Goal: Transaction & Acquisition: Purchase product/service

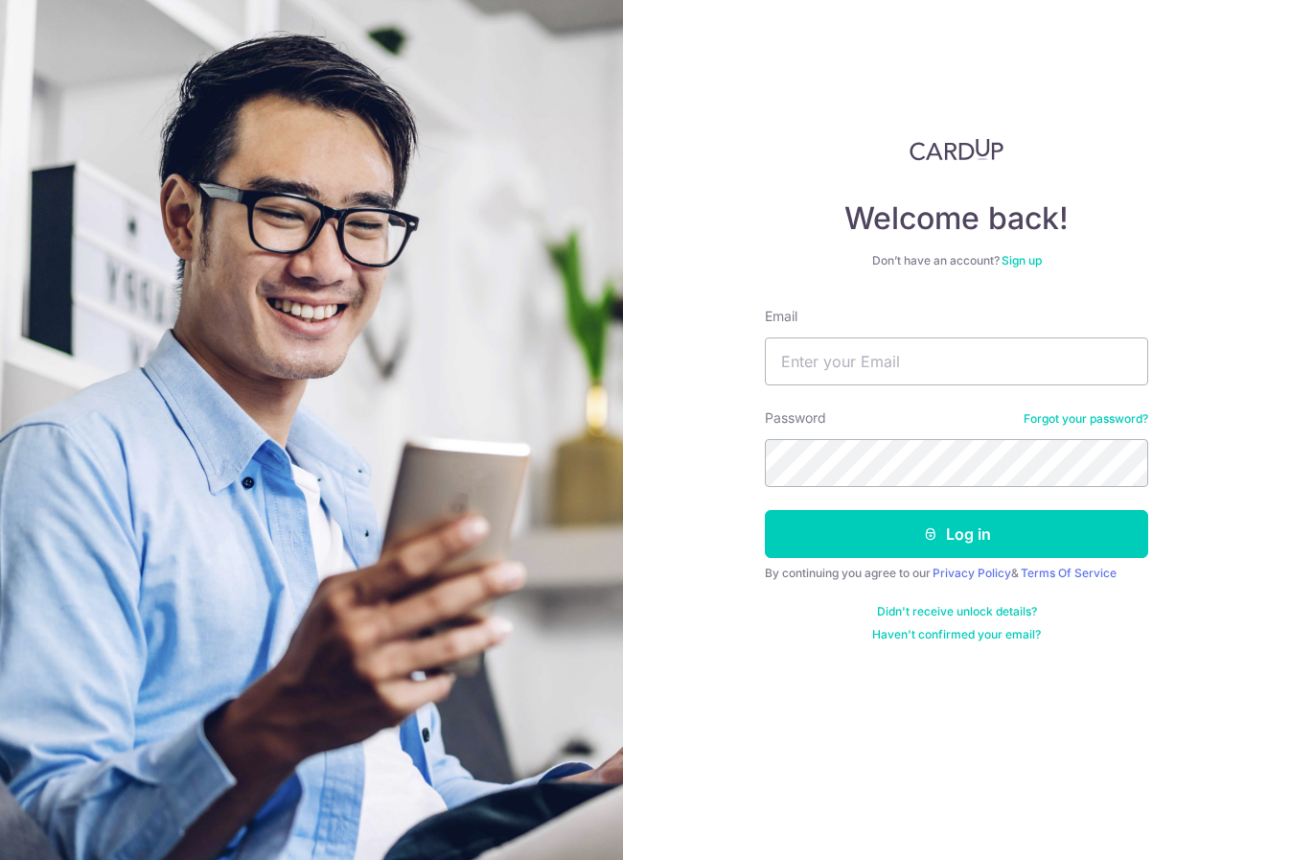
click at [852, 368] on input "Email" at bounding box center [956, 361] width 383 height 48
type input "liangxinandre@gmail.com"
click at [957, 534] on button "Log in" at bounding box center [956, 534] width 383 height 48
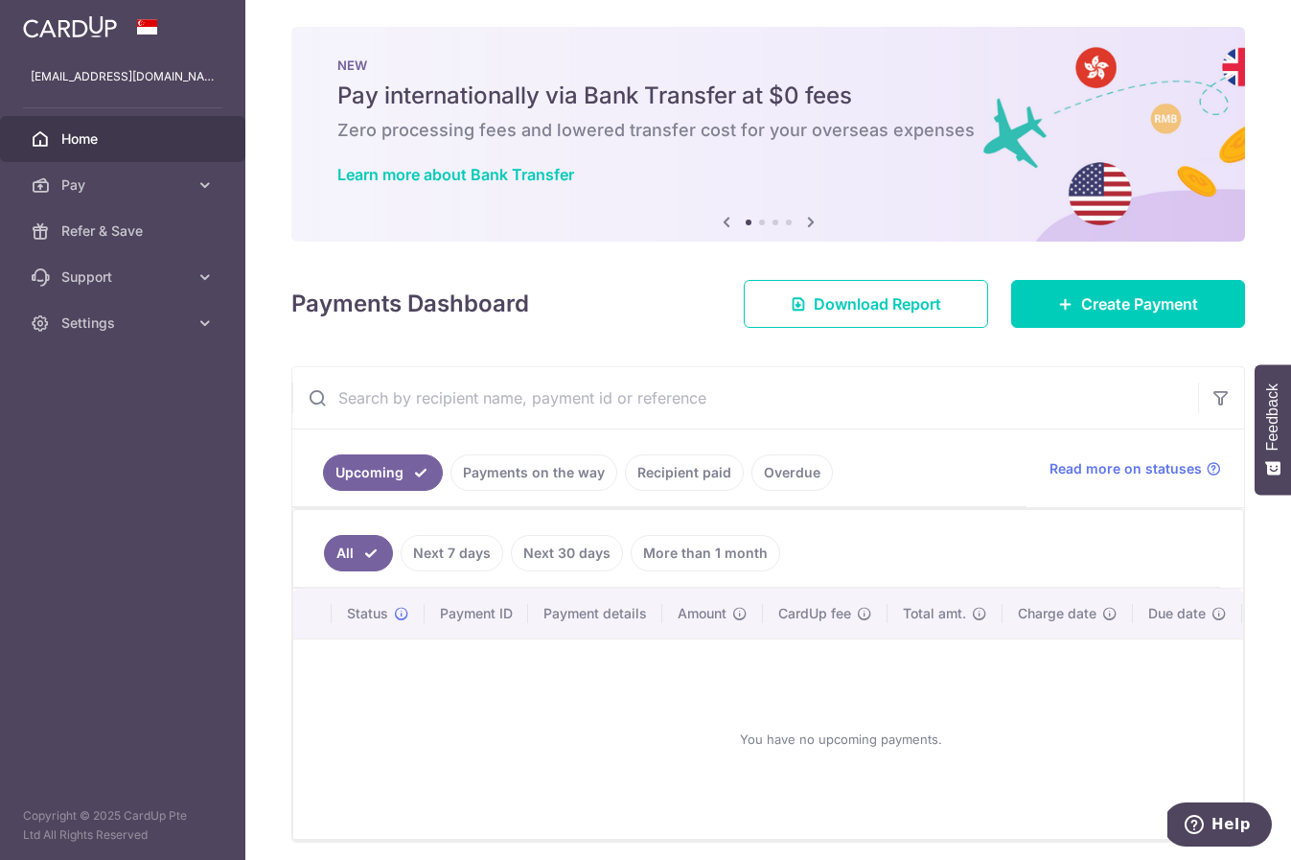
scroll to position [19, 0]
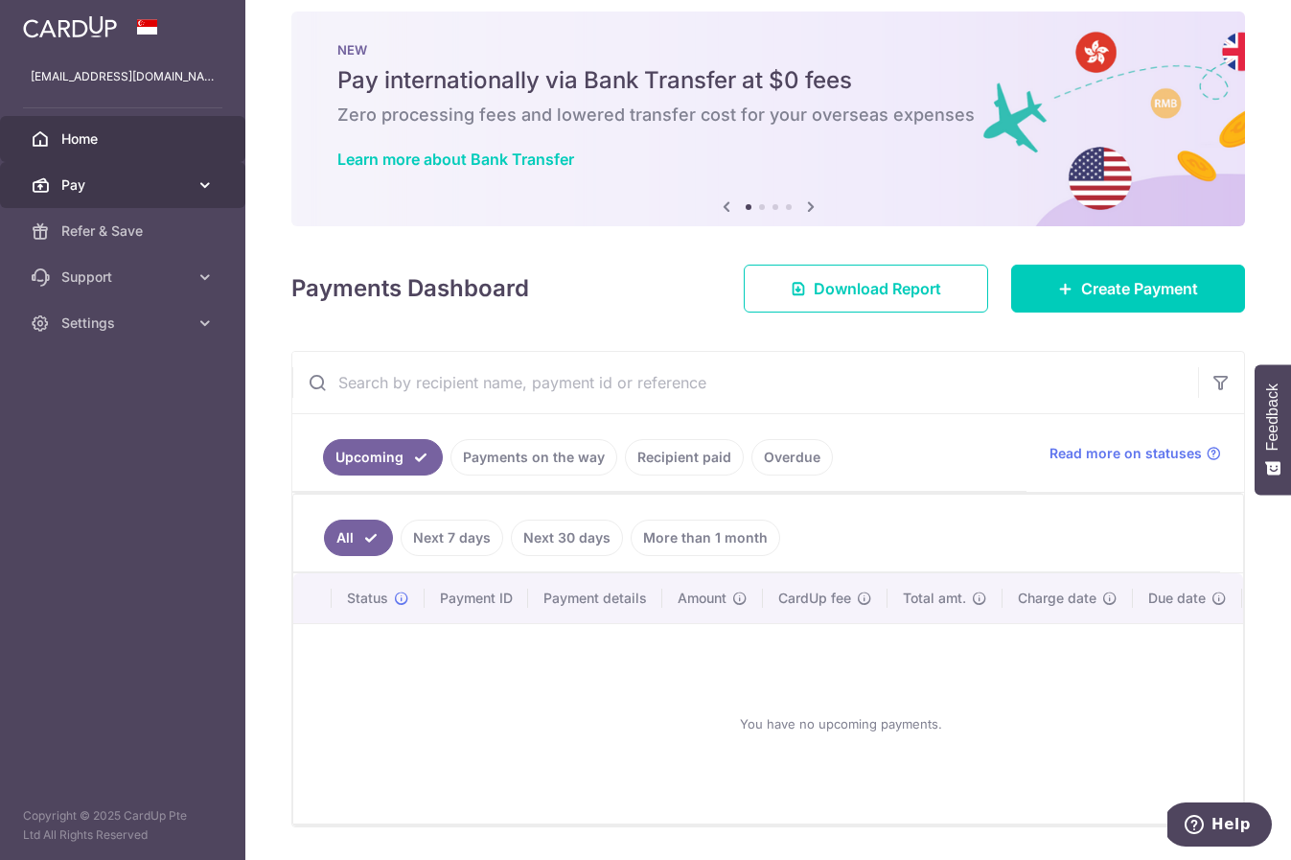
click at [178, 182] on span "Pay" at bounding box center [124, 184] width 127 height 19
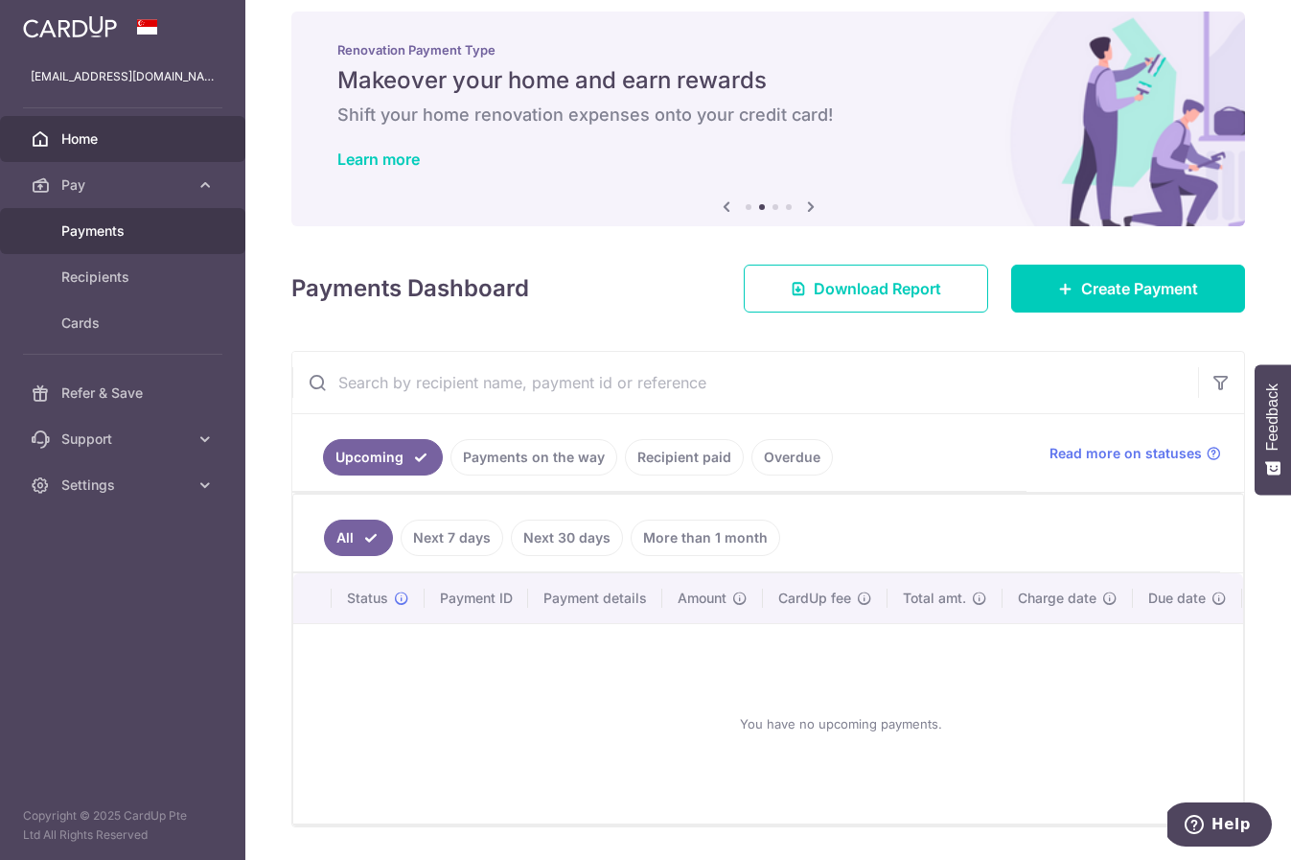
click at [109, 224] on span "Payments" at bounding box center [124, 230] width 127 height 19
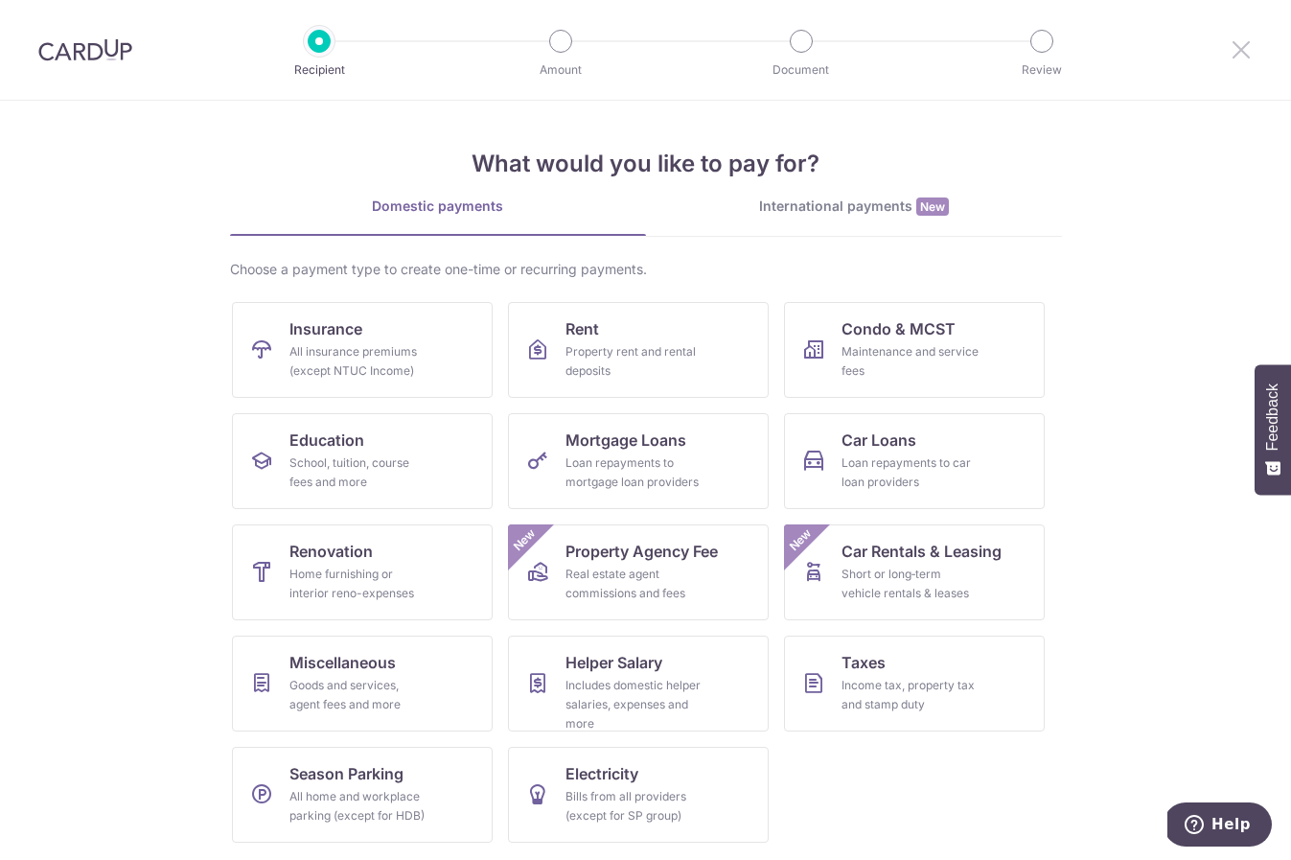
click at [1245, 46] on icon at bounding box center [1241, 49] width 23 height 24
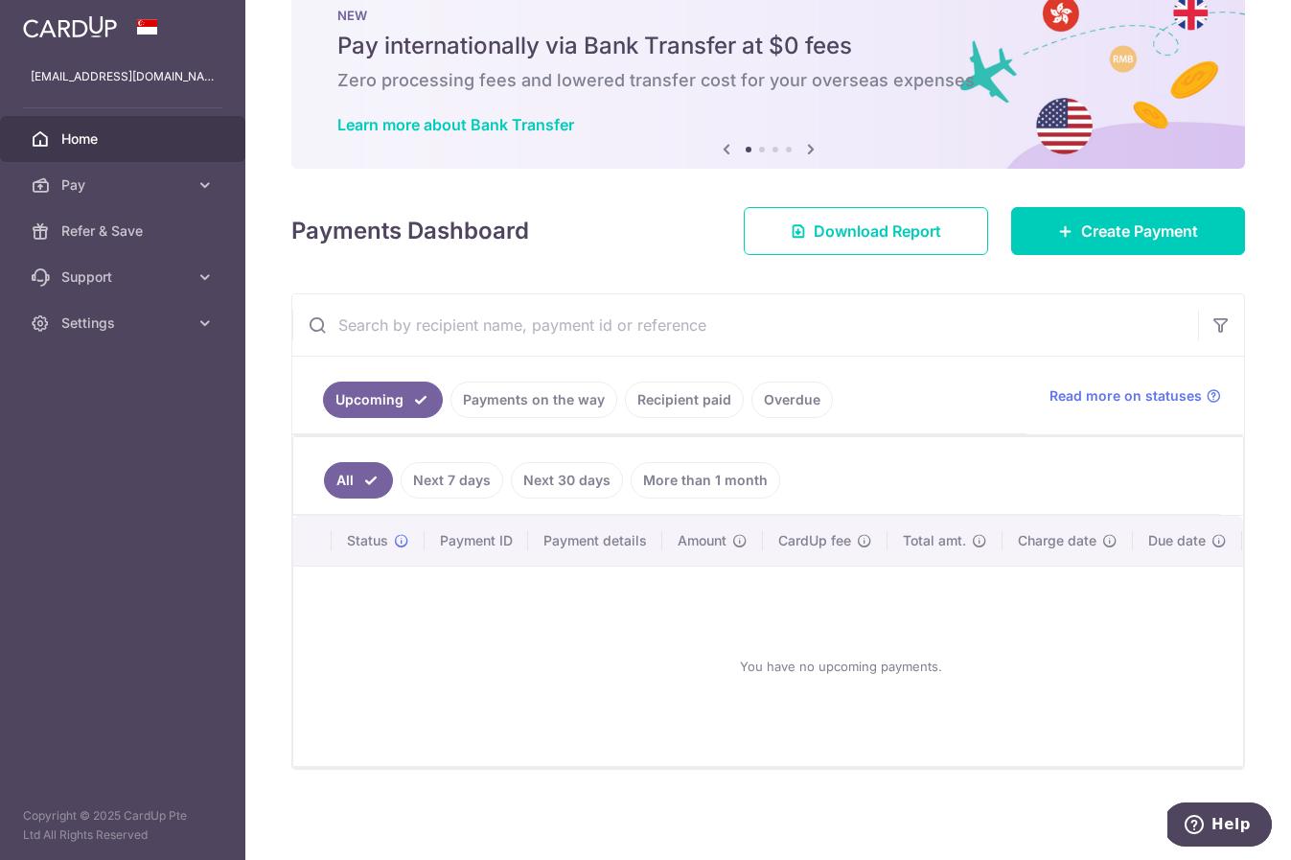
scroll to position [64, 0]
click at [114, 193] on span "Pay" at bounding box center [124, 184] width 127 height 19
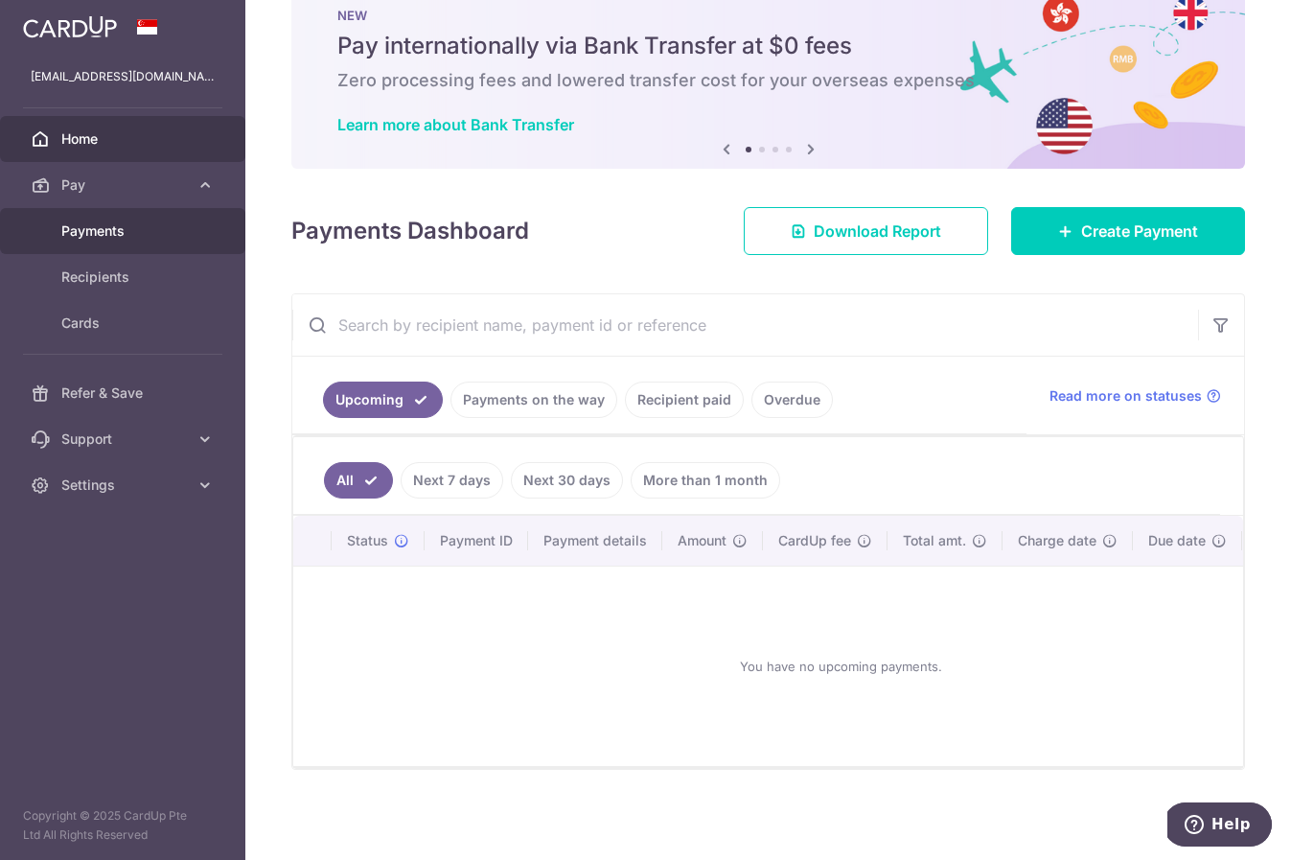
click at [107, 242] on link "Payments" at bounding box center [122, 231] width 245 height 46
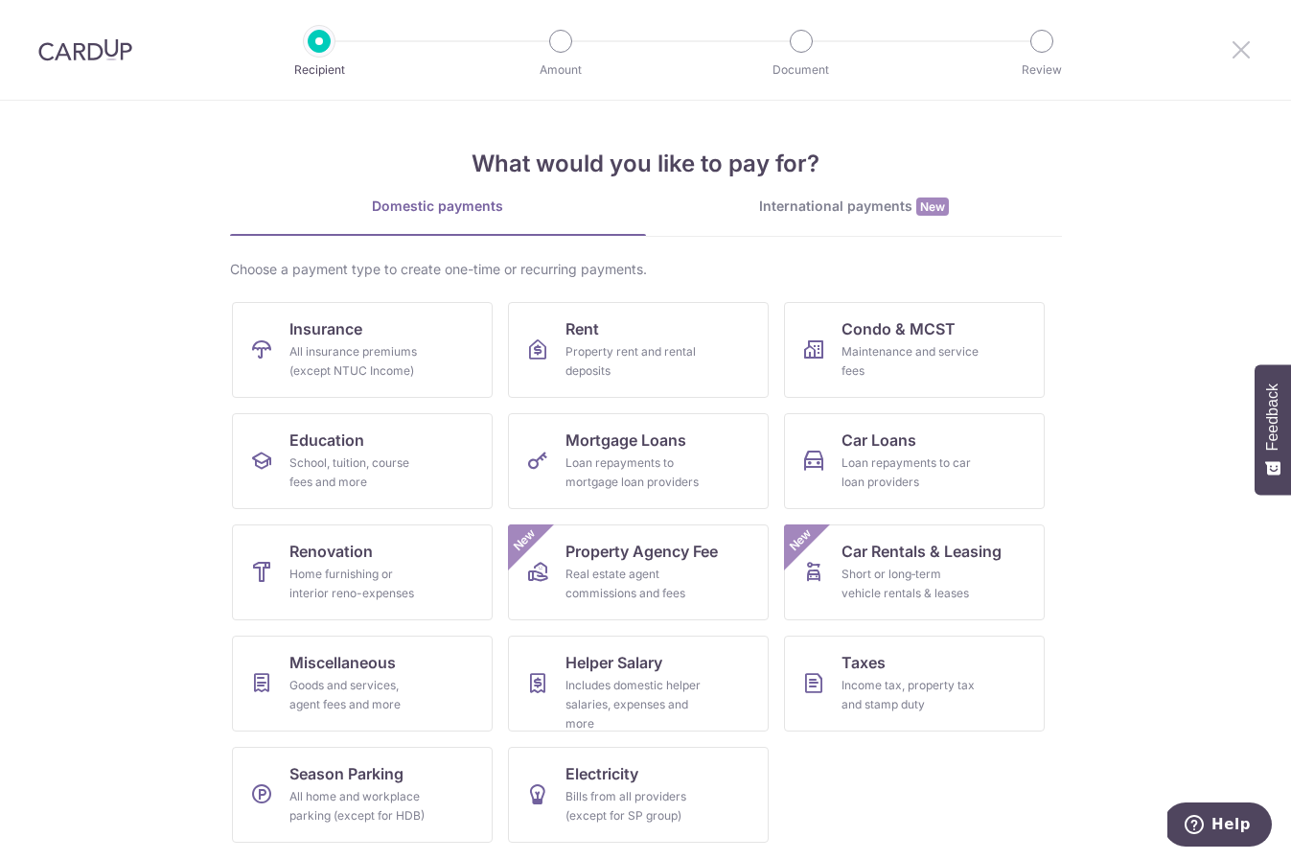
click at [1241, 58] on icon at bounding box center [1241, 49] width 23 height 24
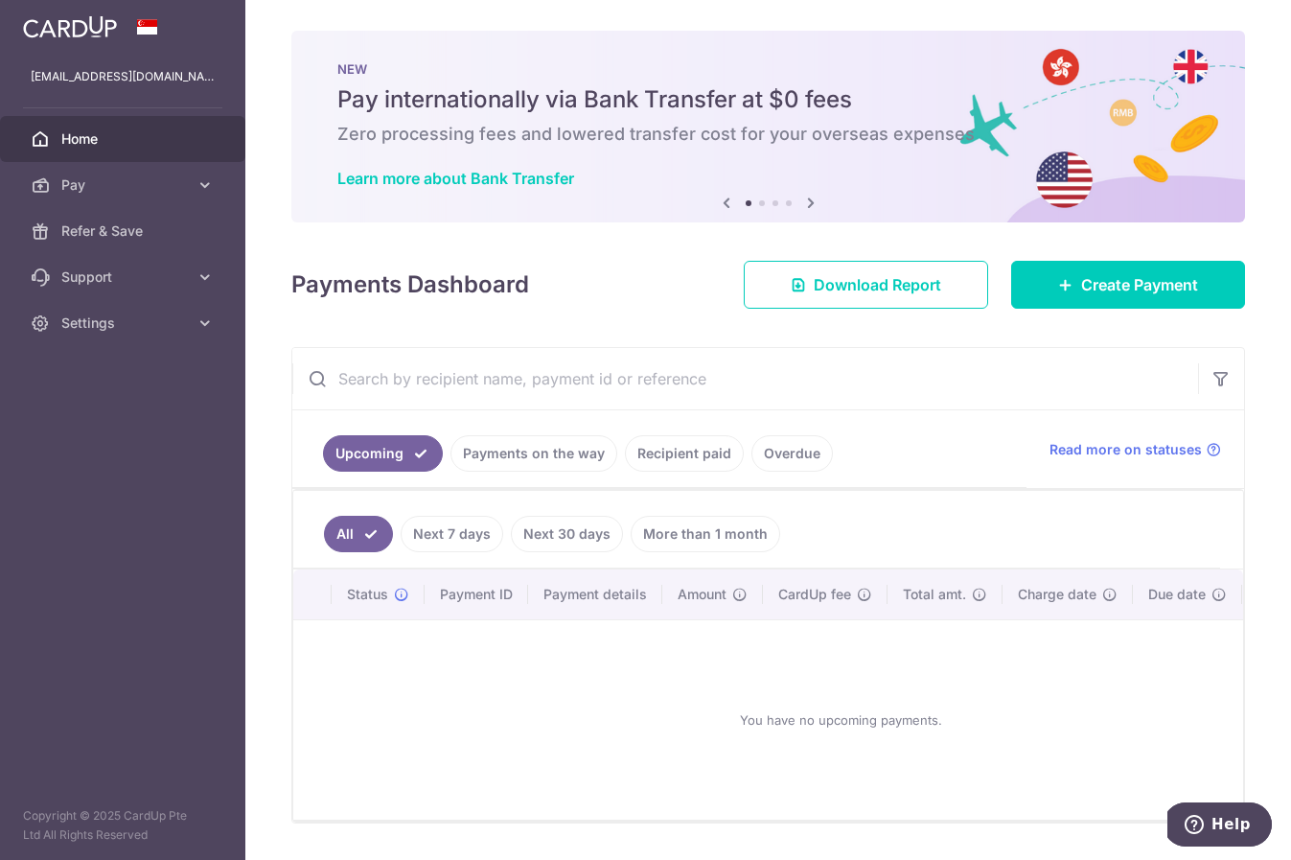
click at [698, 537] on link "More than 1 month" at bounding box center [706, 534] width 150 height 36
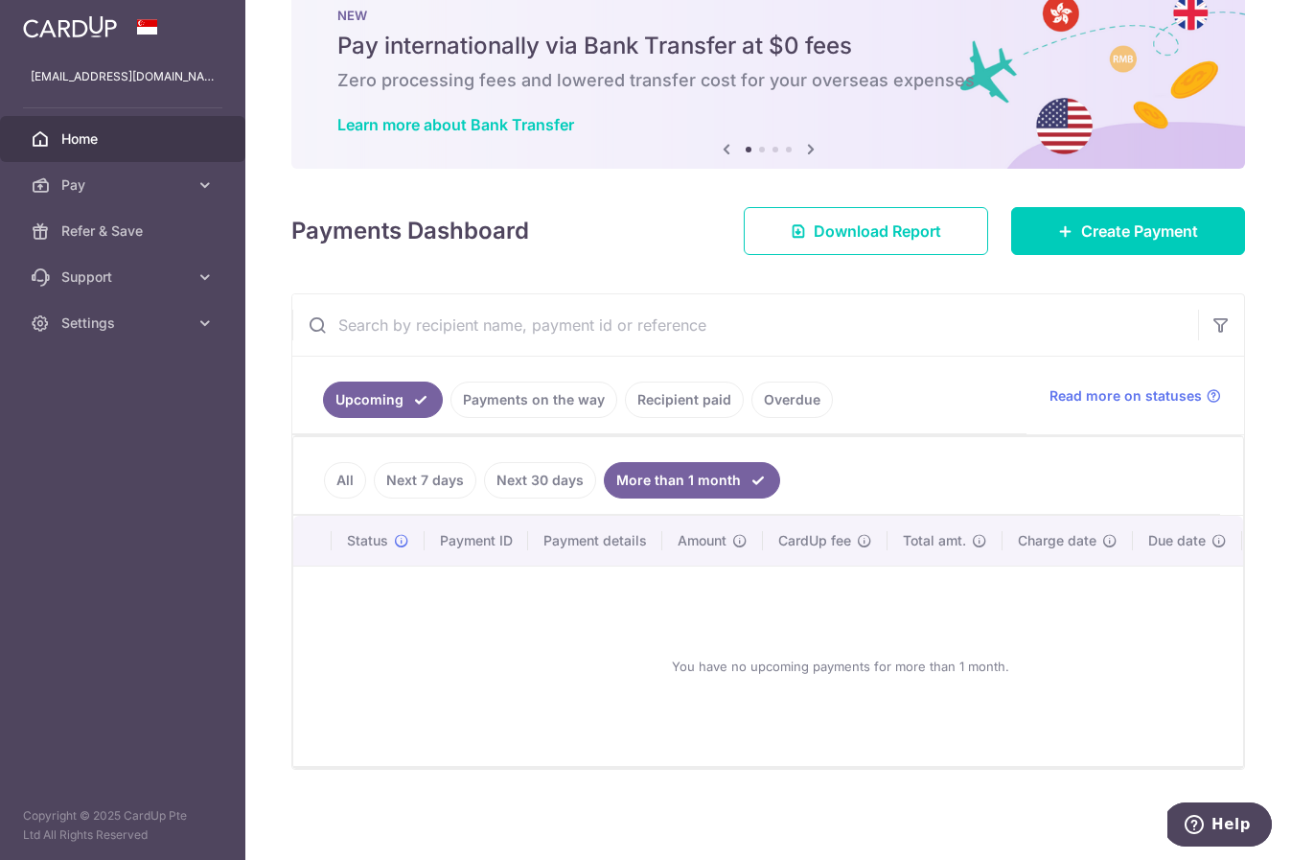
click at [752, 654] on div "You have no upcoming payments for more than 1 month." at bounding box center [840, 666] width 1049 height 169
click at [344, 473] on link "All" at bounding box center [345, 480] width 42 height 36
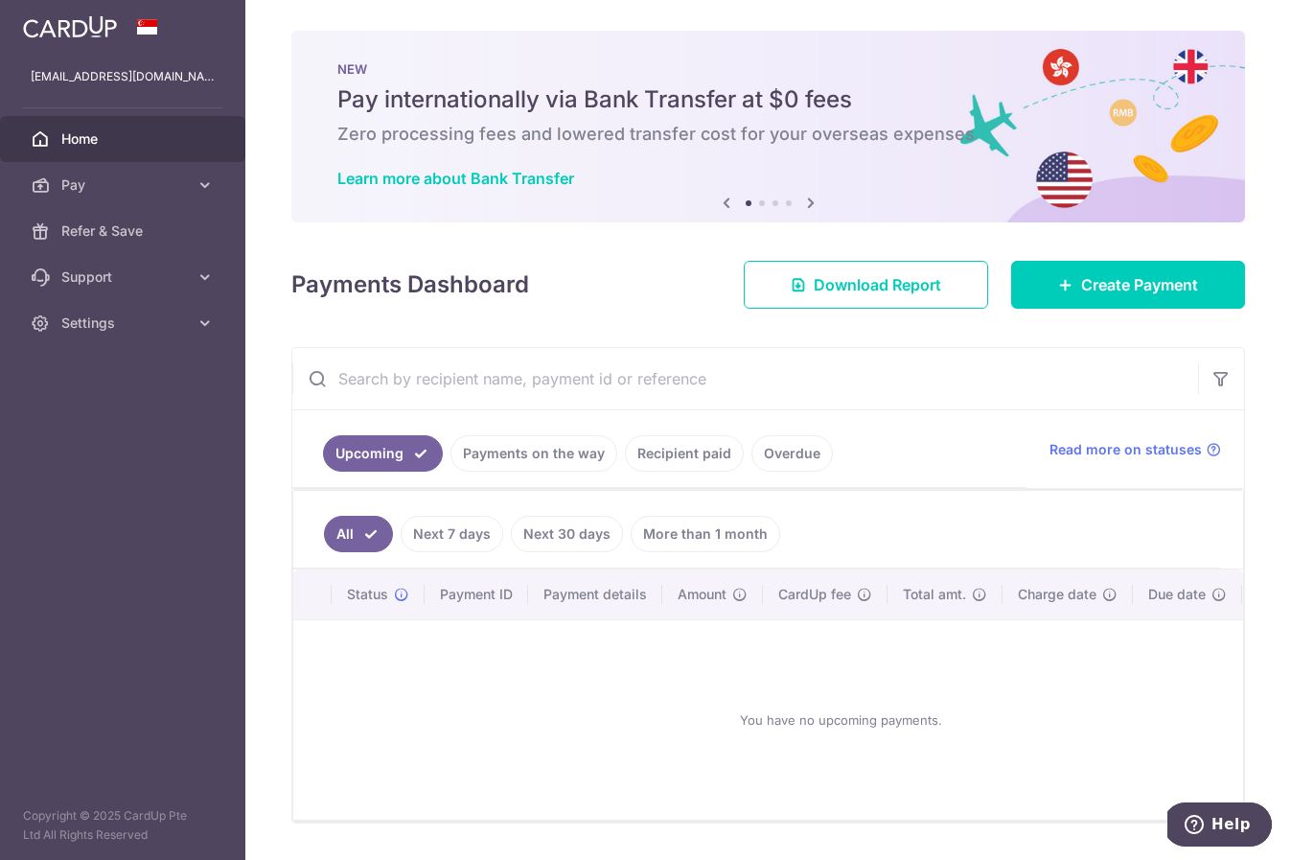
click at [792, 451] on link "Overdue" at bounding box center [791, 453] width 81 height 36
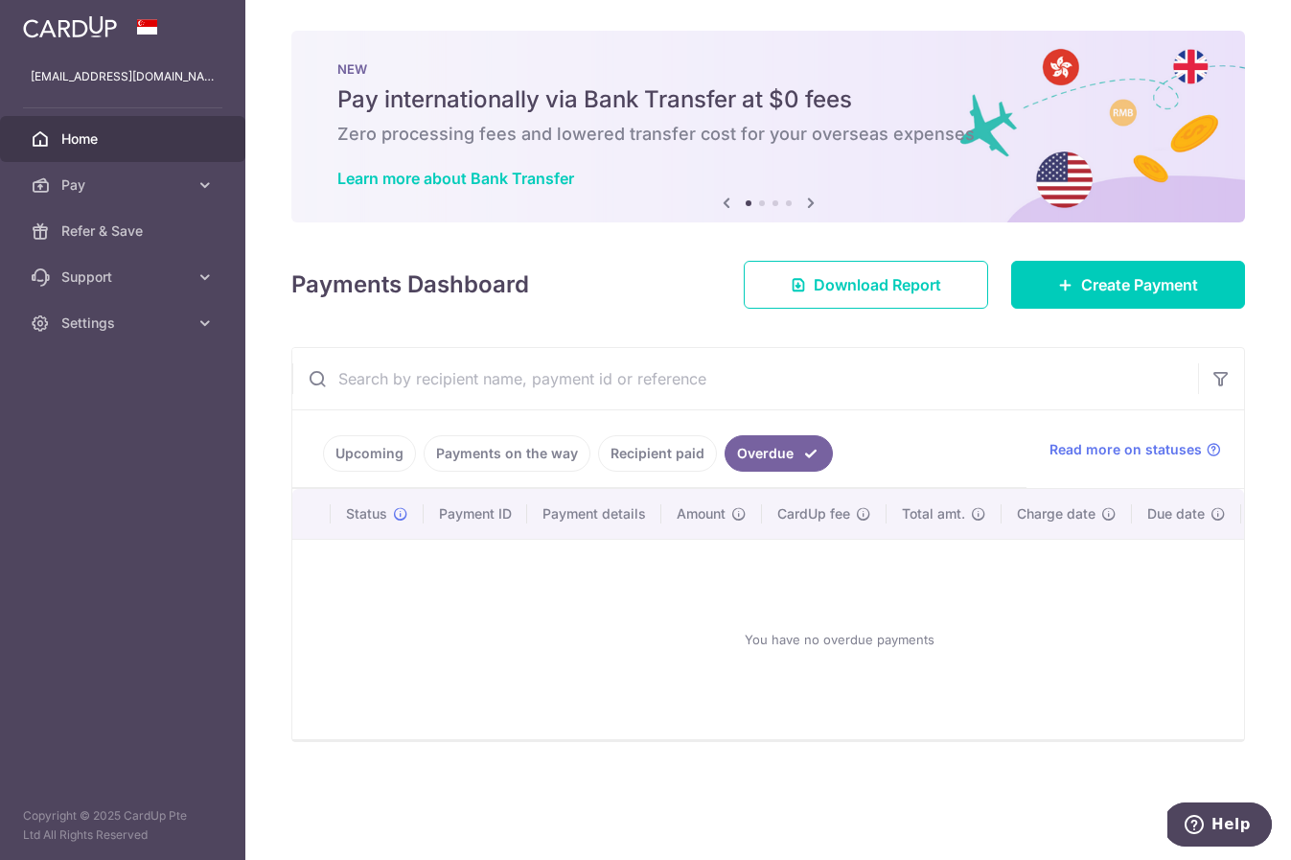
click at [548, 450] on link "Payments on the way" at bounding box center [507, 453] width 167 height 36
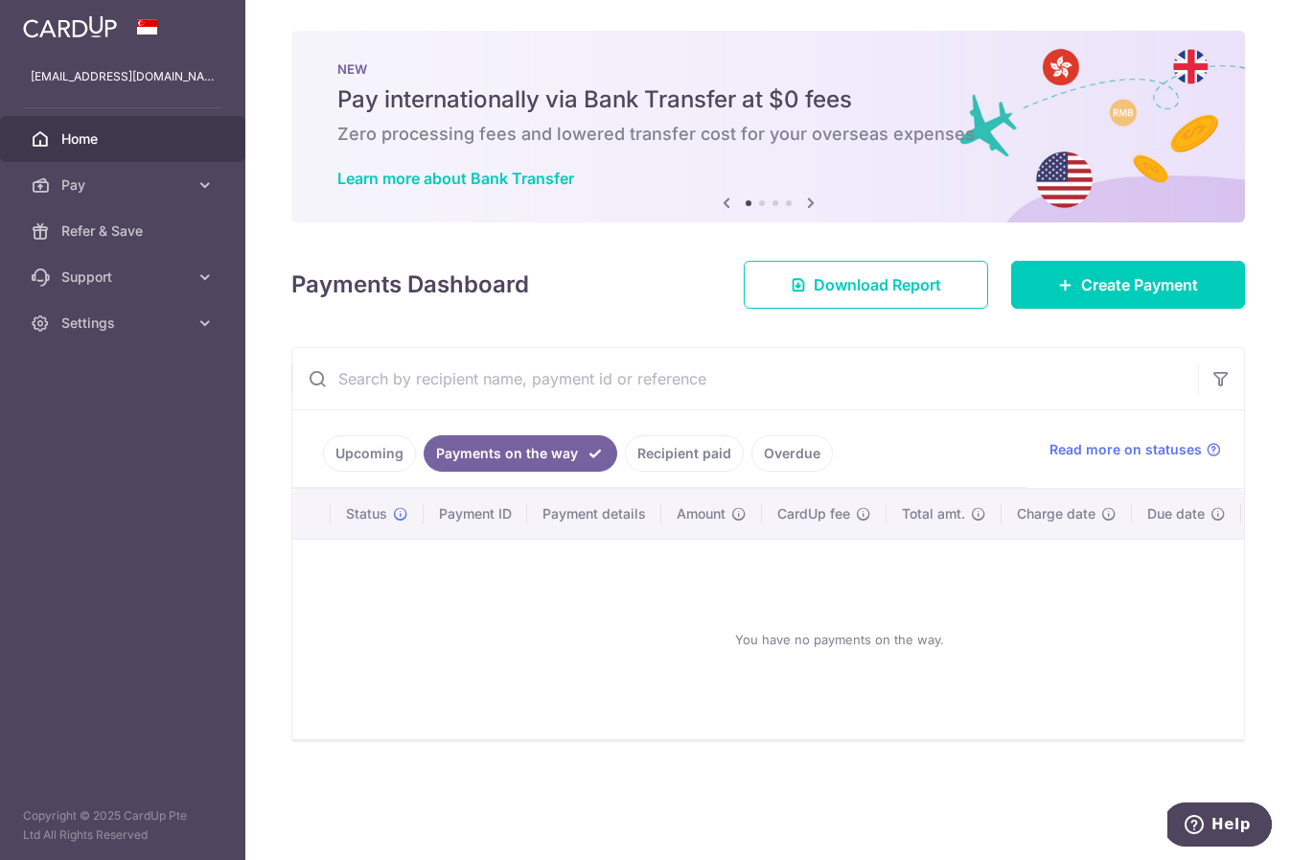
click at [675, 469] on link "Recipient paid" at bounding box center [684, 453] width 119 height 36
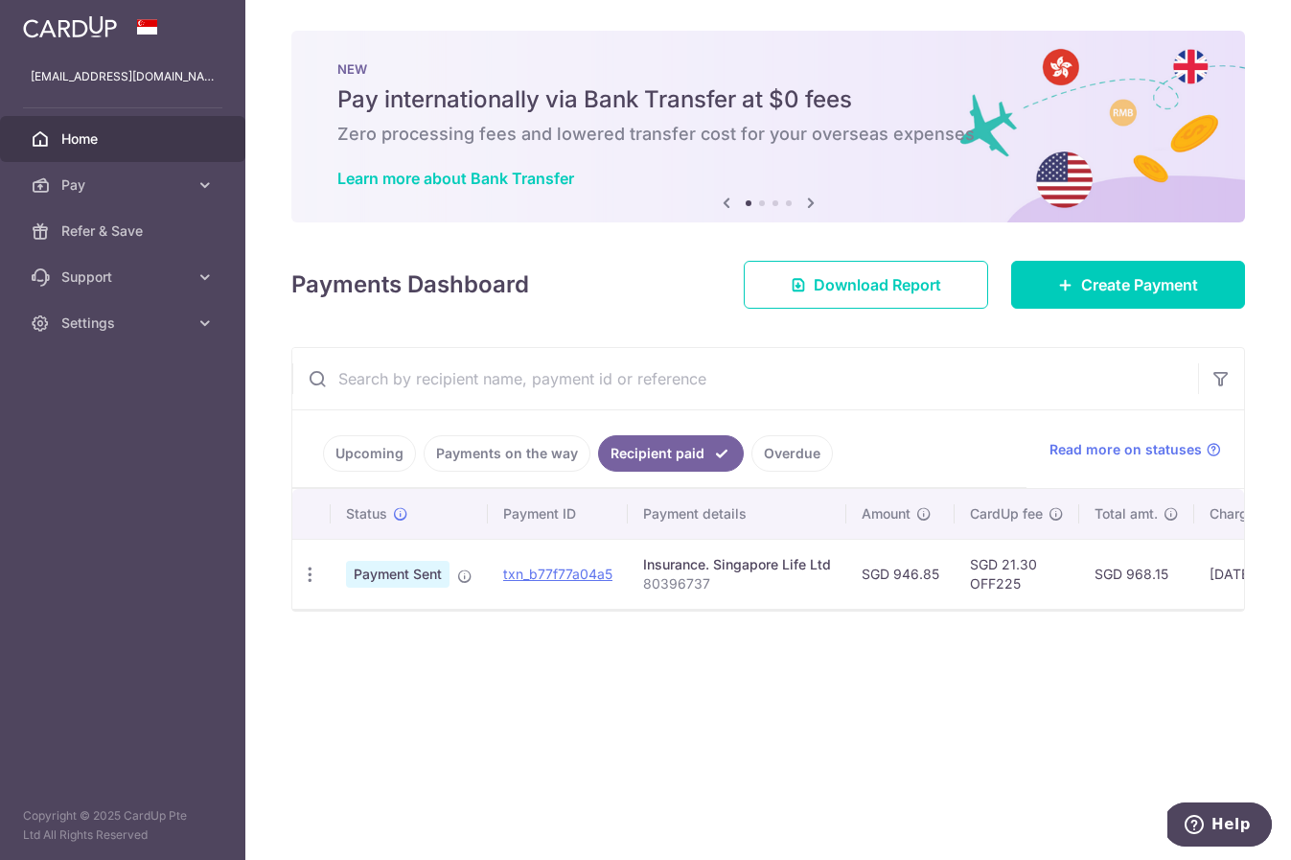
click at [676, 589] on p "80396737" at bounding box center [737, 583] width 188 height 19
click at [939, 582] on td "SGD 946.85" at bounding box center [900, 574] width 108 height 70
click at [1115, 294] on span "Create Payment" at bounding box center [1139, 284] width 117 height 23
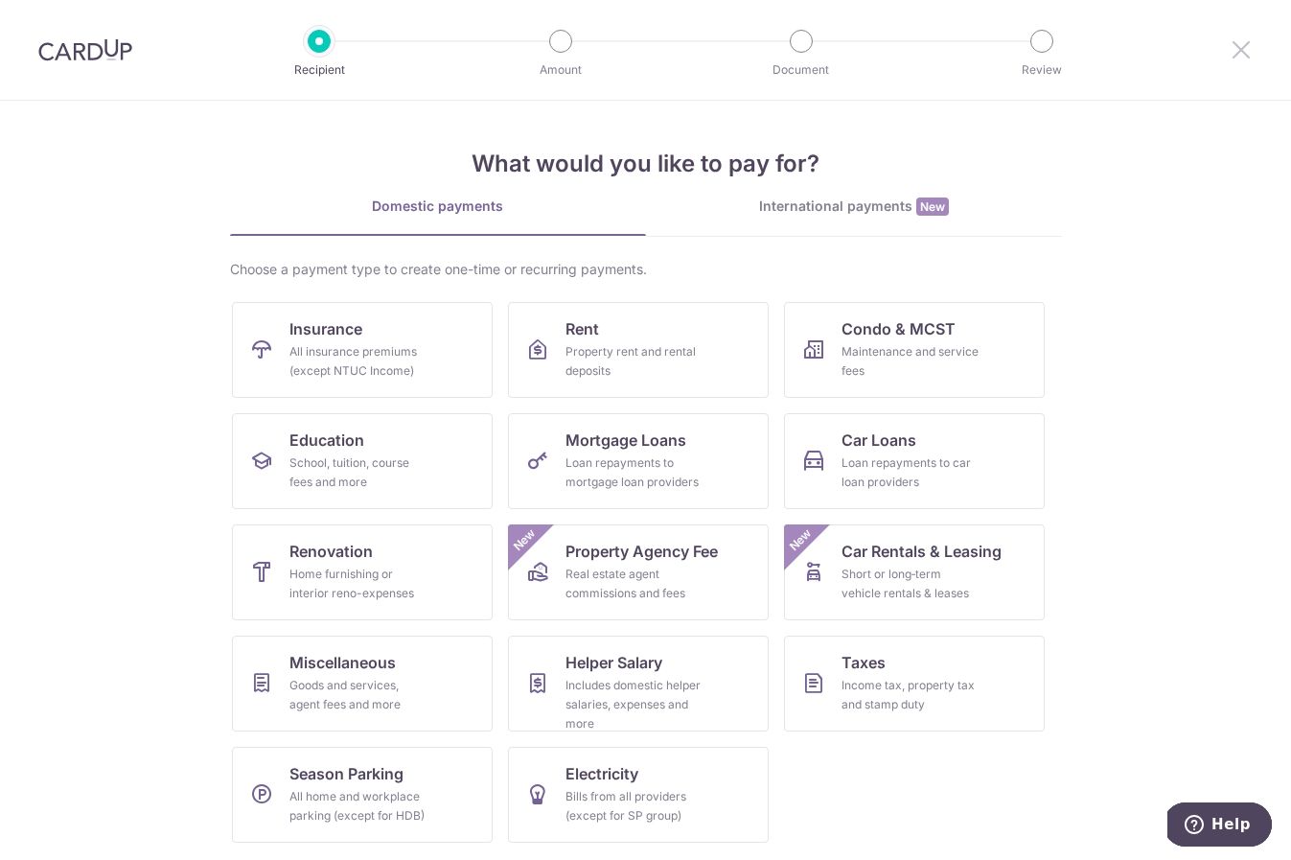
drag, startPoint x: 1218, startPoint y: 58, endPoint x: 1247, endPoint y: 41, distance: 33.5
click at [1219, 58] on div at bounding box center [1241, 50] width 100 height 100
click at [1247, 41] on icon at bounding box center [1241, 49] width 23 height 24
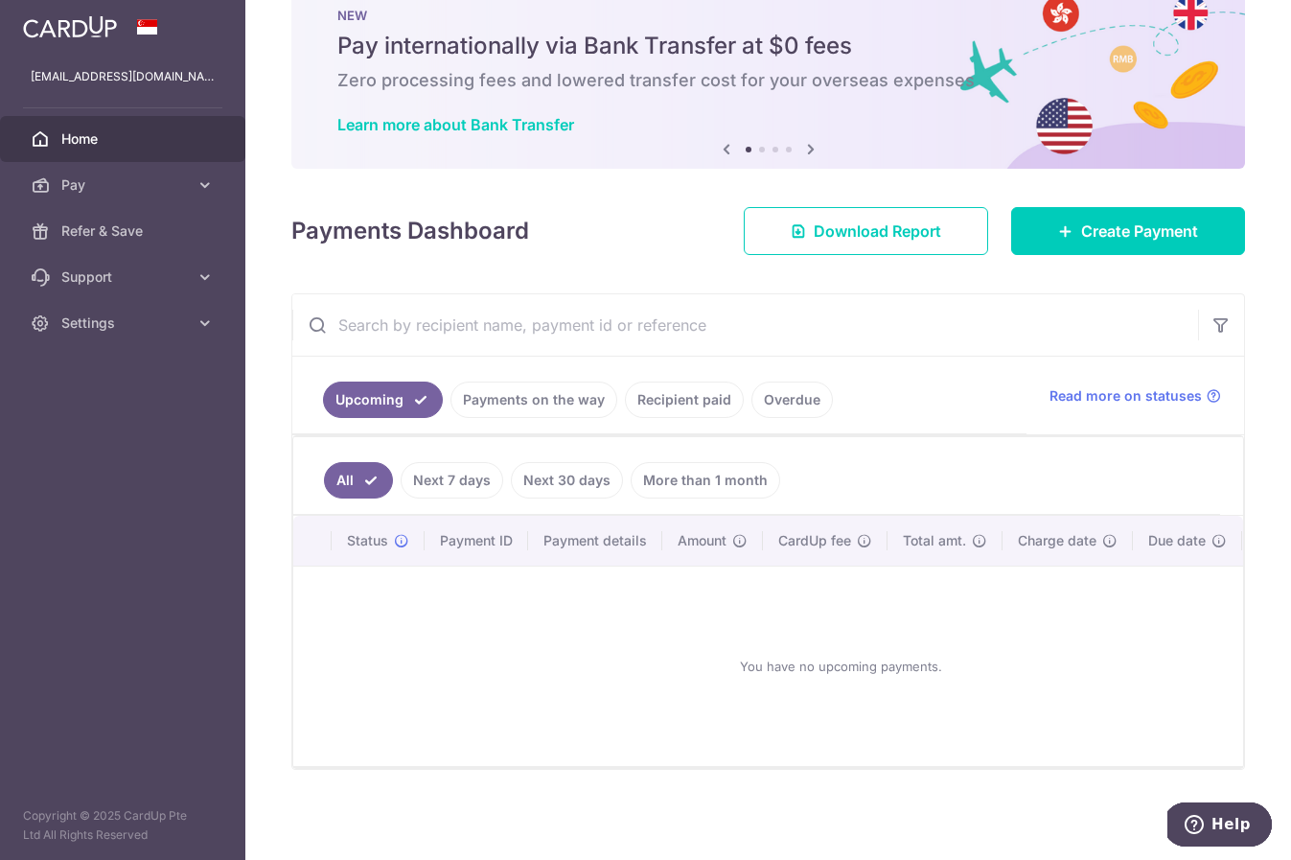
scroll to position [59, 0]
click at [675, 391] on link "Recipient paid" at bounding box center [684, 399] width 119 height 36
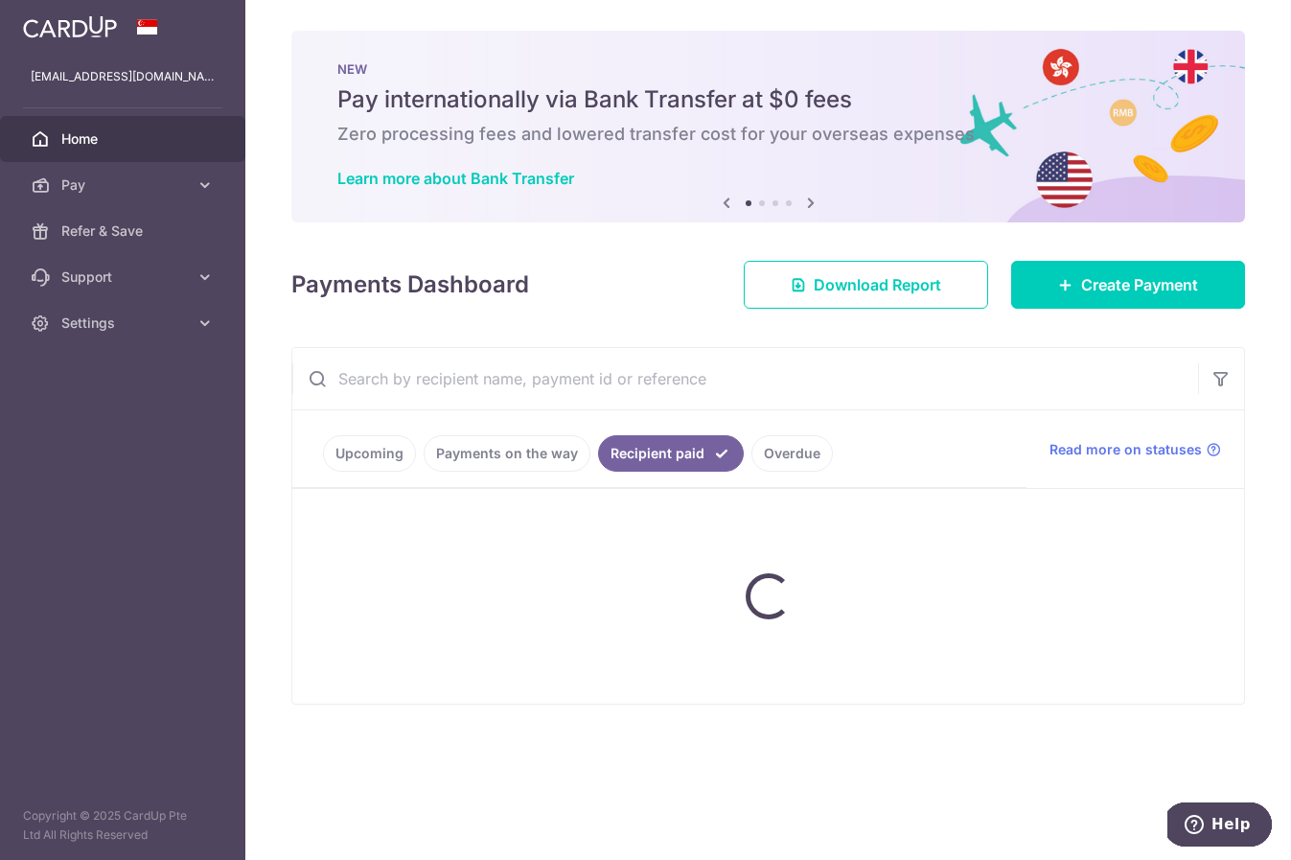
scroll to position [0, 0]
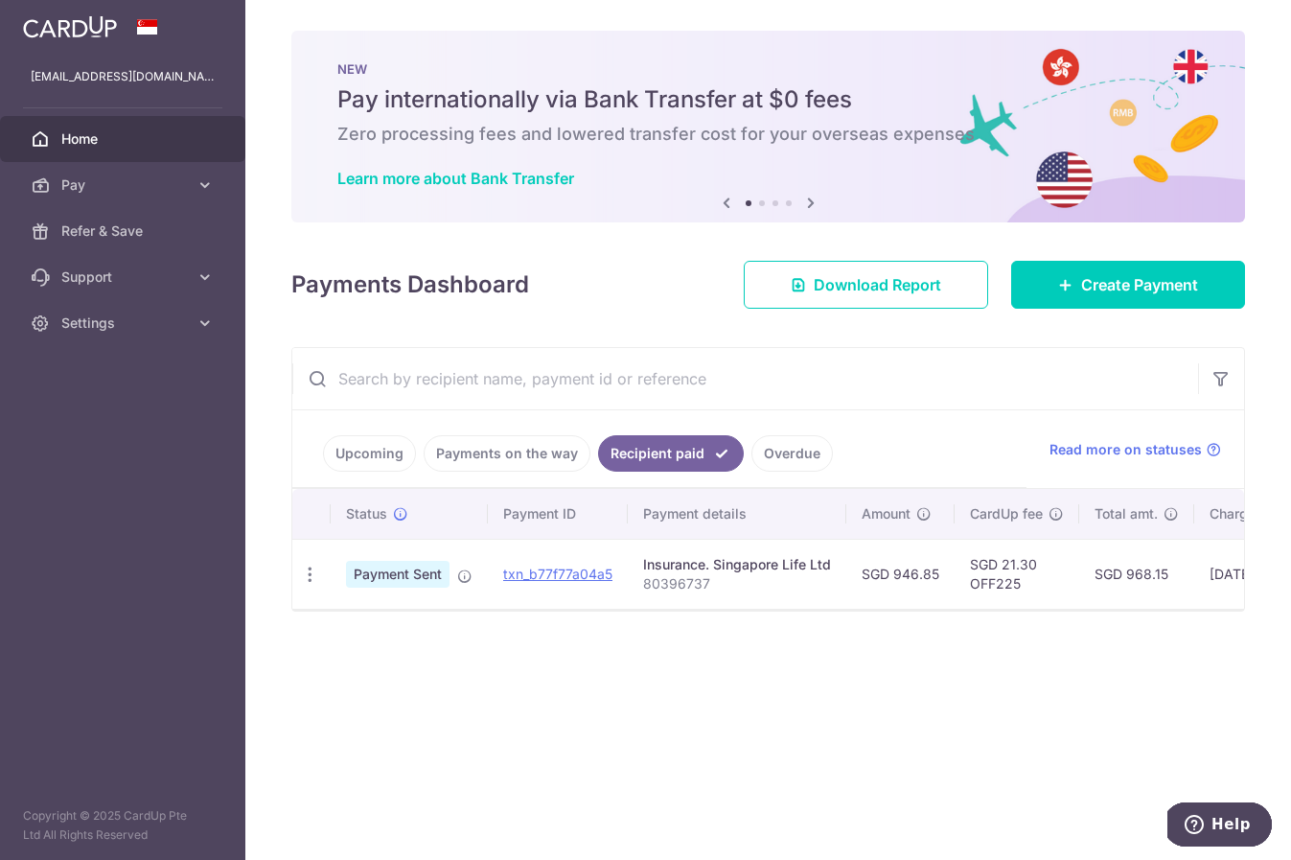
click at [677, 585] on p "80396737" at bounding box center [737, 583] width 188 height 19
copy p "80396737"
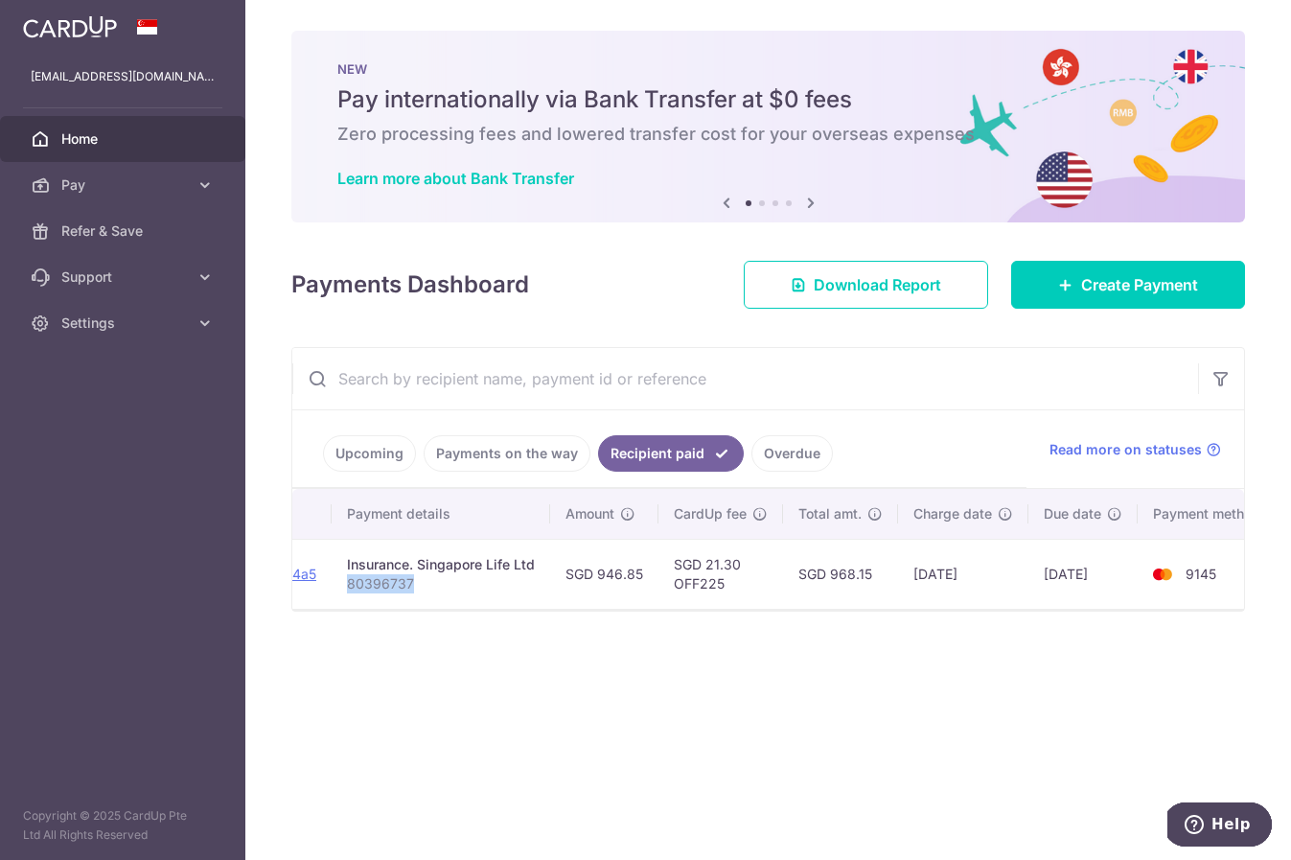
scroll to position [0, 305]
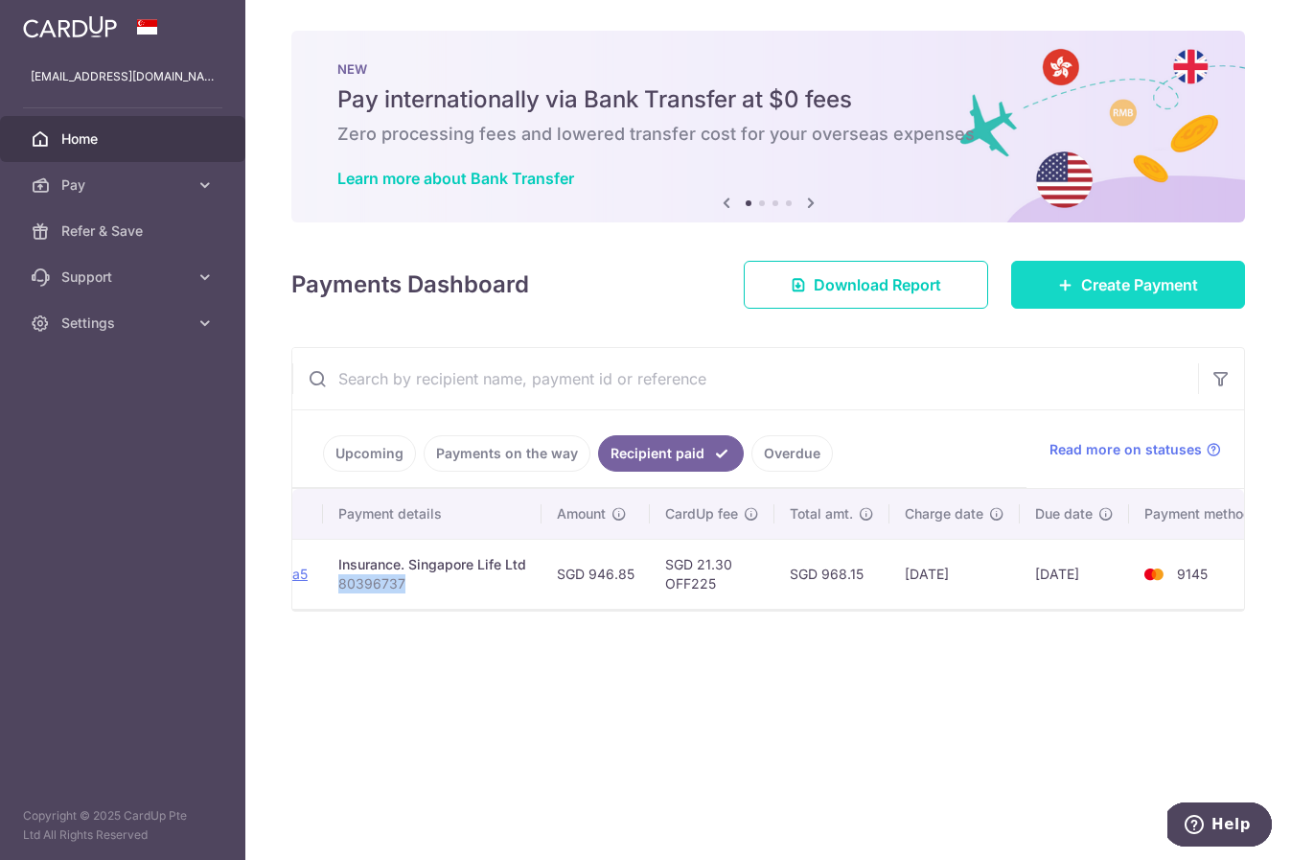
click at [1081, 279] on span "Create Payment" at bounding box center [1139, 284] width 117 height 23
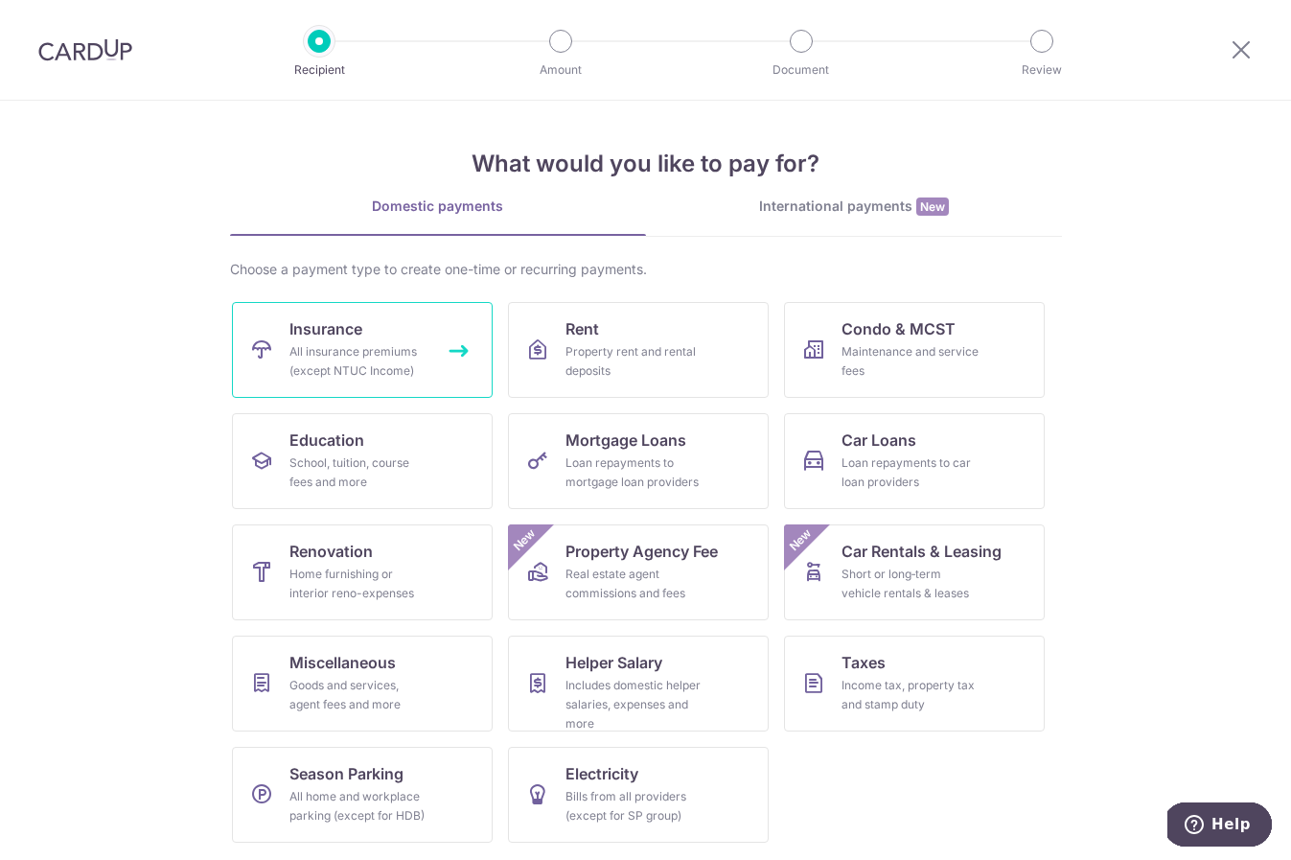
click at [381, 354] on div "All insurance premiums (except NTUC Income)" at bounding box center [358, 361] width 138 height 38
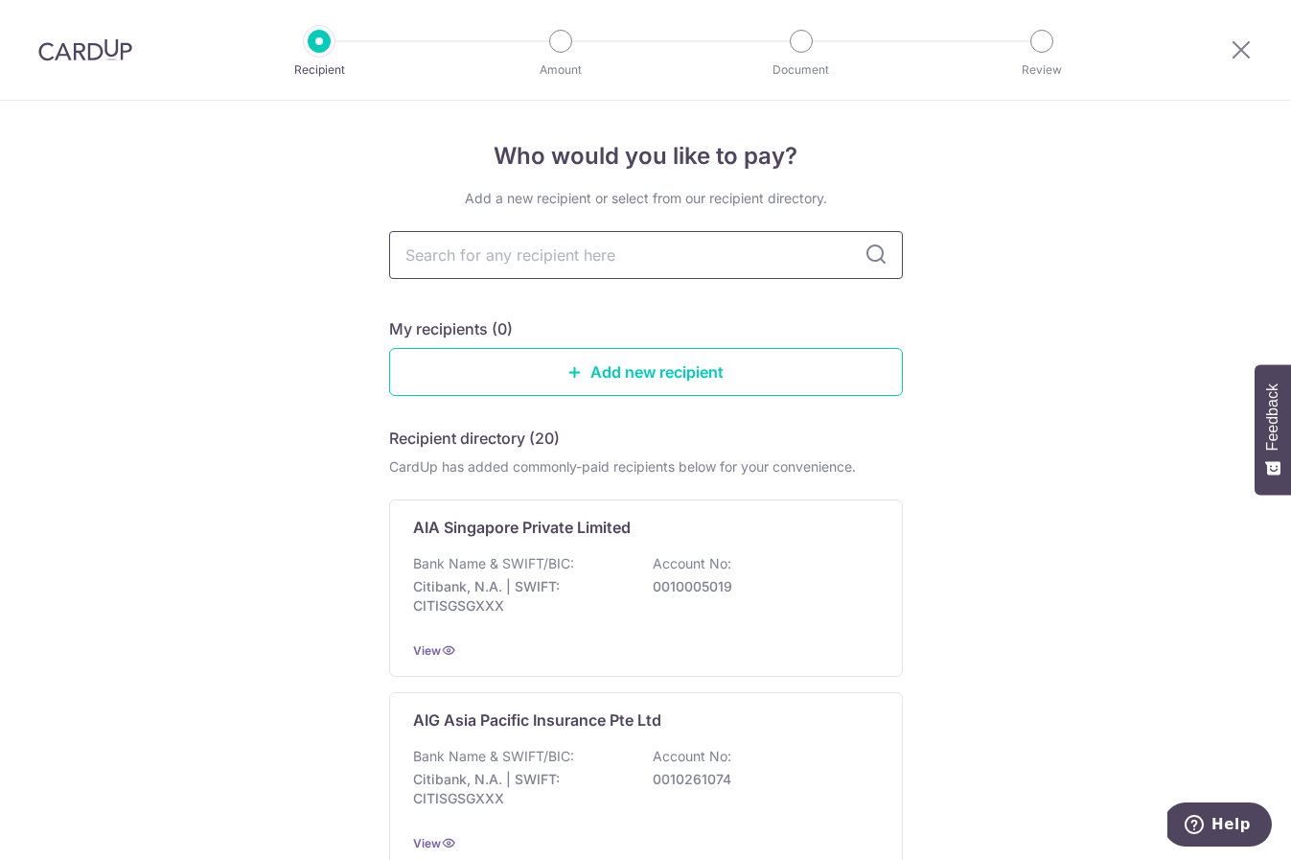
type input "80396737"
type input "sing"
type input "singlife"
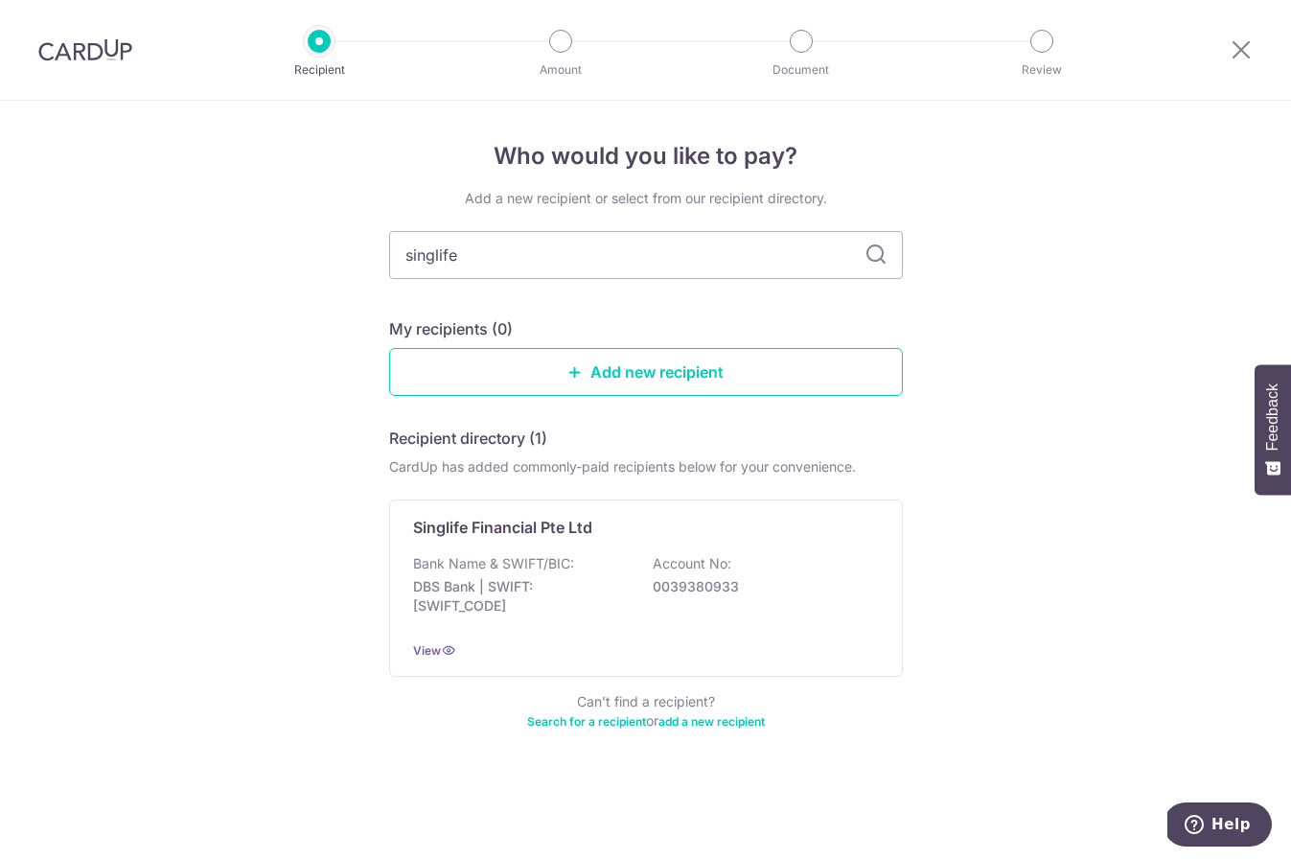
drag, startPoint x: 528, startPoint y: 254, endPoint x: 365, endPoint y: 250, distance: 163.0
click at [365, 250] on div "Who would you like to pay? Add a new recipient or select from our recipient dir…" at bounding box center [645, 480] width 1291 height 759
type input "singapore life"
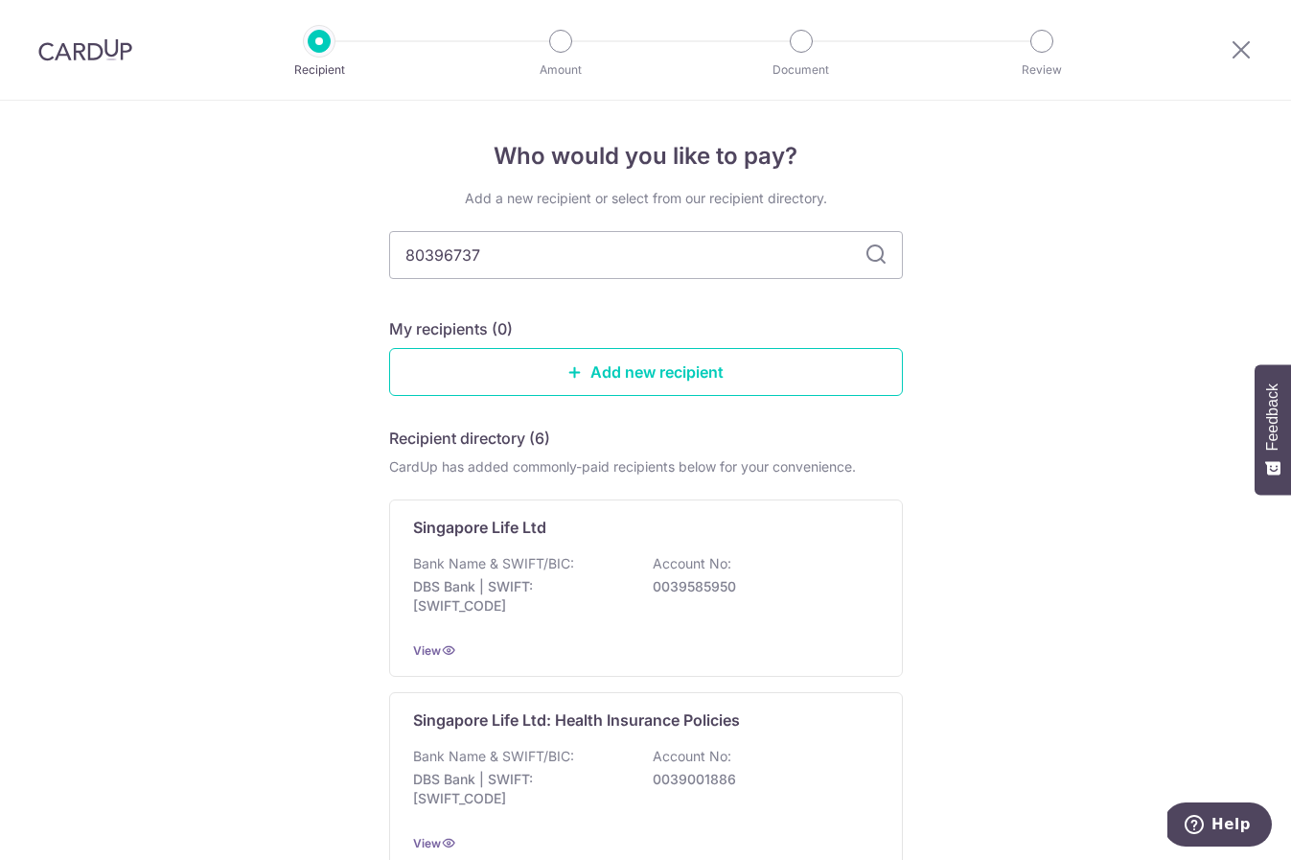
type input "80396737"
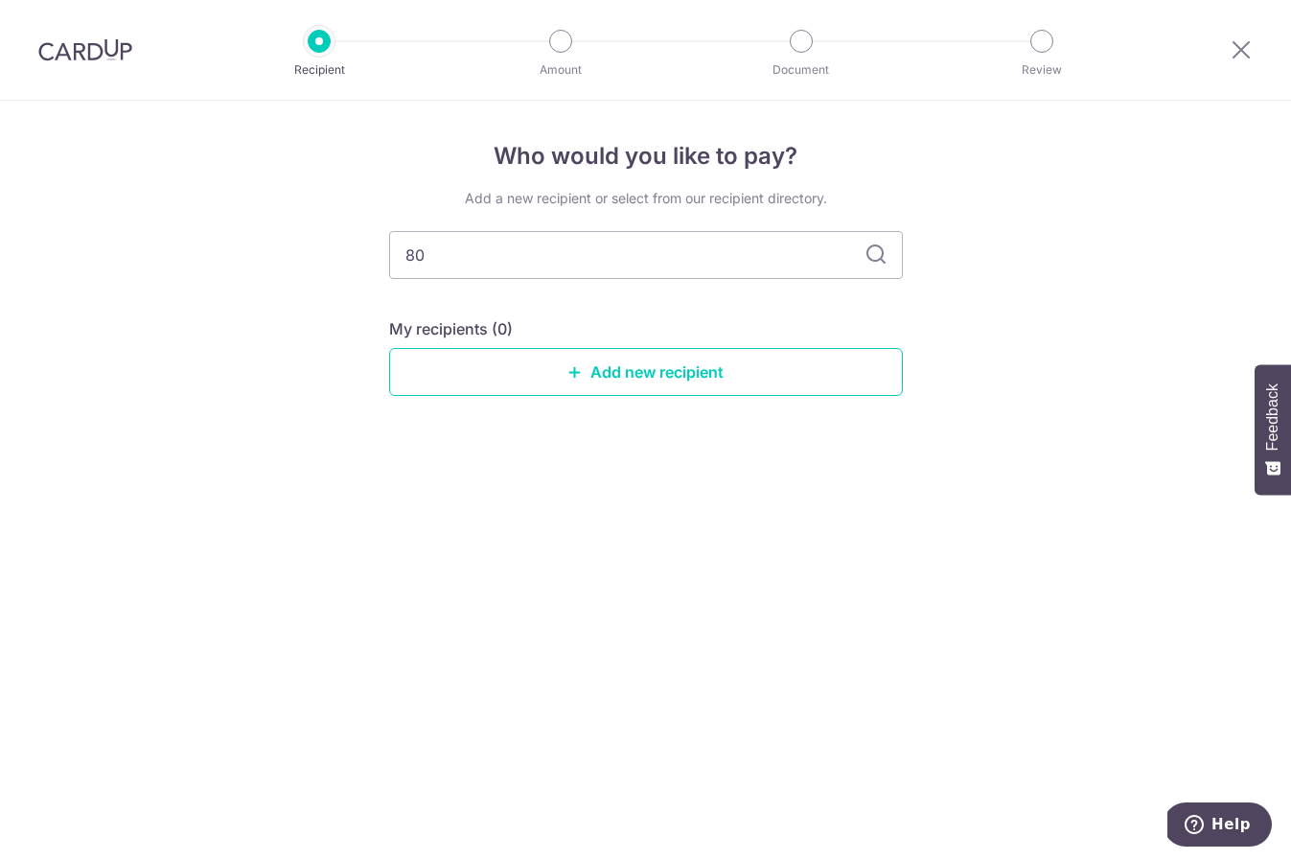
type input "8"
type input "insurance"
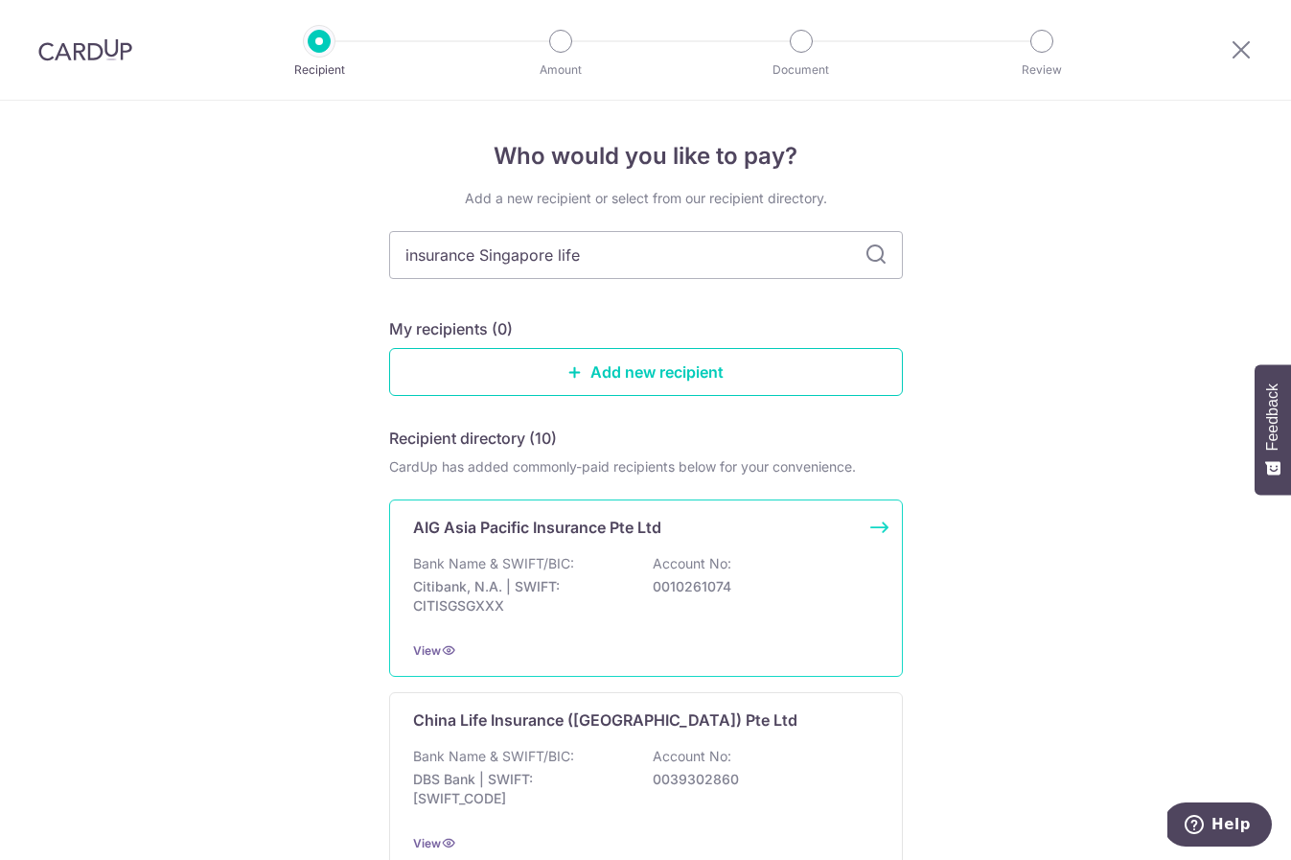
type input "insurance Singapore life"
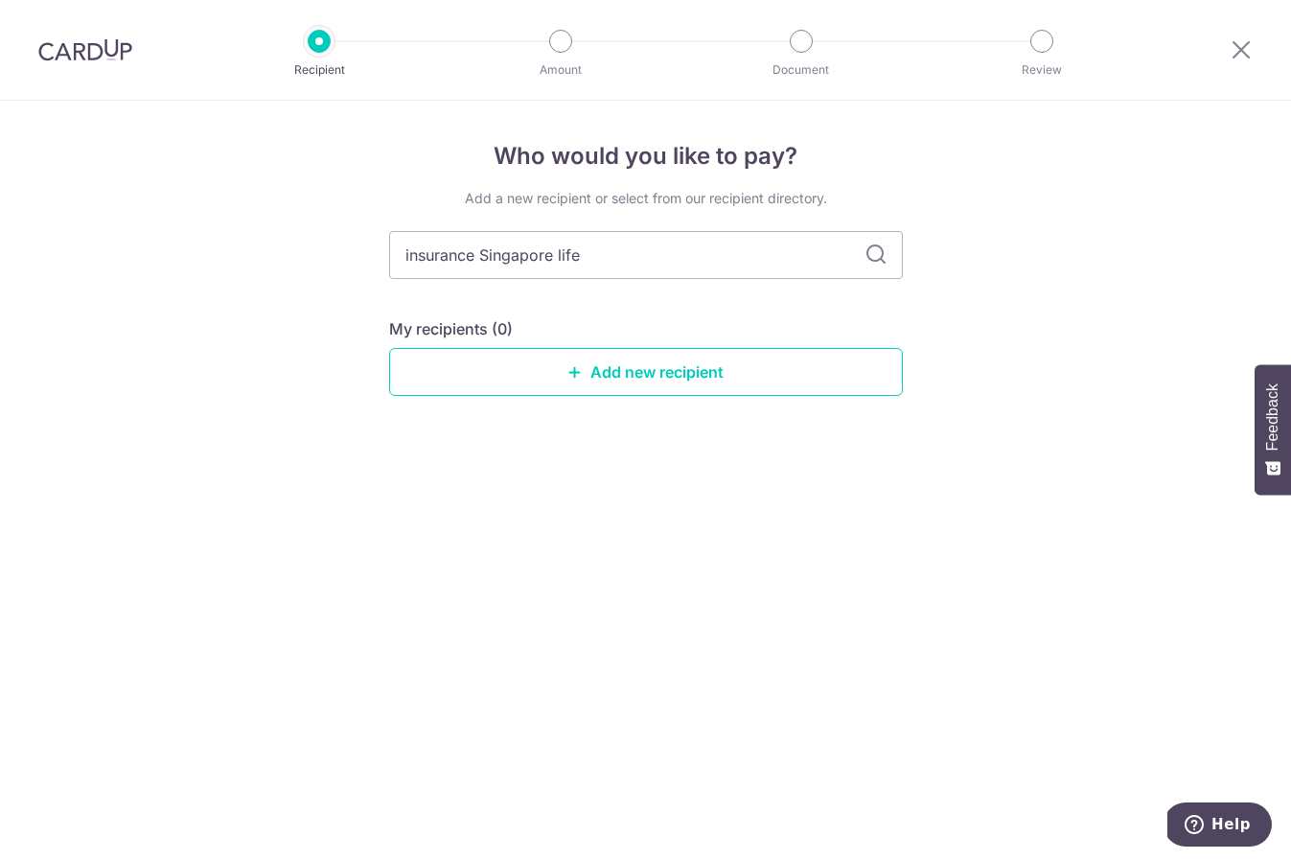
drag, startPoint x: 483, startPoint y: 254, endPoint x: 340, endPoint y: 261, distance: 143.0
click at [340, 260] on div "Who would you like to pay? Add a new recipient or select from our recipient dir…" at bounding box center [645, 480] width 1291 height 759
click at [582, 260] on input "Singapore life" at bounding box center [646, 255] width 514 height 48
type input "Singapore life"
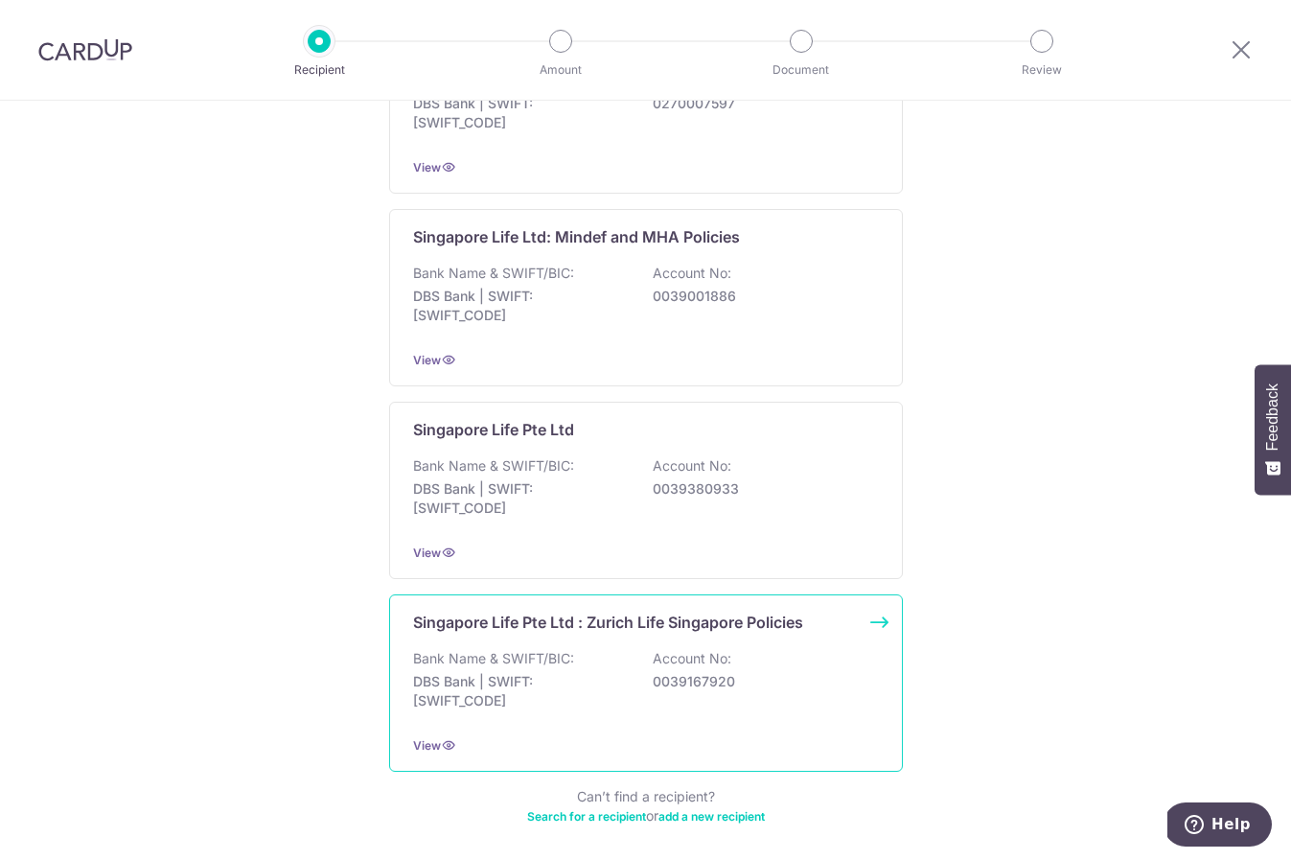
scroll to position [862, 0]
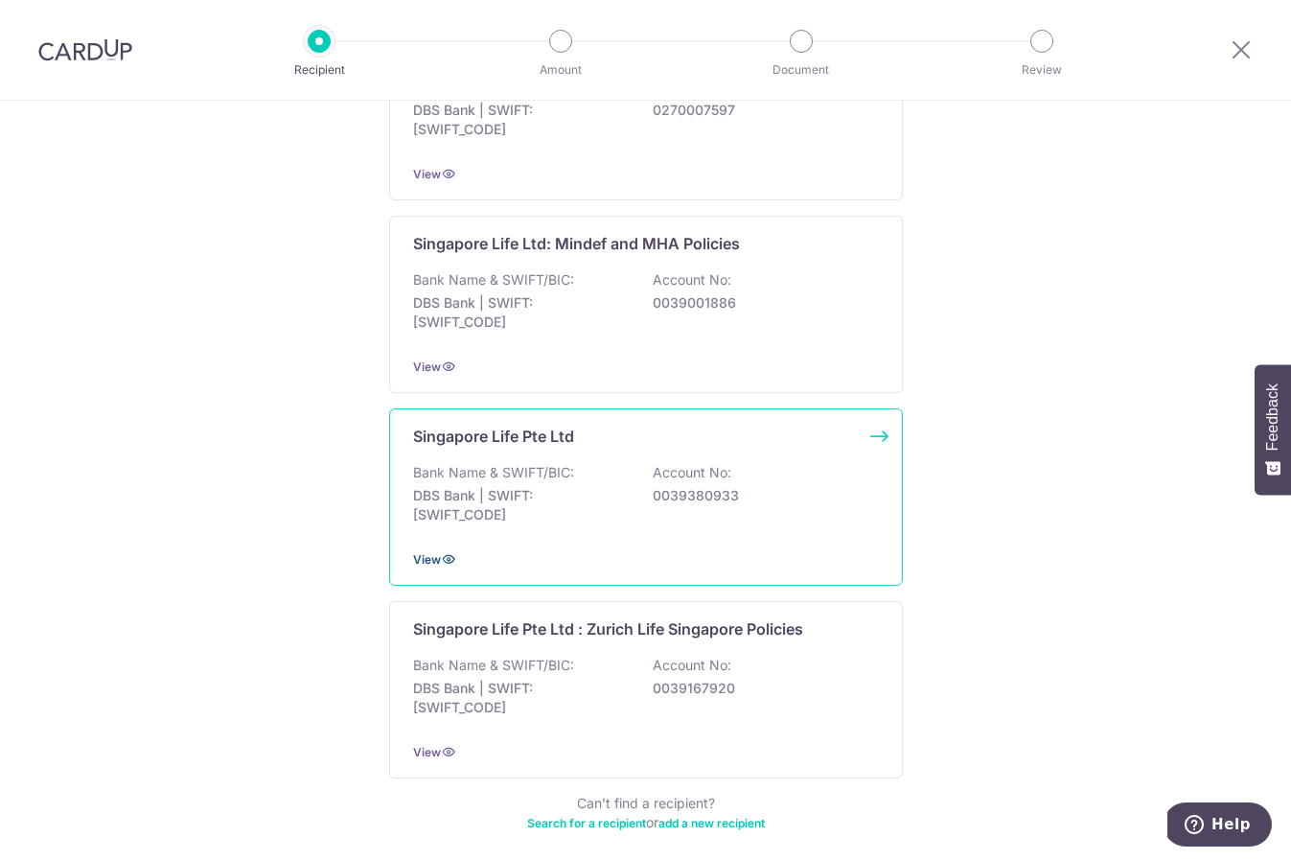
click at [426, 558] on span "View" at bounding box center [427, 559] width 28 height 14
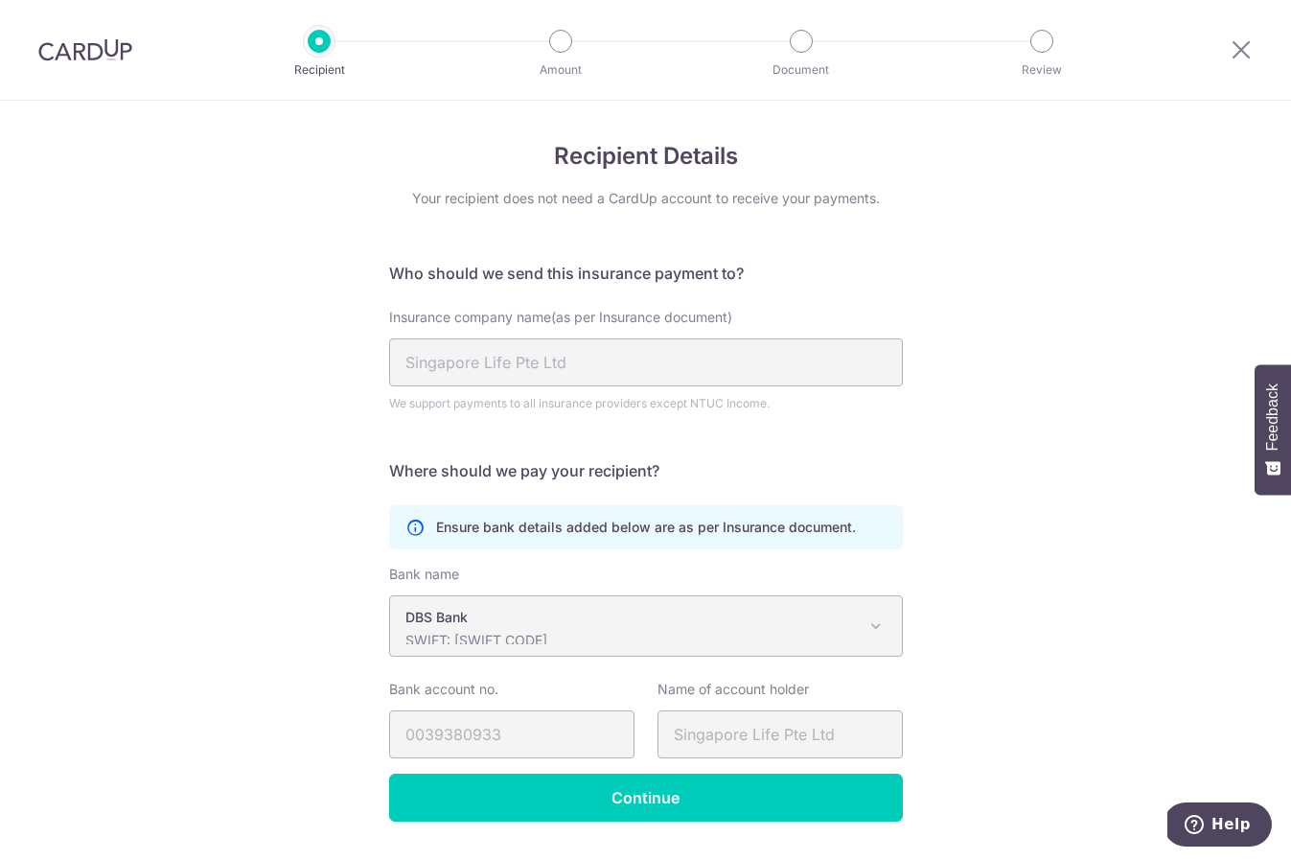
scroll to position [52, 0]
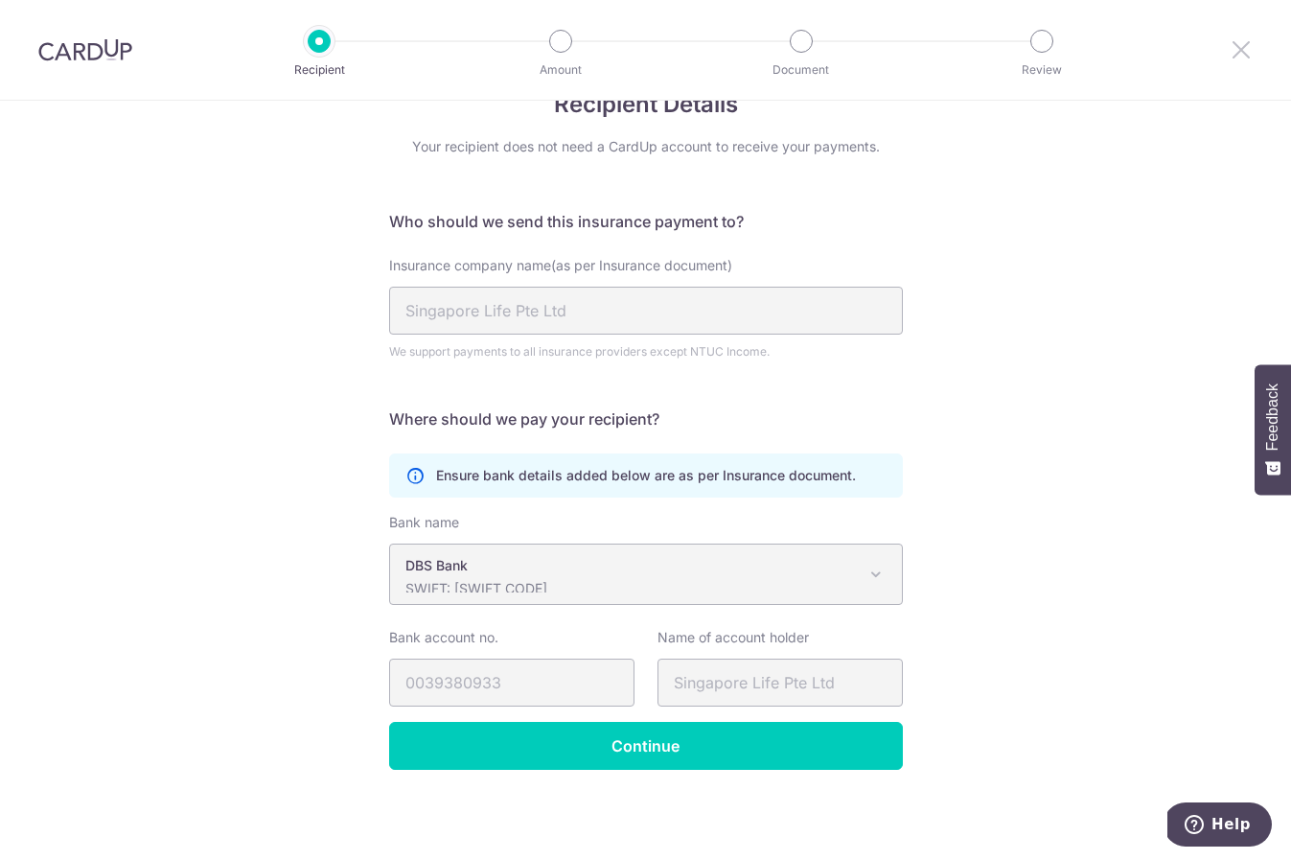
click at [1236, 43] on icon at bounding box center [1241, 49] width 23 height 24
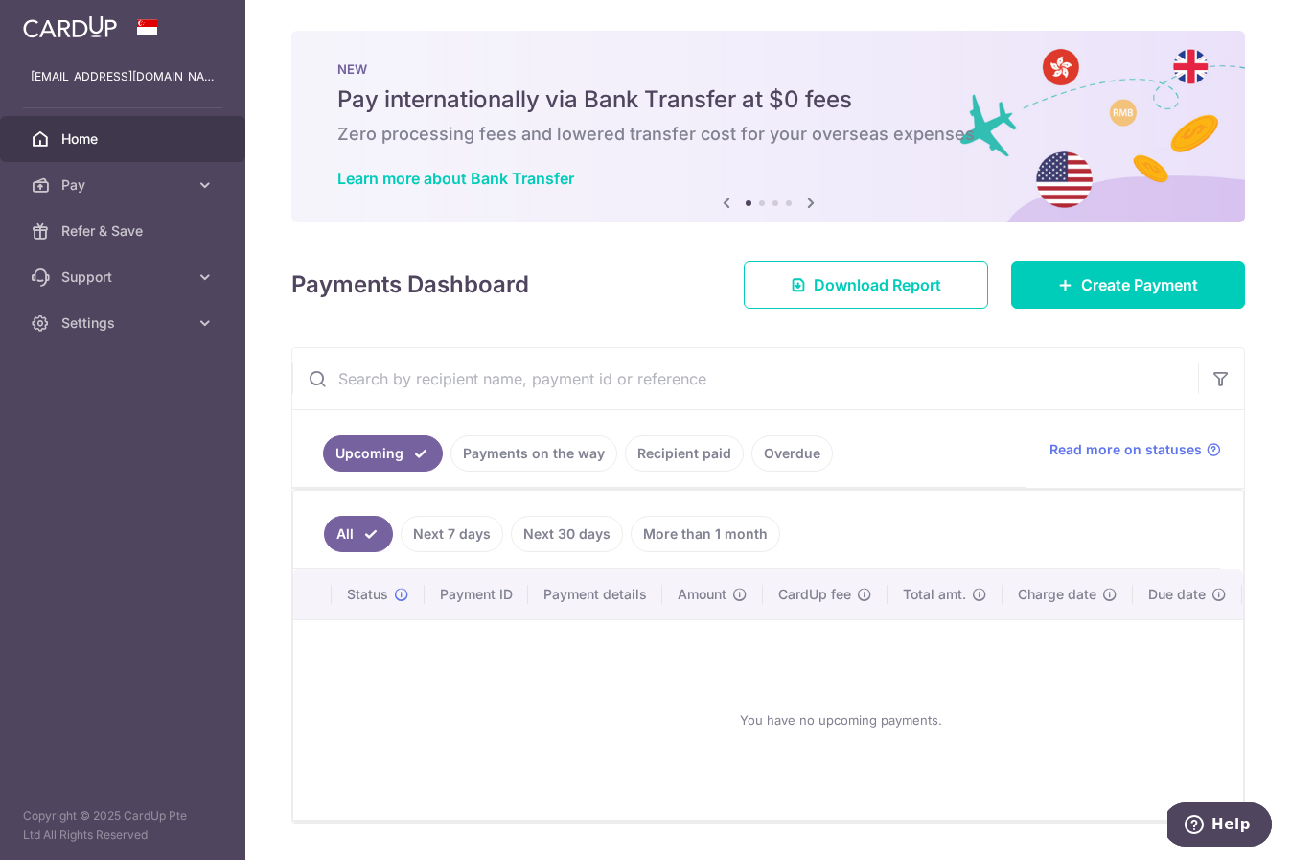
click at [685, 459] on link "Recipient paid" at bounding box center [684, 453] width 119 height 36
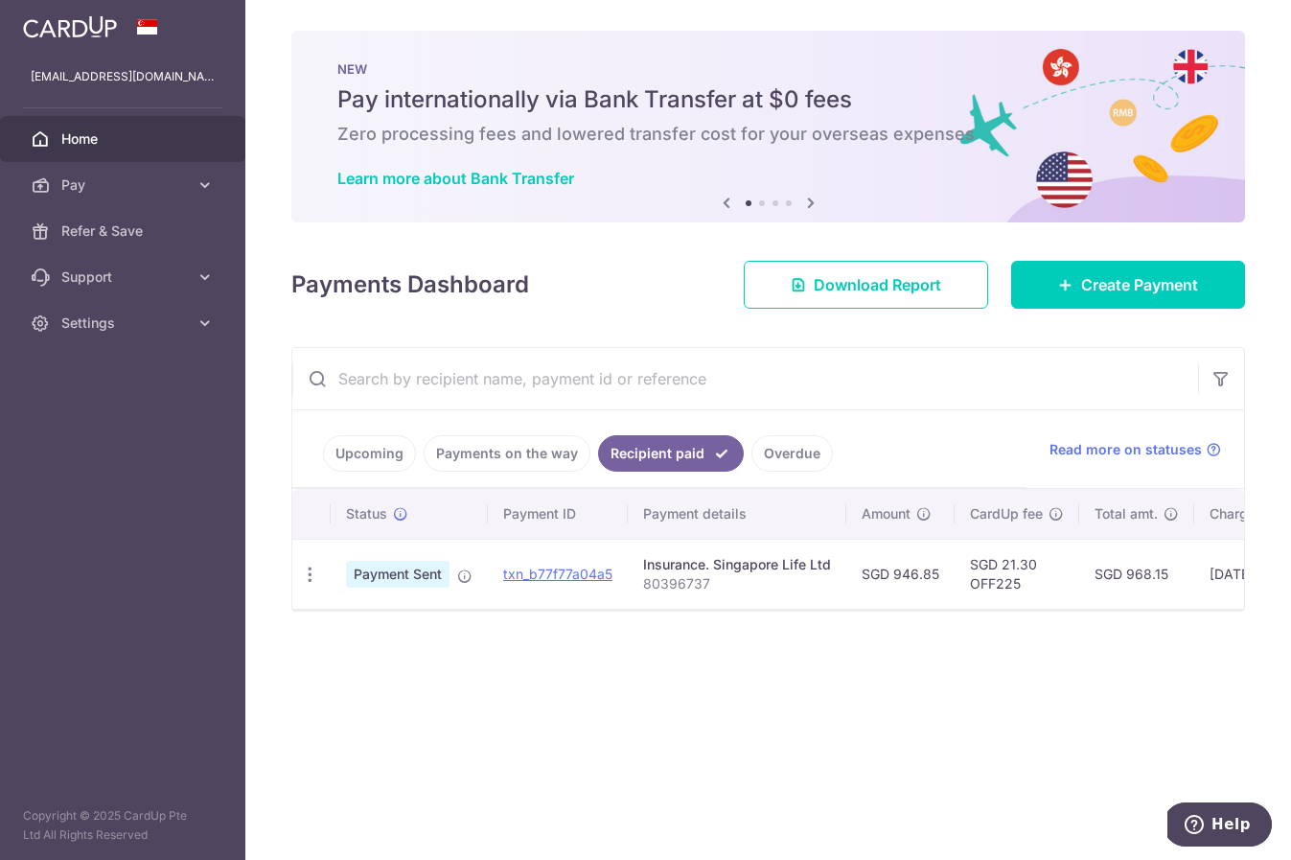
click at [652, 577] on p "80396737" at bounding box center [737, 583] width 188 height 19
click at [655, 575] on p "80396737" at bounding box center [737, 583] width 188 height 19
click at [696, 570] on div "Insurance. Singapore Life Ltd" at bounding box center [737, 564] width 188 height 19
click at [774, 566] on div "Insurance. Singapore Life Ltd" at bounding box center [737, 564] width 188 height 19
drag, startPoint x: 924, startPoint y: 604, endPoint x: 1150, endPoint y: 600, distance: 226.2
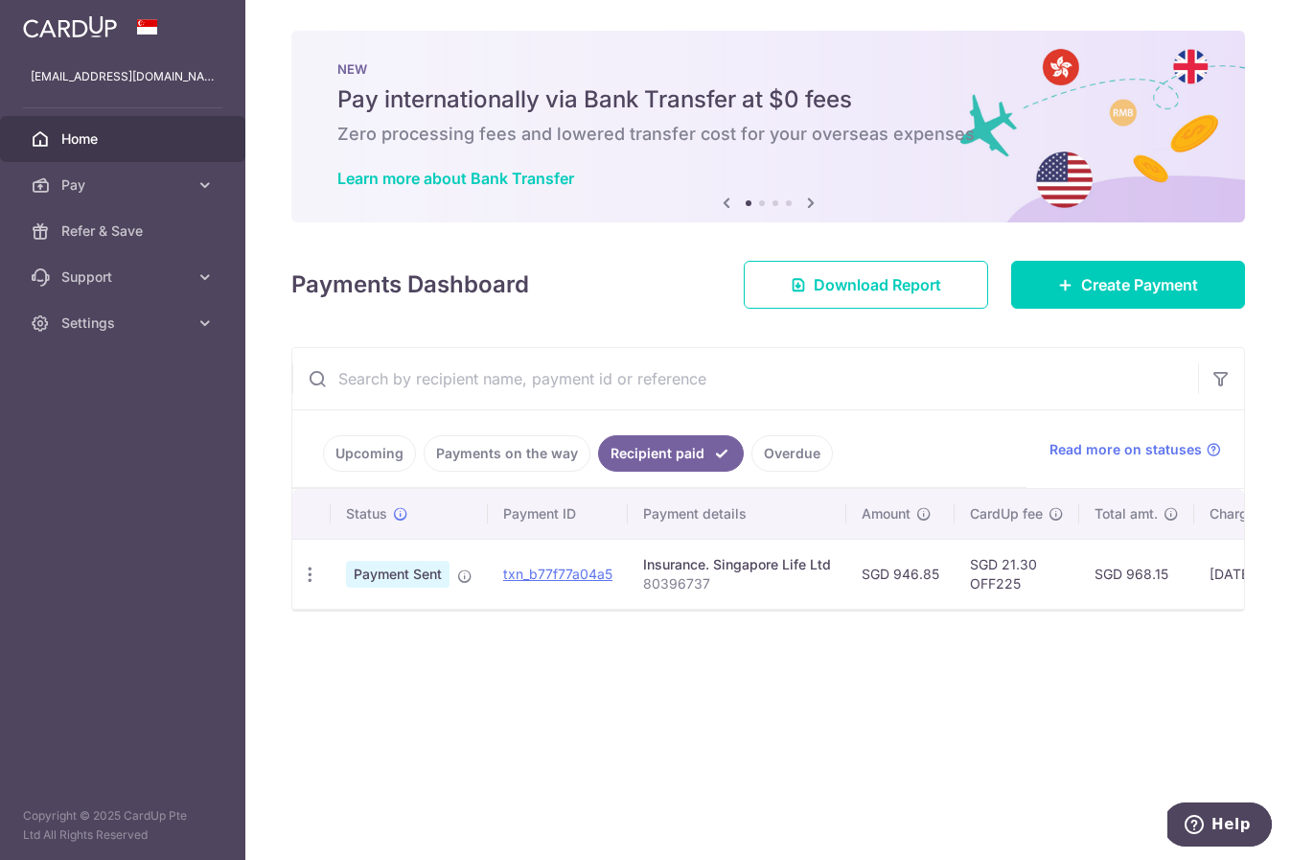
click at [1150, 600] on tr "PDF Receipt Payment Sent txn_b77f77a04a5 Insurance. Singapore Life Ltd 80396737…" at bounding box center [935, 574] width 1287 height 70
drag, startPoint x: 1058, startPoint y: 622, endPoint x: 843, endPoint y: 601, distance: 216.7
click at [1052, 620] on div "× Pause Schedule Pause all future payments in this series Pause just this one p…" at bounding box center [768, 430] width 1046 height 860
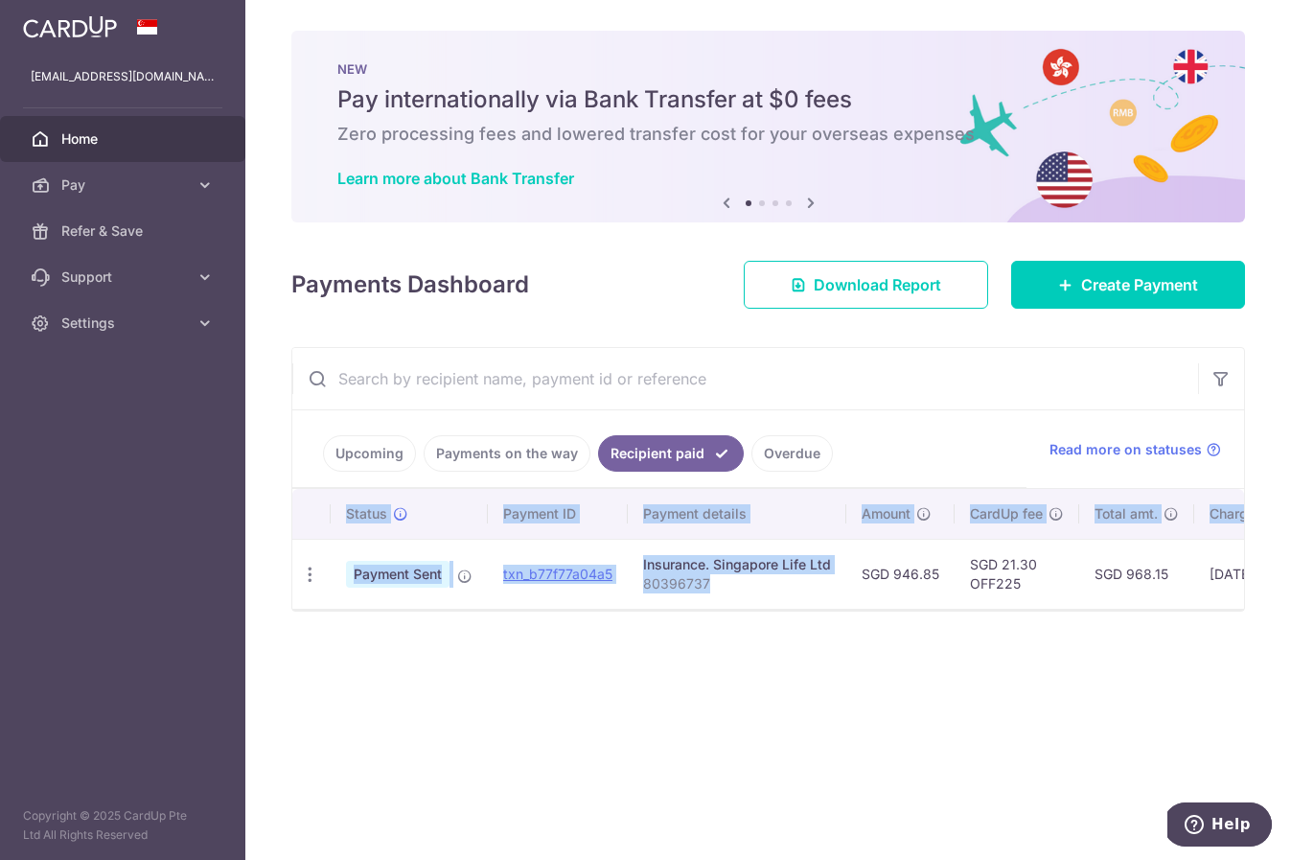
drag, startPoint x: 674, startPoint y: 607, endPoint x: 899, endPoint y: 617, distance: 225.5
click at [899, 609] on div "Status Payment ID Payment details Amount CardUp fee Total amt. Charge date Due …" at bounding box center [768, 549] width 952 height 120
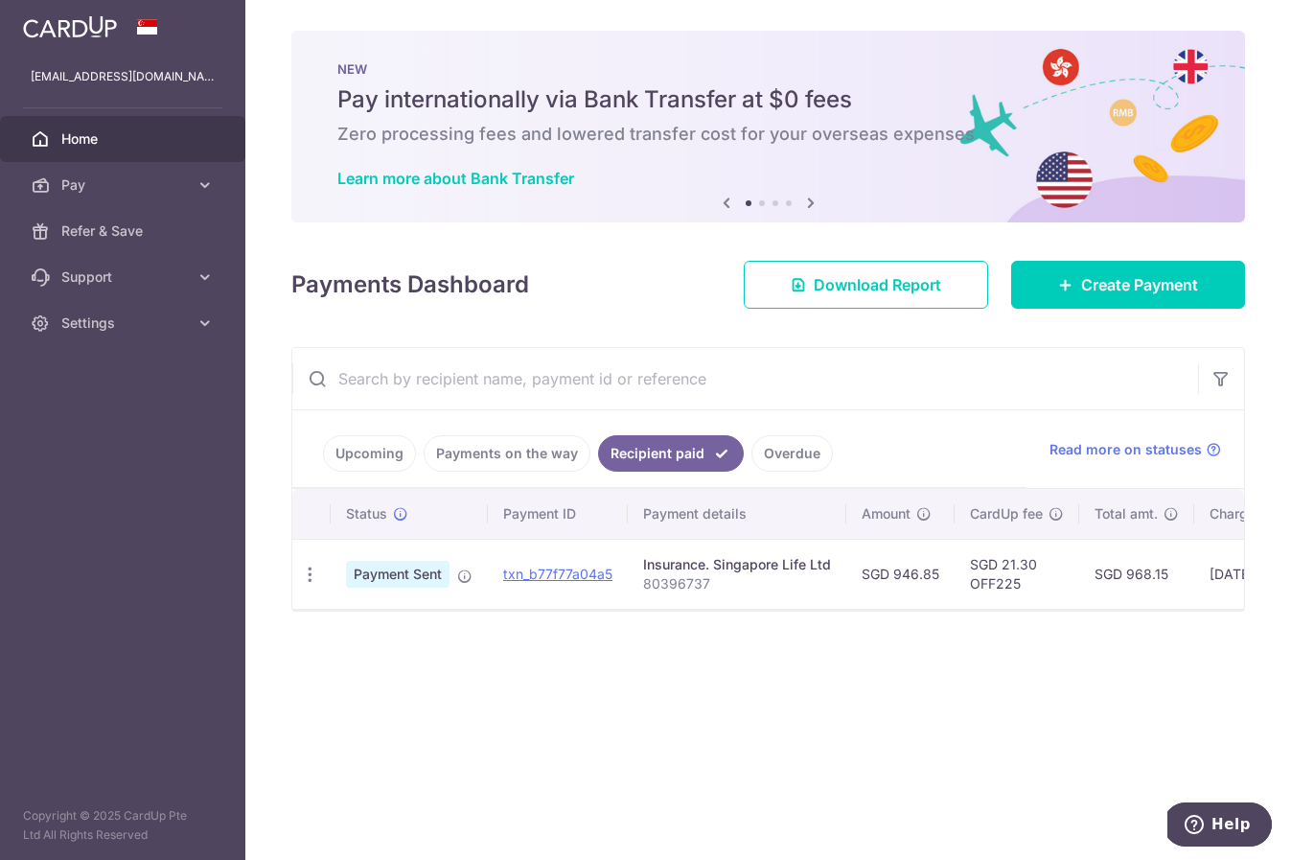
drag, startPoint x: 836, startPoint y: 628, endPoint x: 733, endPoint y: 607, distance: 104.7
click at [836, 628] on div "× Pause Schedule Pause all future payments in this series Pause just this one p…" at bounding box center [768, 430] width 1046 height 860
drag, startPoint x: 718, startPoint y: 569, endPoint x: 844, endPoint y: 567, distance: 126.5
click at [844, 567] on td "Insurance. Singapore Life Ltd 80396737" at bounding box center [737, 574] width 219 height 70
click at [114, 186] on span "Pay" at bounding box center [124, 184] width 127 height 19
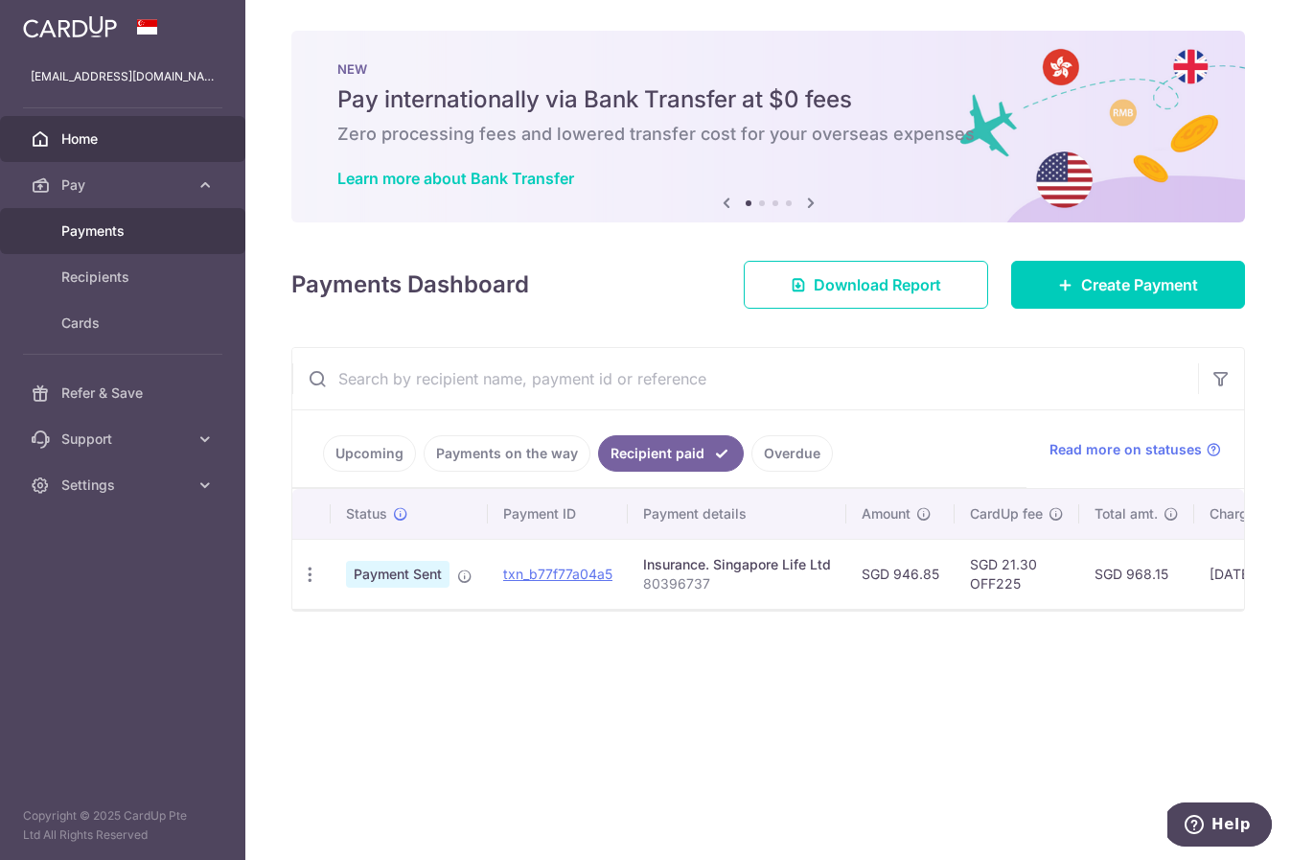
click at [104, 240] on span "Payments" at bounding box center [124, 230] width 127 height 19
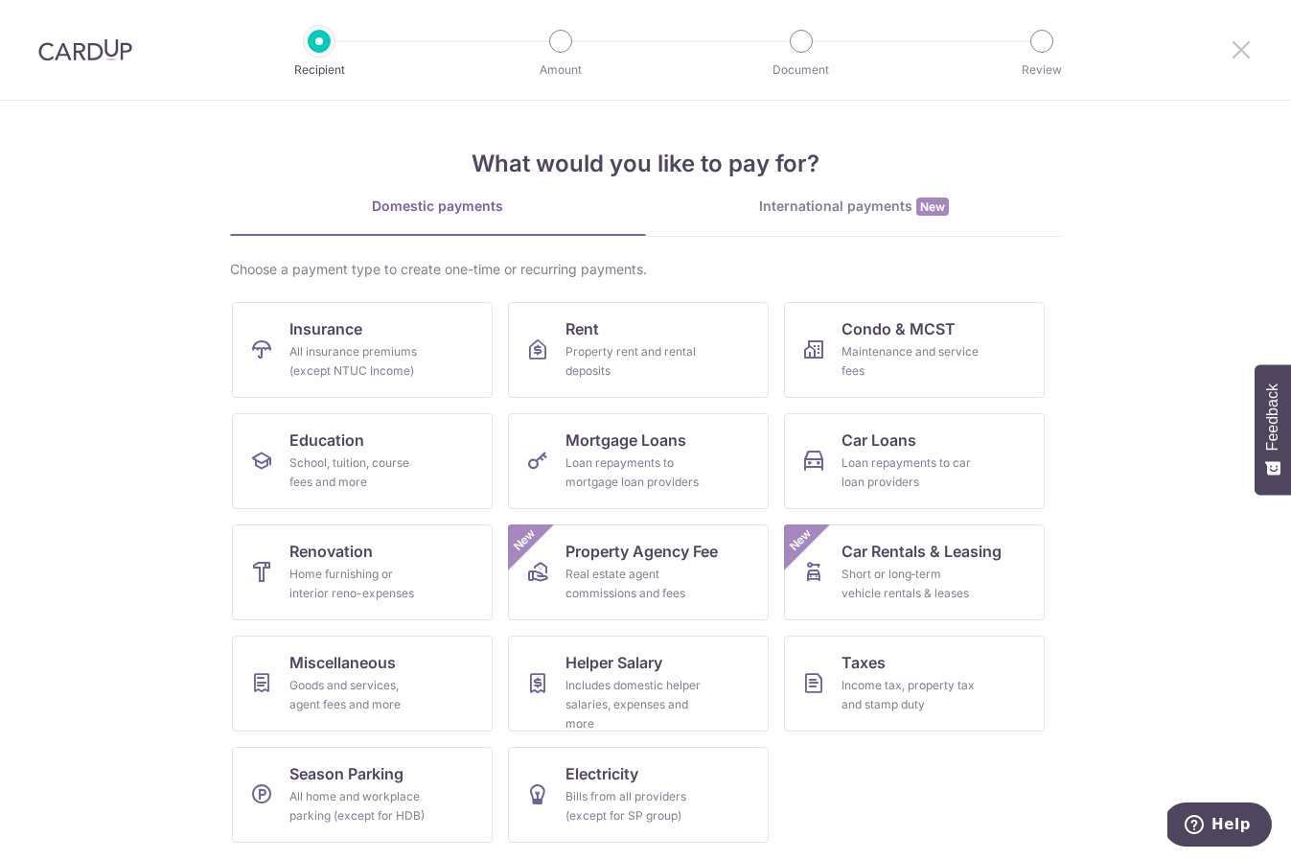
click at [1234, 52] on icon at bounding box center [1241, 49] width 23 height 24
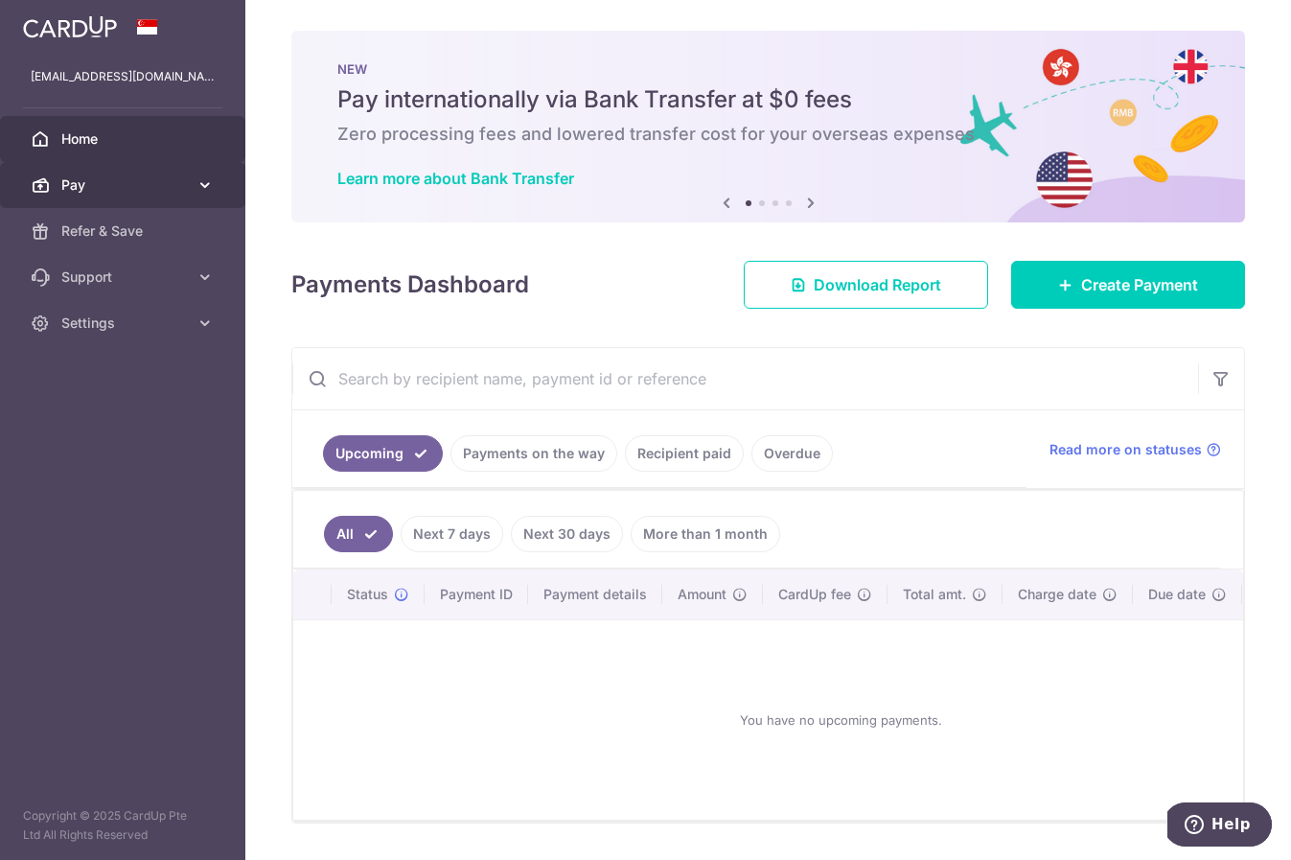
click at [165, 200] on link "Pay" at bounding box center [122, 185] width 245 height 46
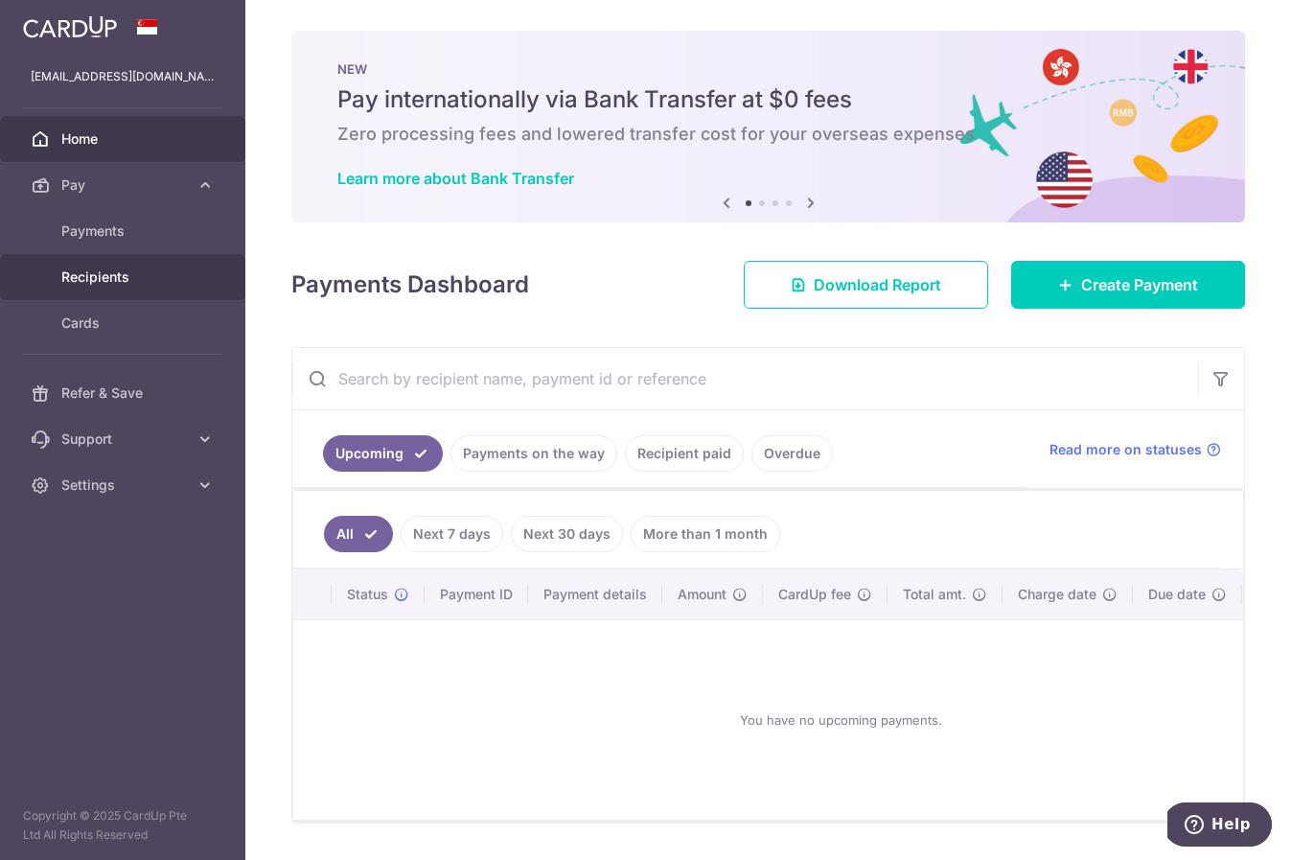
click at [111, 273] on span "Recipients" at bounding box center [124, 276] width 127 height 19
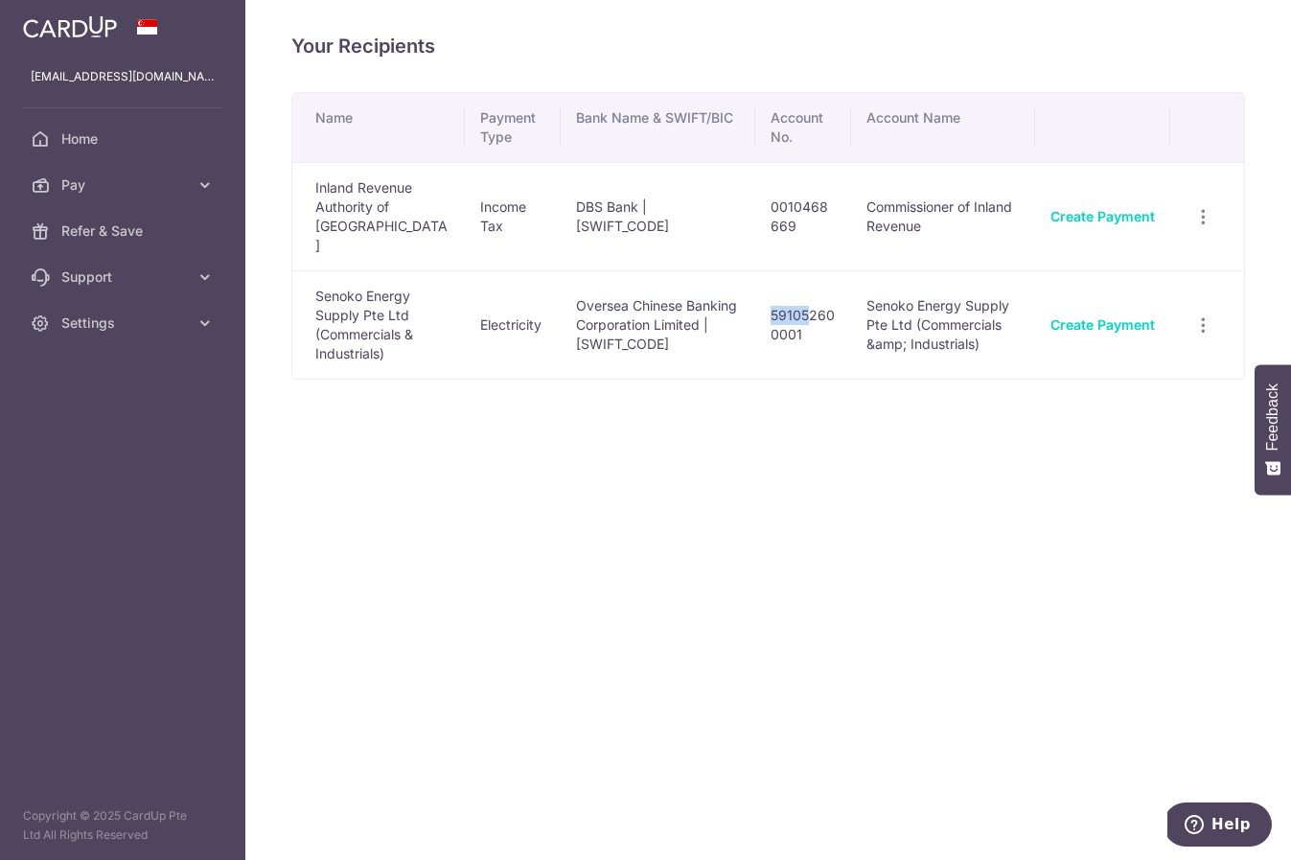
drag, startPoint x: 780, startPoint y: 268, endPoint x: 854, endPoint y: 263, distance: 74.0
click at [829, 270] on td "591052600001" at bounding box center [803, 324] width 96 height 108
click at [148, 173] on link "Pay" at bounding box center [122, 185] width 245 height 46
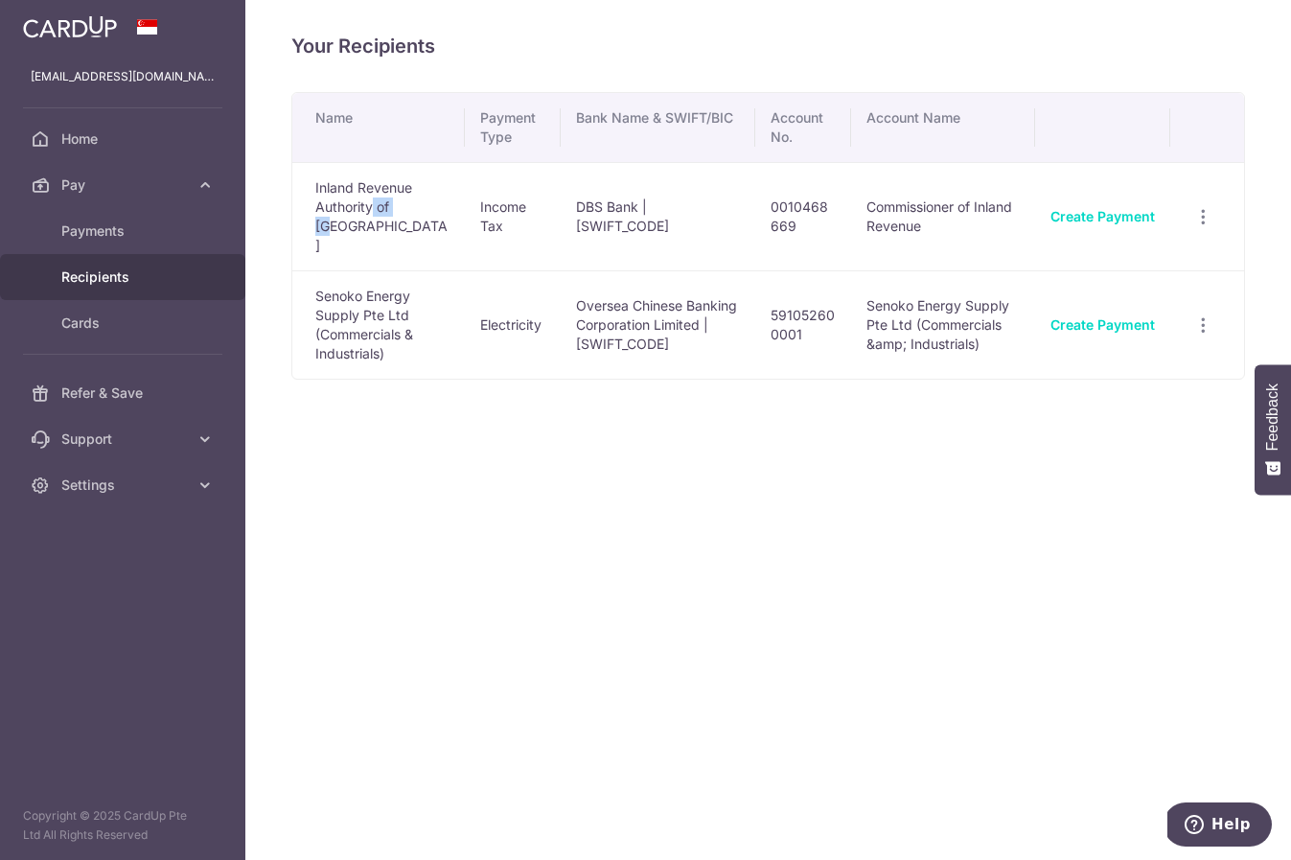
drag, startPoint x: 373, startPoint y: 200, endPoint x: 545, endPoint y: 202, distance: 172.5
click at [414, 202] on td "Inland Revenue Authority of [GEOGRAPHIC_DATA]" at bounding box center [378, 216] width 173 height 108
click at [620, 200] on td "DBS Bank | [SWIFT_CODE]" at bounding box center [658, 216] width 194 height 108
drag, startPoint x: 630, startPoint y: 192, endPoint x: 693, endPoint y: 202, distance: 64.1
click at [692, 197] on td "DBS Bank | [SWIFT_CODE]" at bounding box center [658, 216] width 194 height 108
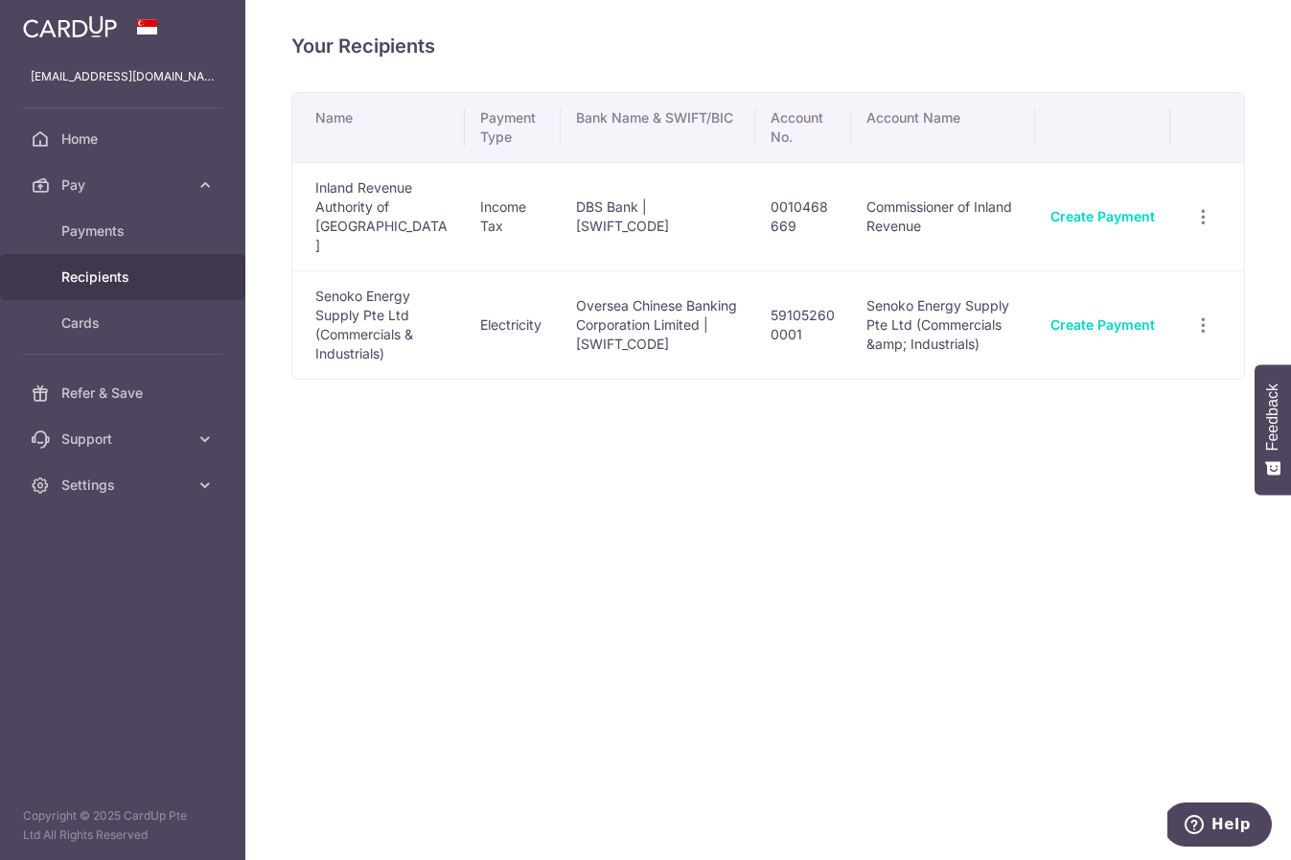
click at [681, 270] on td "Oversea Chinese Banking Corporation Limited | [SWIFT_CODE]" at bounding box center [658, 324] width 194 height 108
drag, startPoint x: 612, startPoint y: 259, endPoint x: 677, endPoint y: 287, distance: 70.9
click at [674, 286] on td "Oversea Chinese Banking Corporation Limited | [SWIFT_CODE]" at bounding box center [658, 324] width 194 height 108
click at [681, 294] on td "Oversea Chinese Banking Corporation Limited | [SWIFT_CODE]" at bounding box center [658, 324] width 194 height 108
drag, startPoint x: 370, startPoint y: 253, endPoint x: 547, endPoint y: 271, distance: 178.3
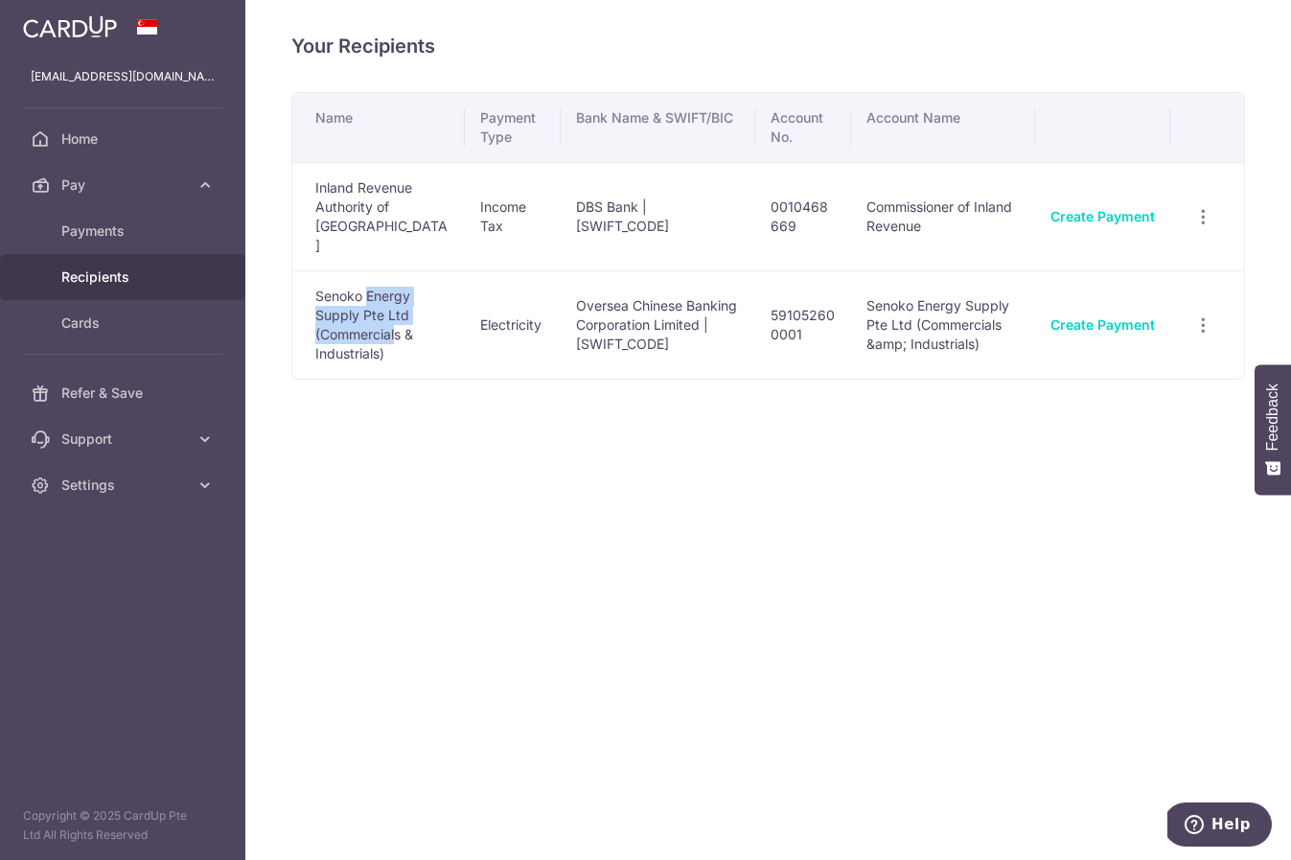
click at [453, 270] on td "Senoko Energy Supply Pte Ltd (Commercials & Industrials)" at bounding box center [378, 324] width 173 height 108
click at [727, 275] on td "Oversea Chinese Banking Corporation Limited | [SWIFT_CODE]" at bounding box center [658, 324] width 194 height 108
click at [1196, 315] on icon "button" at bounding box center [1203, 325] width 20 height 20
click at [970, 468] on div "Your Recipients Name Payment Type Bank Name & SWIFT/BIC Account No. Account Nam…" at bounding box center [768, 430] width 1046 height 860
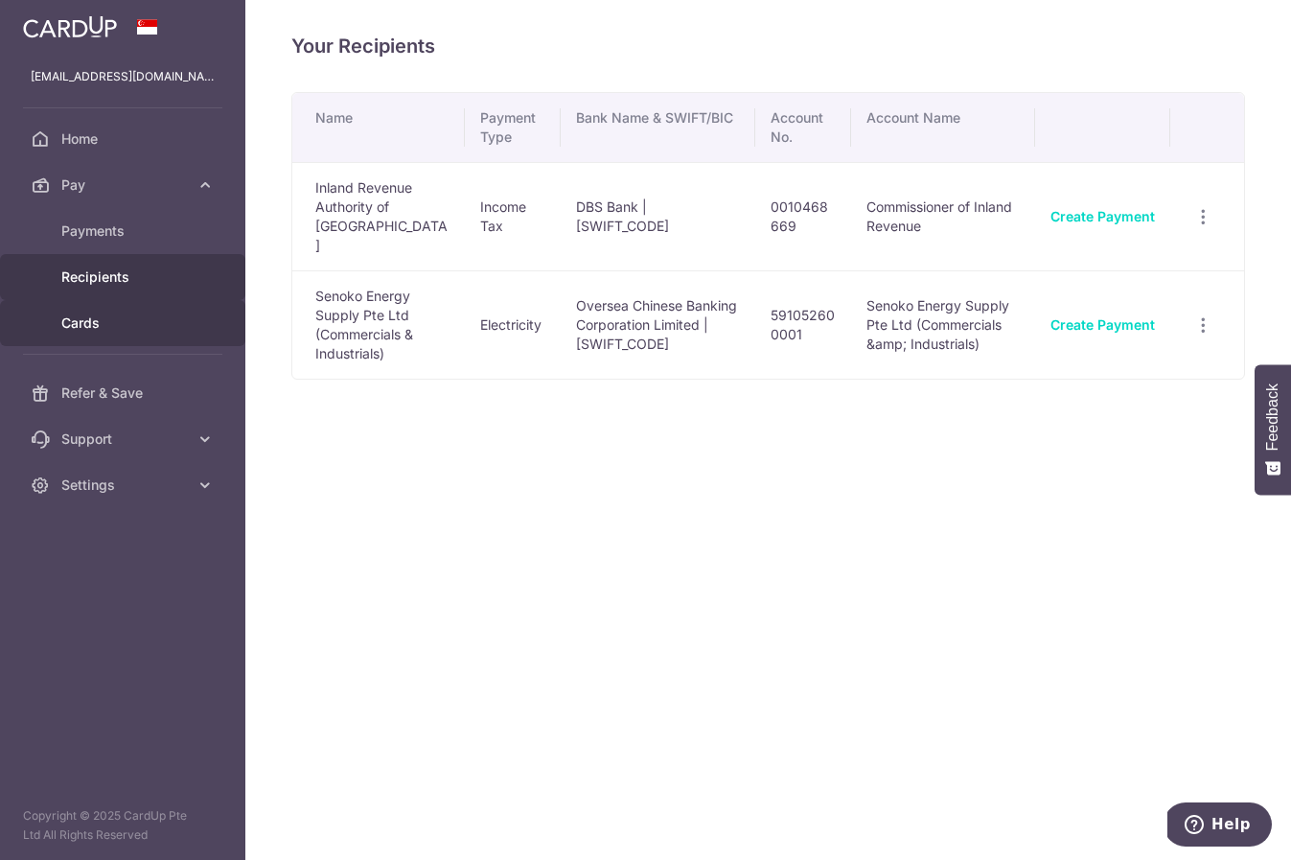
click at [89, 312] on link "Cards" at bounding box center [122, 323] width 245 height 46
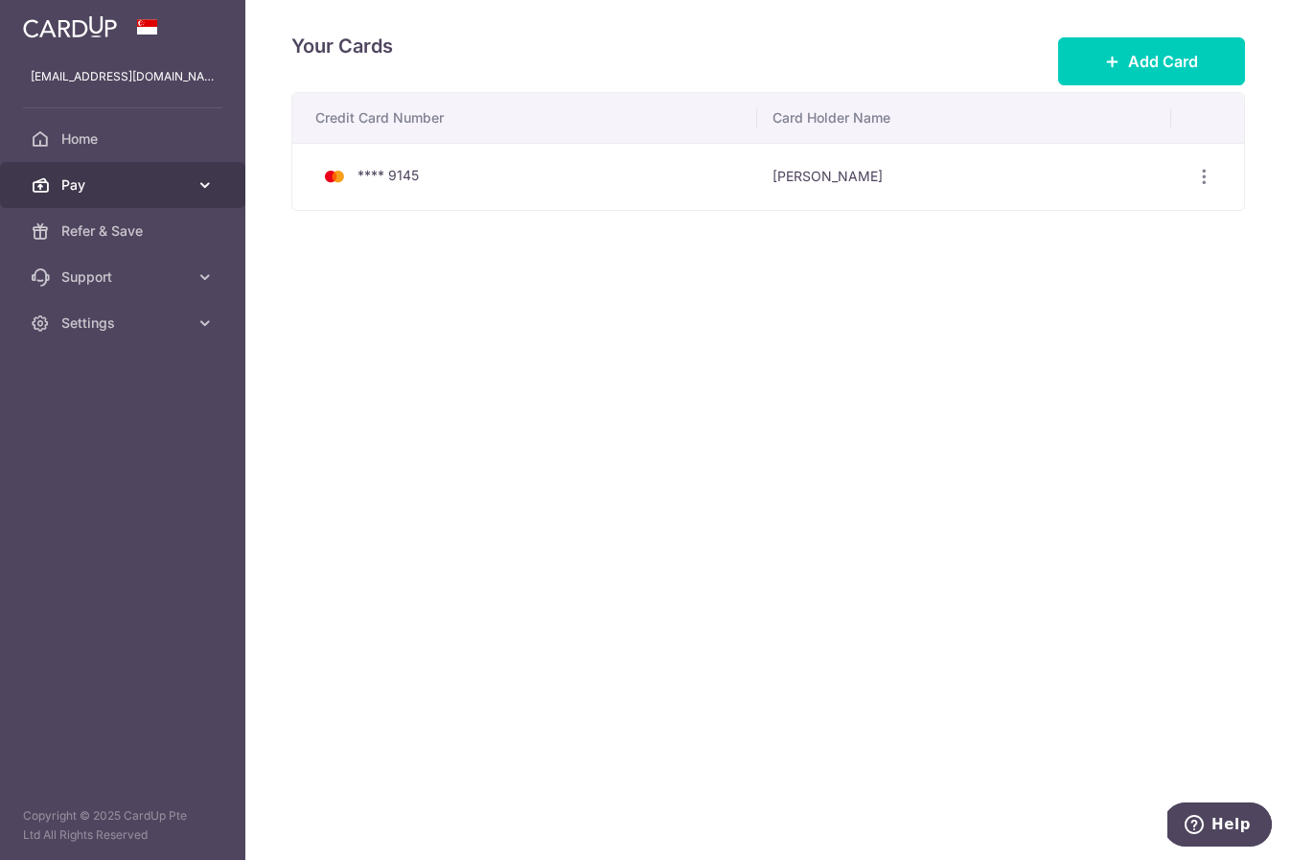
click at [137, 186] on span "Pay" at bounding box center [124, 184] width 127 height 19
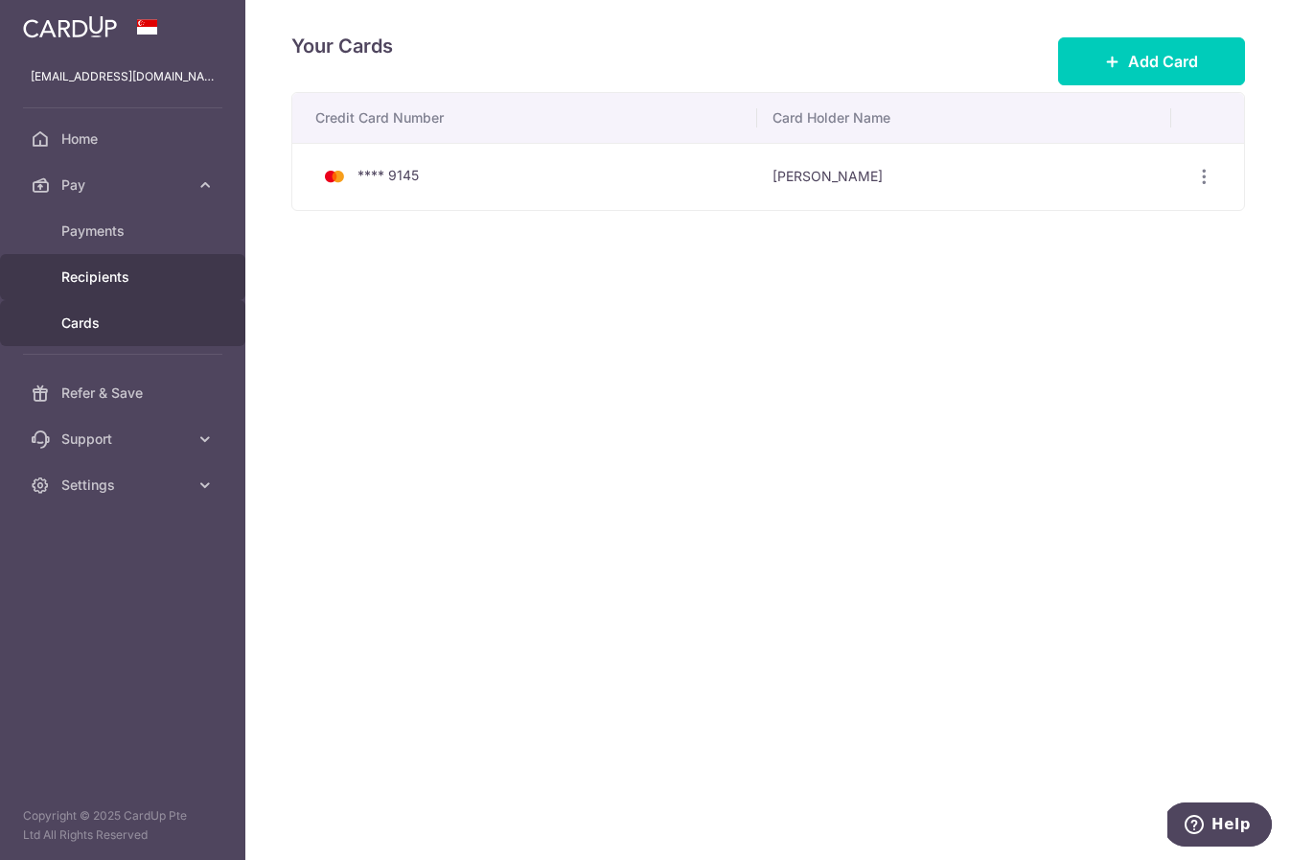
click at [107, 275] on span "Recipients" at bounding box center [124, 276] width 127 height 19
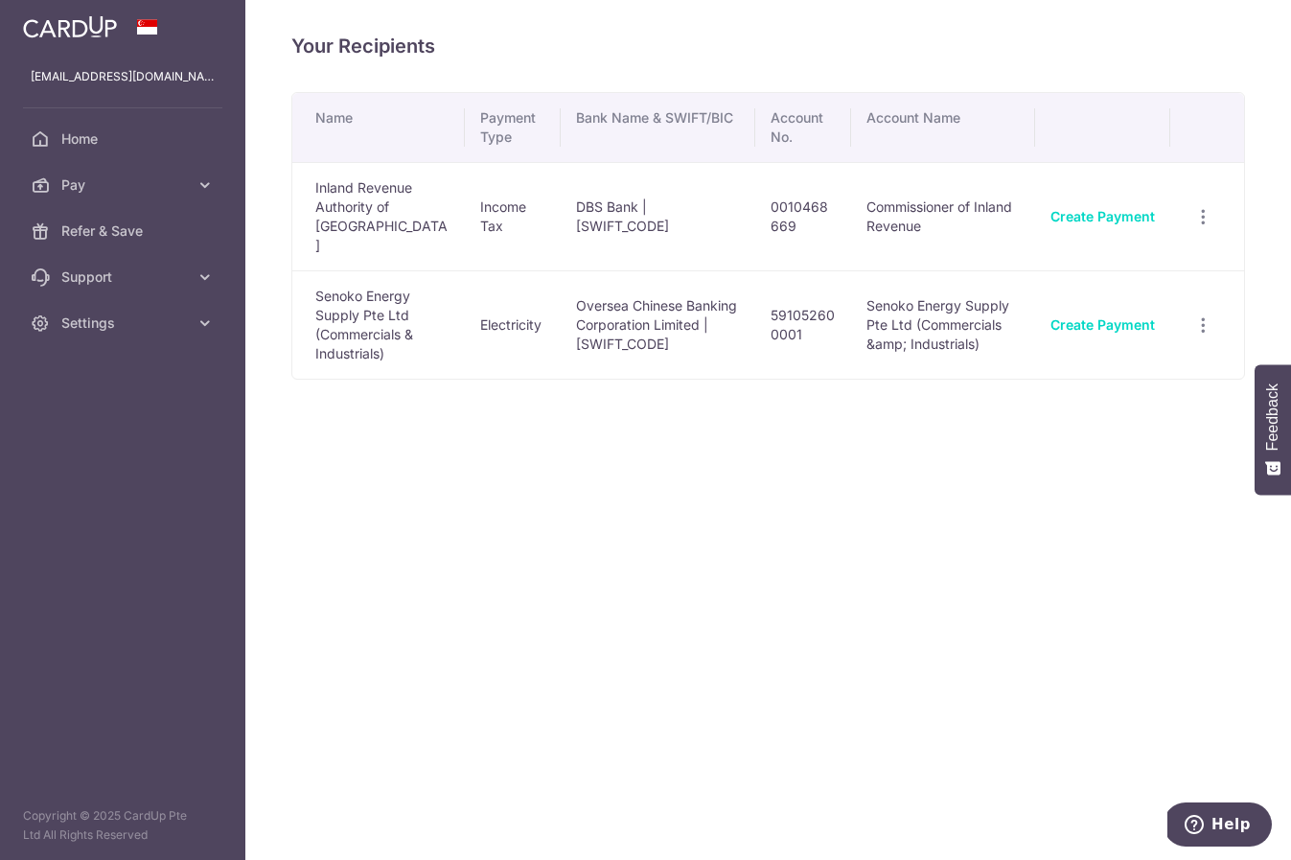
click at [445, 131] on th "Name" at bounding box center [378, 127] width 173 height 69
drag, startPoint x: 397, startPoint y: 45, endPoint x: 515, endPoint y: 232, distance: 221.0
click at [397, 48] on h4 "Your Recipients" at bounding box center [768, 46] width 954 height 31
click at [101, 178] on span "Pay" at bounding box center [124, 184] width 127 height 19
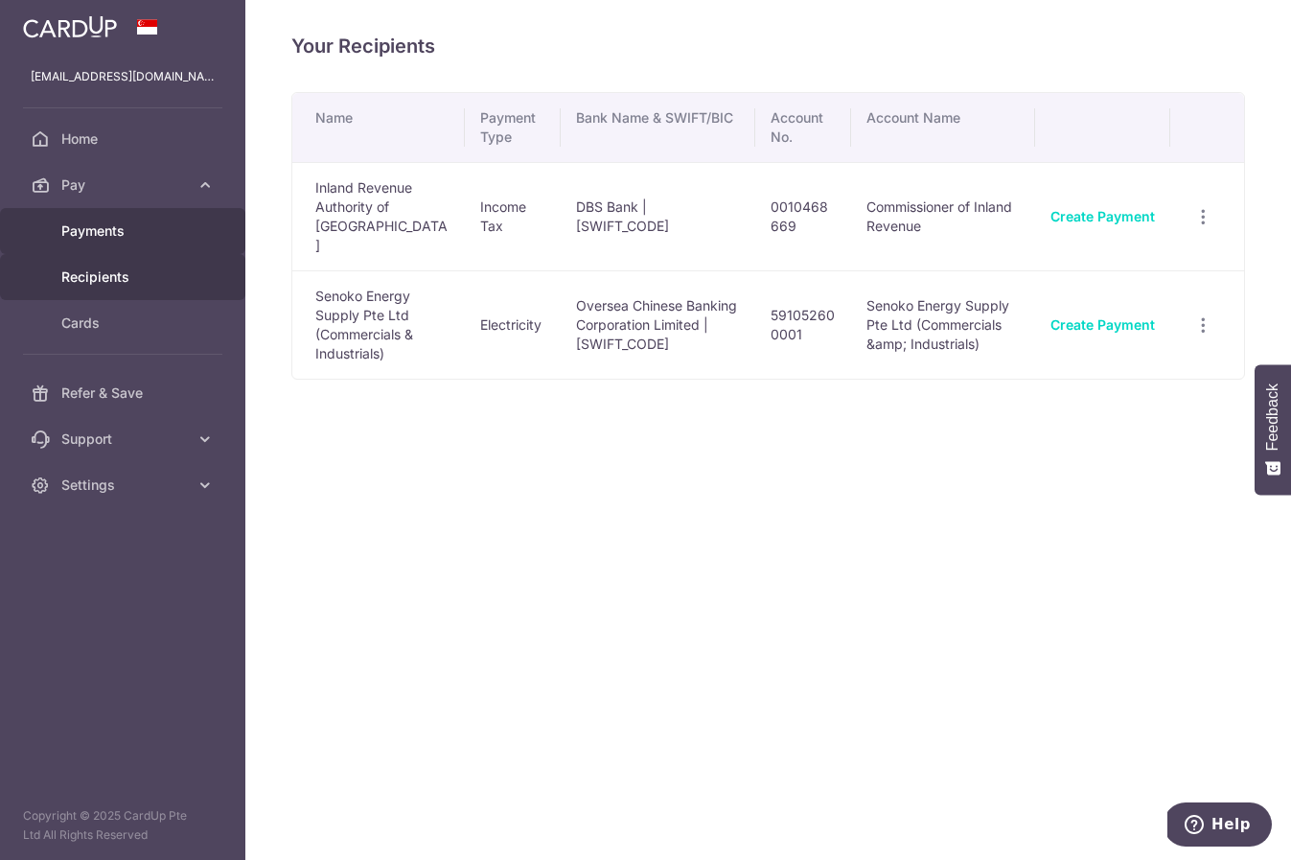
click at [97, 242] on link "Payments" at bounding box center [122, 231] width 245 height 46
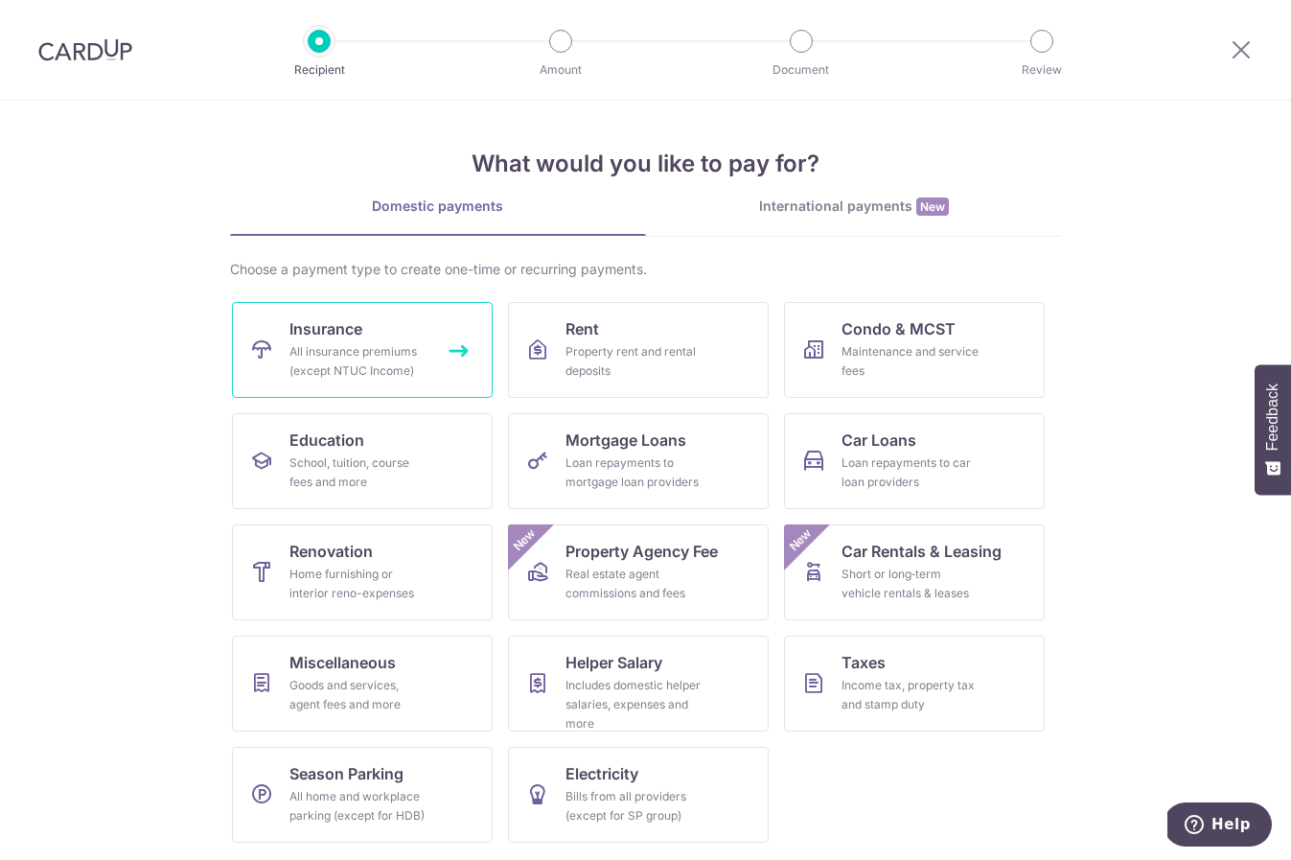
click at [345, 349] on div "All insurance premiums (except NTUC Income)" at bounding box center [358, 361] width 138 height 38
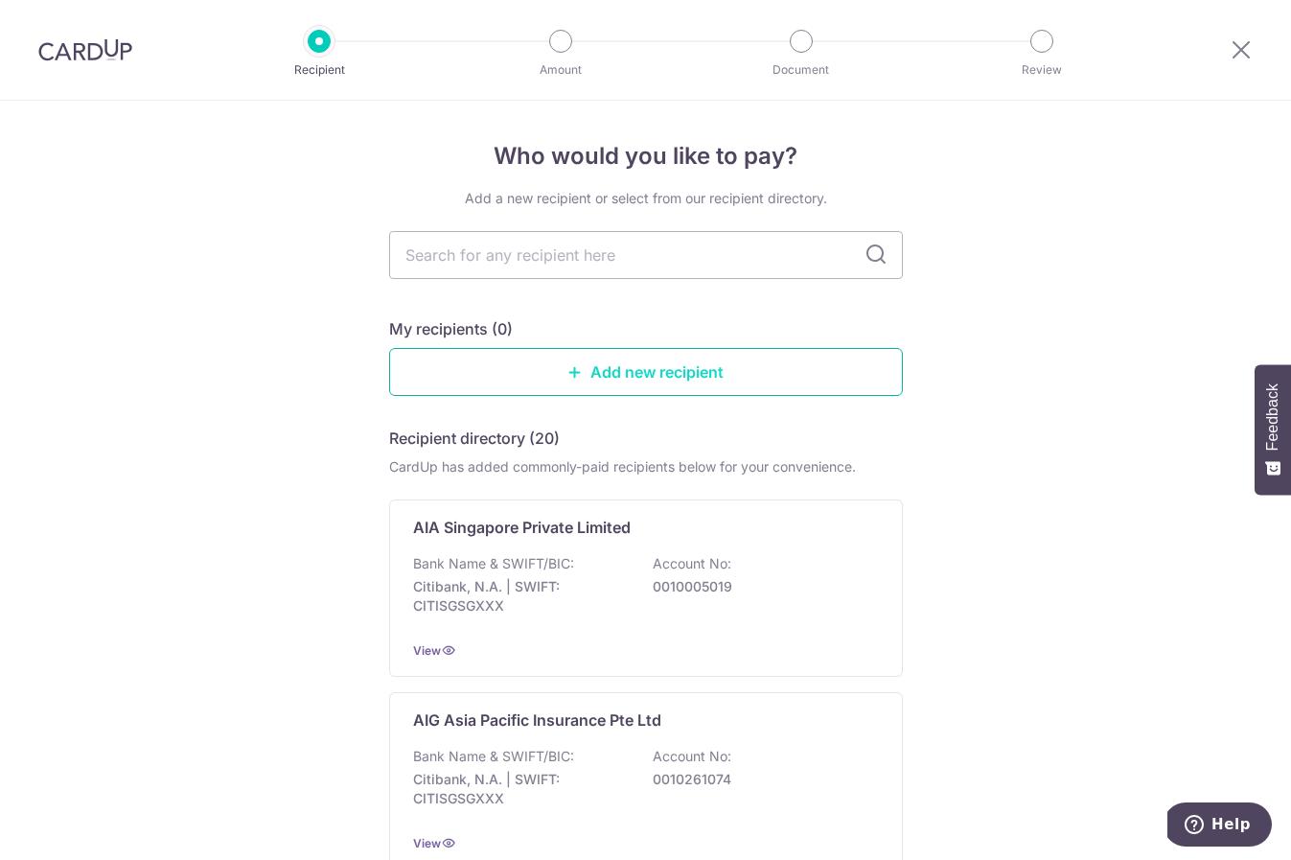
click at [609, 370] on link "Add new recipient" at bounding box center [646, 372] width 514 height 48
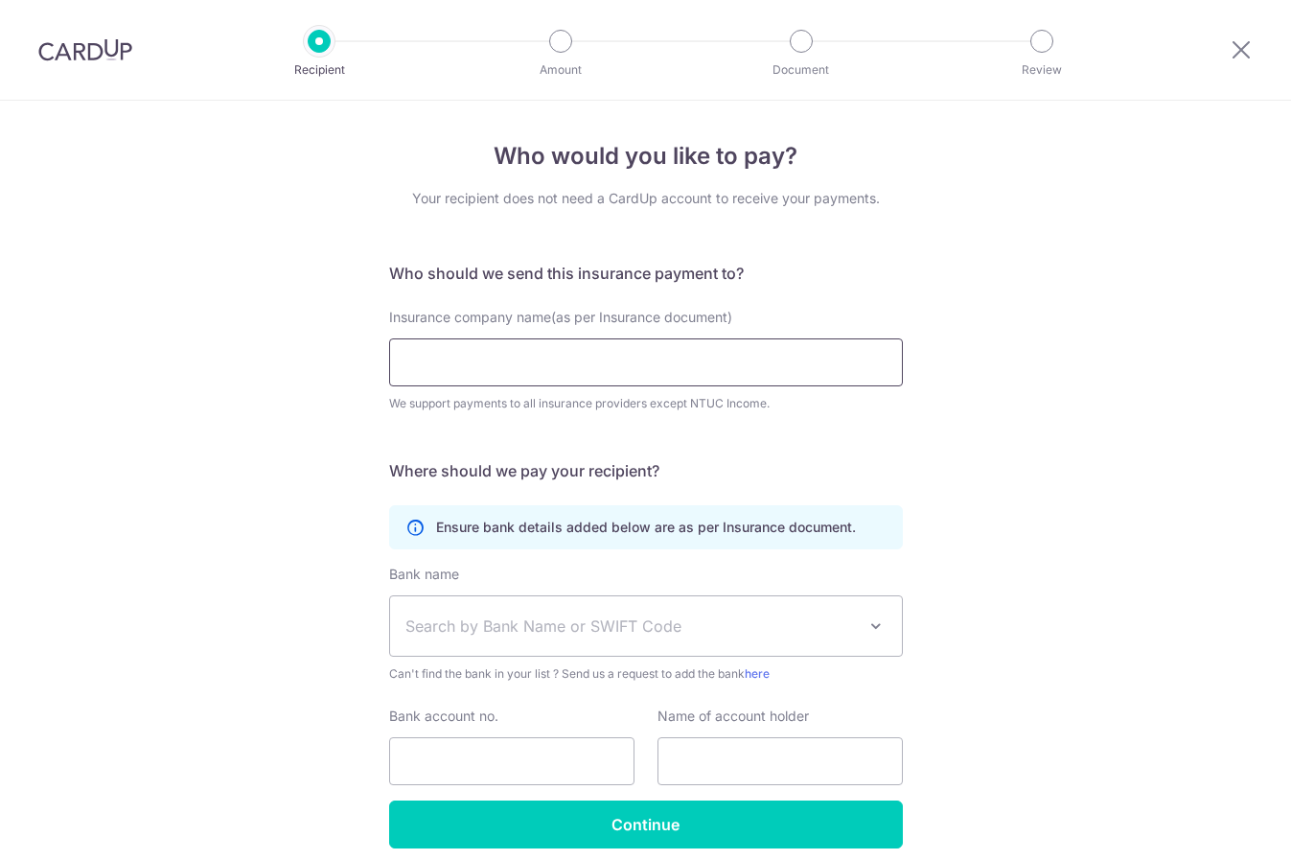
click at [566, 358] on input "Insurance company name(as per Insurance document)" at bounding box center [646, 362] width 514 height 48
type input "i"
type input "singapore life"
click button "Submit Request" at bounding box center [0, 0] width 0 height 0
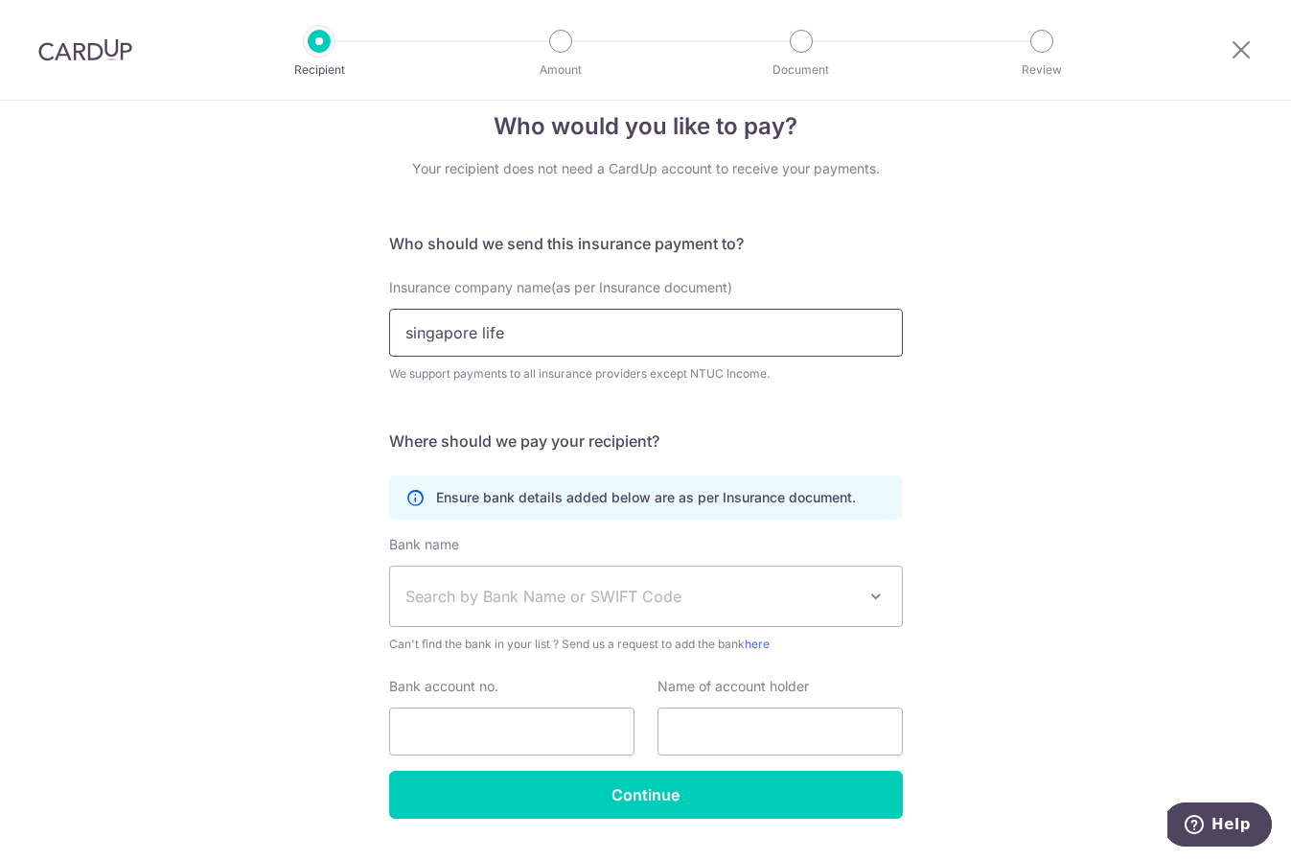
drag, startPoint x: 478, startPoint y: 312, endPoint x: 348, endPoint y: 305, distance: 130.6
click at [348, 305] on div "Who would you like to pay? Your recipient does not need a CardUp account to rec…" at bounding box center [645, 490] width 1291 height 838
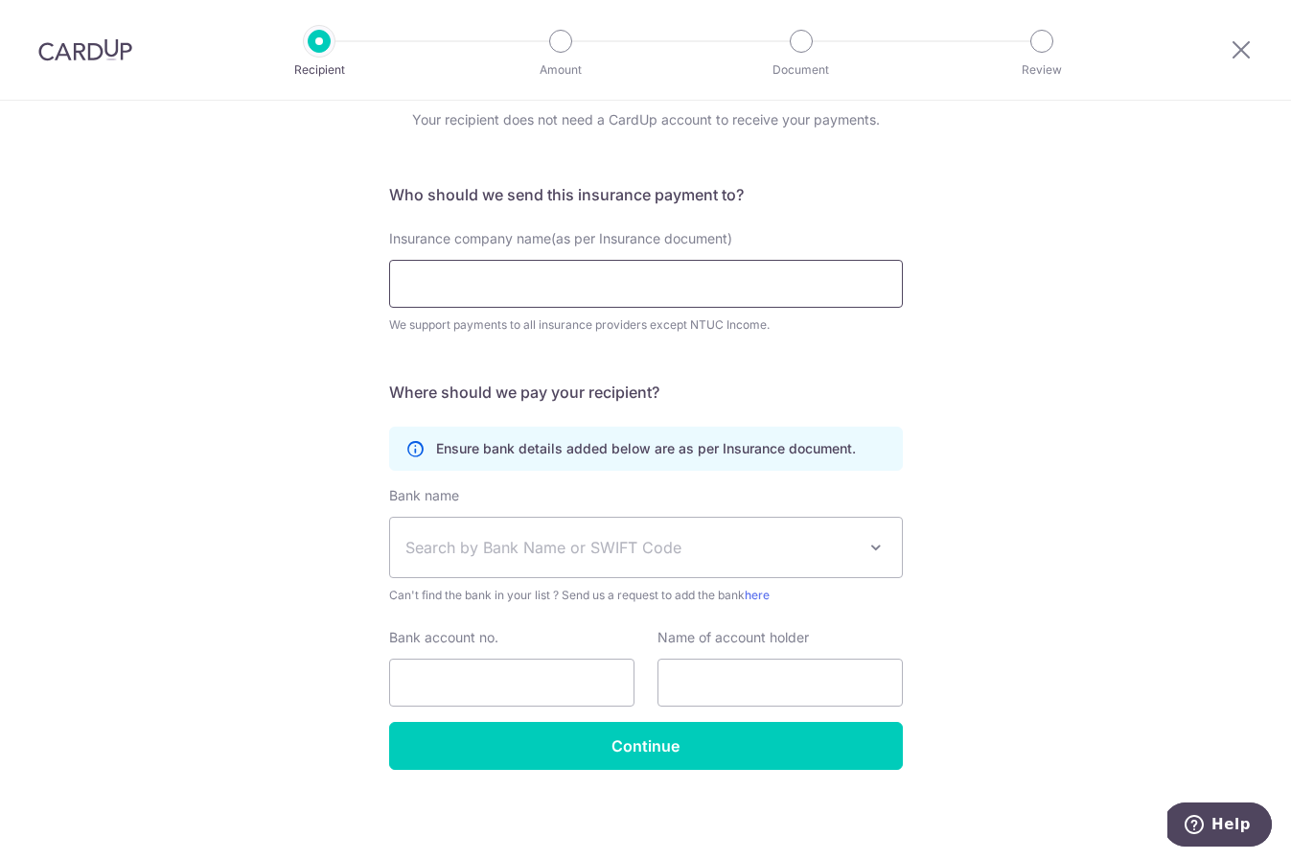
scroll to position [79, 0]
click at [1239, 44] on icon at bounding box center [1241, 49] width 23 height 24
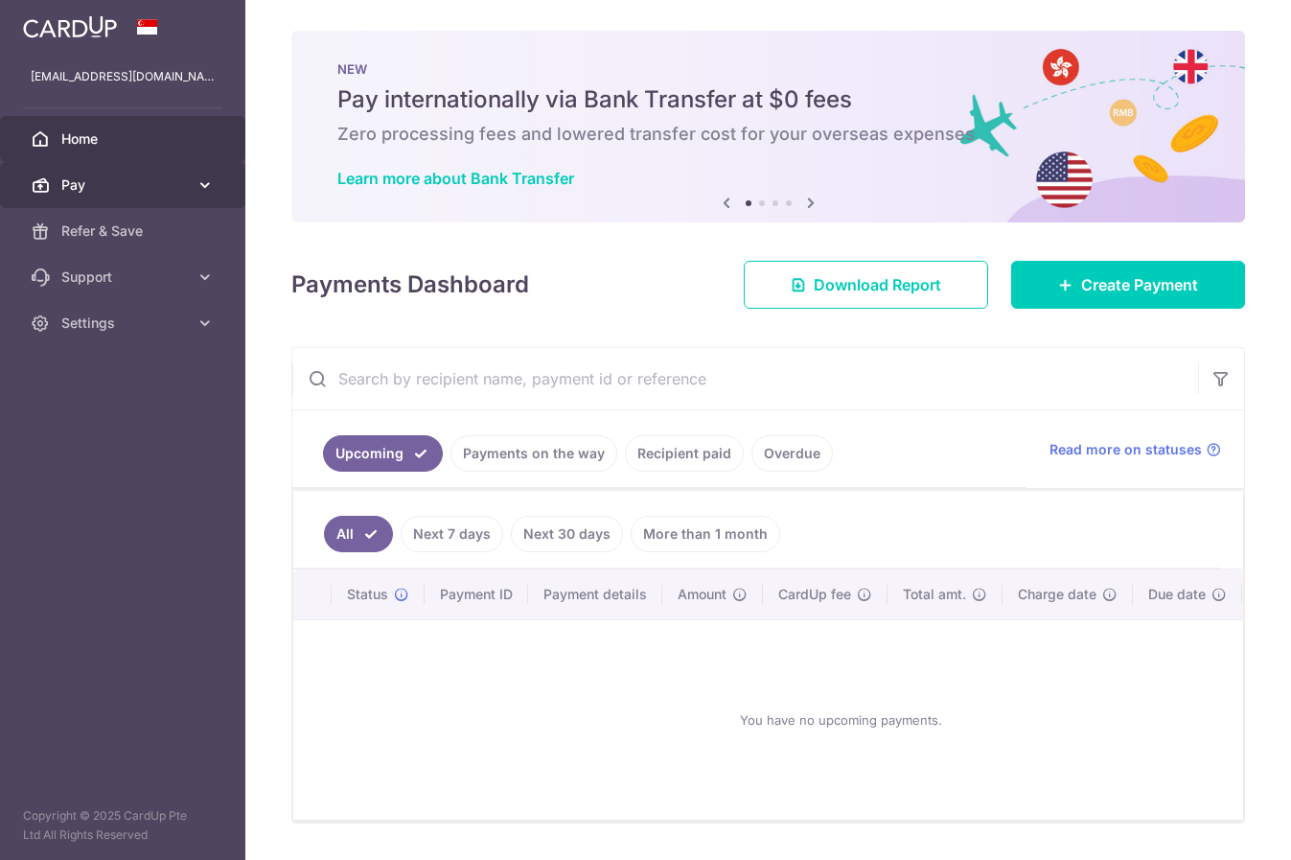
click at [116, 176] on span "Pay" at bounding box center [124, 184] width 127 height 19
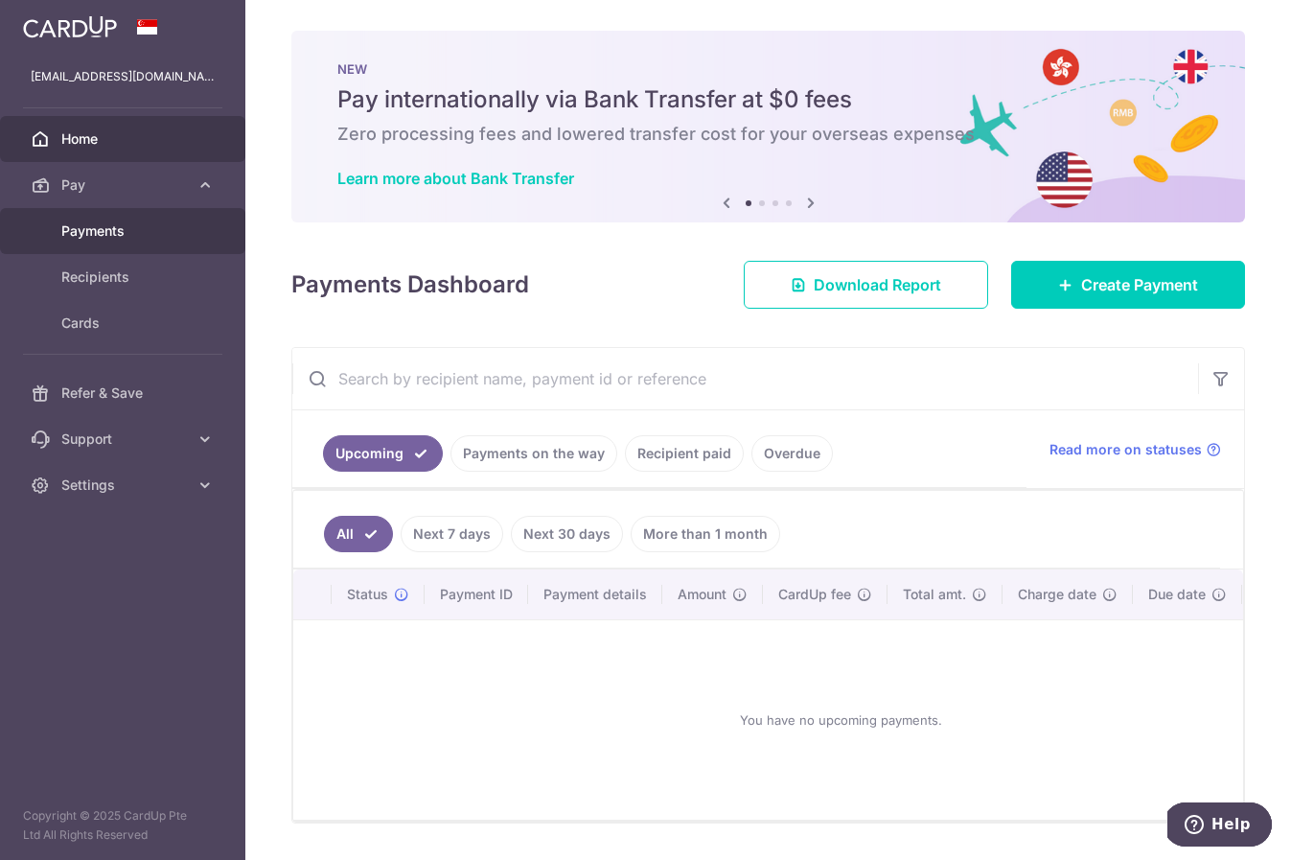
click at [109, 229] on span "Payments" at bounding box center [124, 230] width 127 height 19
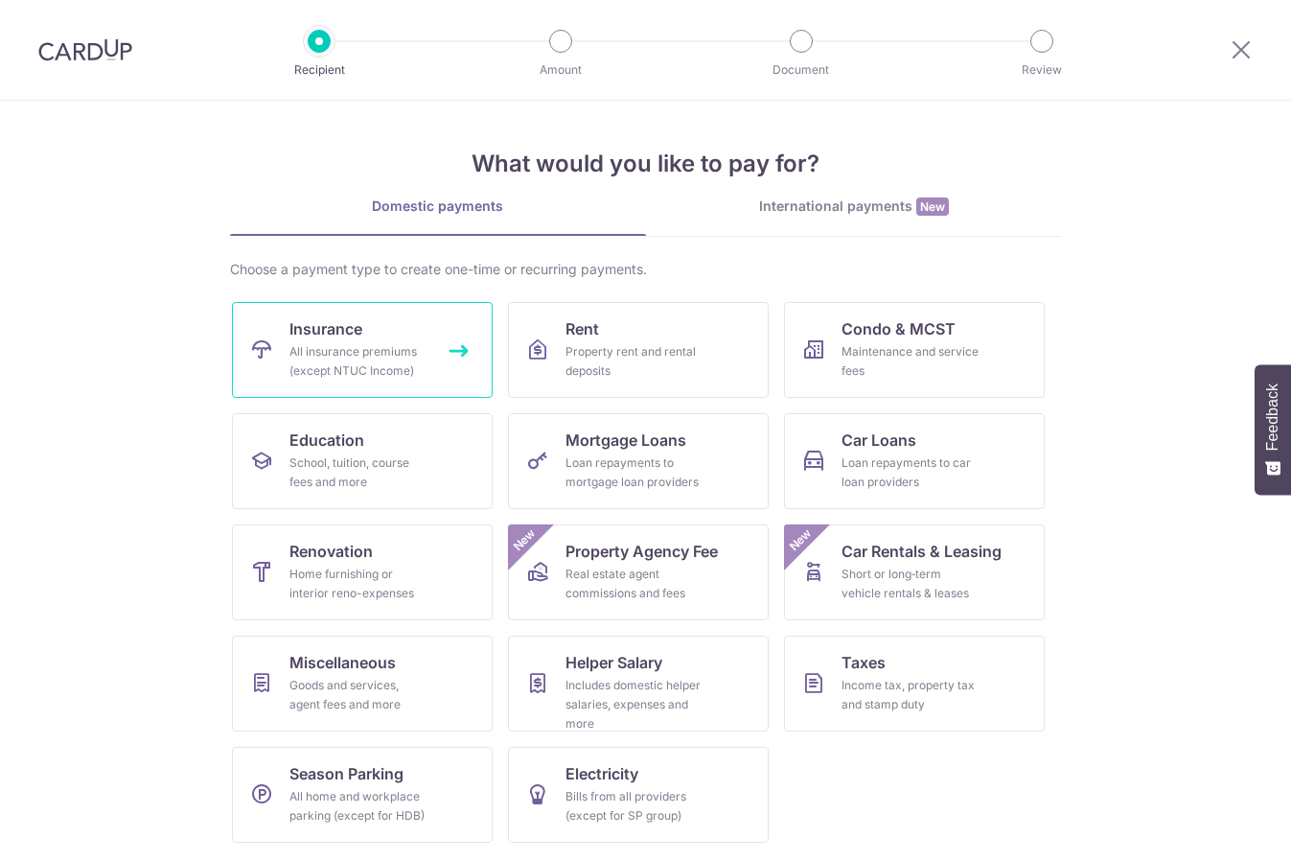
click at [303, 329] on span "Insurance" at bounding box center [325, 328] width 73 height 23
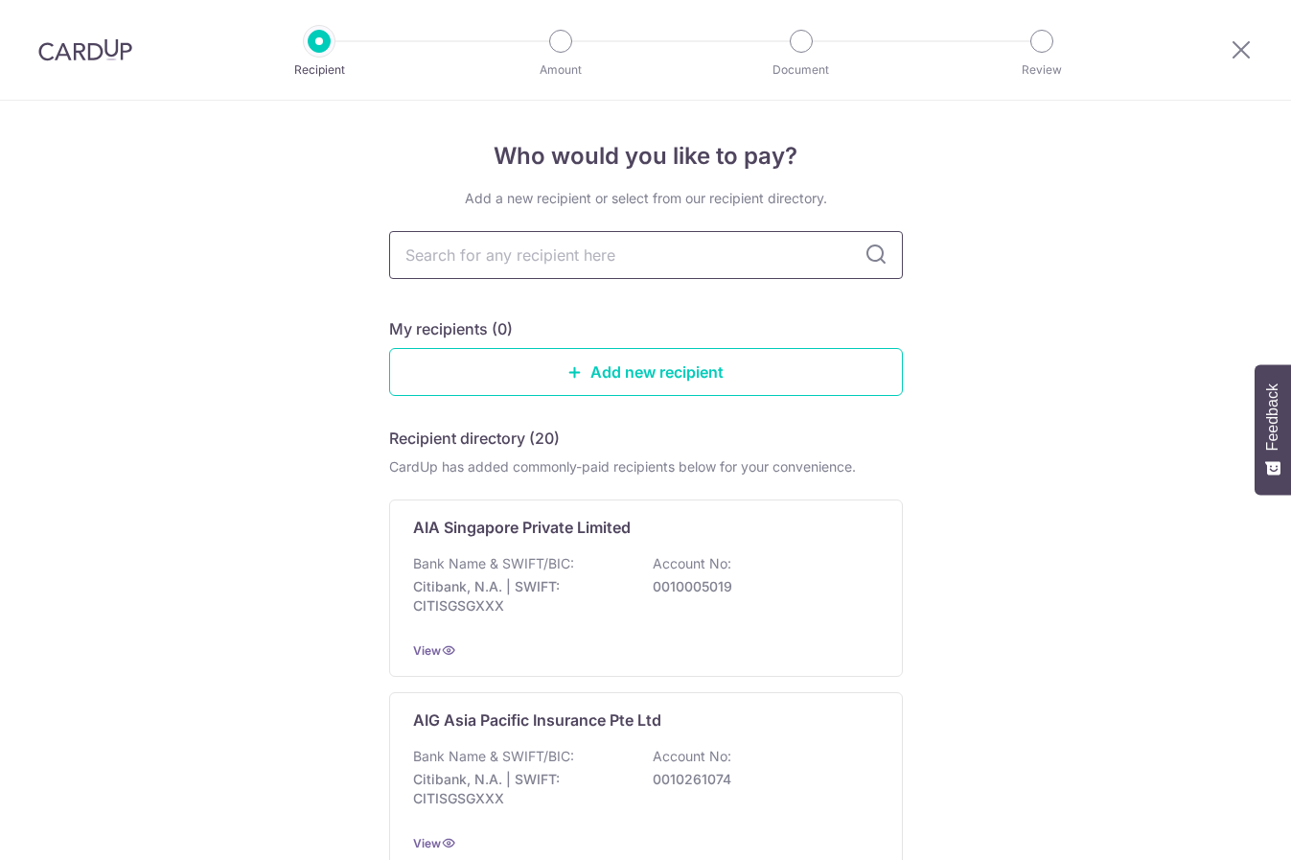
click at [567, 250] on input "text" at bounding box center [646, 255] width 514 height 48
type input "singapore life"
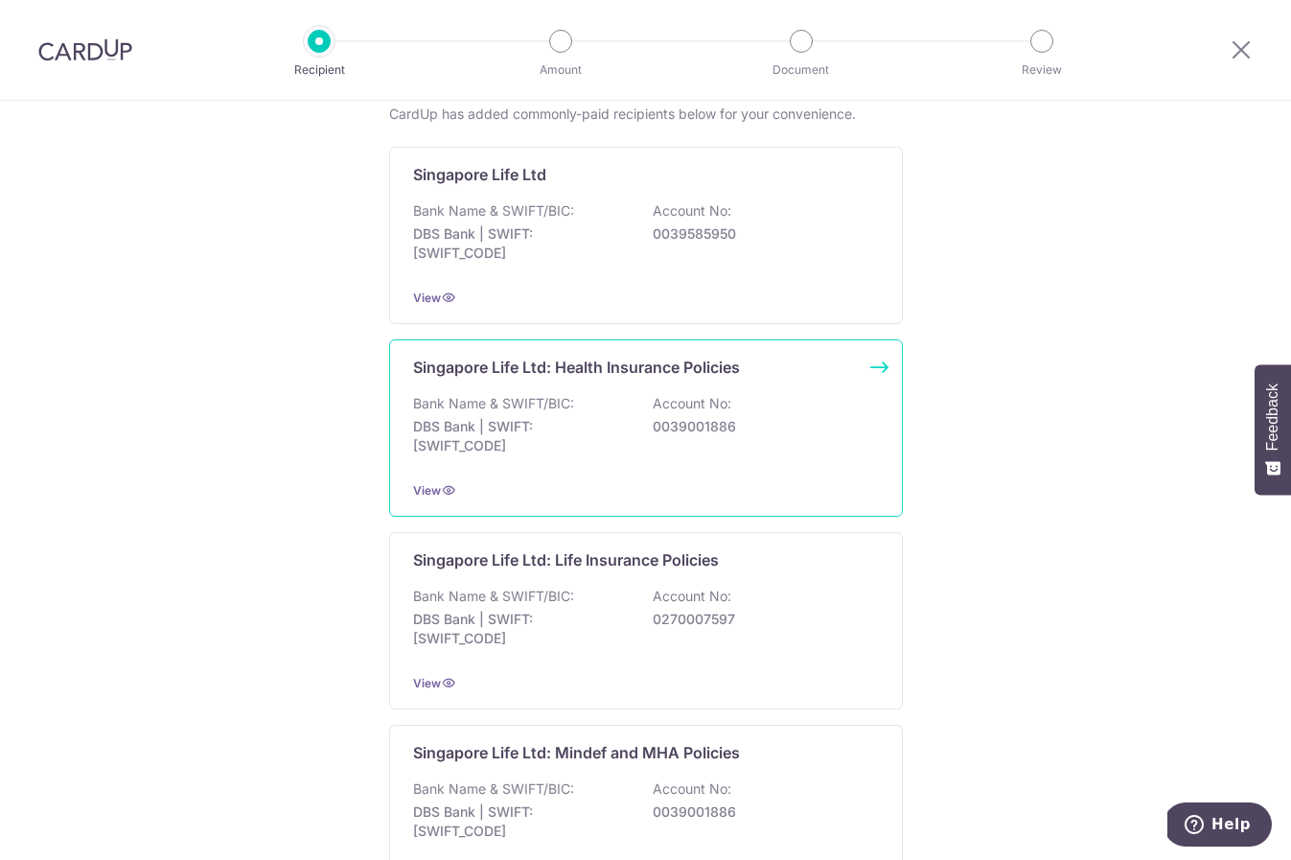
scroll to position [304, 0]
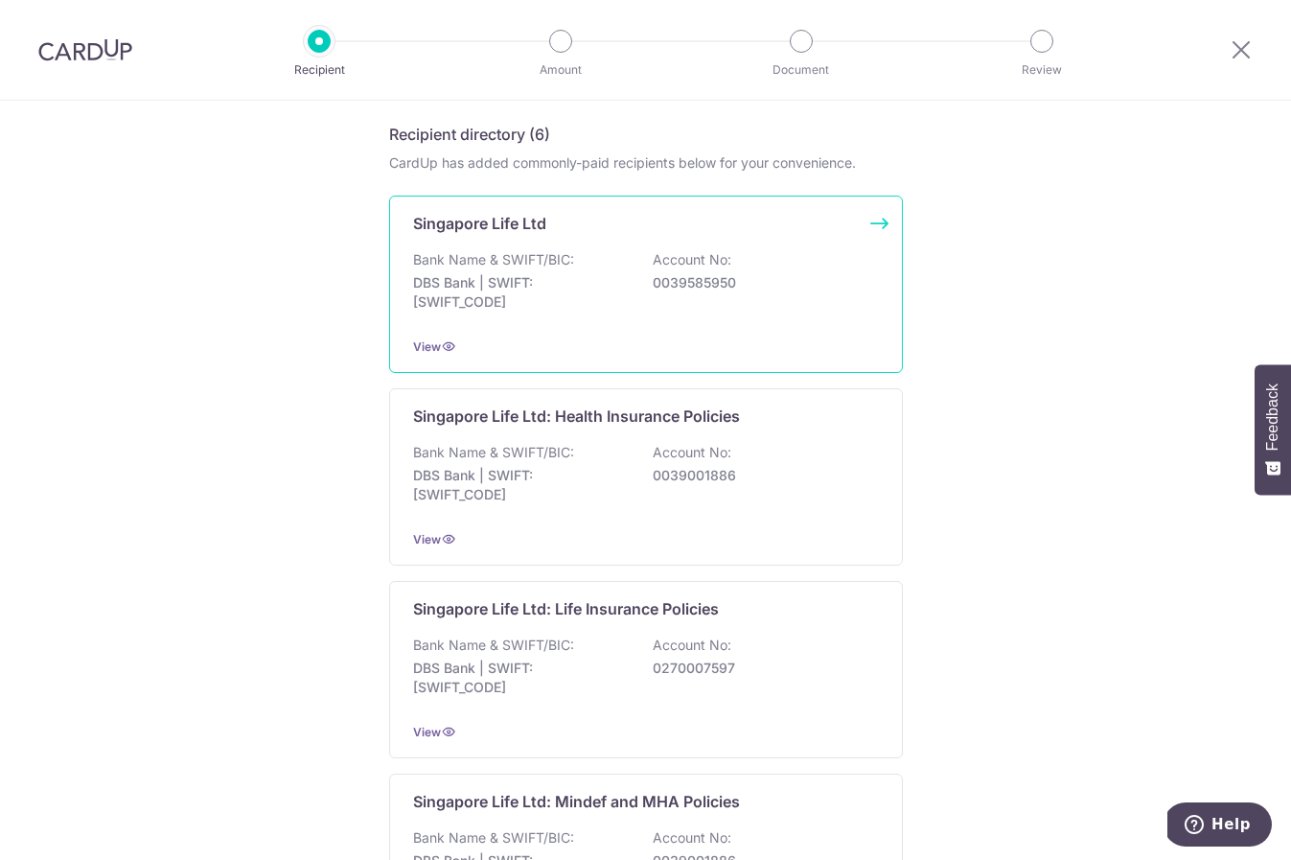
click at [627, 285] on div "Bank Name & SWIFT/BIC: DBS Bank | SWIFT: DBSSSGSGXXX Account No: 0039585950" at bounding box center [646, 285] width 466 height 71
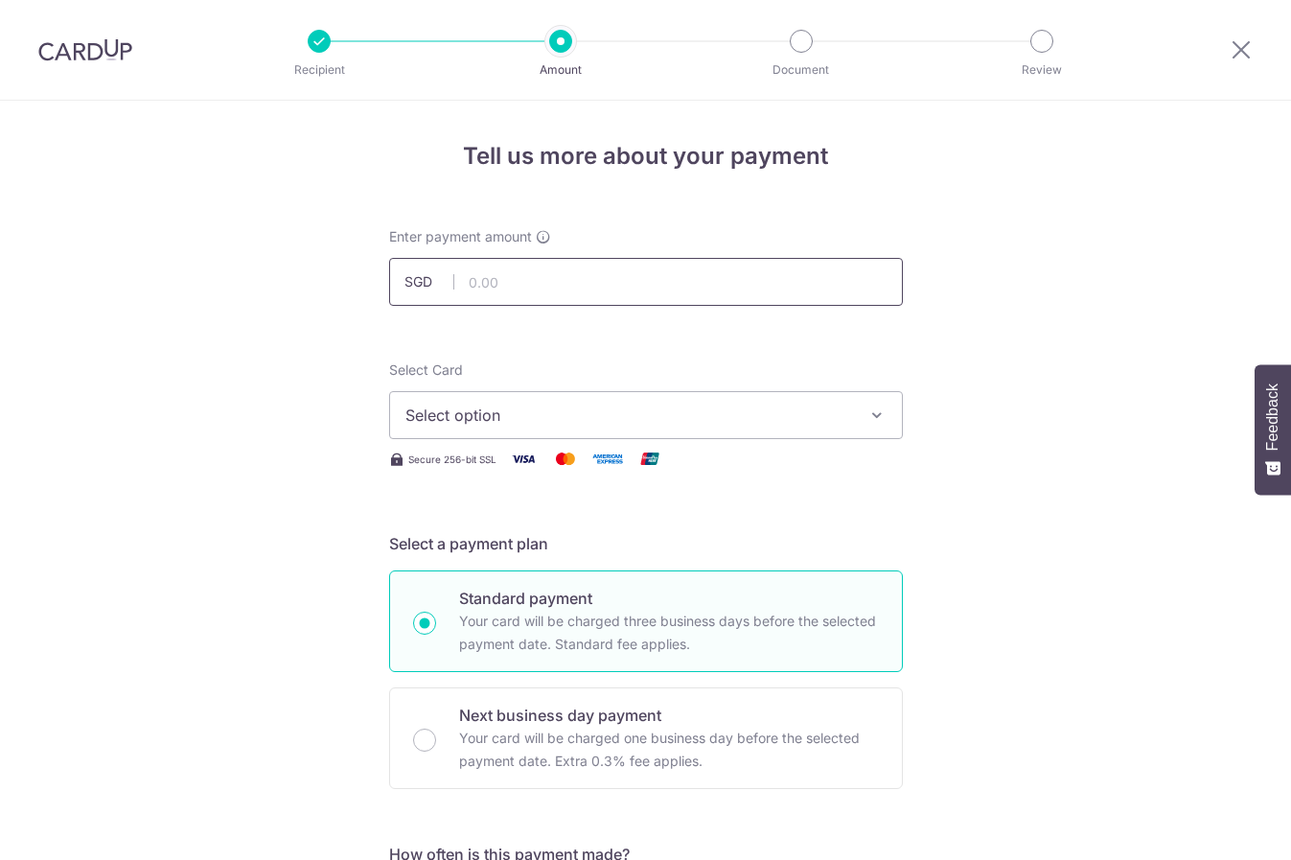
click at [590, 289] on input "text" at bounding box center [646, 282] width 514 height 48
type input "946.85"
click at [520, 417] on span "Select option" at bounding box center [628, 415] width 447 height 23
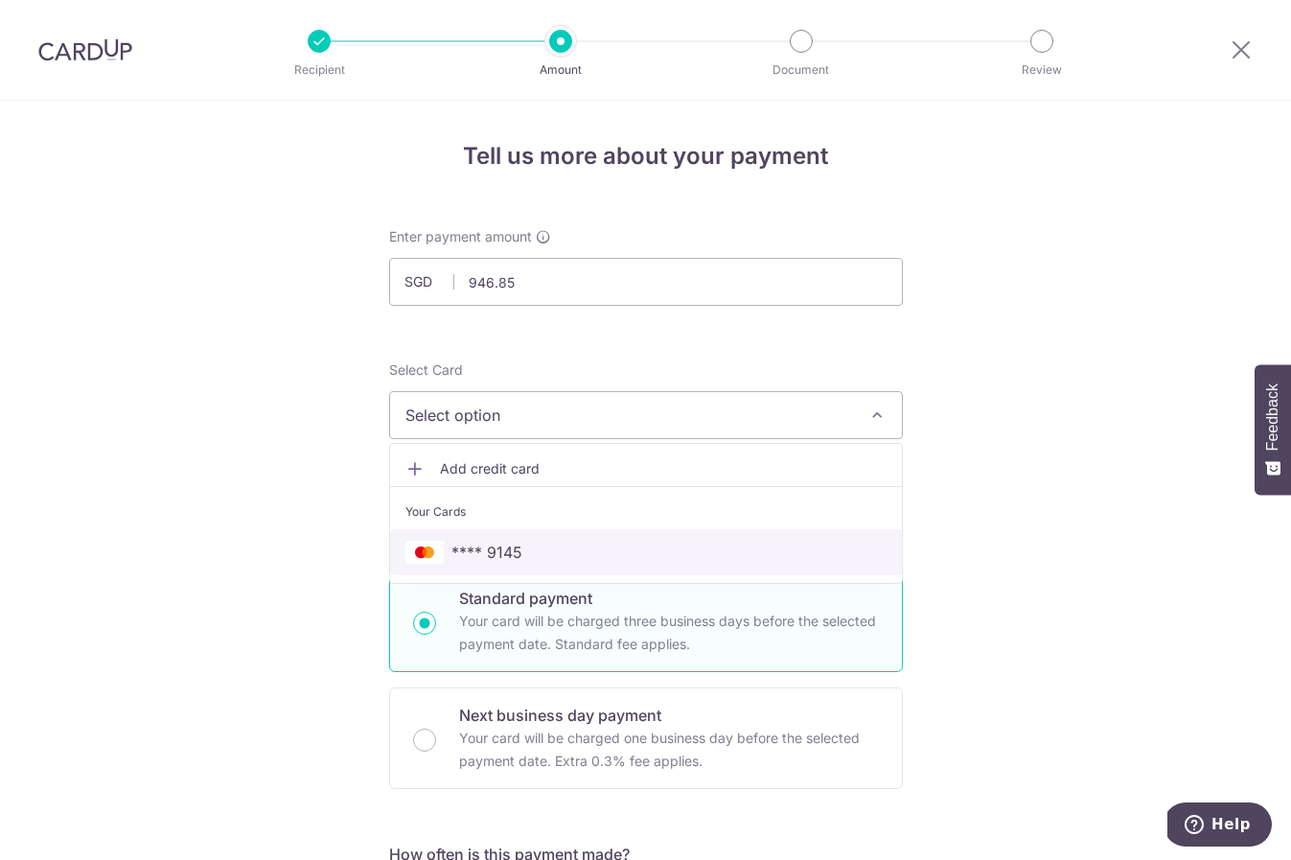
click at [474, 543] on span "**** 9145" at bounding box center [486, 552] width 71 height 23
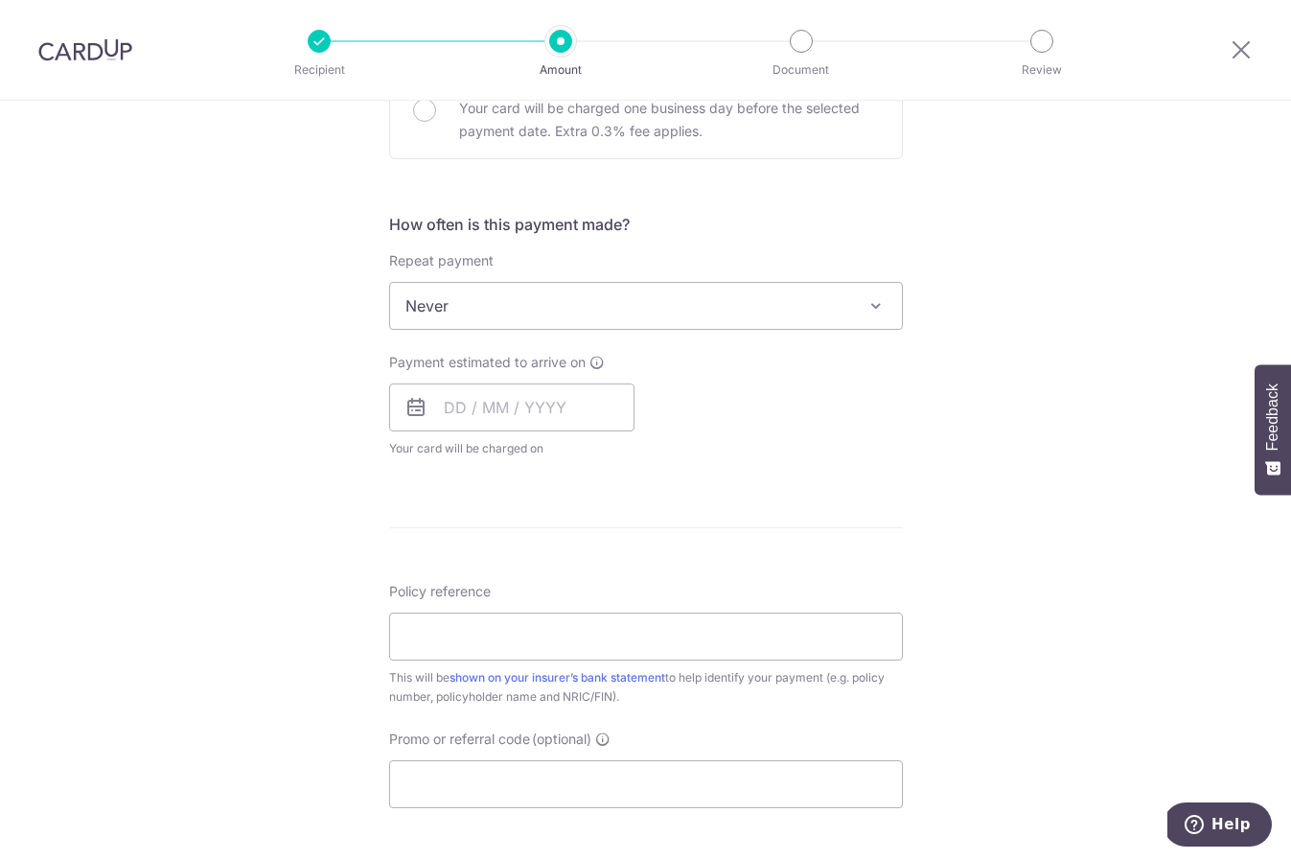
scroll to position [637, 0]
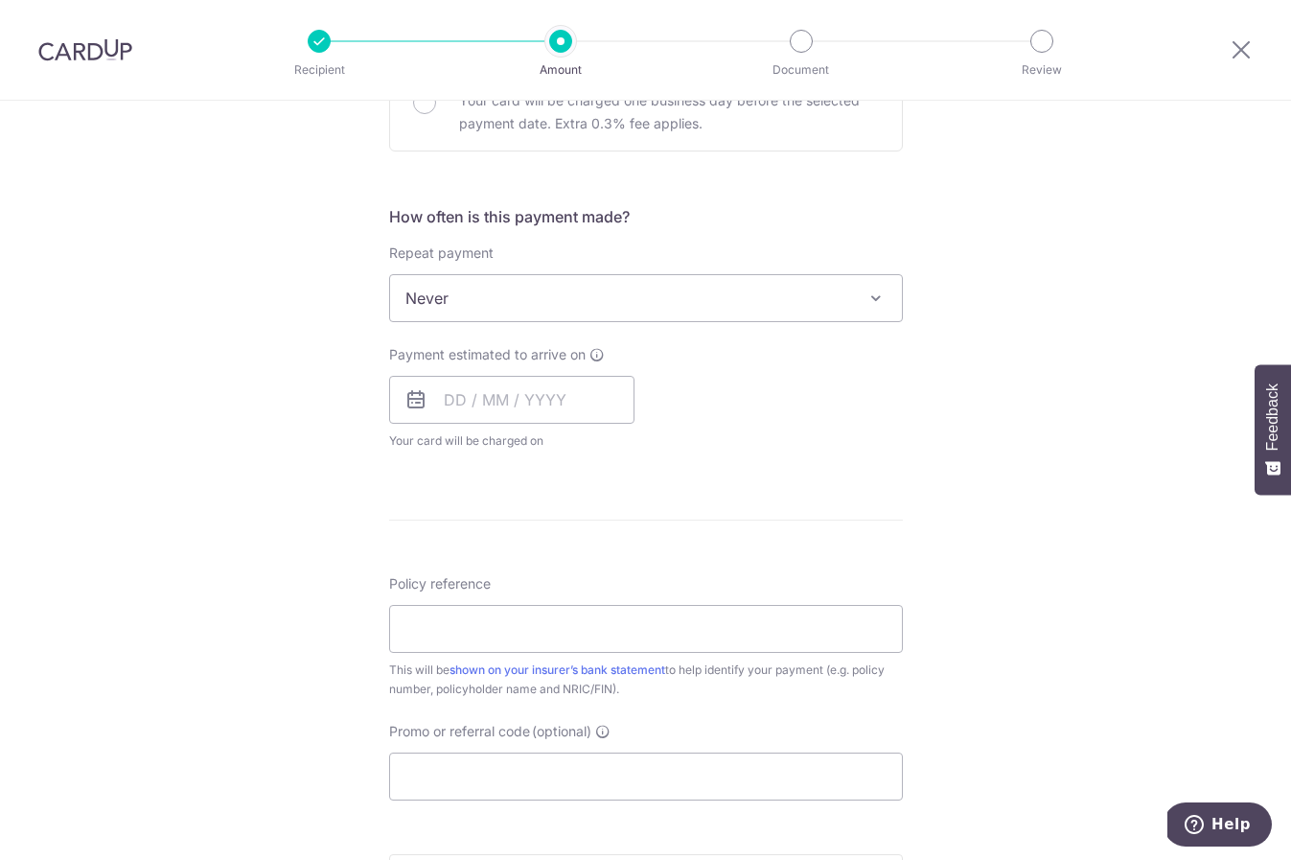
click at [512, 294] on span "Never" at bounding box center [646, 298] width 512 height 46
click at [272, 374] on div "Tell us more about your payment Enter payment amount SGD 946.85 946.85 Select C…" at bounding box center [645, 330] width 1291 height 1734
click at [543, 295] on span "Never" at bounding box center [646, 298] width 512 height 46
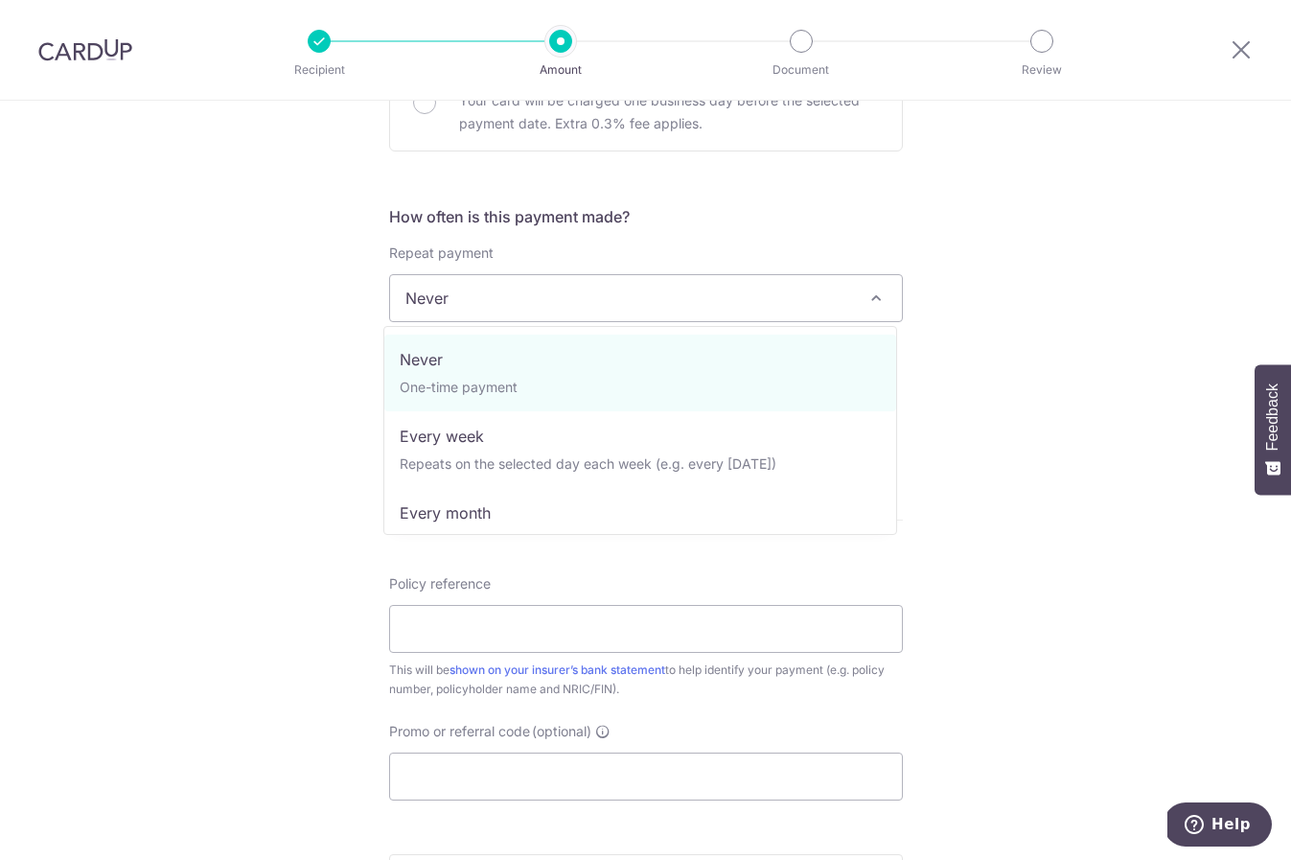
click at [535, 296] on span "Never" at bounding box center [646, 298] width 512 height 46
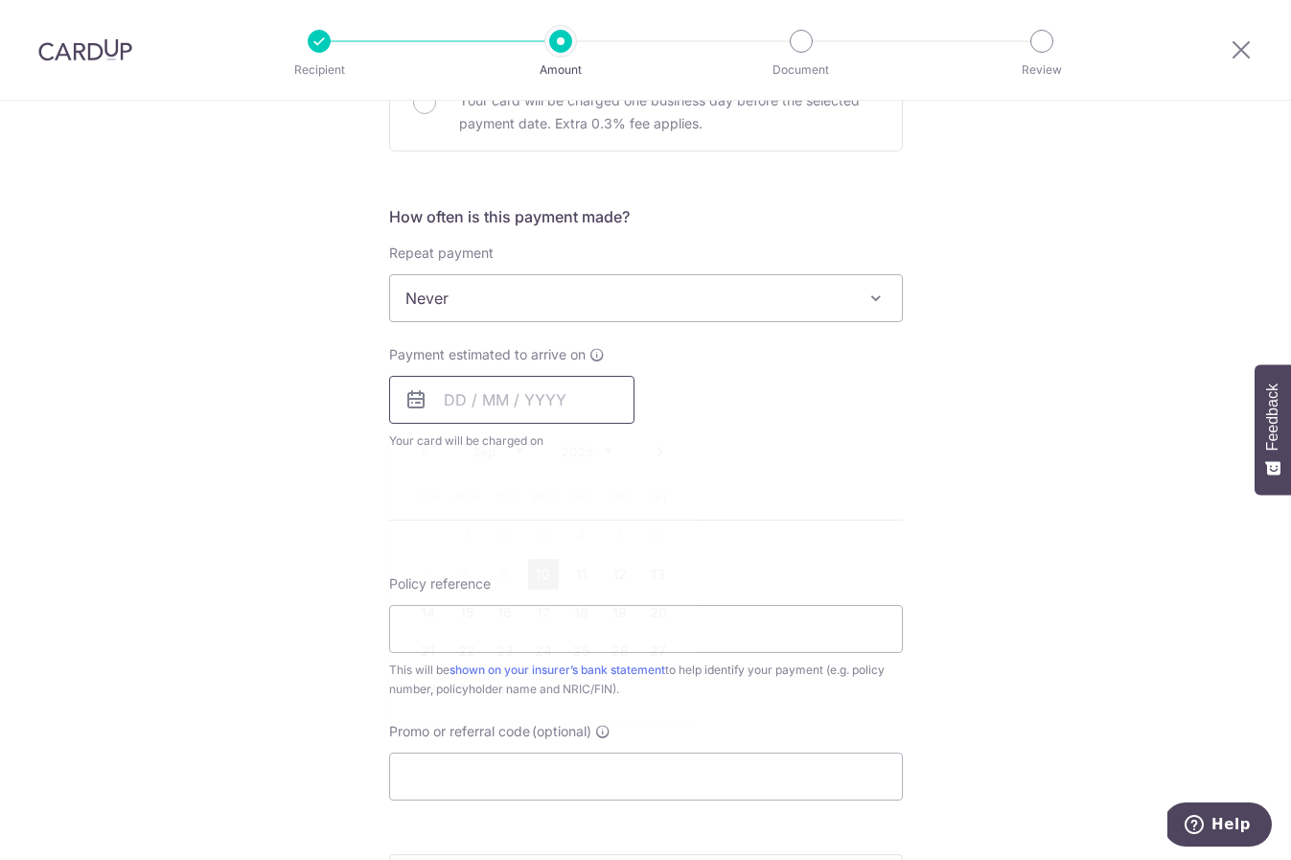
click at [490, 399] on input "text" at bounding box center [511, 400] width 245 height 48
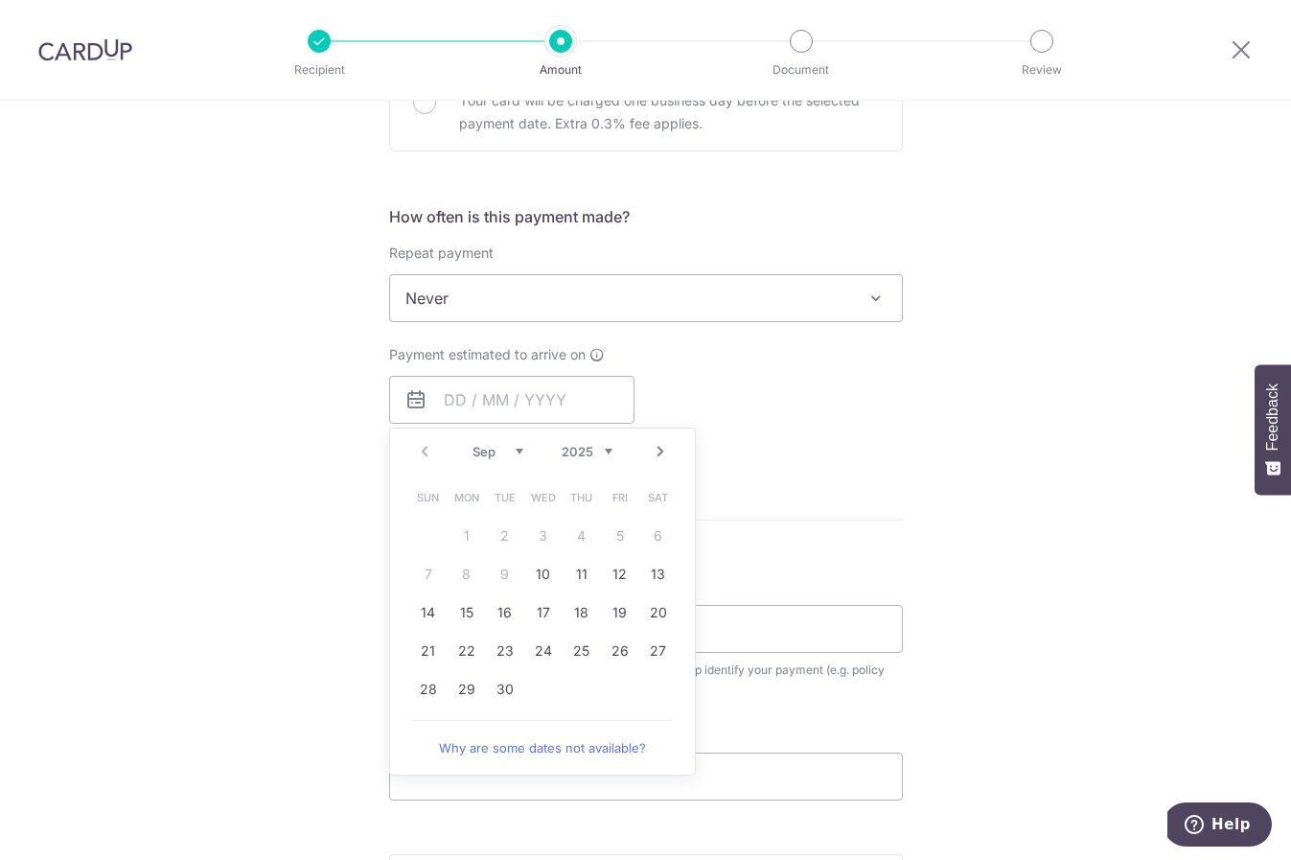
click at [498, 573] on table "Sun Mon Tue Wed Thu Fri Sat 1 2 3 4 5 6 7 8 9 10 11 12 13 14 15 16 17 18 19 20 …" at bounding box center [543, 593] width 268 height 230
click at [530, 569] on link "10" at bounding box center [543, 574] width 31 height 31
type input "[DATE]"
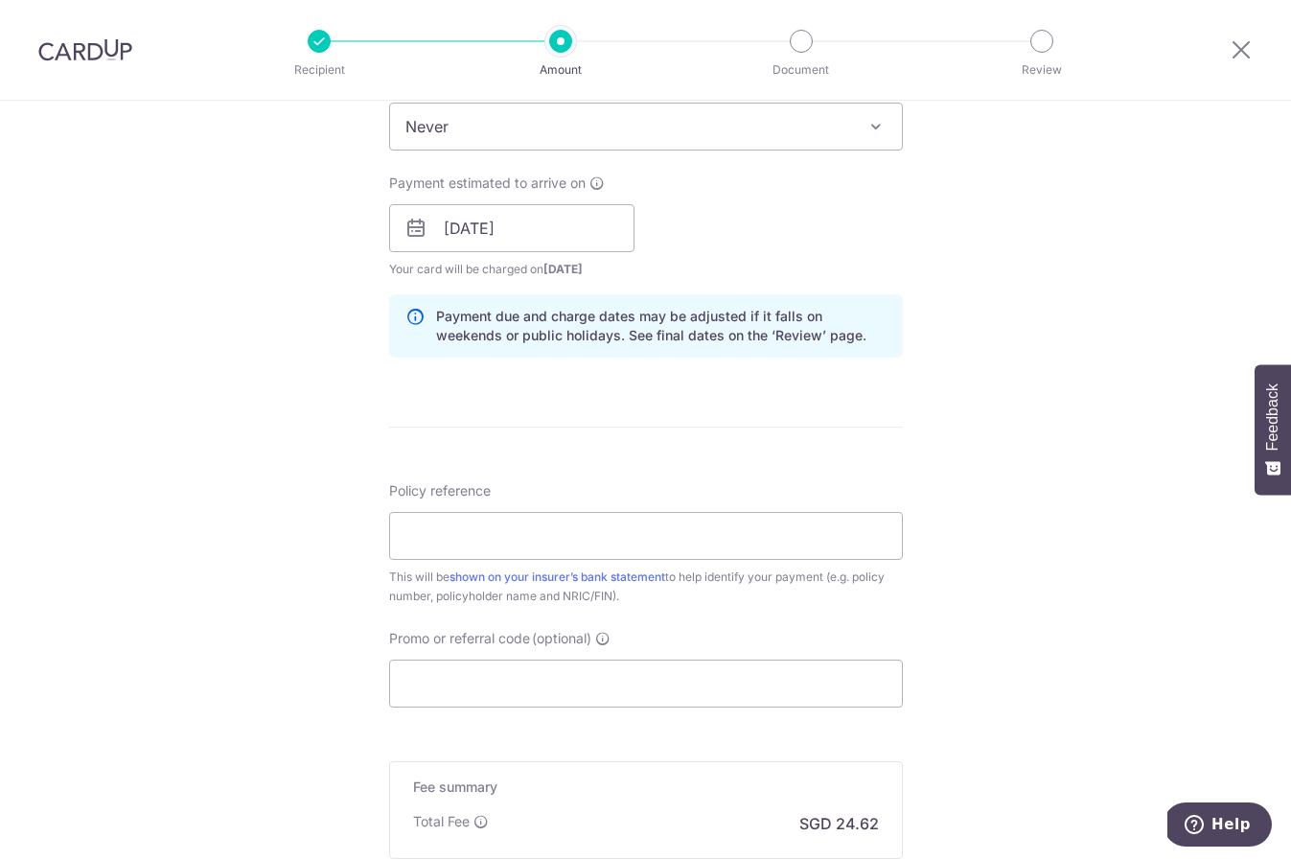
scroll to position [833, 0]
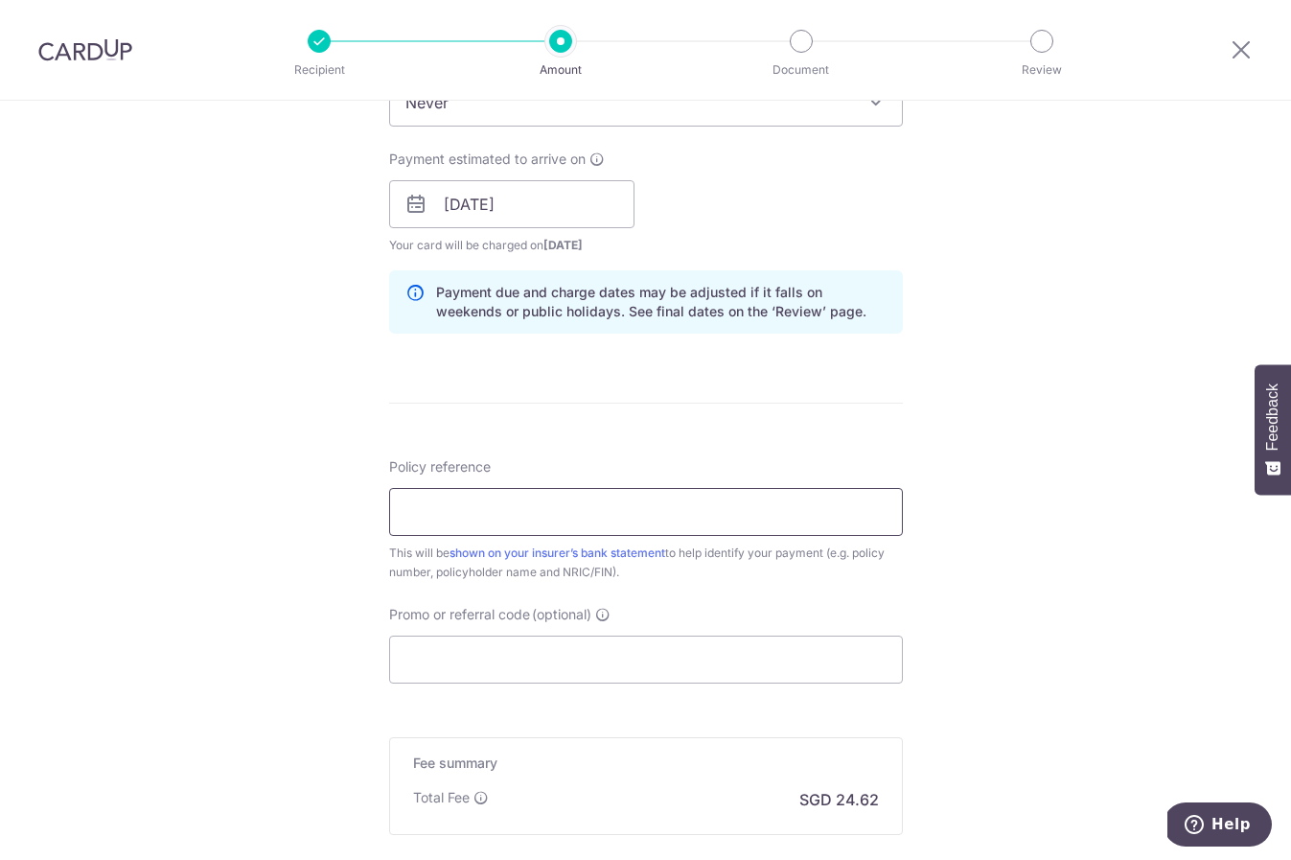
click at [522, 519] on input "Policy reference" at bounding box center [646, 512] width 514 height 48
paste input "80396737"
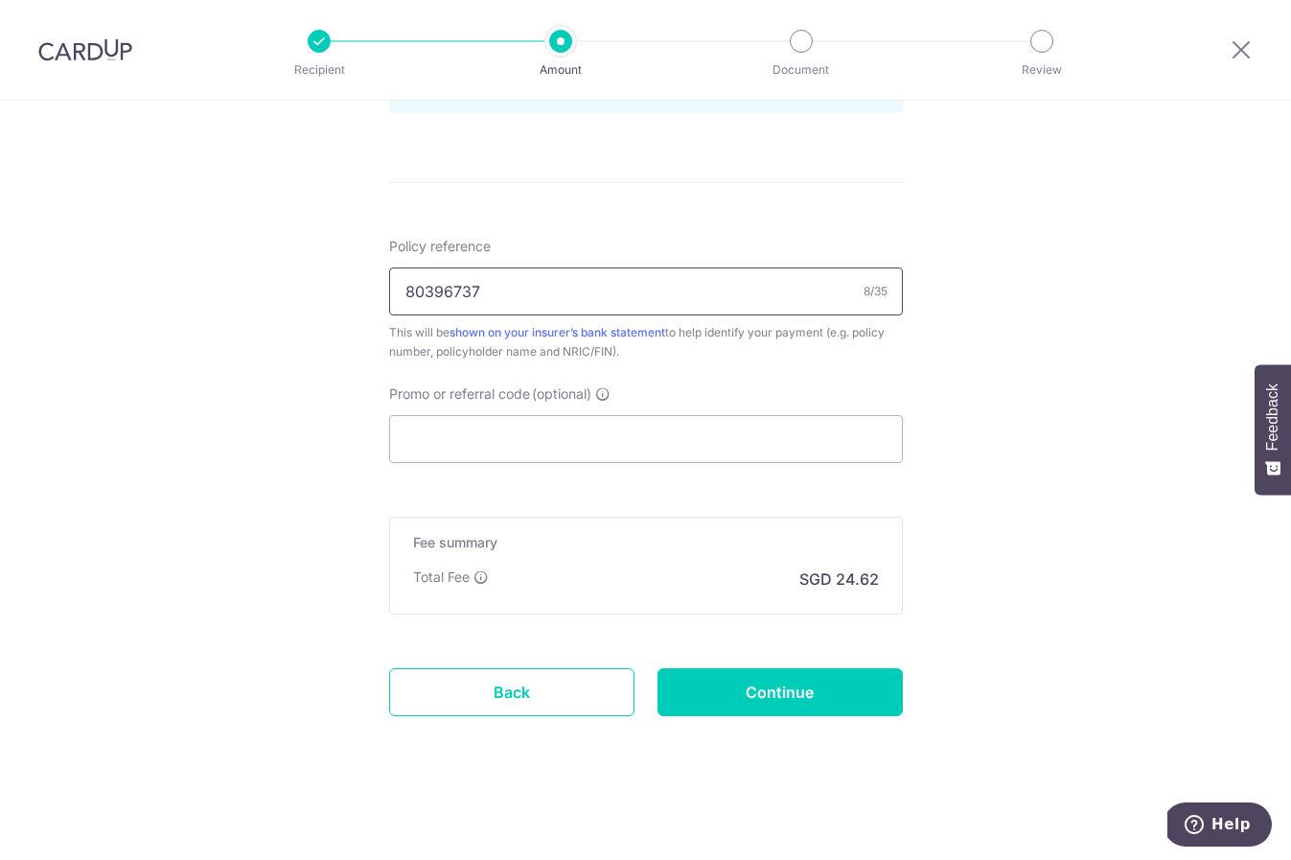
scroll to position [1053, 0]
type input "80396737"
click at [618, 454] on input "Promo or referral code (optional)" at bounding box center [646, 439] width 514 height 48
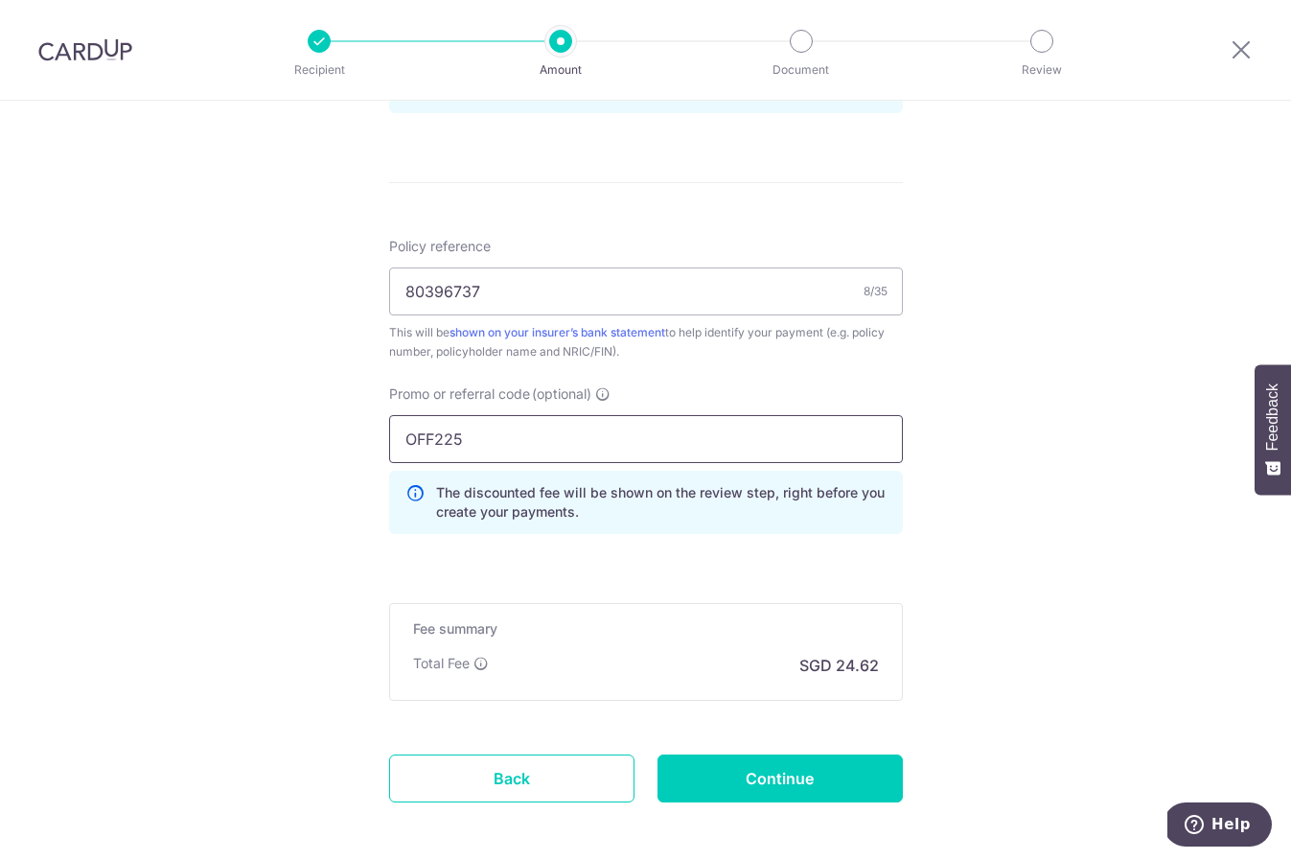
type input "OFF225"
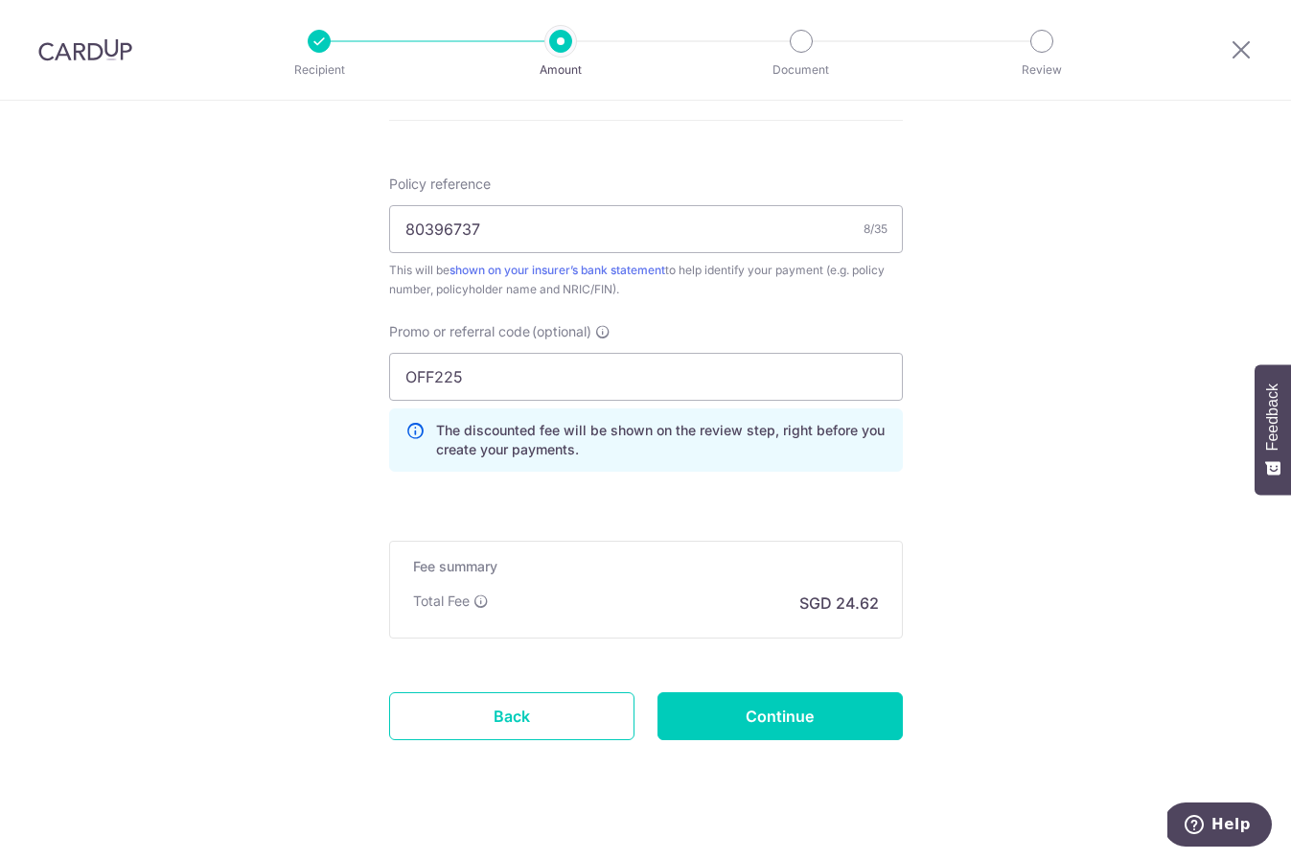
scroll to position [1118, 0]
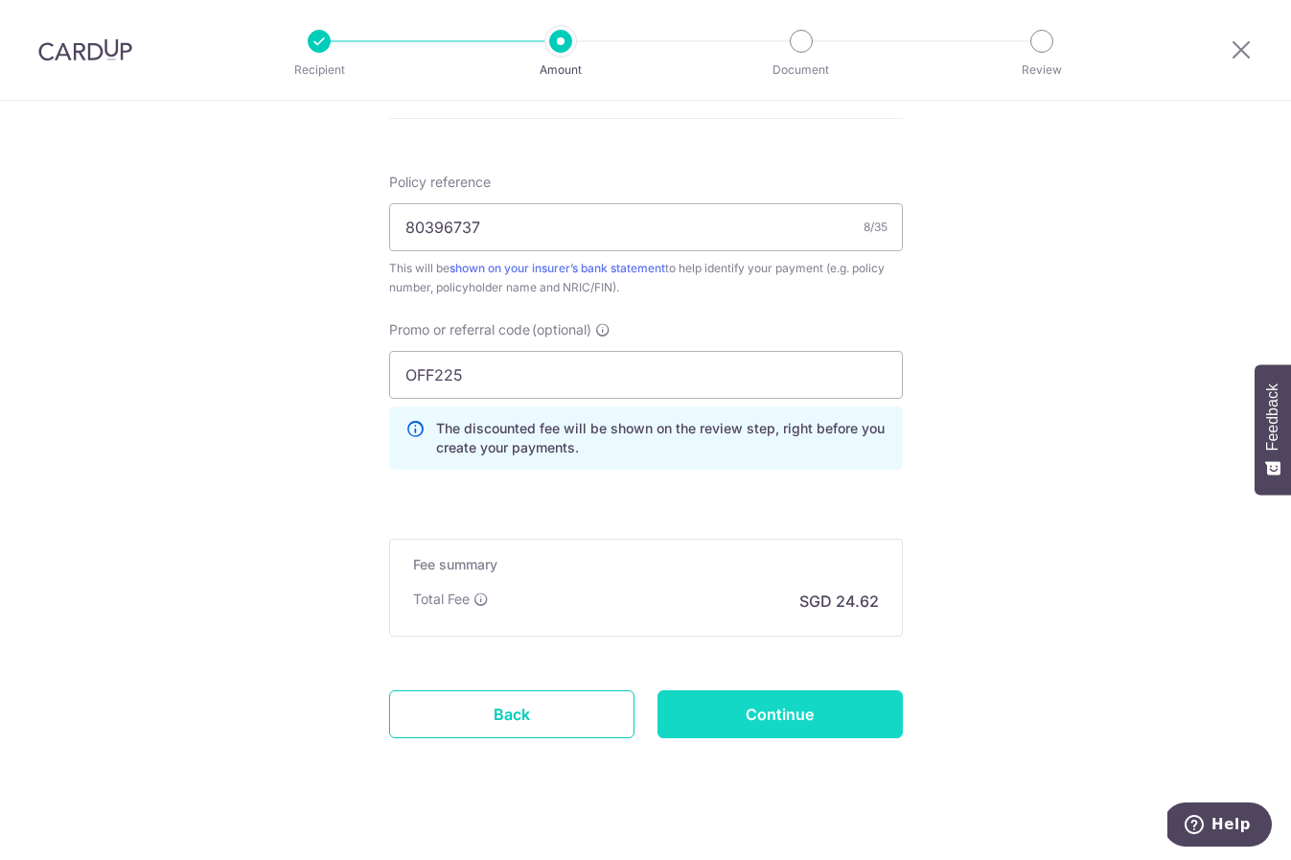
click at [794, 716] on input "Continue" at bounding box center [780, 714] width 245 height 48
type input "Create Schedule"
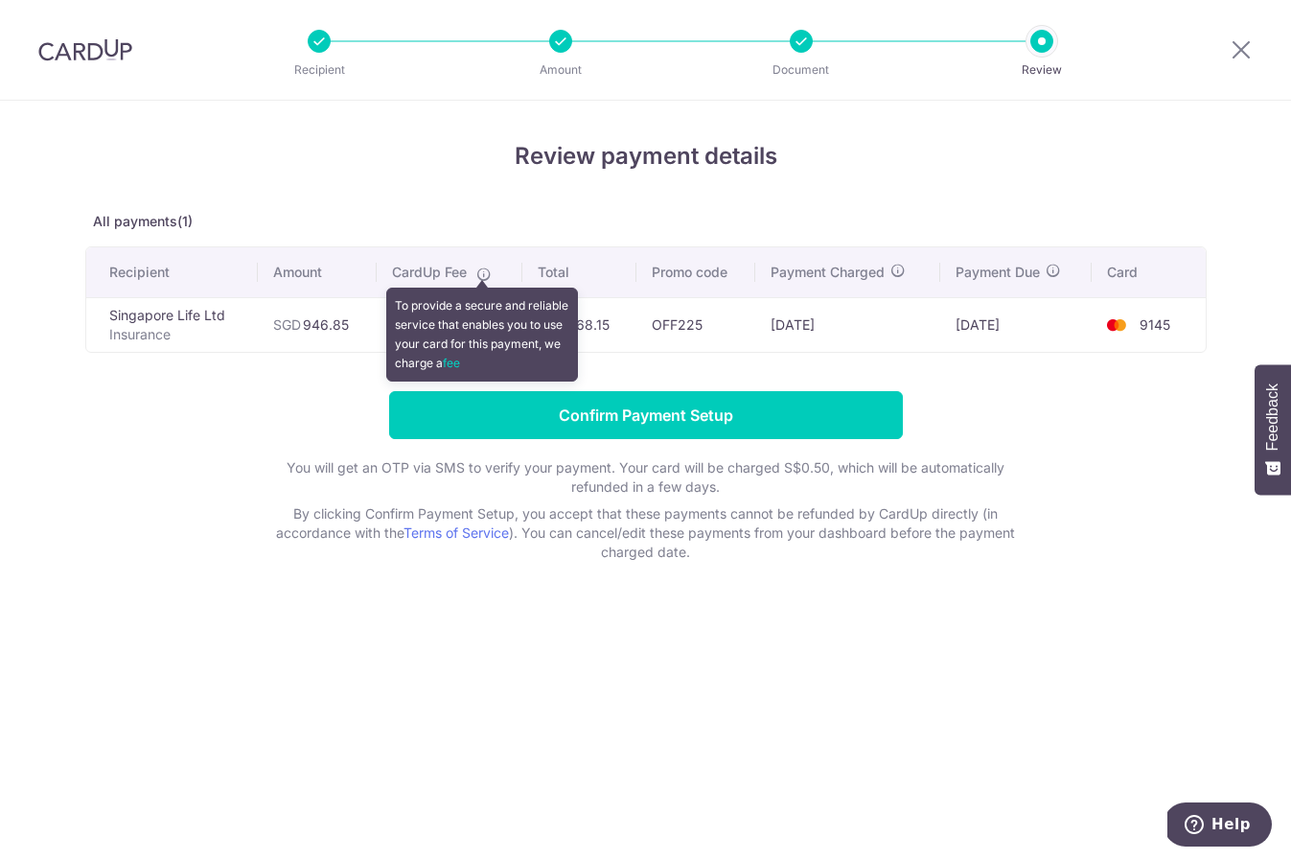
click at [477, 277] on icon at bounding box center [483, 273] width 15 height 15
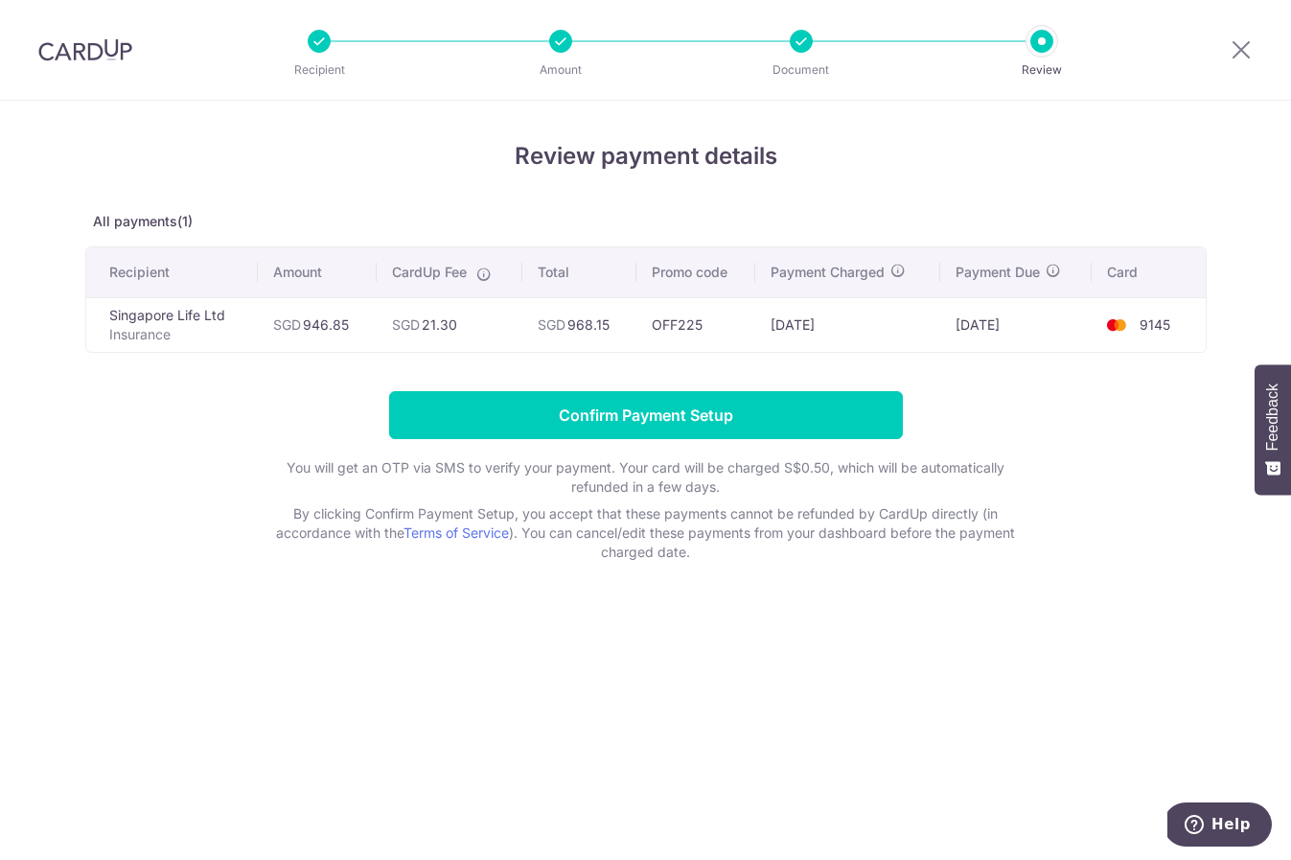
click at [686, 314] on td "OFF225" at bounding box center [695, 324] width 119 height 55
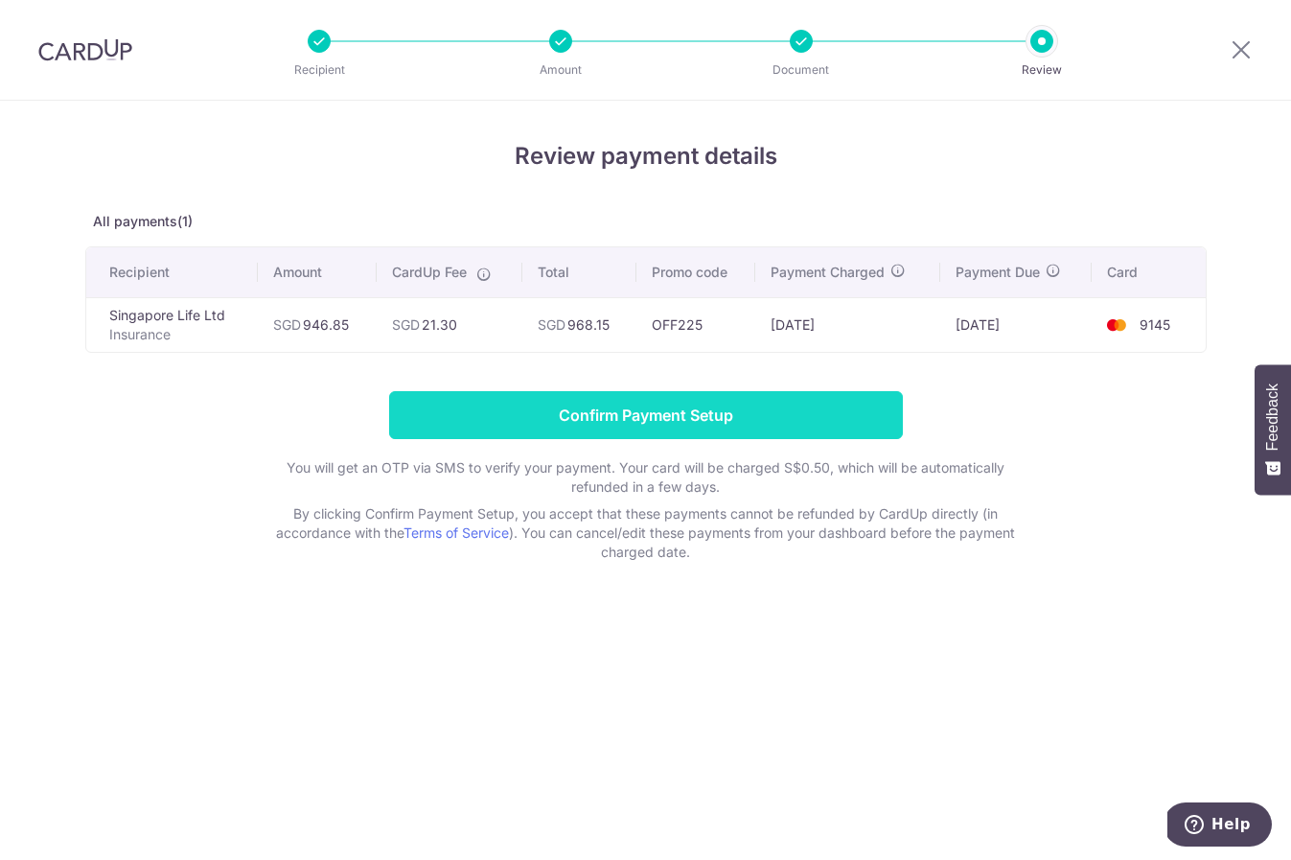
click at [654, 418] on input "Confirm Payment Setup" at bounding box center [646, 415] width 514 height 48
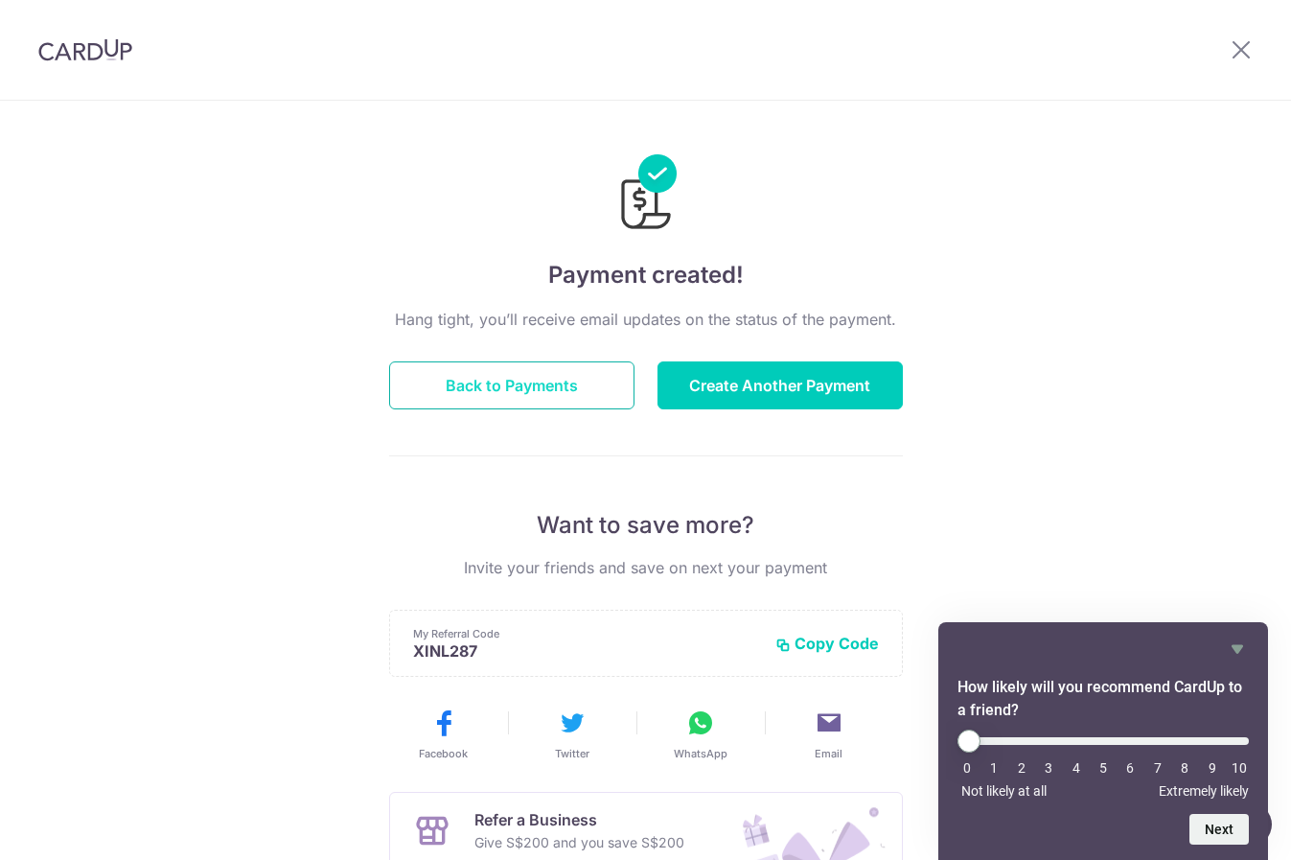
click at [495, 387] on button "Back to Payments" at bounding box center [511, 385] width 245 height 48
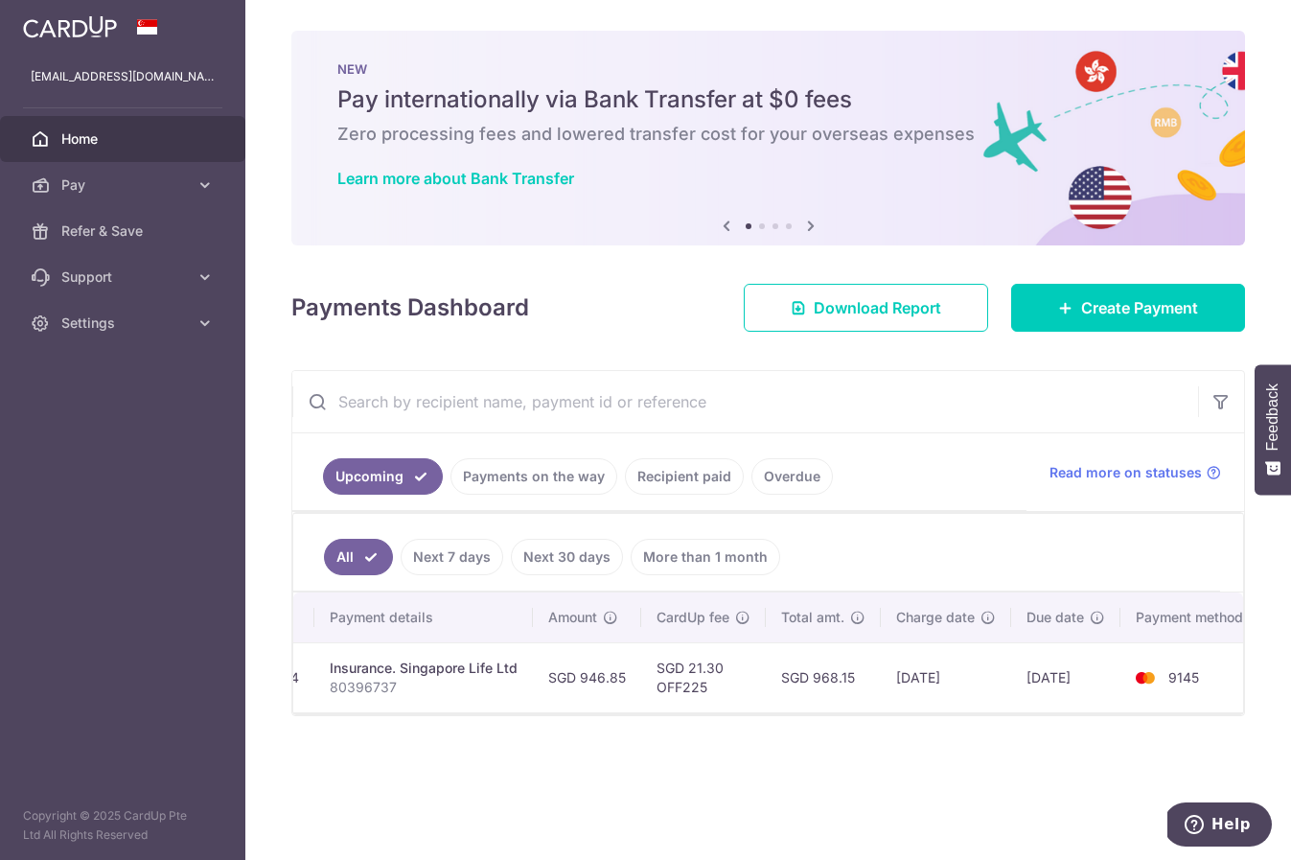
scroll to position [0, 373]
click at [665, 475] on link "Recipient paid" at bounding box center [684, 476] width 119 height 36
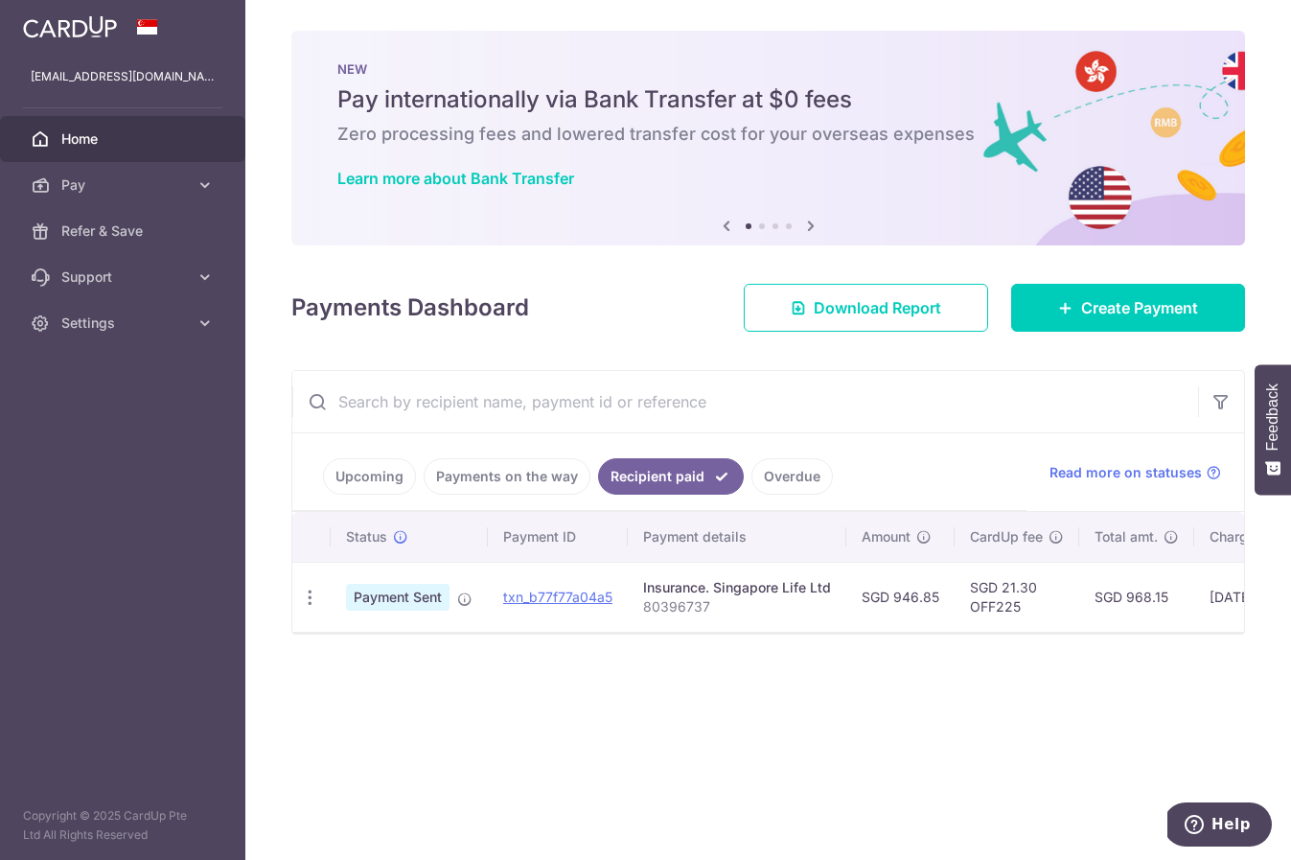
drag, startPoint x: 837, startPoint y: 626, endPoint x: 894, endPoint y: 630, distance: 57.6
click at [892, 629] on tr "PDF Receipt Payment Sent txn_b77f77a04a5 Insurance. Singapore Life Ltd 80396737…" at bounding box center [935, 597] width 1287 height 70
click at [931, 693] on div "× Pause Schedule Pause all future payments in this series Pause just this one p…" at bounding box center [768, 430] width 1046 height 860
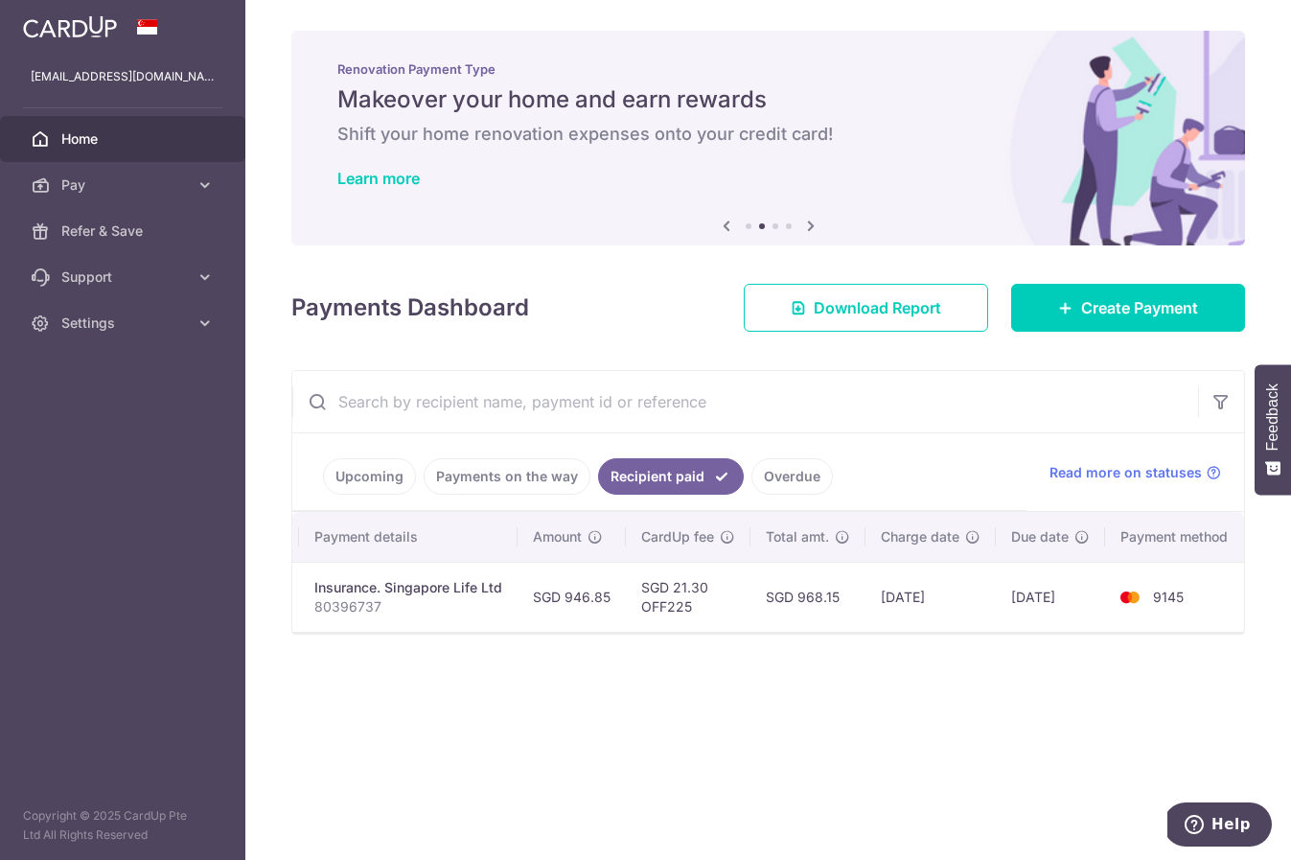
scroll to position [0, 0]
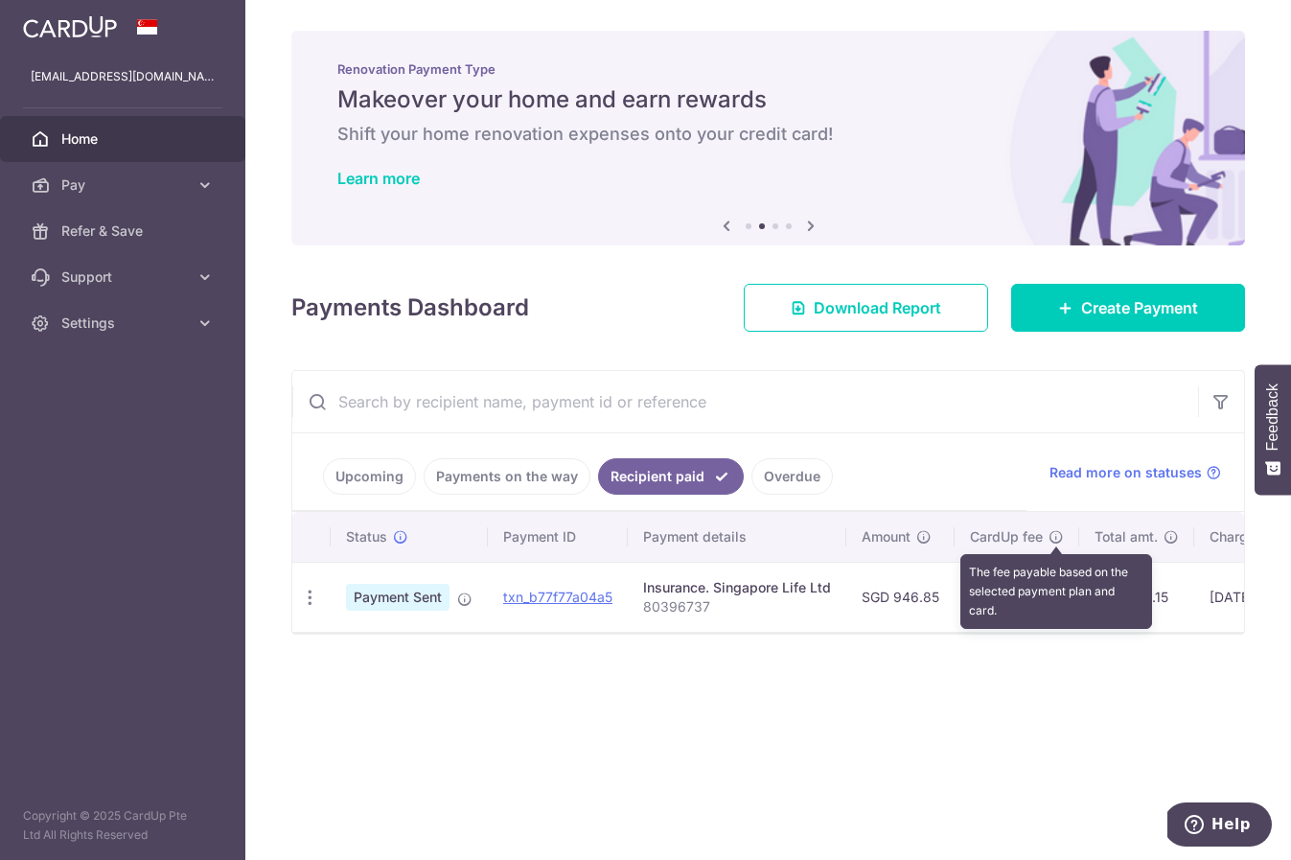
click at [1055, 536] on icon at bounding box center [1056, 536] width 15 height 15
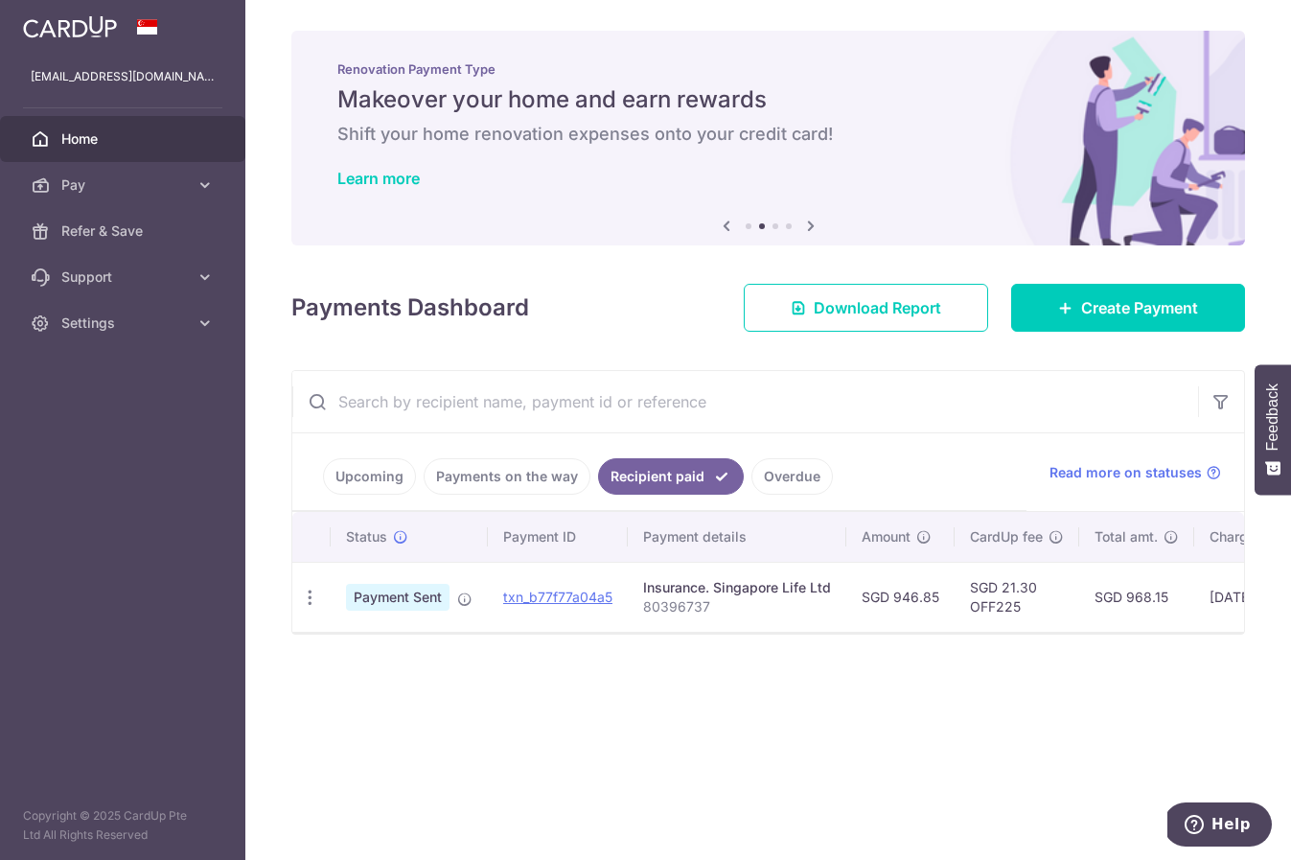
click at [1030, 685] on div "× Pause Schedule Pause all future payments in this series Pause just this one p…" at bounding box center [768, 430] width 1046 height 860
click at [995, 605] on td "SGD 21.30 OFF225" at bounding box center [1017, 597] width 125 height 70
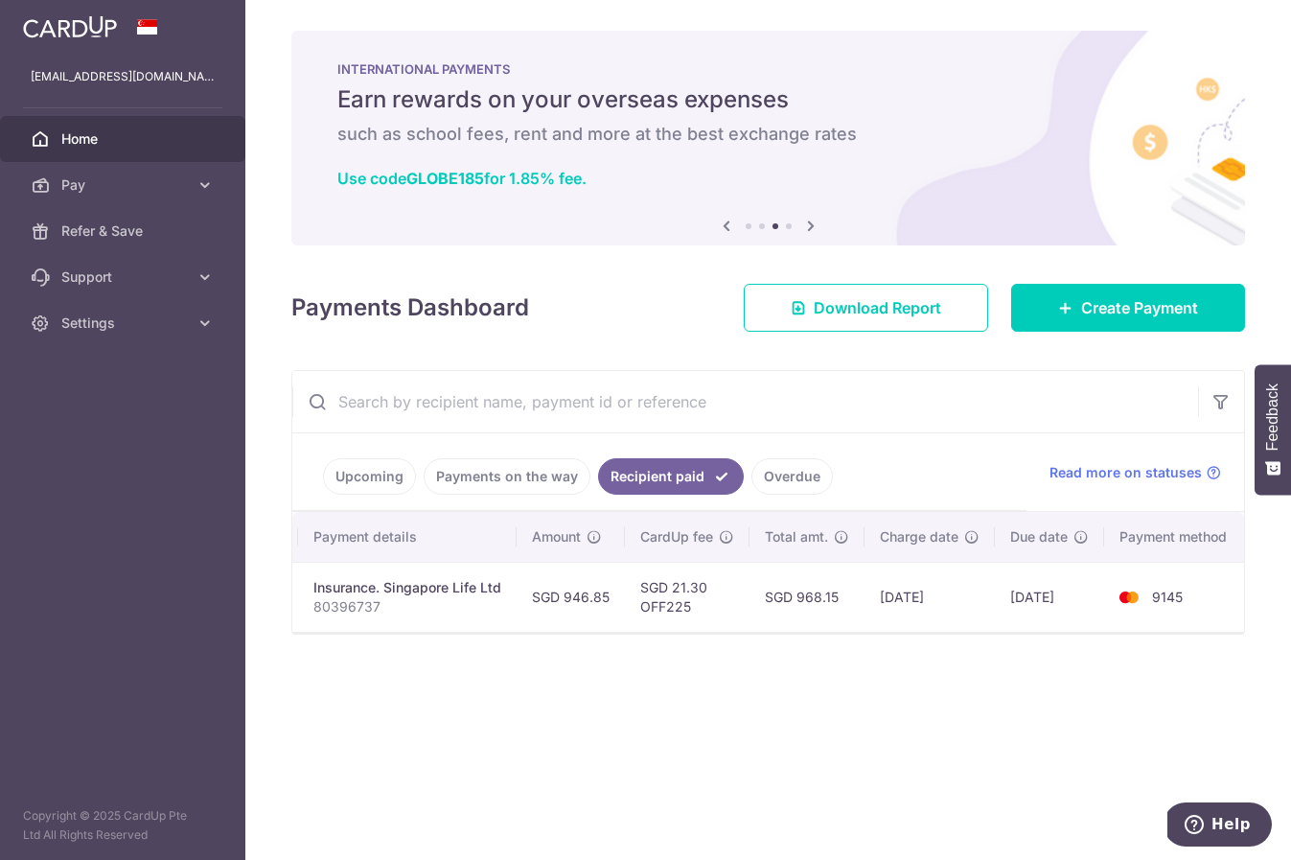
scroll to position [0, 329]
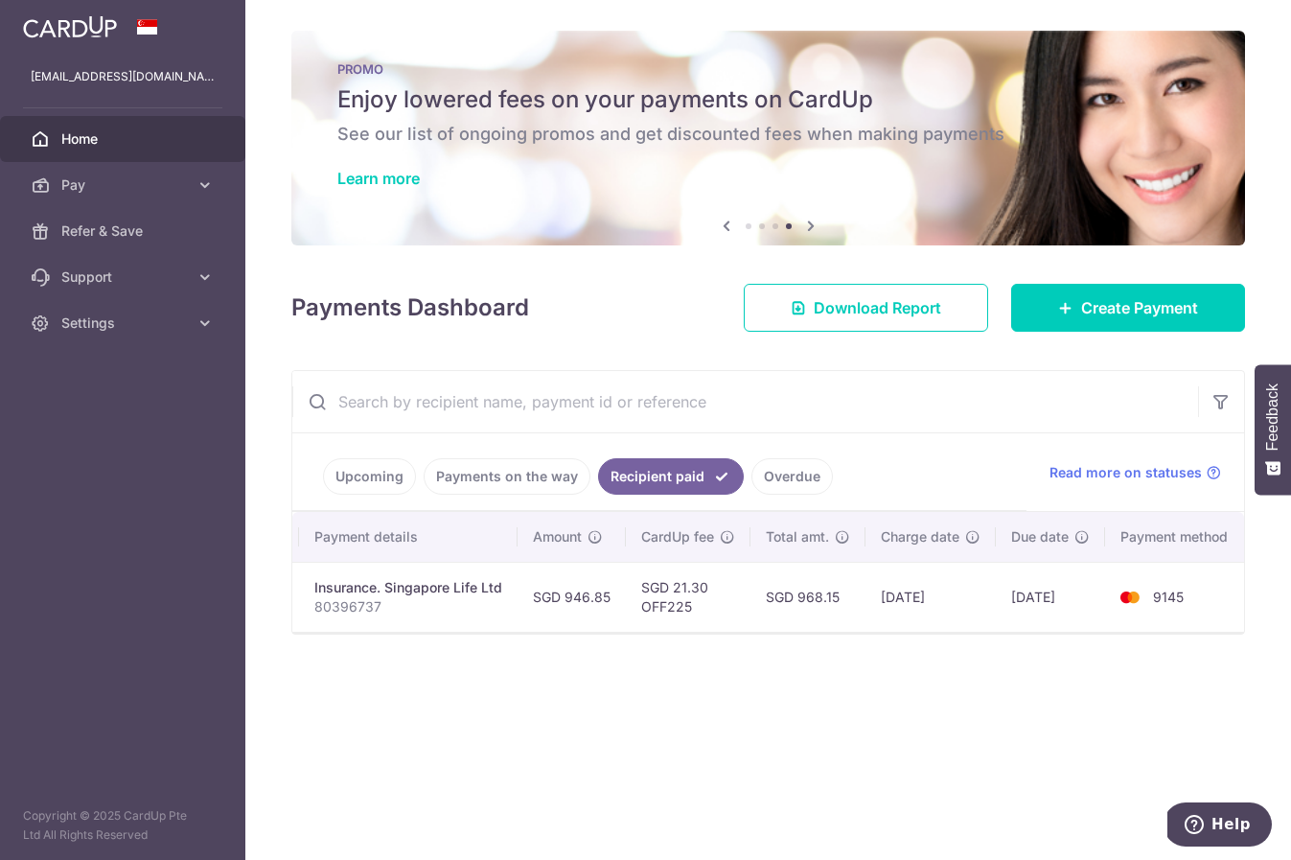
click at [632, 773] on div "× Pause Schedule Pause all future payments in this series Pause just this one p…" at bounding box center [768, 430] width 1046 height 860
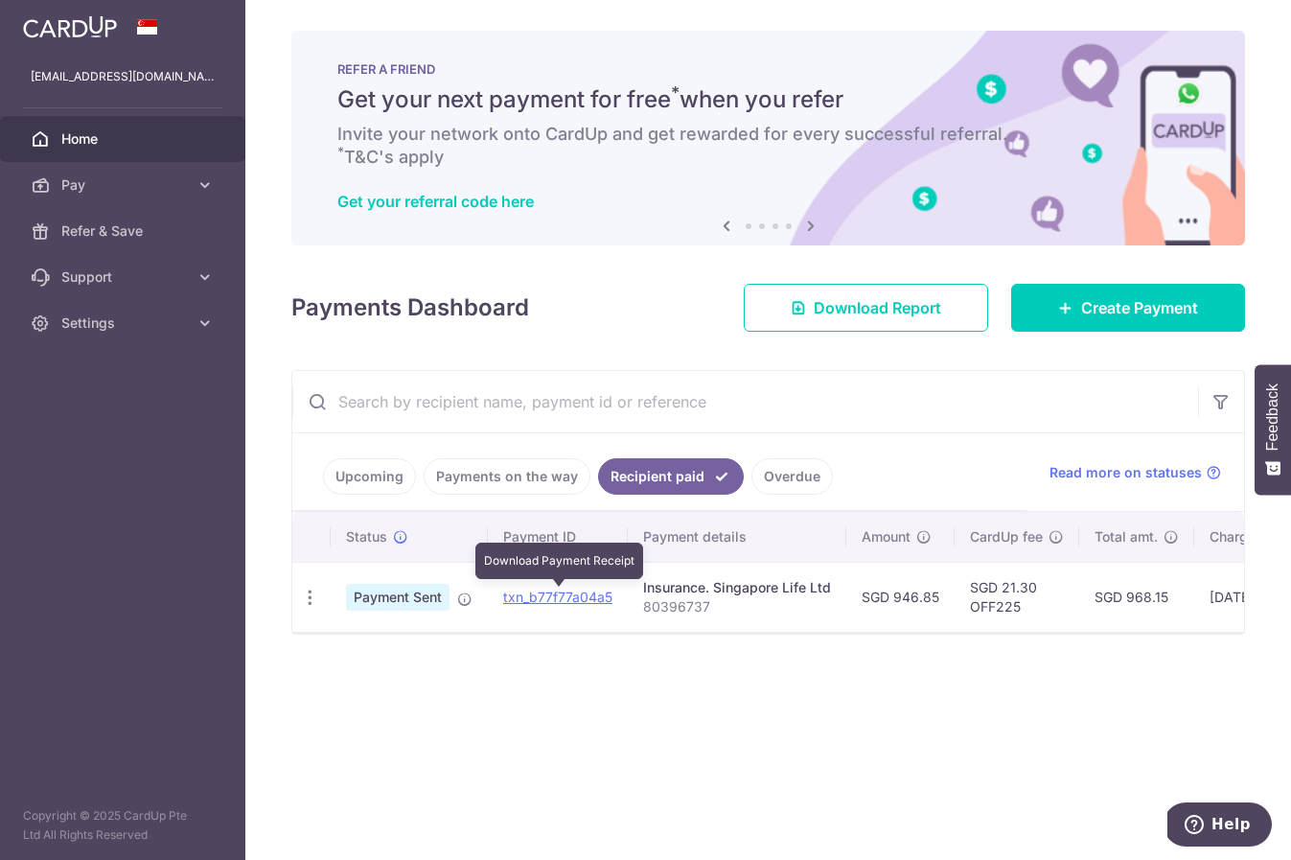
scroll to position [0, 0]
click at [305, 595] on icon "button" at bounding box center [310, 598] width 20 height 20
click at [377, 648] on span "PDF Receipt" at bounding box center [412, 649] width 130 height 19
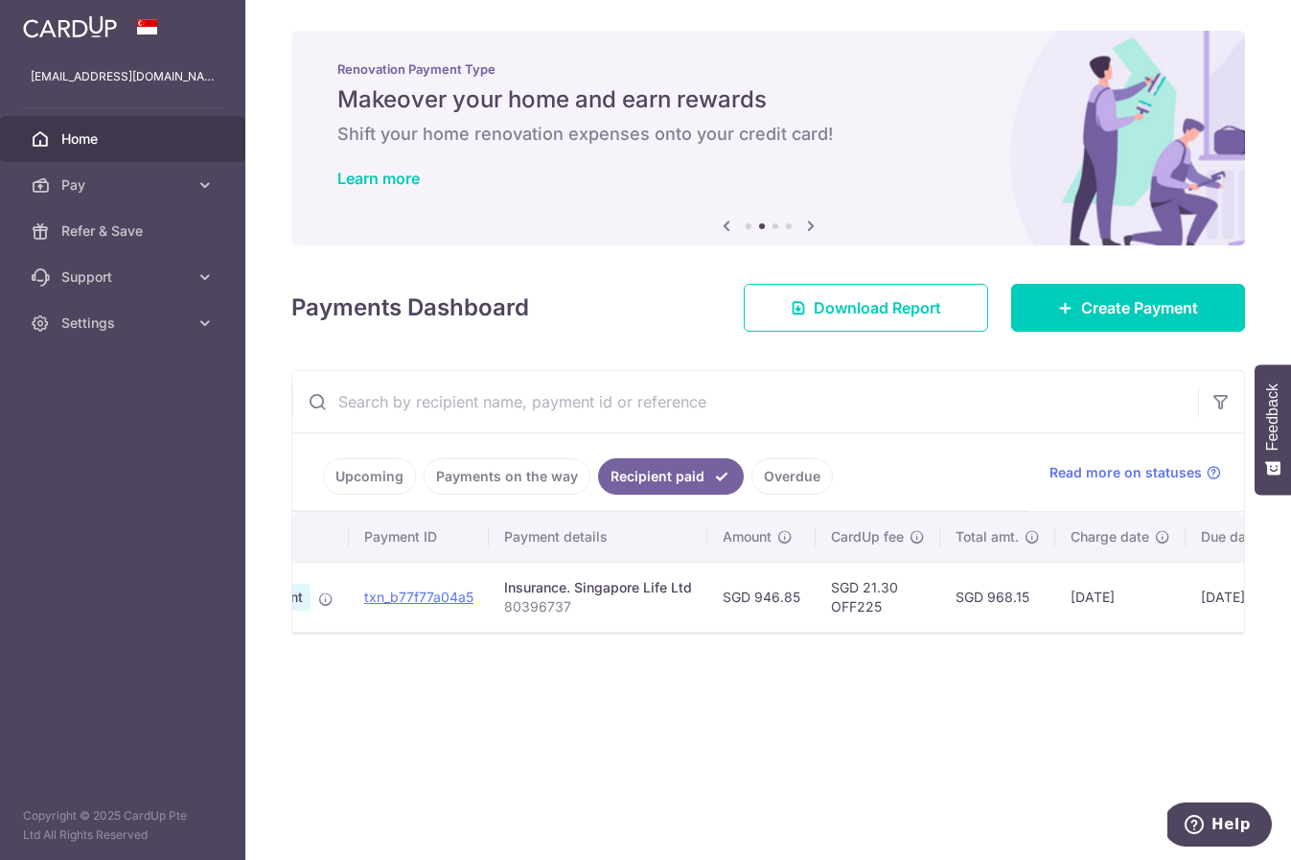
scroll to position [0, 150]
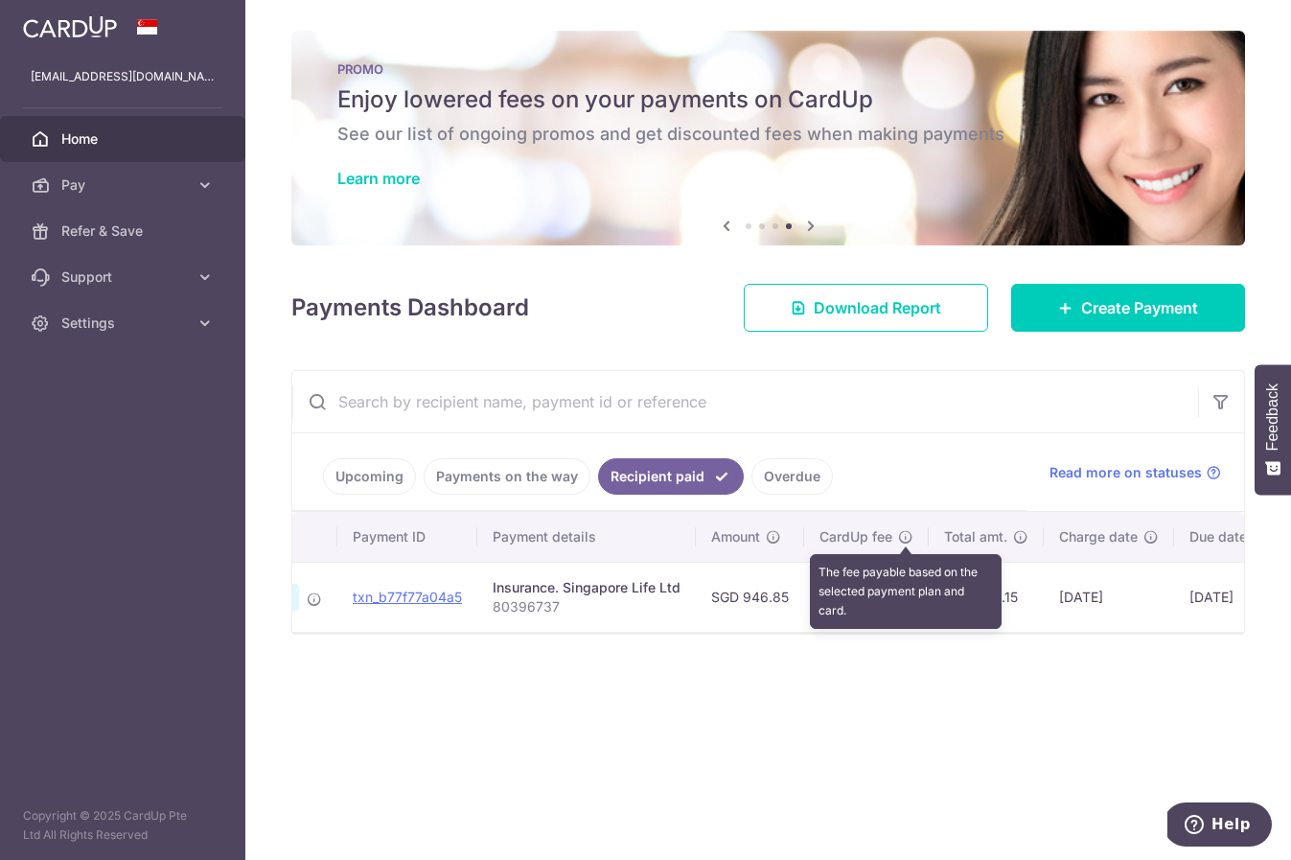
click at [905, 540] on icon at bounding box center [905, 536] width 15 height 15
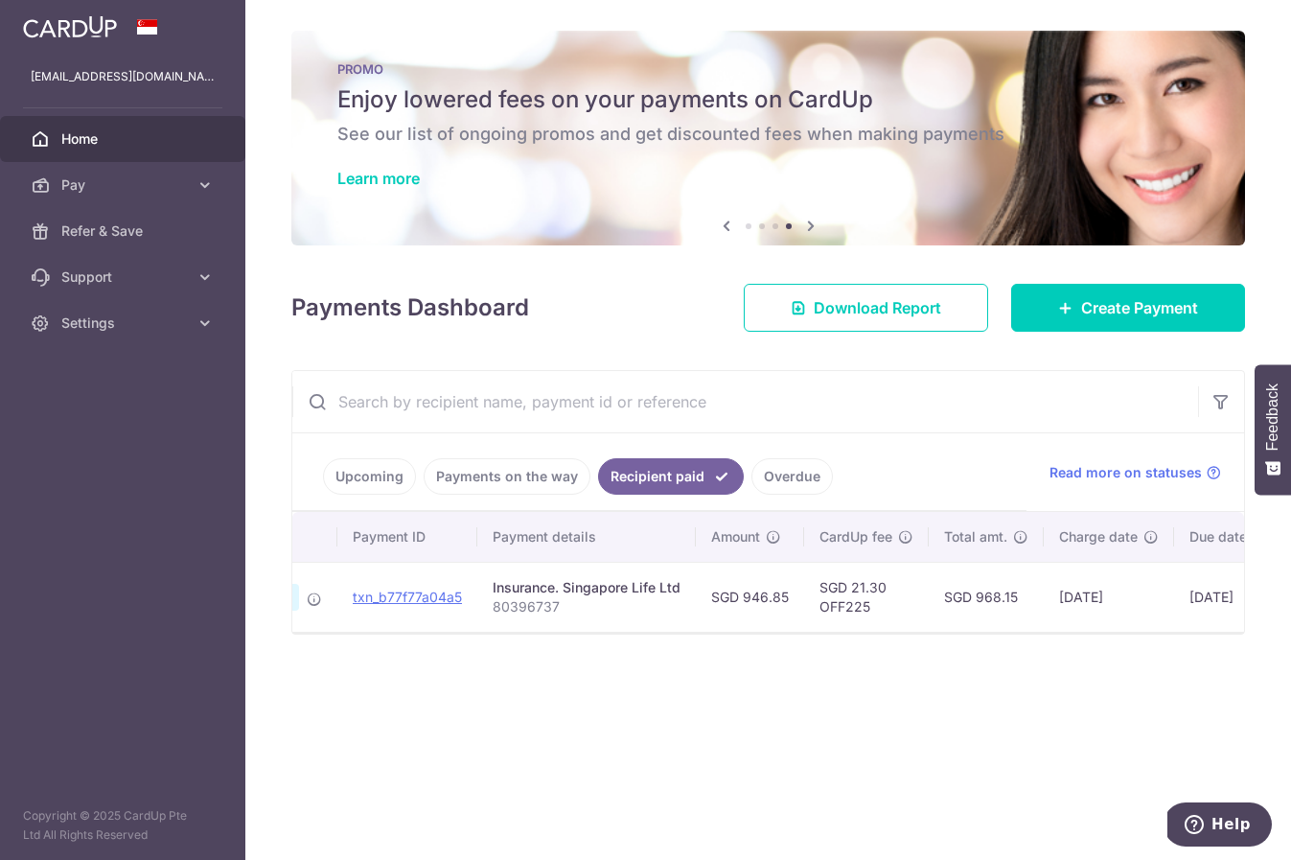
click at [877, 711] on div "× Pause Schedule Pause all future payments in this series Pause just this one p…" at bounding box center [768, 430] width 1046 height 860
click at [850, 608] on td "SGD 21.30 OFF225" at bounding box center [866, 597] width 125 height 70
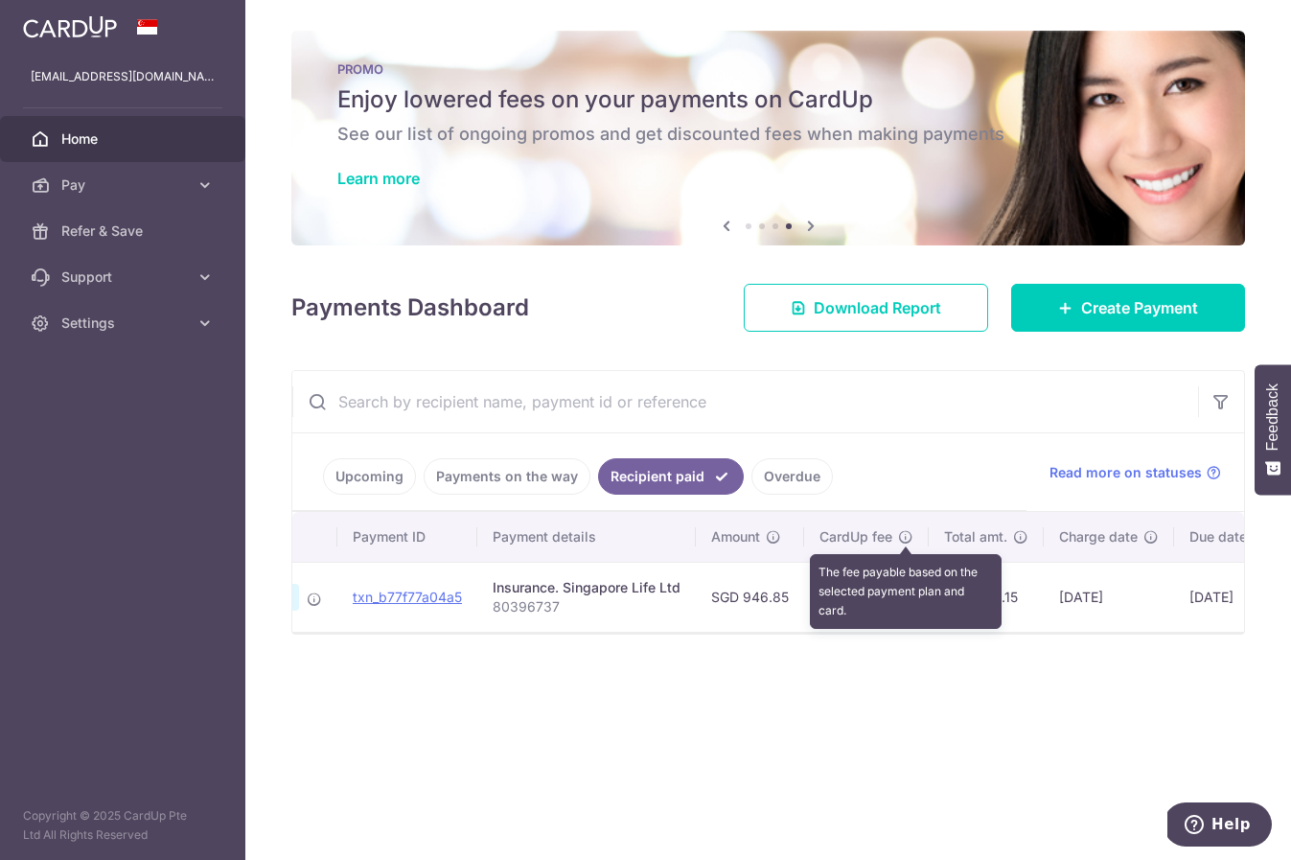
click at [911, 533] on icon at bounding box center [905, 536] width 15 height 15
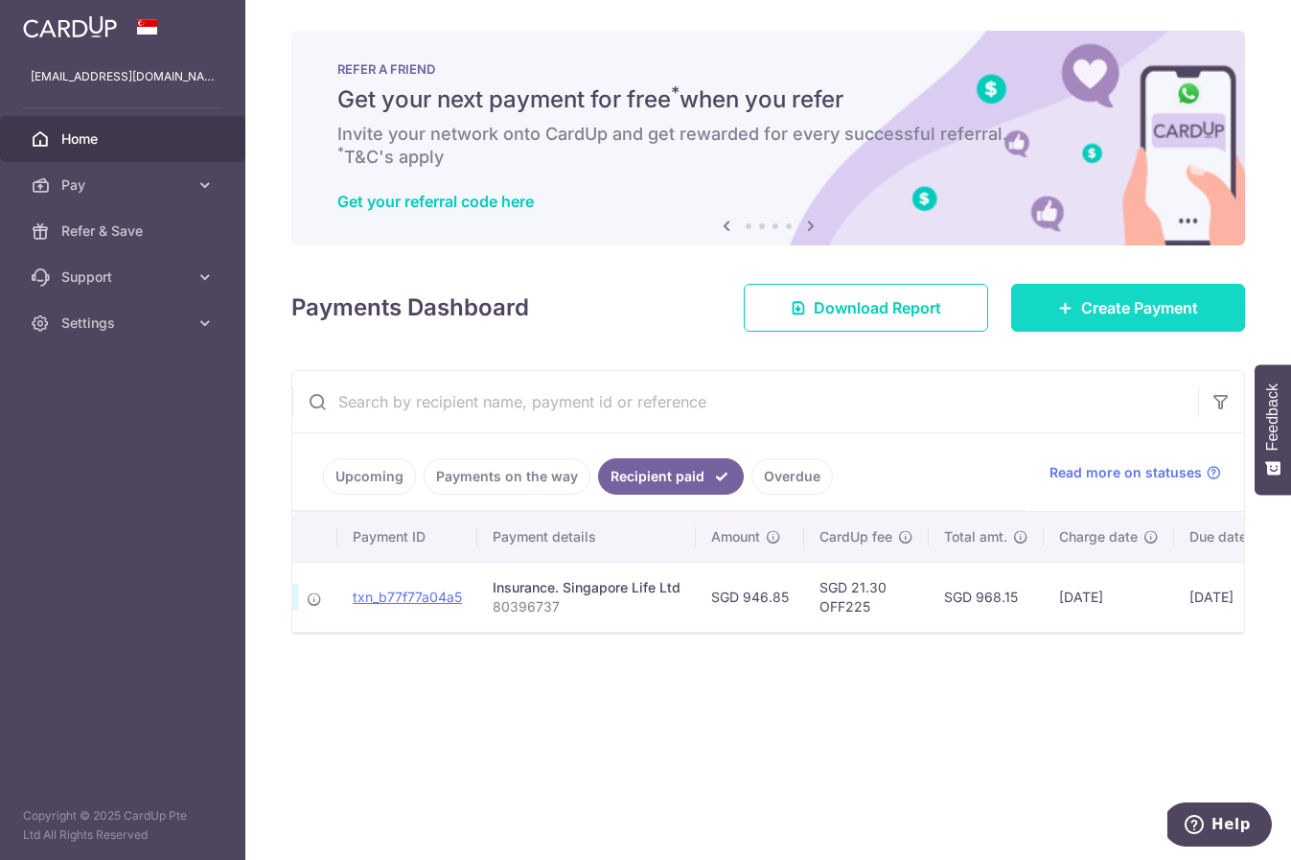
click at [1099, 319] on link "Create Payment" at bounding box center [1128, 308] width 234 height 48
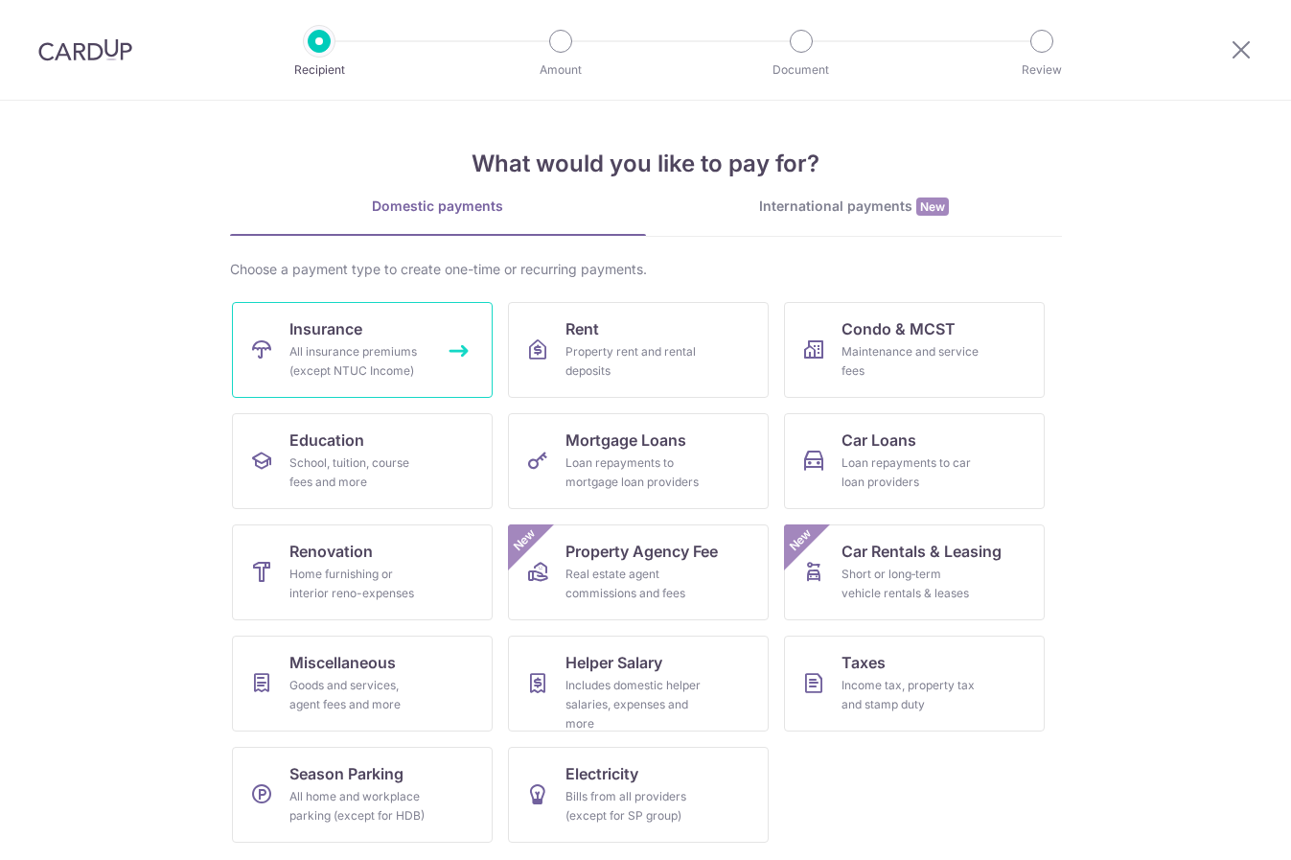
click at [335, 358] on div "All insurance premiums (except NTUC Income)" at bounding box center [358, 361] width 138 height 38
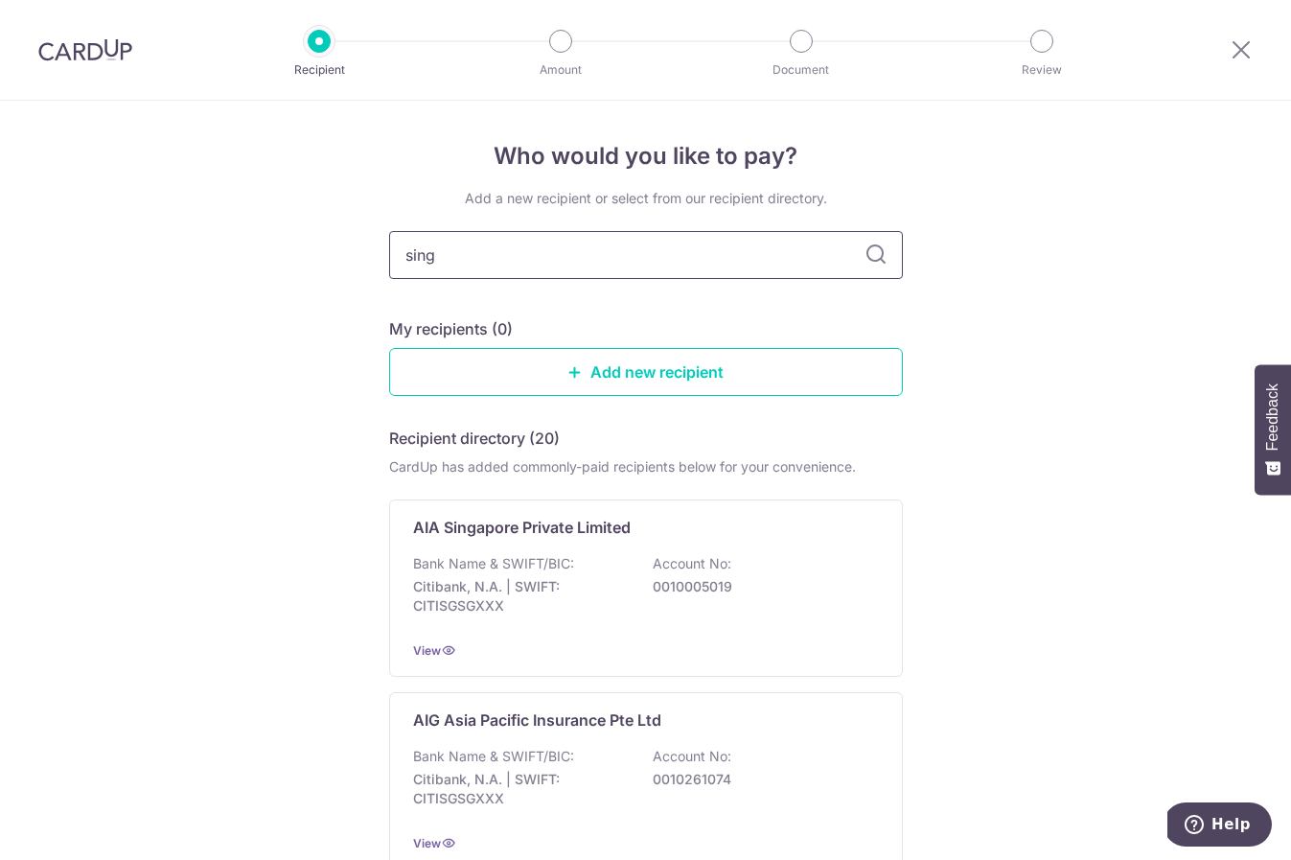
type input "singa"
type input "singapore life"
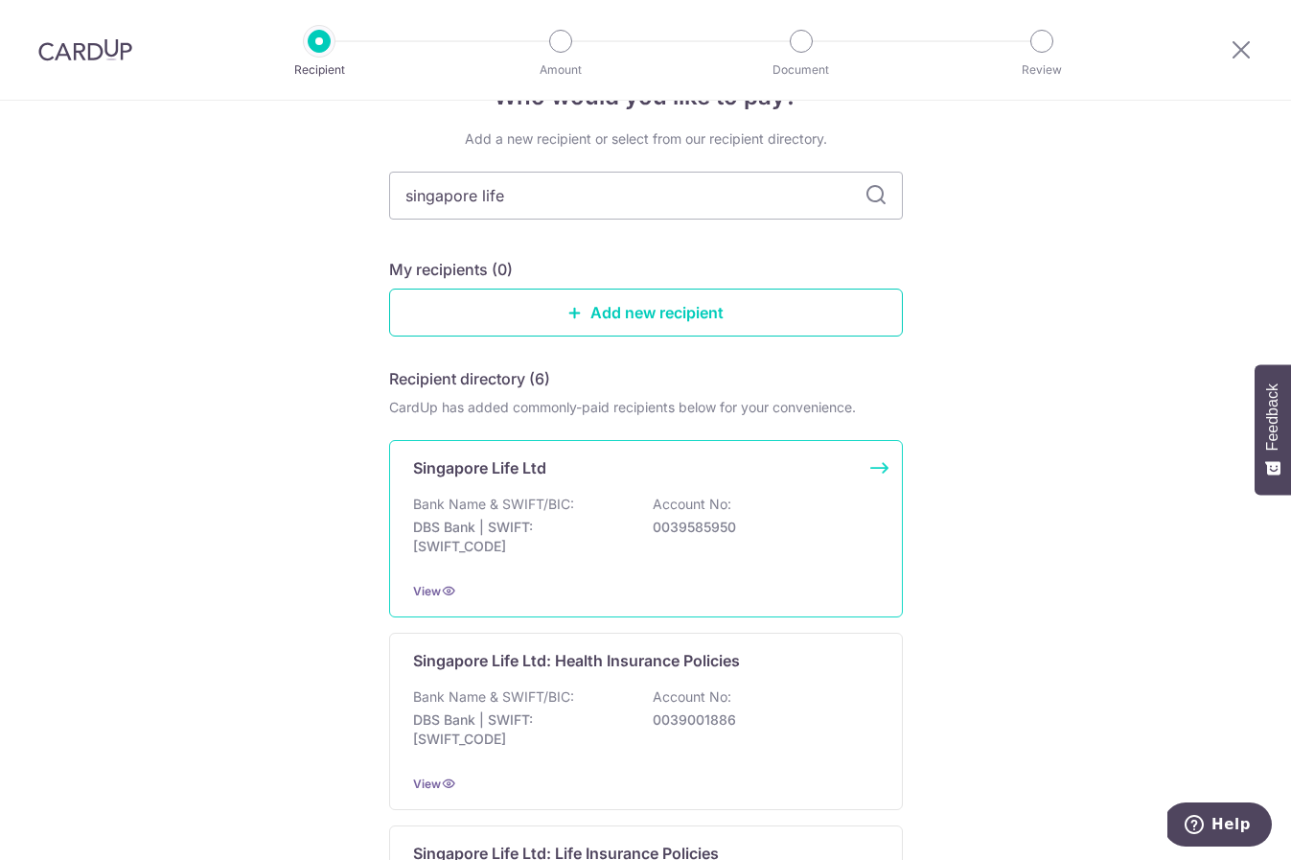
scroll to position [83, 0]
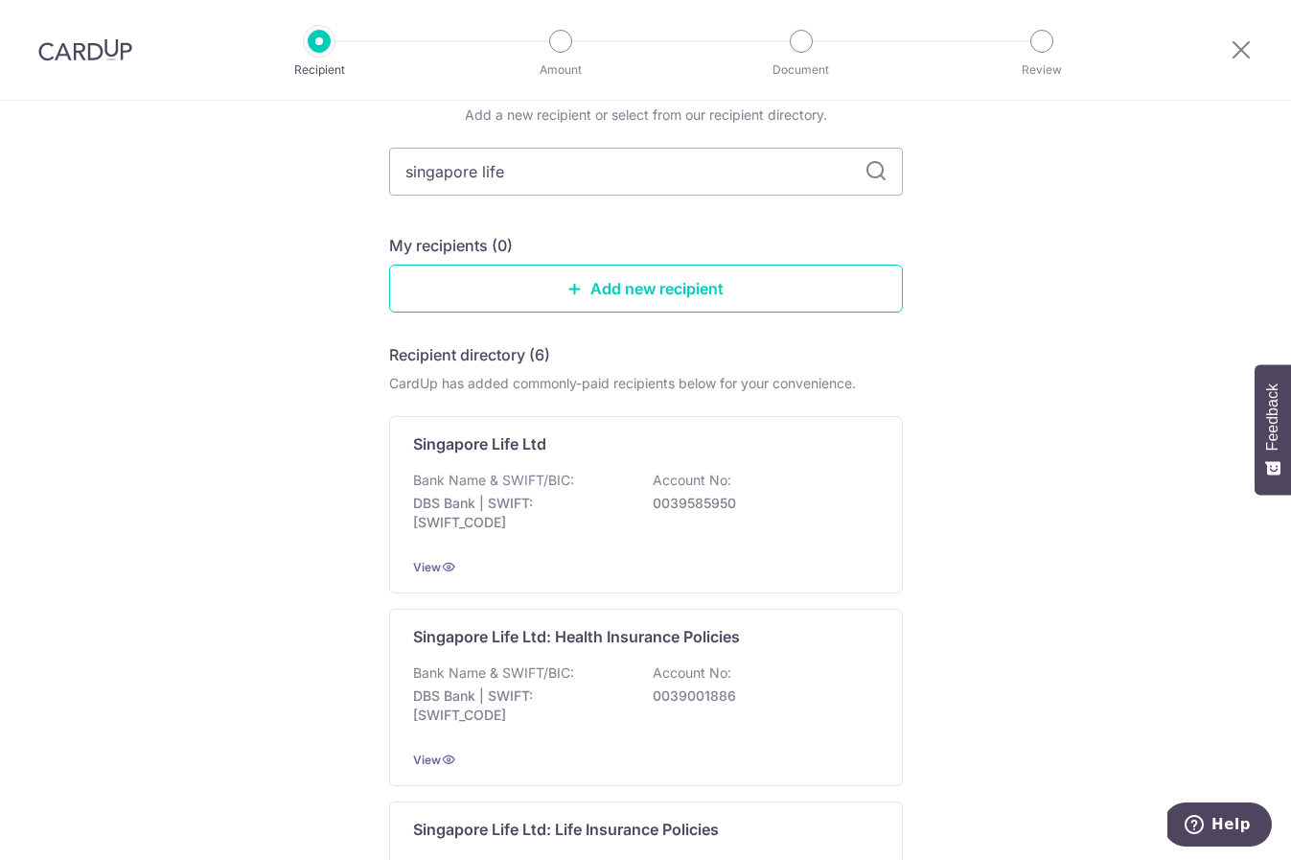
click at [583, 484] on div "Bank Name & SWIFT/BIC: DBS Bank | SWIFT: DBSSSGSGXXX Account No: 0039585950" at bounding box center [646, 506] width 466 height 71
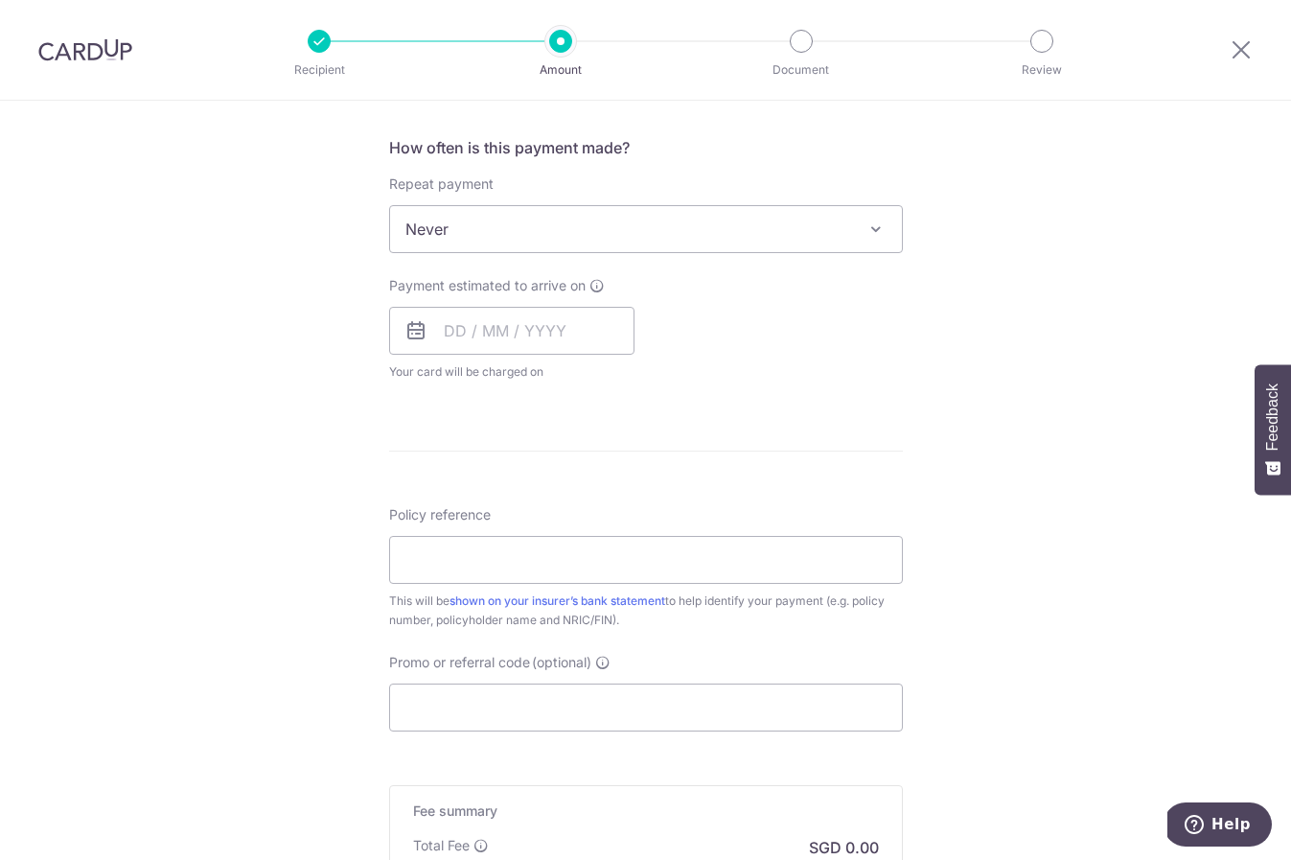
scroll to position [912, 0]
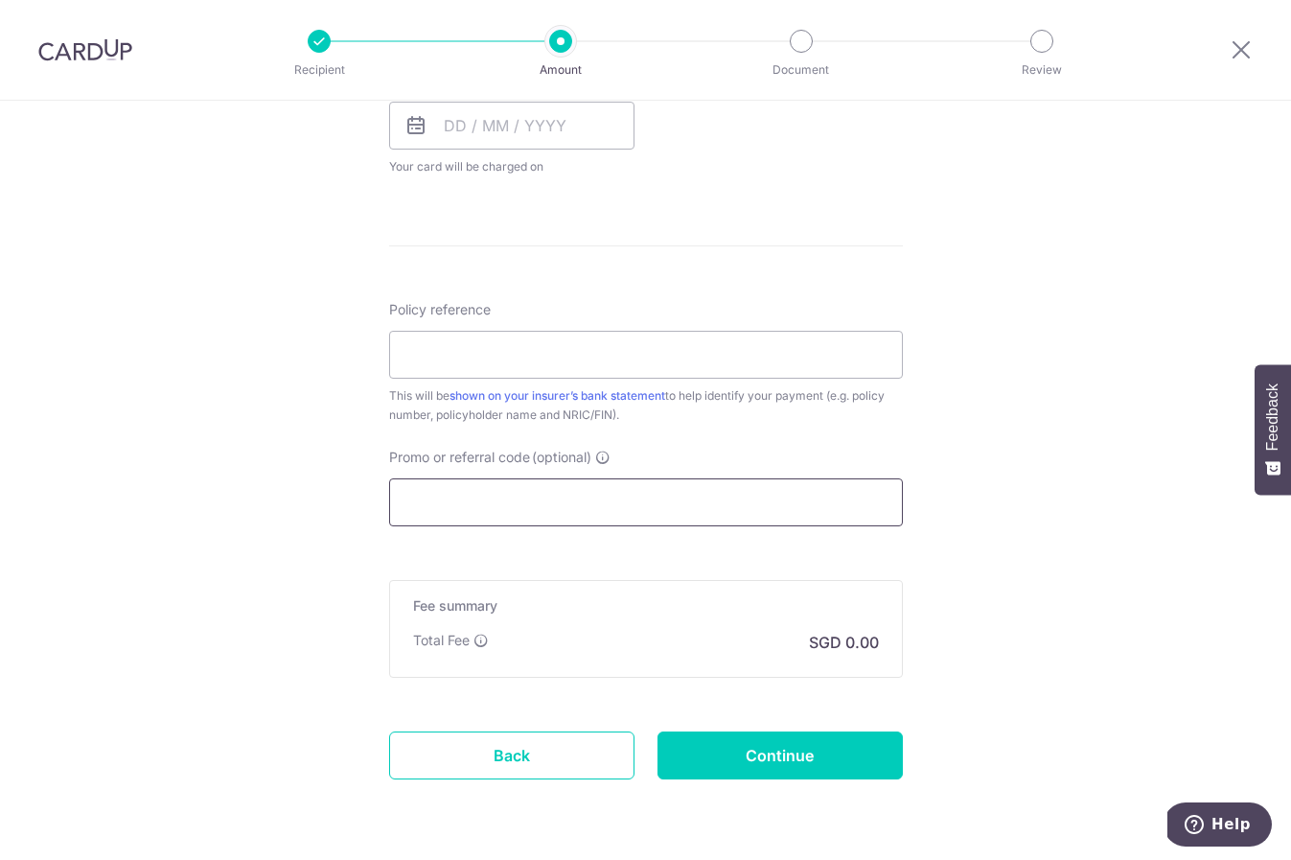
click at [492, 504] on input "Promo or referral code (optional)" at bounding box center [646, 502] width 514 height 48
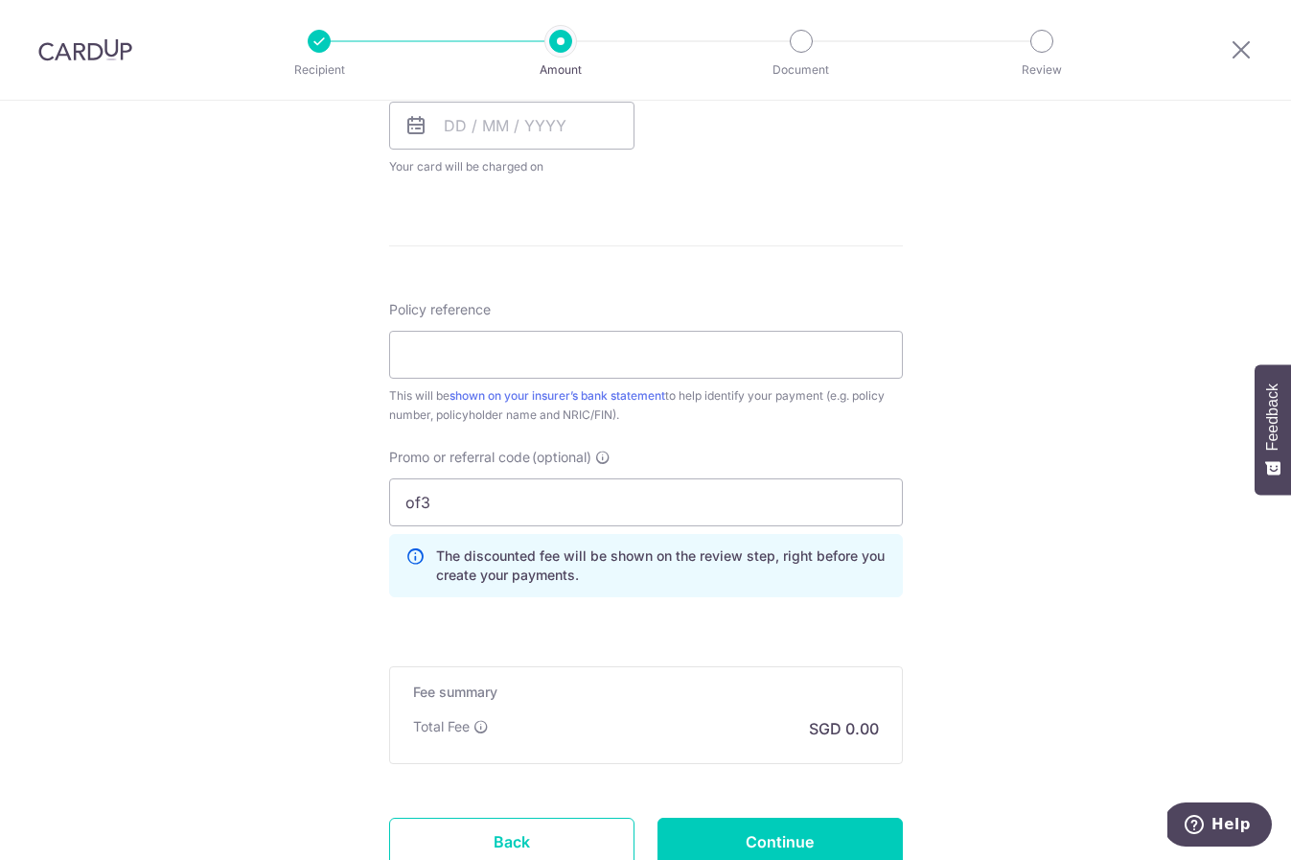
drag, startPoint x: 800, startPoint y: 618, endPoint x: 896, endPoint y: 605, distance: 96.8
click at [800, 618] on form "Enter payment amount SGD Select Card Select option Add credit card Your Cards *…" at bounding box center [646, 118] width 514 height 1604
click at [223, 597] on div "Tell us more about your payment Enter payment amount SGD Select Card Select opt…" at bounding box center [645, 99] width 1291 height 1820
drag, startPoint x: 623, startPoint y: 504, endPoint x: 375, endPoint y: 503, distance: 248.3
click at [378, 503] on div "Promo or referral code (optional) of3 The discounted fee will be shown on the r…" at bounding box center [646, 530] width 537 height 165
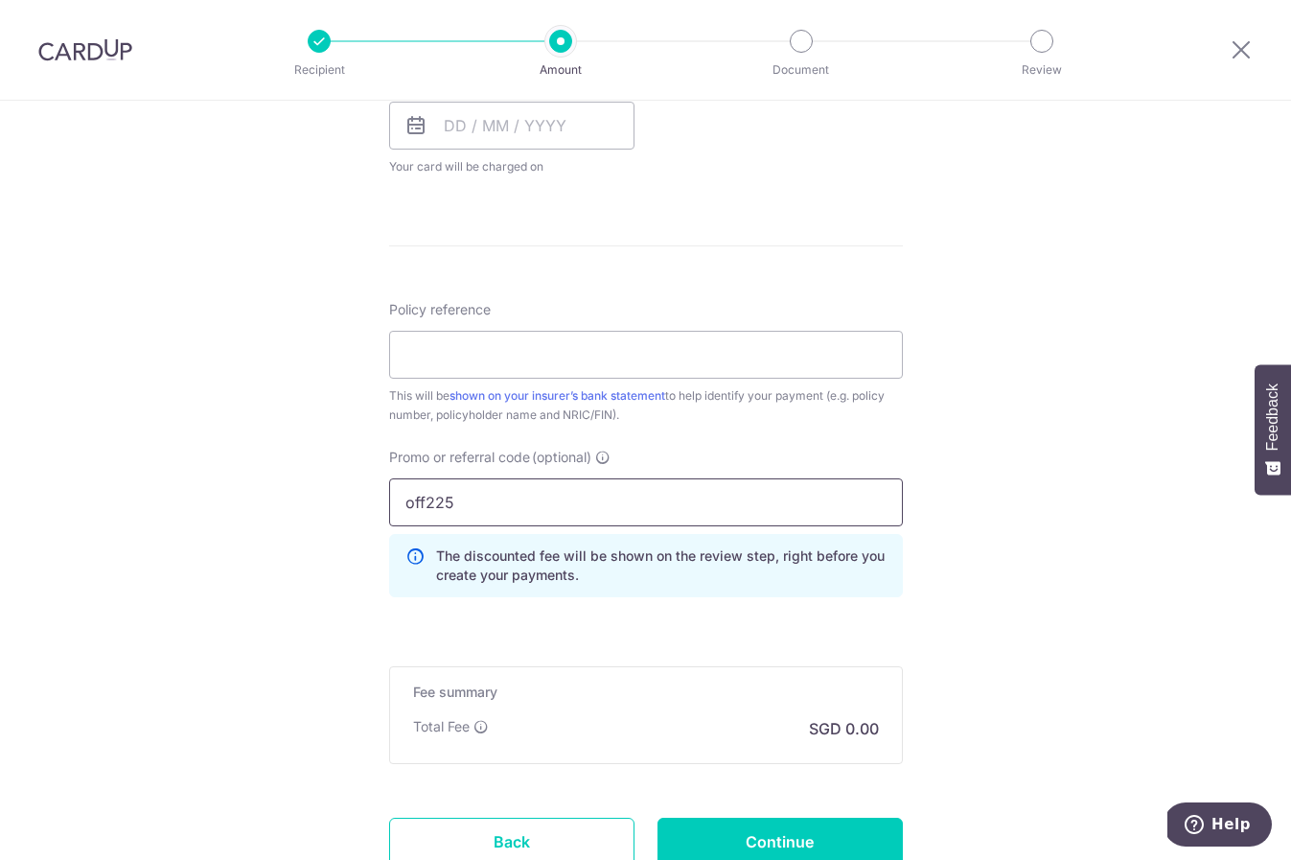
type input "off225"
click at [1004, 583] on div "Tell us more about your payment Enter payment amount SGD Select Card Select opt…" at bounding box center [645, 99] width 1291 height 1820
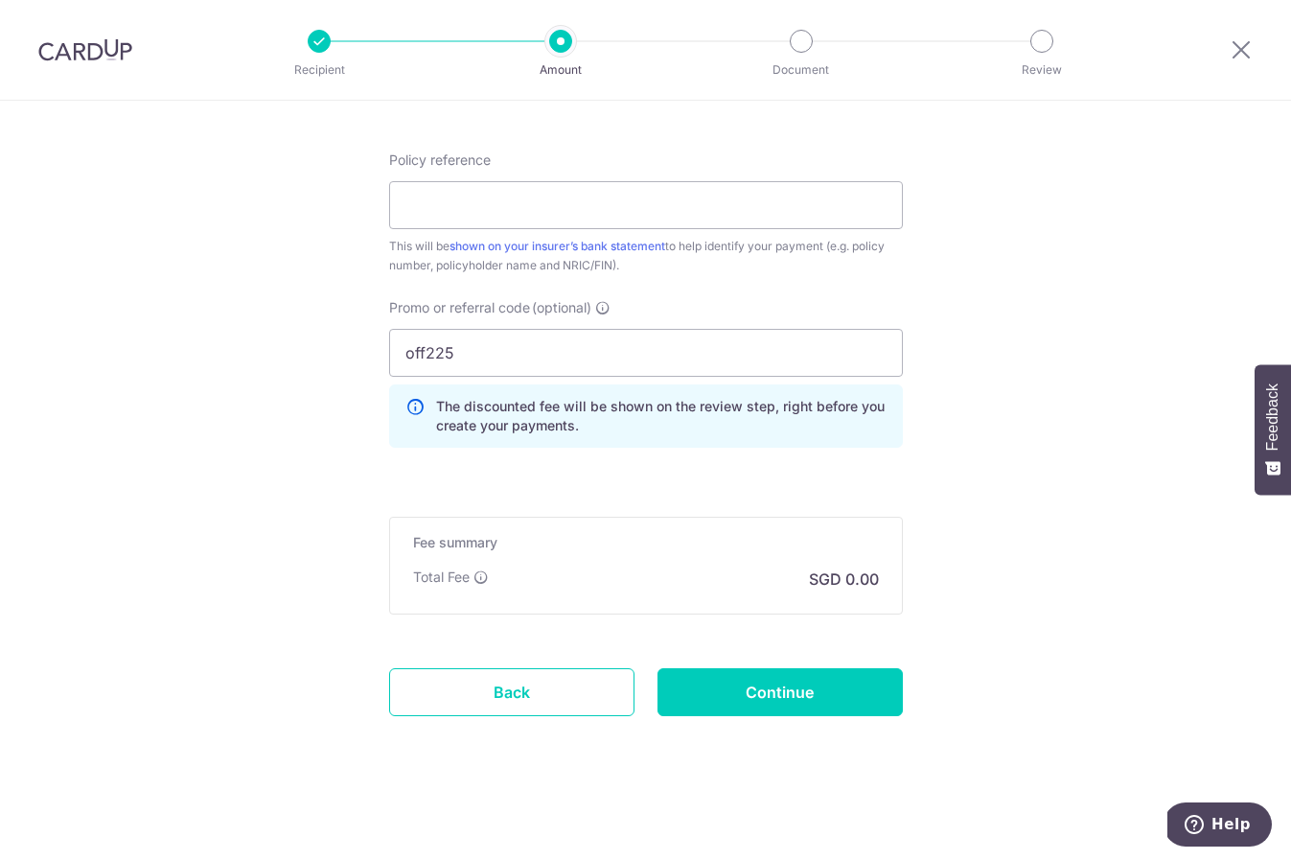
scroll to position [1061, 0]
click at [543, 363] on input "off225" at bounding box center [646, 353] width 514 height 48
drag, startPoint x: 547, startPoint y: 413, endPoint x: 619, endPoint y: 424, distance: 72.7
click at [580, 413] on p "The discounted fee will be shown on the review step, right before you create yo…" at bounding box center [661, 416] width 450 height 38
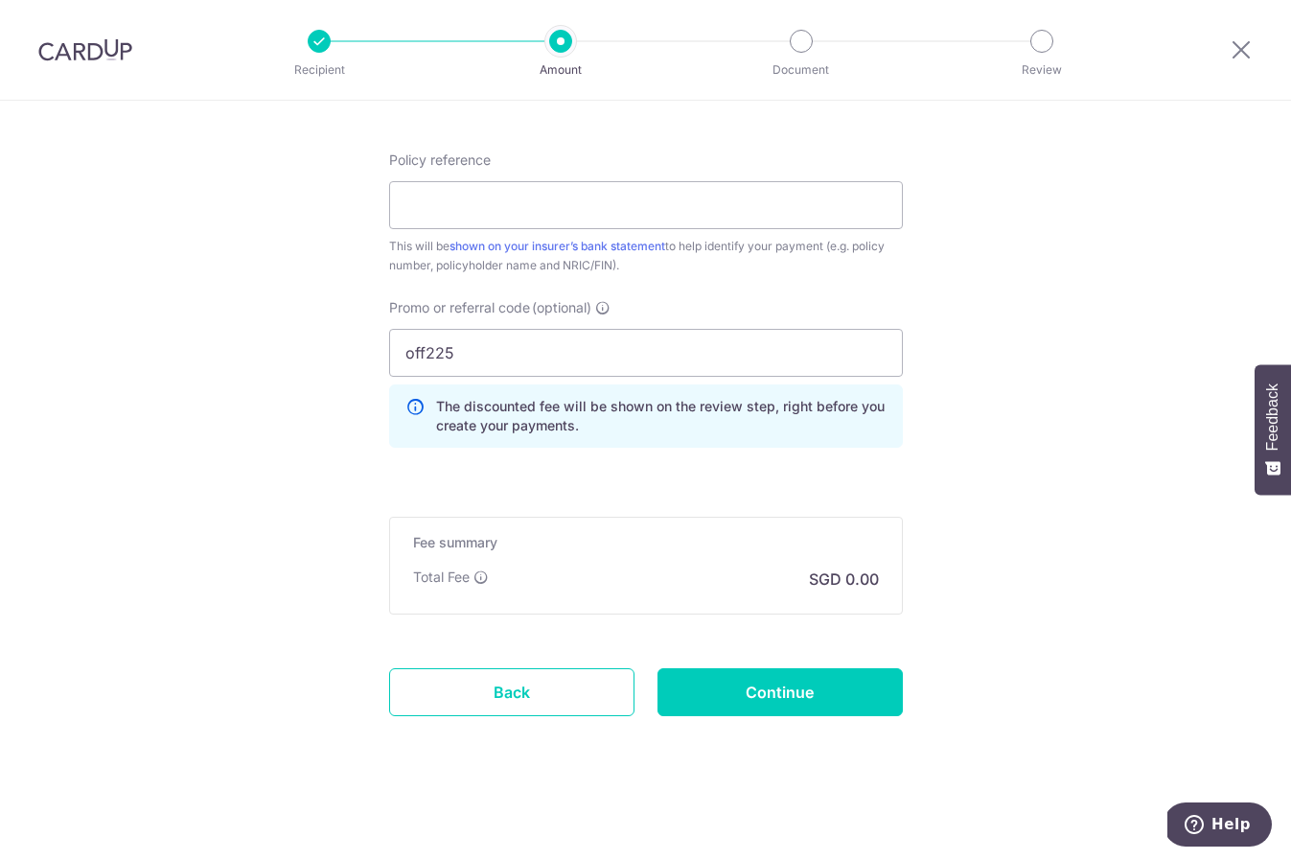
click at [665, 431] on p "The discounted fee will be shown on the review step, right before you create yo…" at bounding box center [661, 416] width 450 height 38
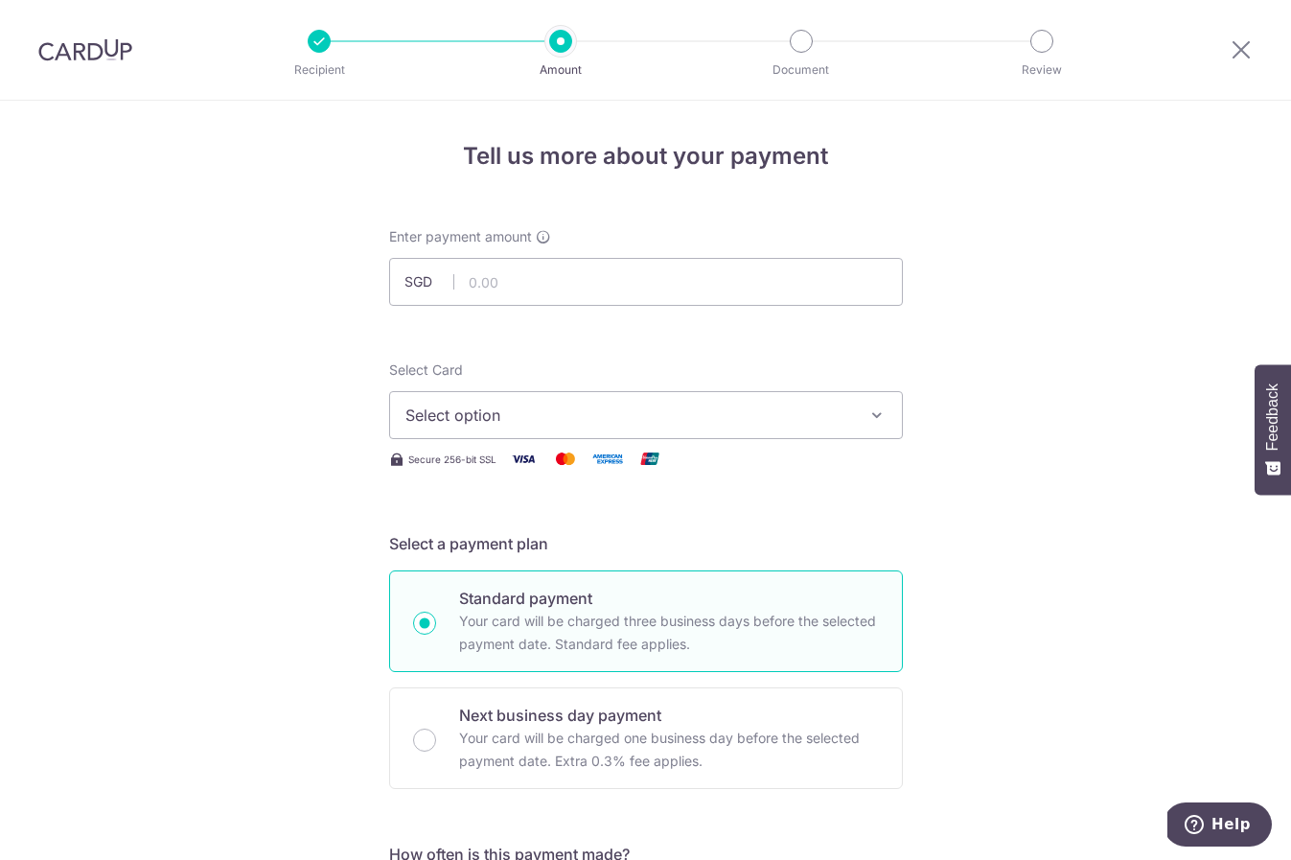
scroll to position [0, 0]
click at [552, 292] on input "text" at bounding box center [646, 282] width 514 height 48
type input "946.85"
click at [593, 411] on span "Select option" at bounding box center [628, 415] width 447 height 23
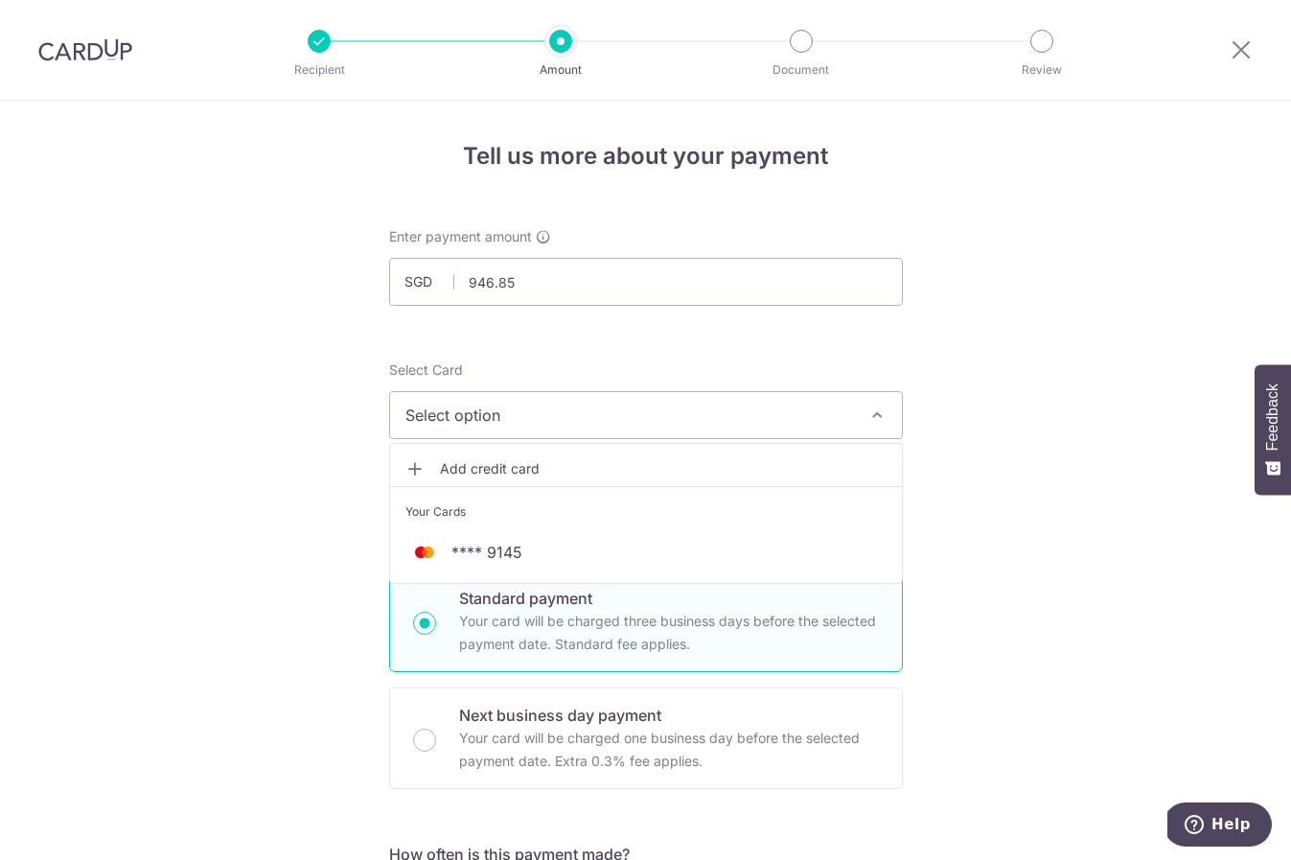
click at [559, 528] on li "Your Cards" at bounding box center [646, 507] width 512 height 43
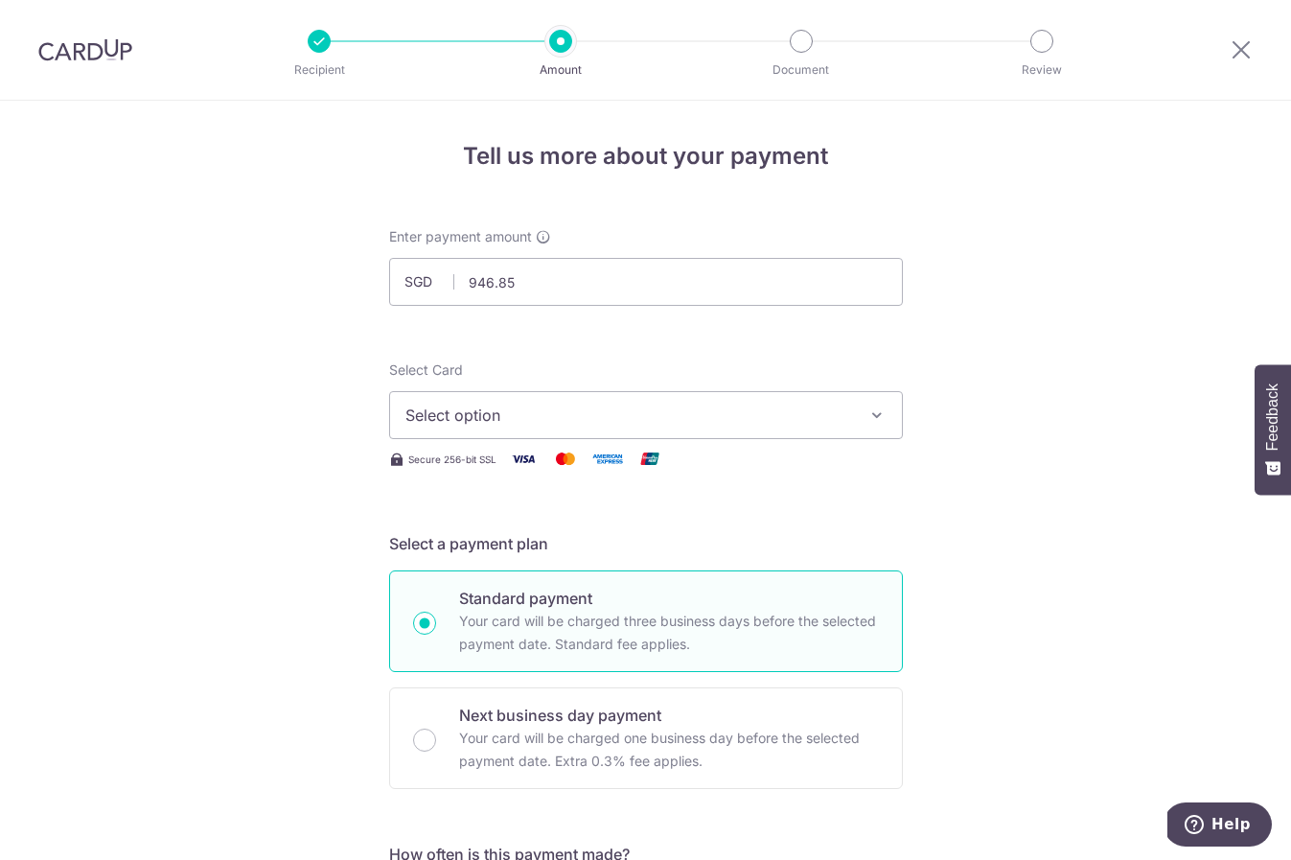
click at [511, 551] on h5 "Select a payment plan" at bounding box center [646, 543] width 514 height 23
click at [541, 419] on span "Select option" at bounding box center [628, 415] width 447 height 23
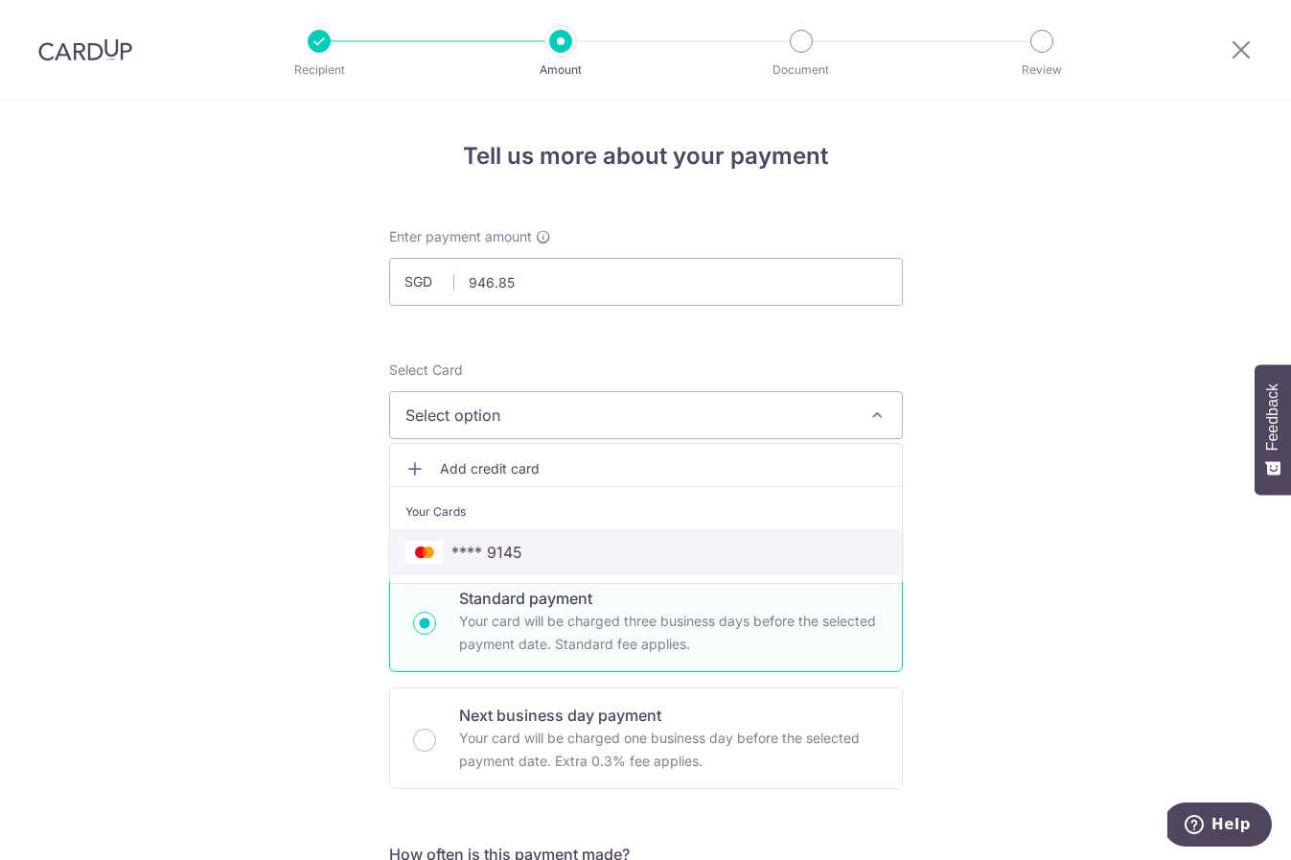
click at [443, 544] on span "**** 9145" at bounding box center [645, 552] width 481 height 23
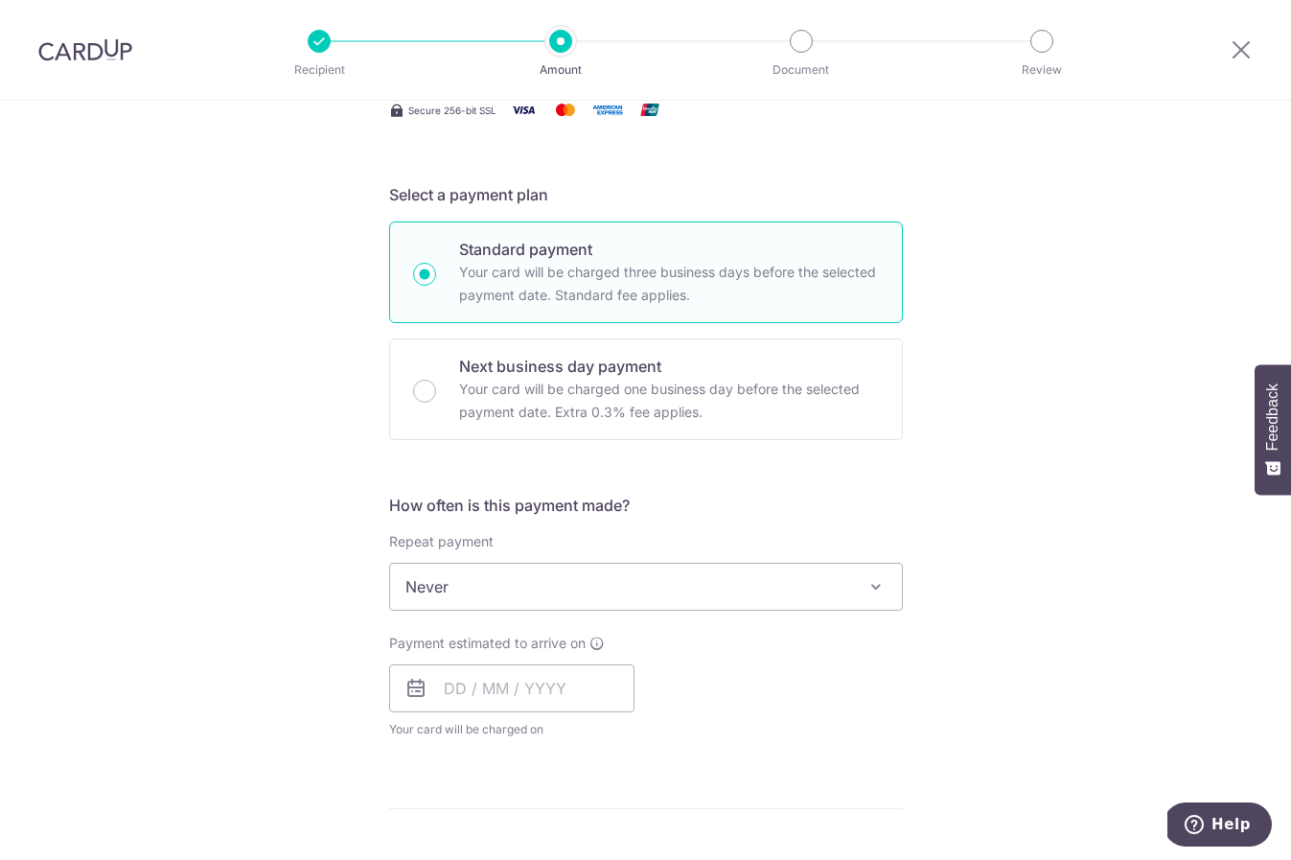
scroll to position [646, 0]
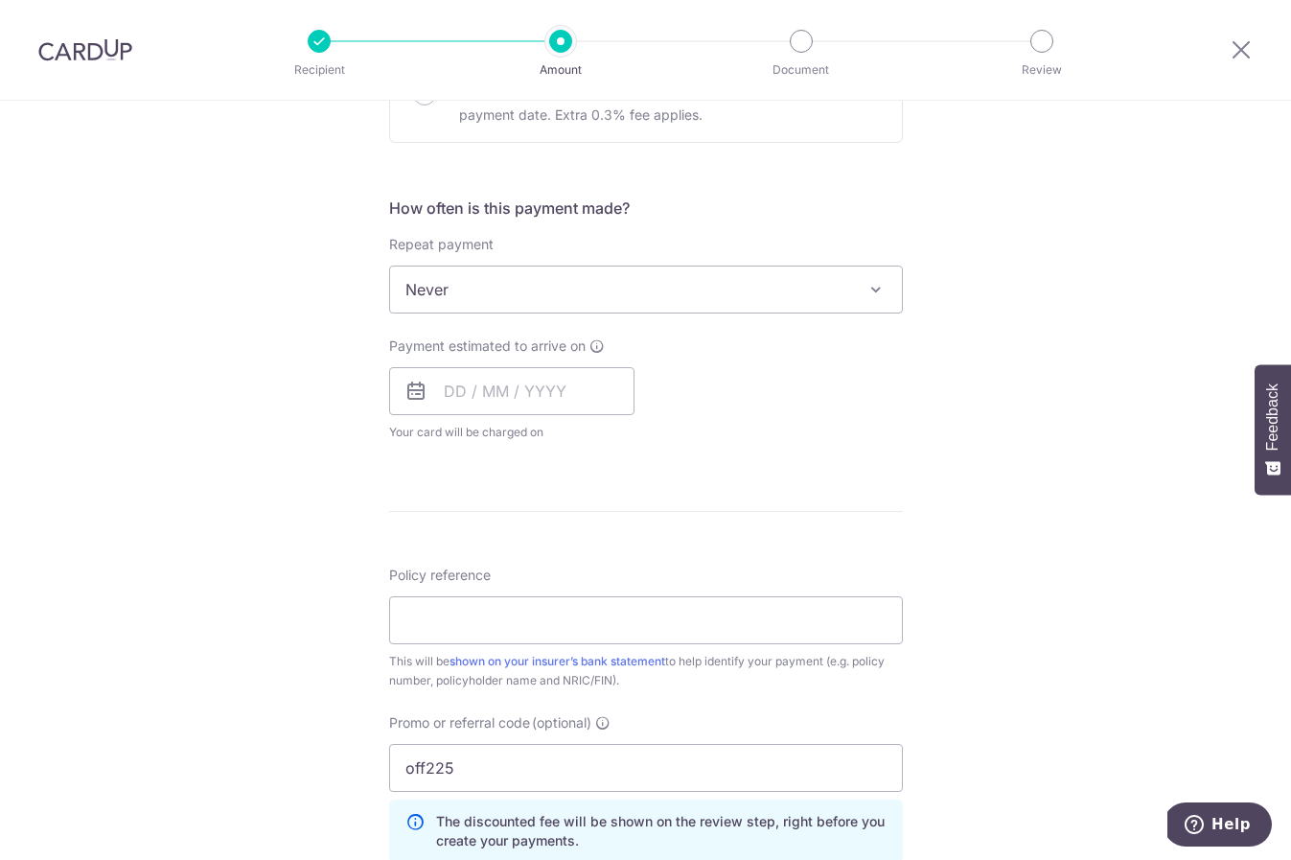
click at [549, 283] on span "Never" at bounding box center [646, 289] width 512 height 46
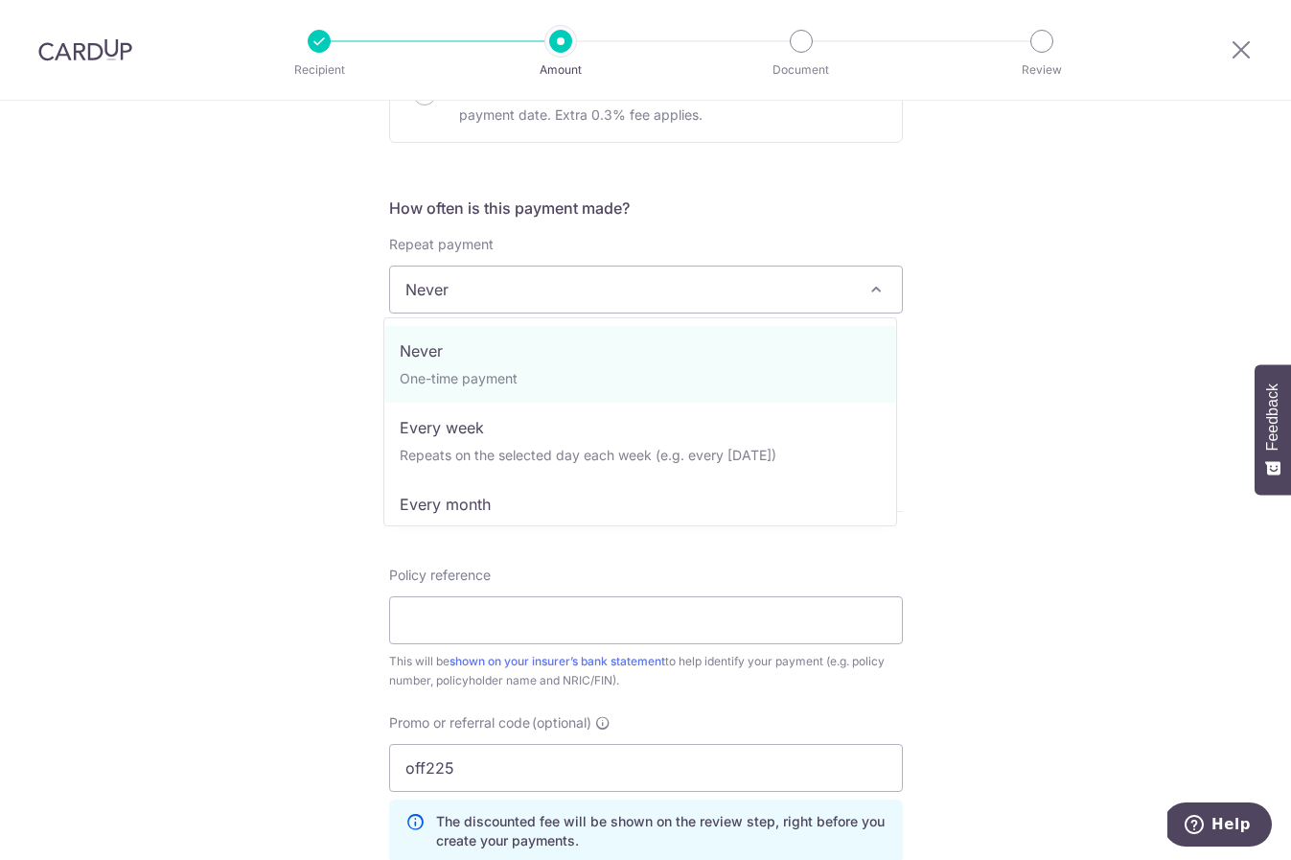
click at [238, 375] on div "Tell us more about your payment Enter payment amount SGD 946.85 946.85 Select C…" at bounding box center [645, 365] width 1291 height 1820
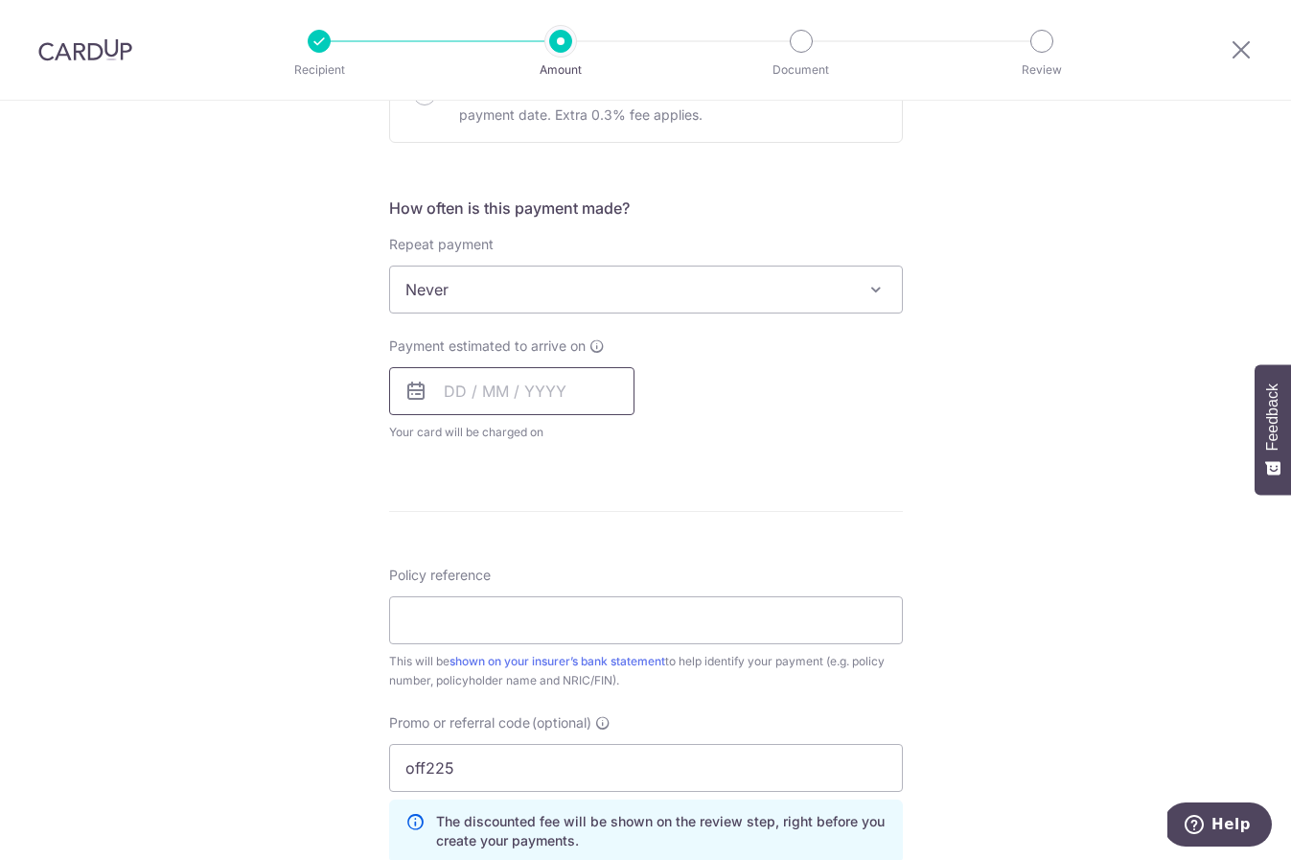
click at [483, 398] on input "text" at bounding box center [511, 391] width 245 height 48
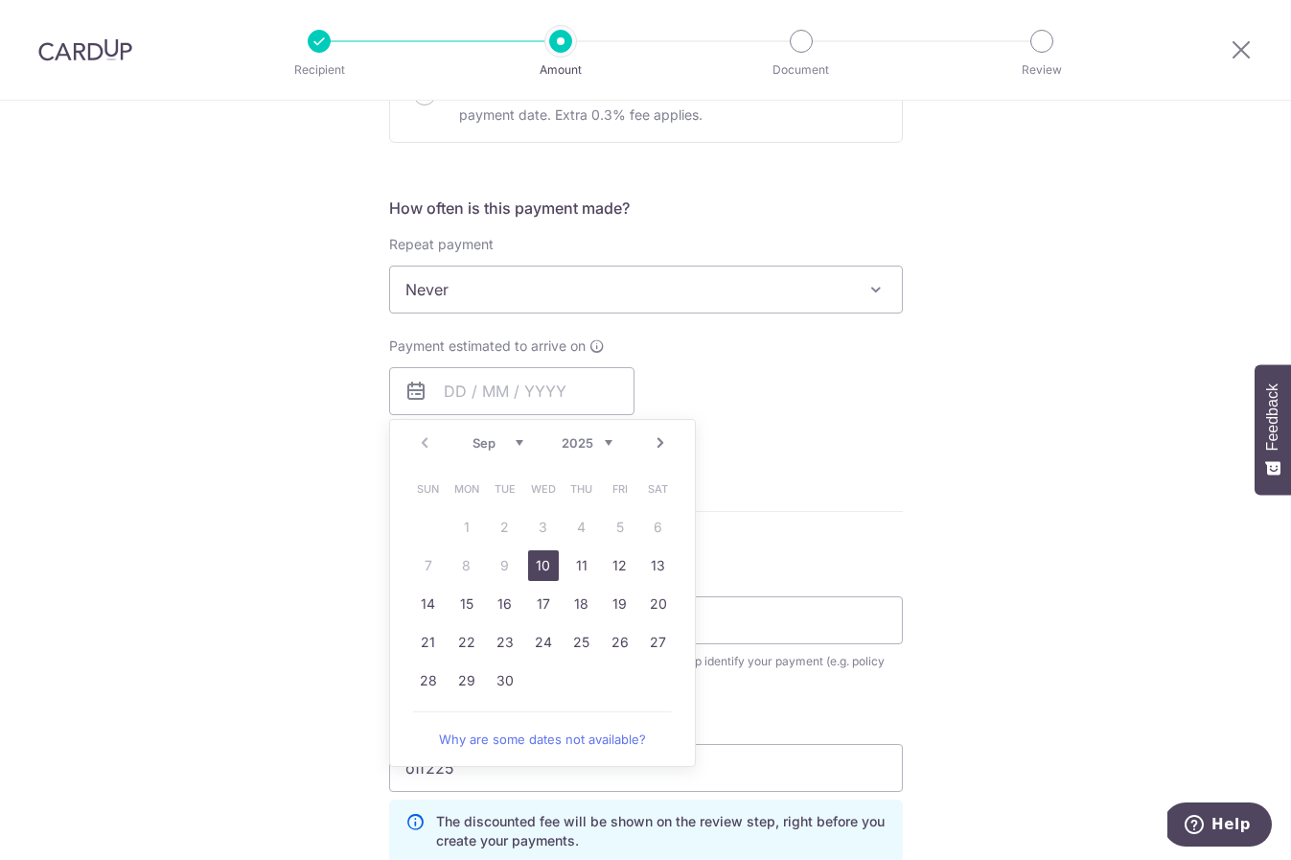
click at [538, 555] on link "10" at bounding box center [543, 565] width 31 height 31
type input "[DATE]"
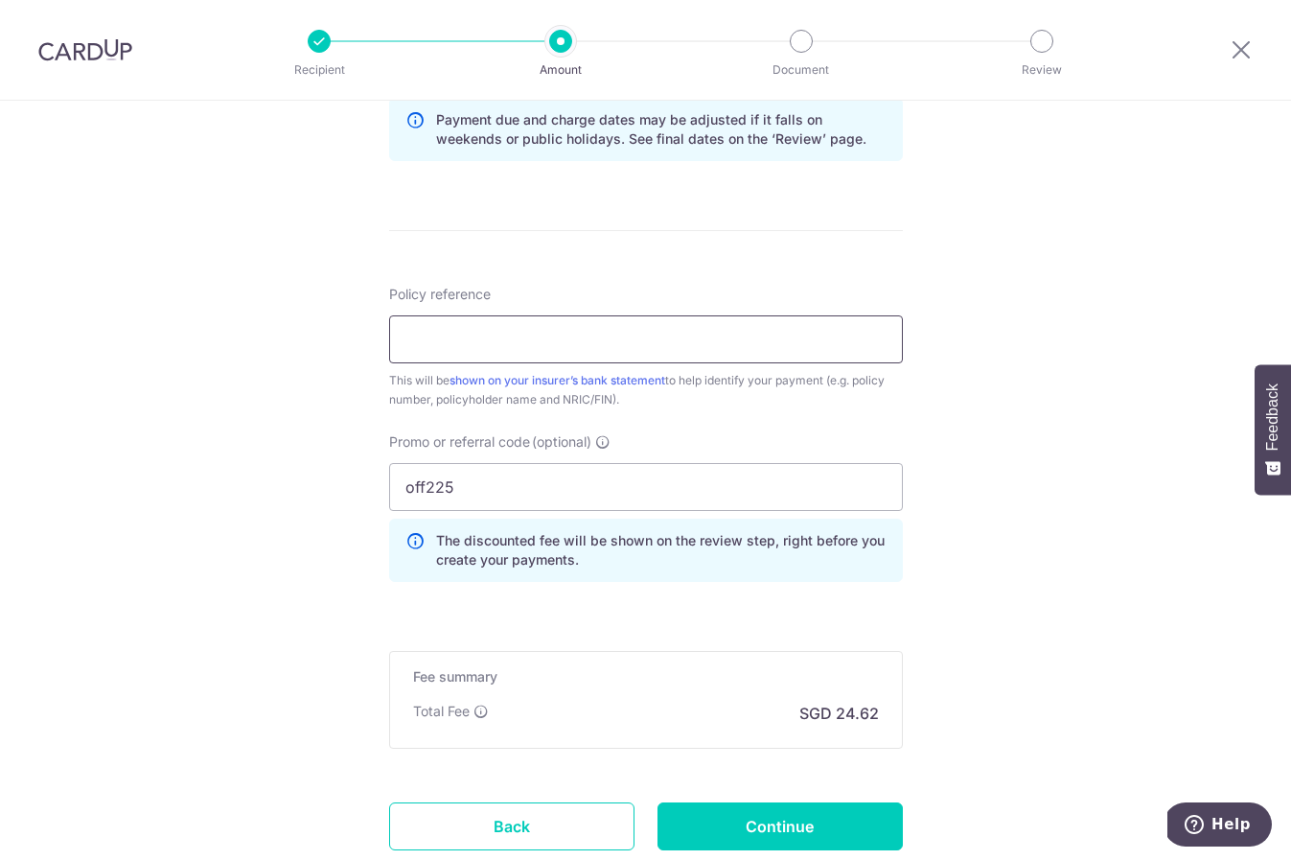
scroll to position [1004, 0]
click at [681, 341] on input "Policy reference" at bounding box center [646, 341] width 514 height 48
paste input "80396737"
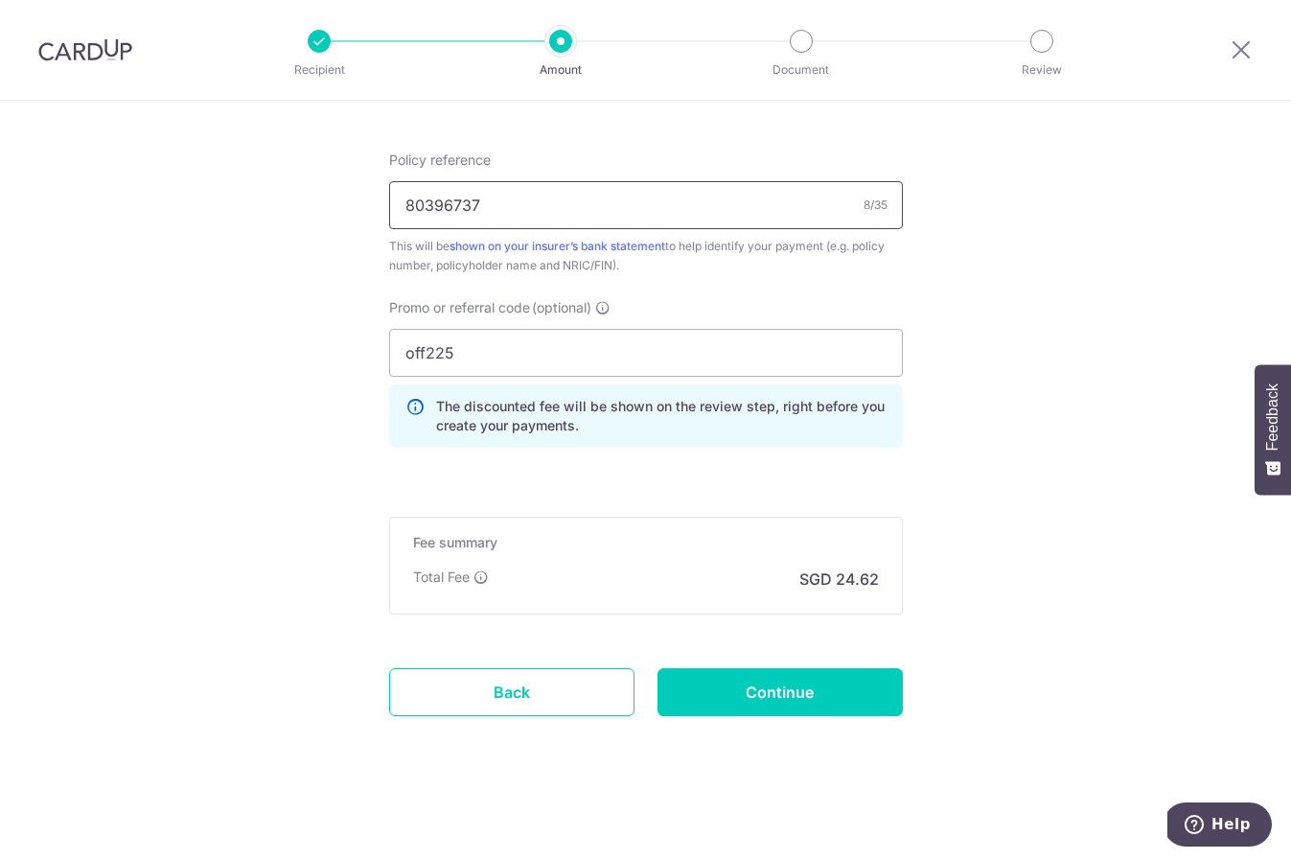
scroll to position [1140, 0]
type input "80396737"
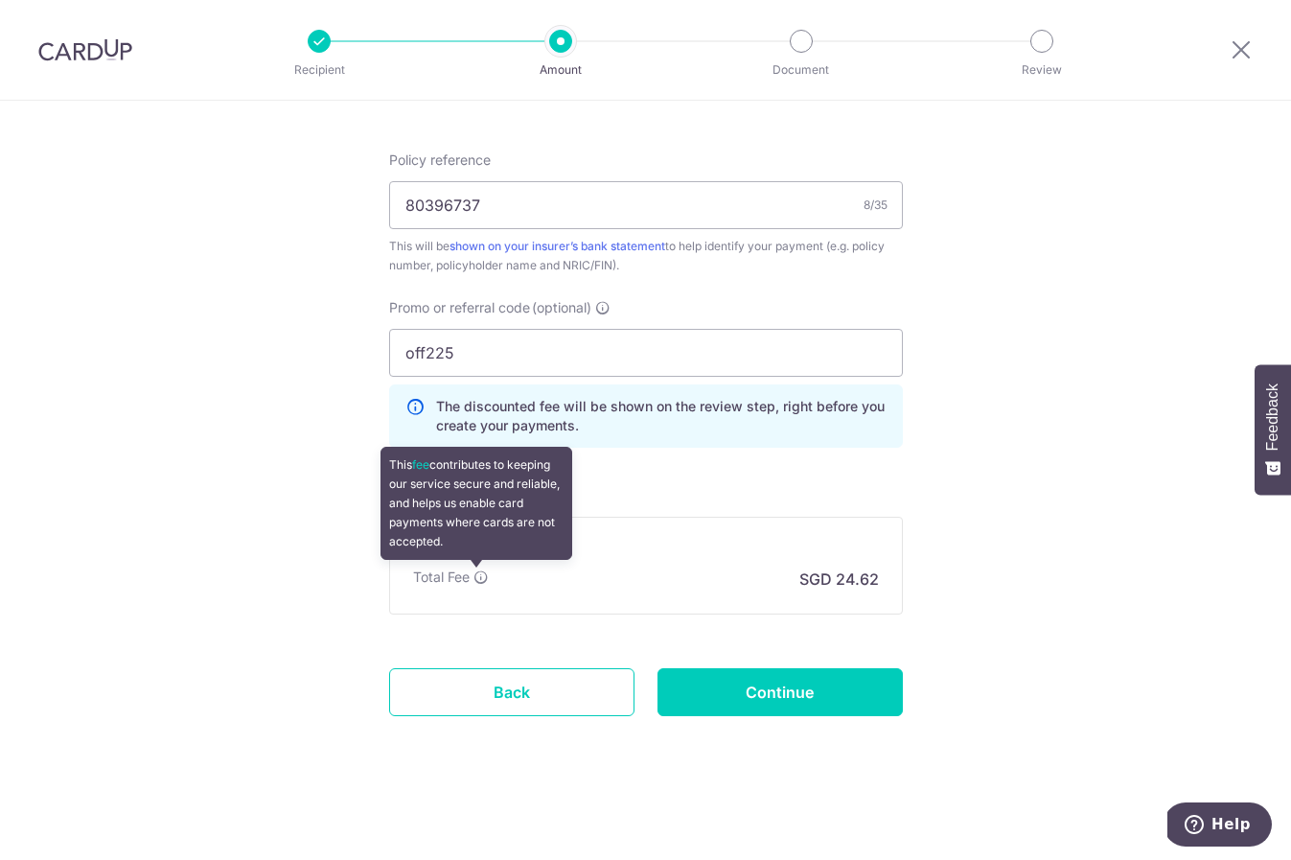
click at [477, 573] on icon at bounding box center [480, 576] width 15 height 15
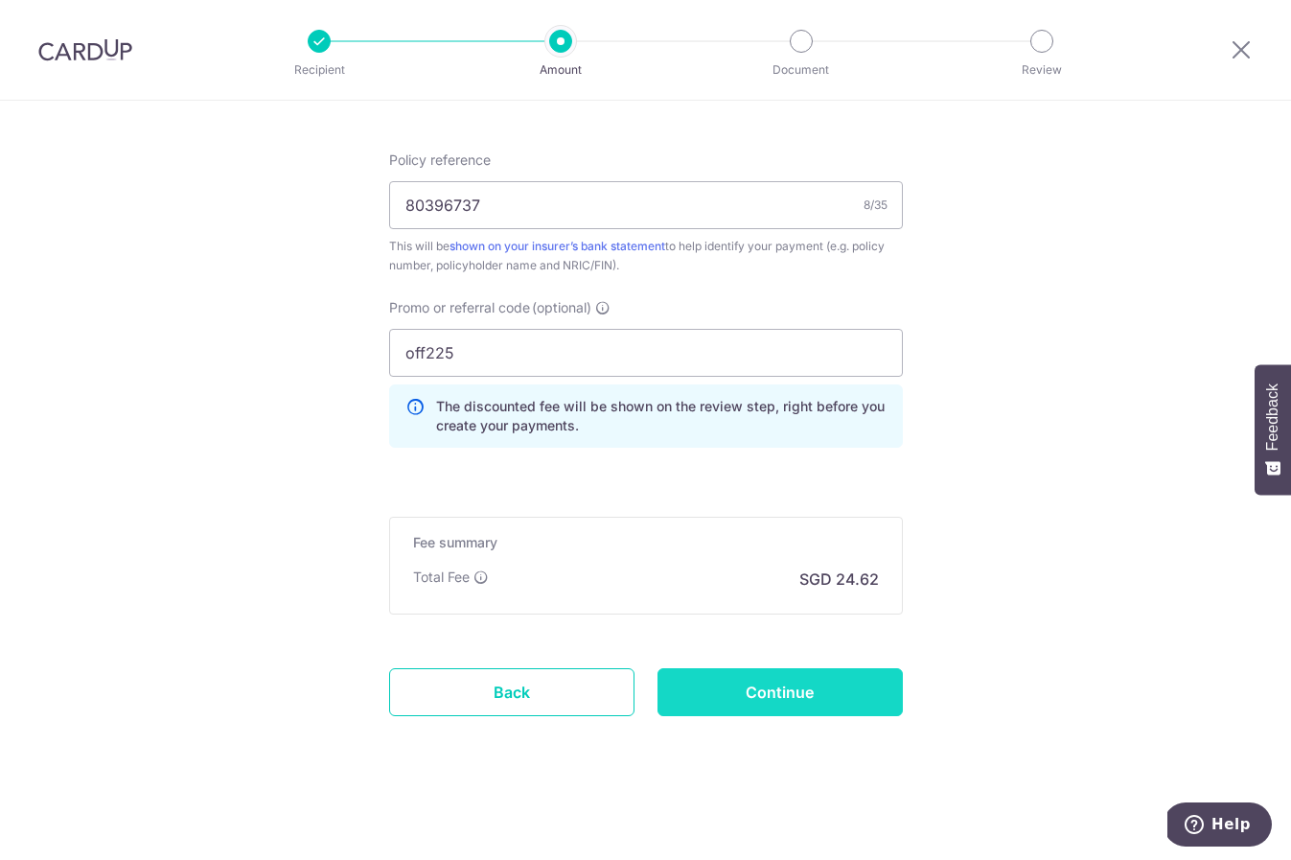
click at [771, 688] on input "Continue" at bounding box center [780, 692] width 245 height 48
type input "Create Schedule"
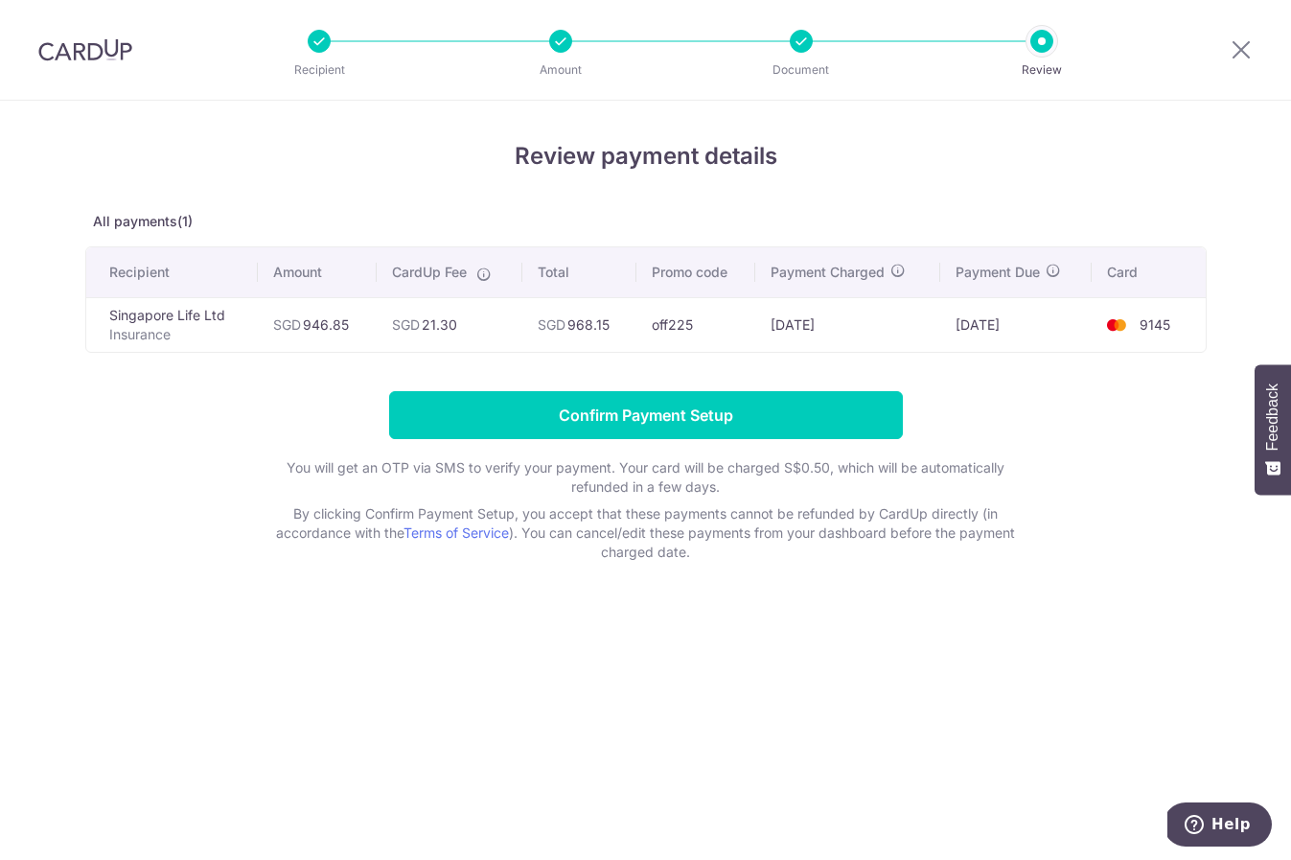
drag, startPoint x: 594, startPoint y: 319, endPoint x: 675, endPoint y: 319, distance: 80.5
click at [642, 319] on tr "Singapore Life Ltd Insurance SGD 946.85 SGD 21.30 SGD 968.15 off225 [DATE] [DAT…" at bounding box center [646, 324] width 1120 height 55
drag, startPoint x: 678, startPoint y: 319, endPoint x: 721, endPoint y: 322, distance: 43.2
click at [681, 320] on td "off225" at bounding box center [695, 324] width 119 height 55
click at [1224, 44] on div at bounding box center [1241, 50] width 100 height 100
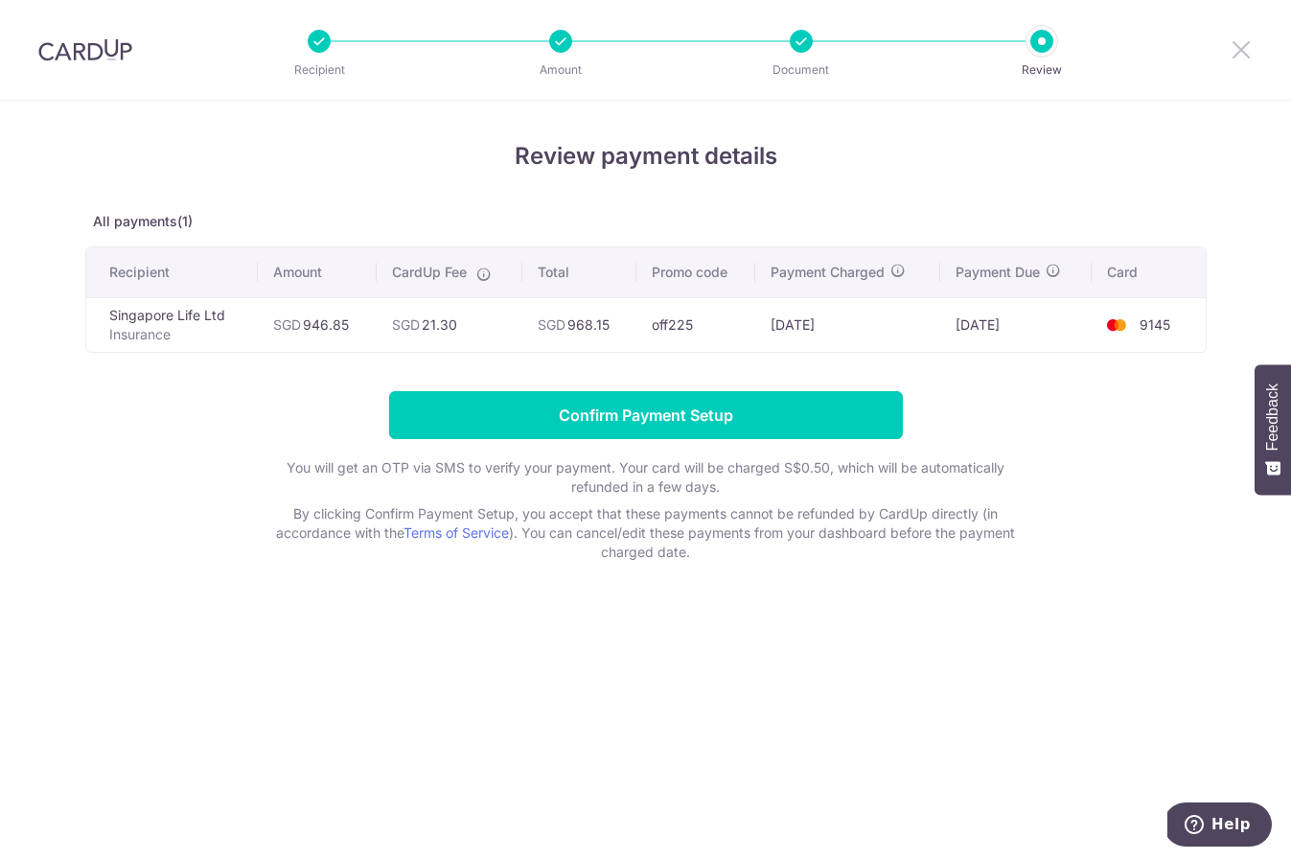
click at [1233, 45] on icon at bounding box center [1241, 49] width 23 height 24
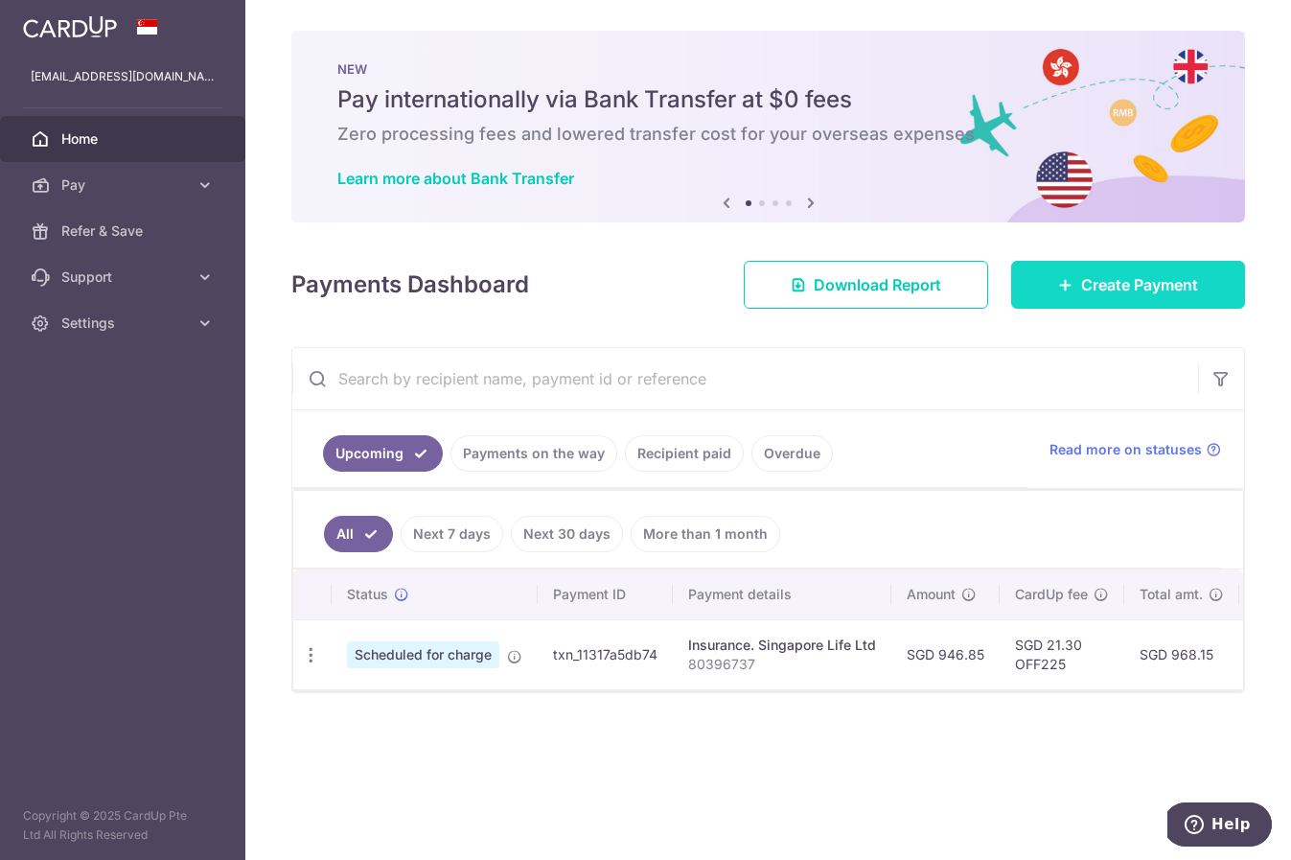
click at [1092, 291] on span "Create Payment" at bounding box center [1139, 284] width 117 height 23
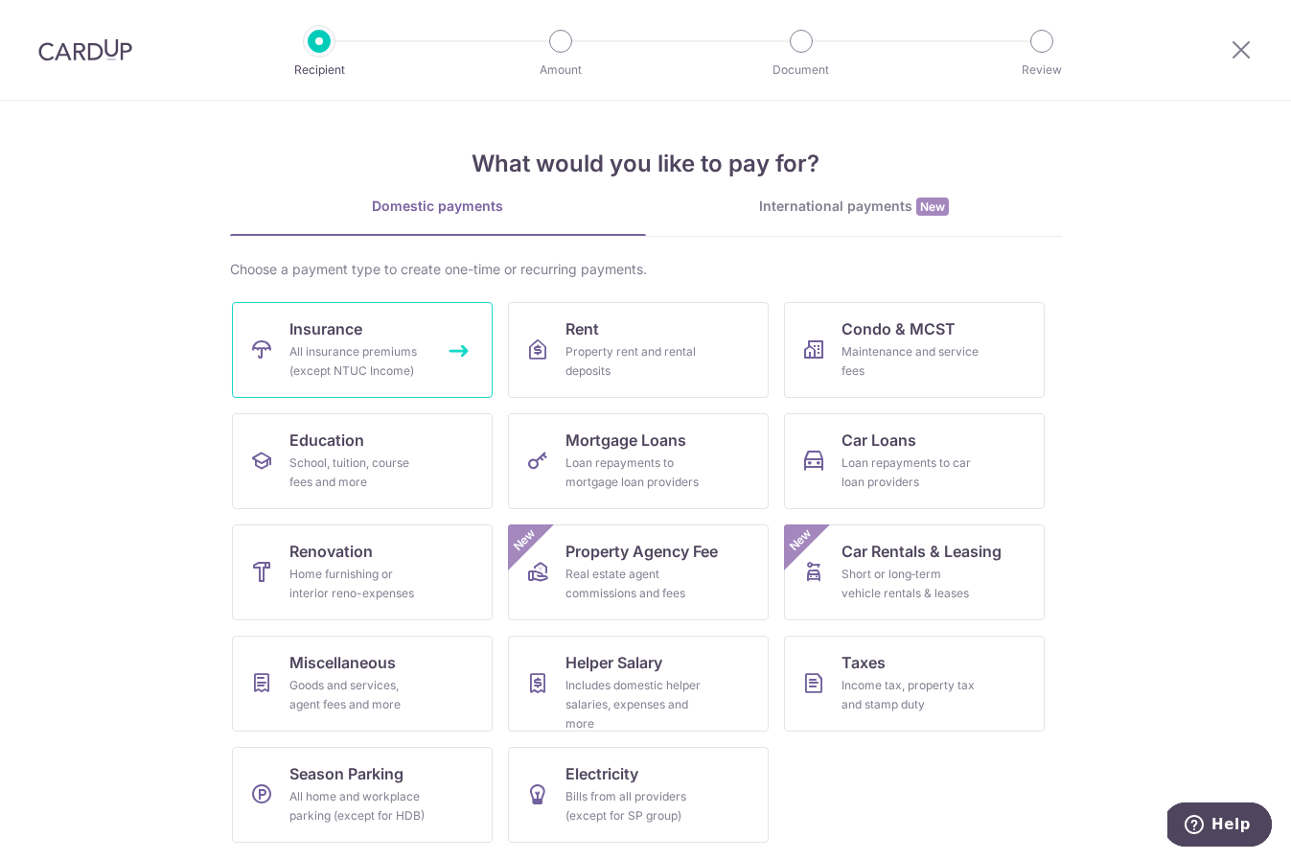
click at [347, 357] on div "All insurance premiums (except NTUC Income)" at bounding box center [358, 361] width 138 height 38
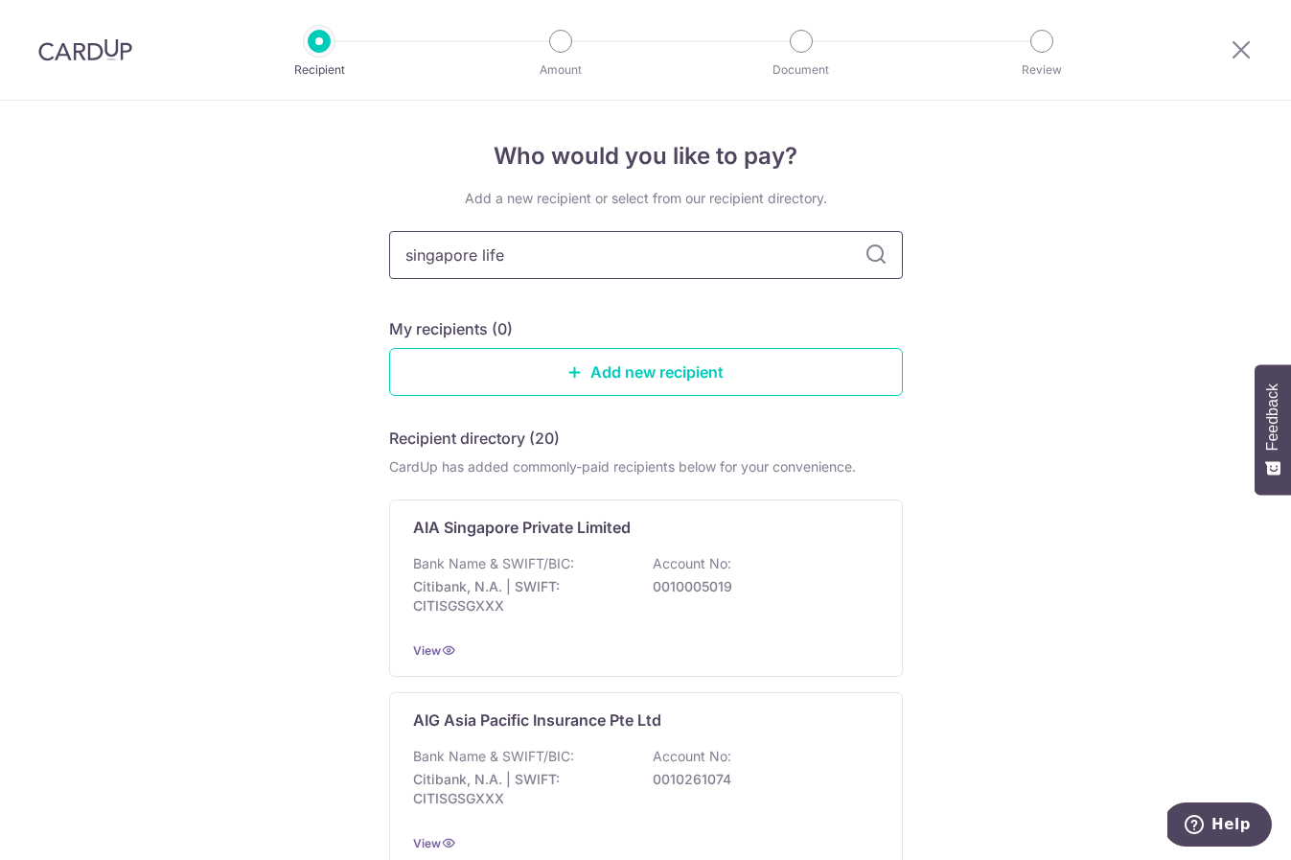
type input "singapore life"
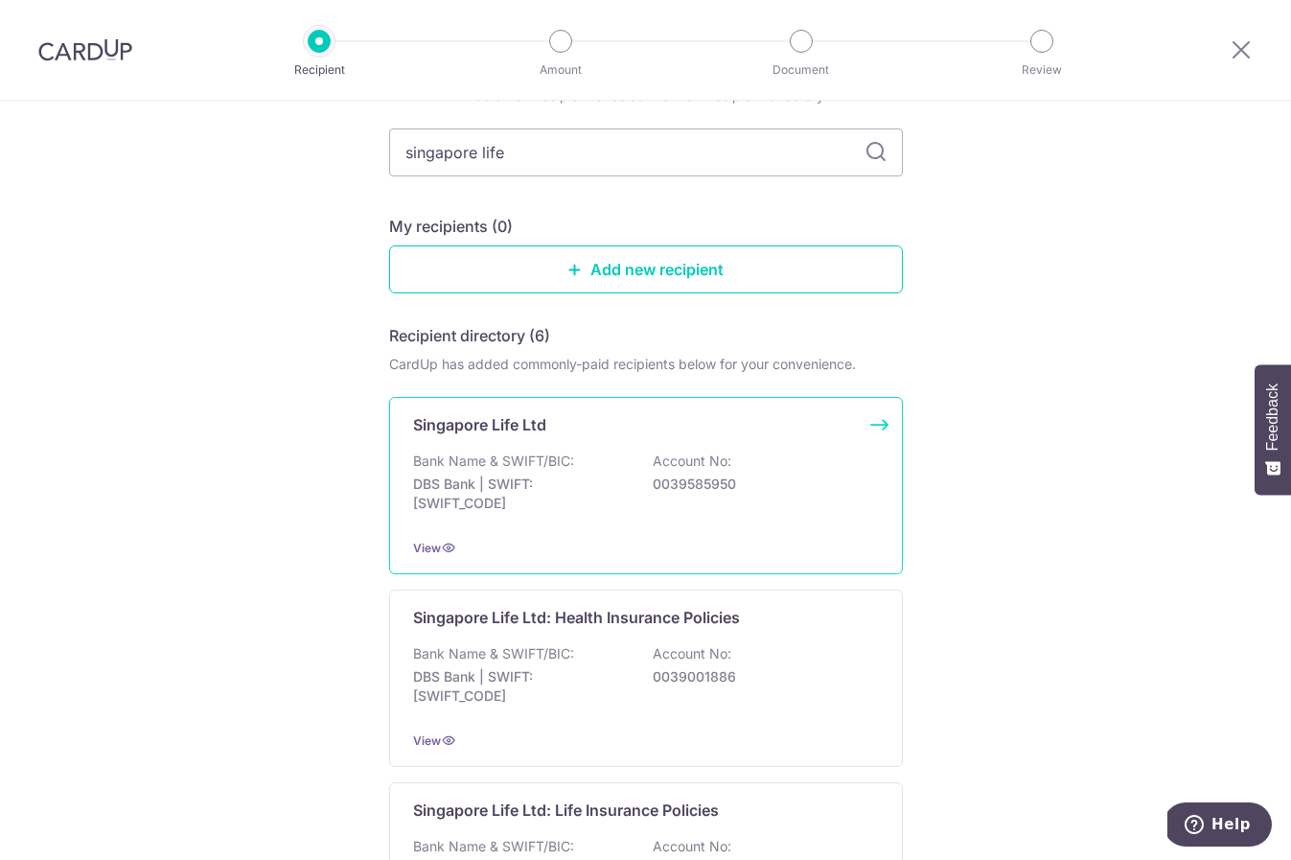
scroll to position [132, 0]
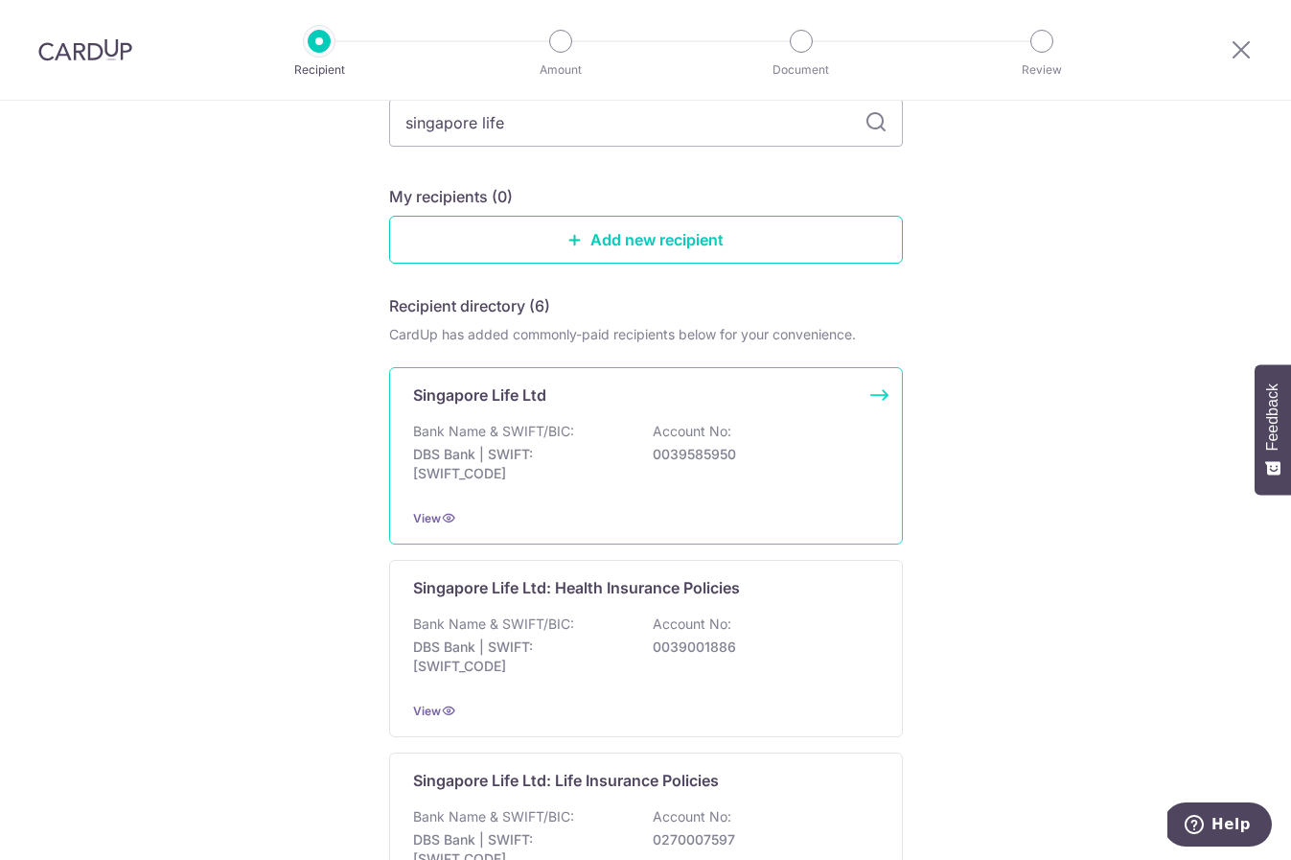
click at [581, 428] on div "Bank Name & SWIFT/BIC: DBS Bank | SWIFT: [SWIFT_CODE] Account No: 0039585950" at bounding box center [646, 457] width 466 height 71
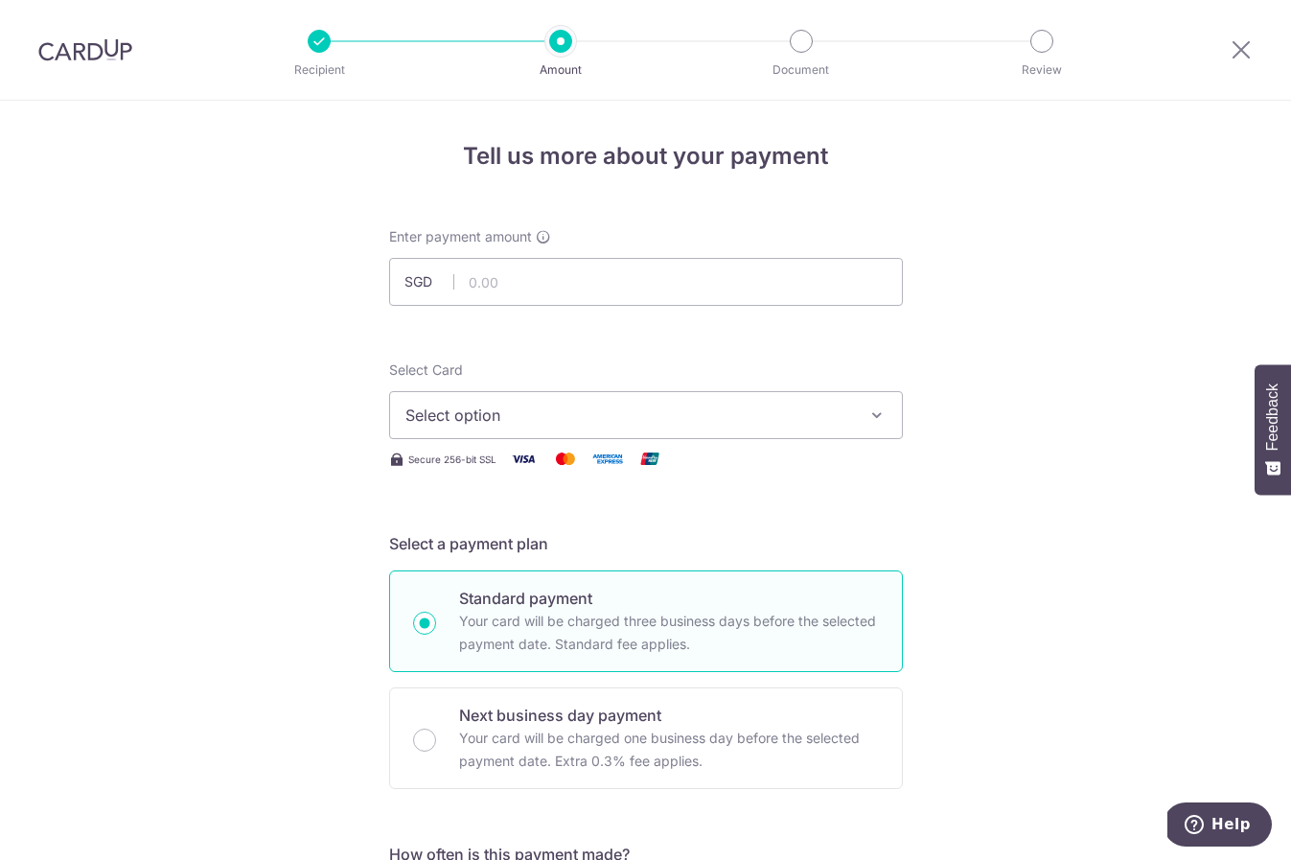
click at [511, 411] on span "Select option" at bounding box center [628, 415] width 447 height 23
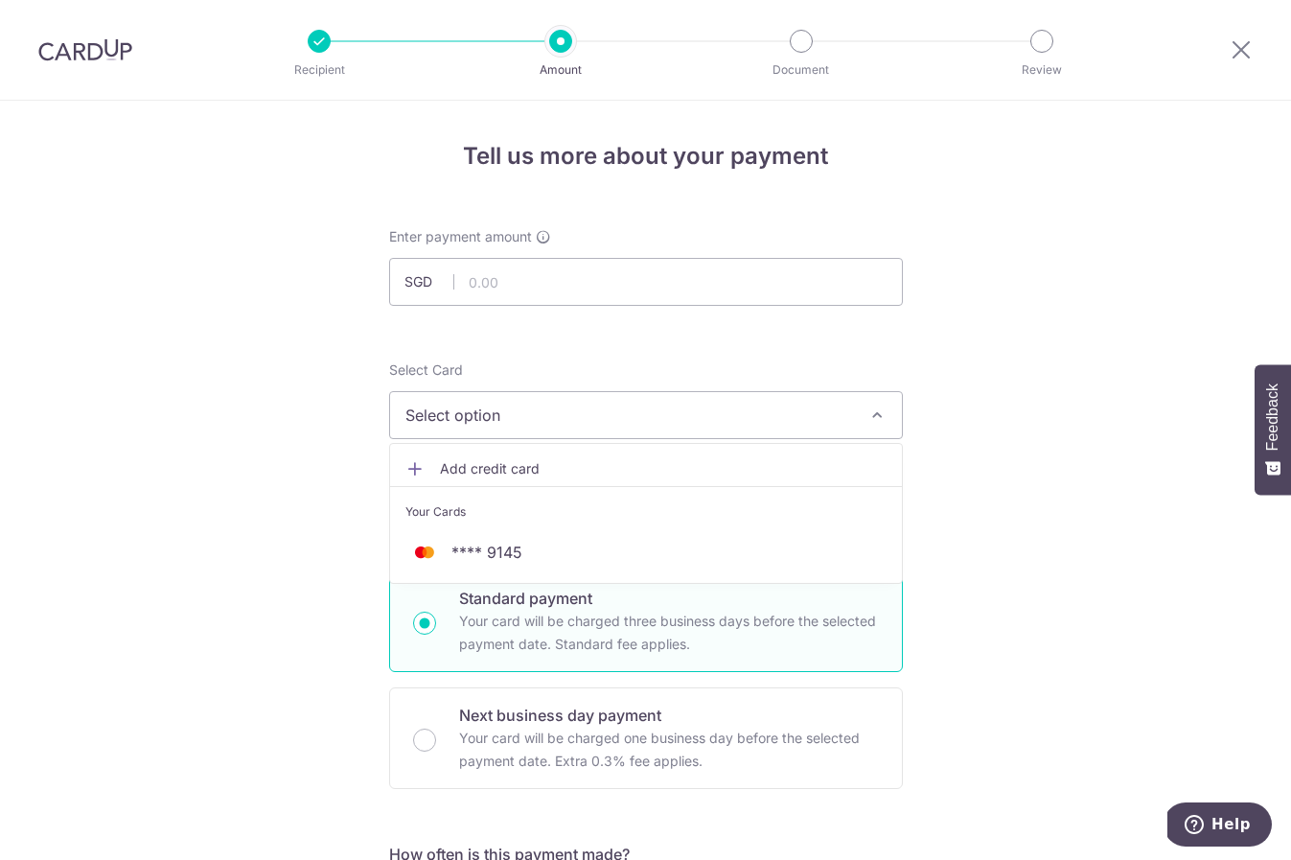
click at [451, 526] on li "Your Cards" at bounding box center [646, 507] width 512 height 43
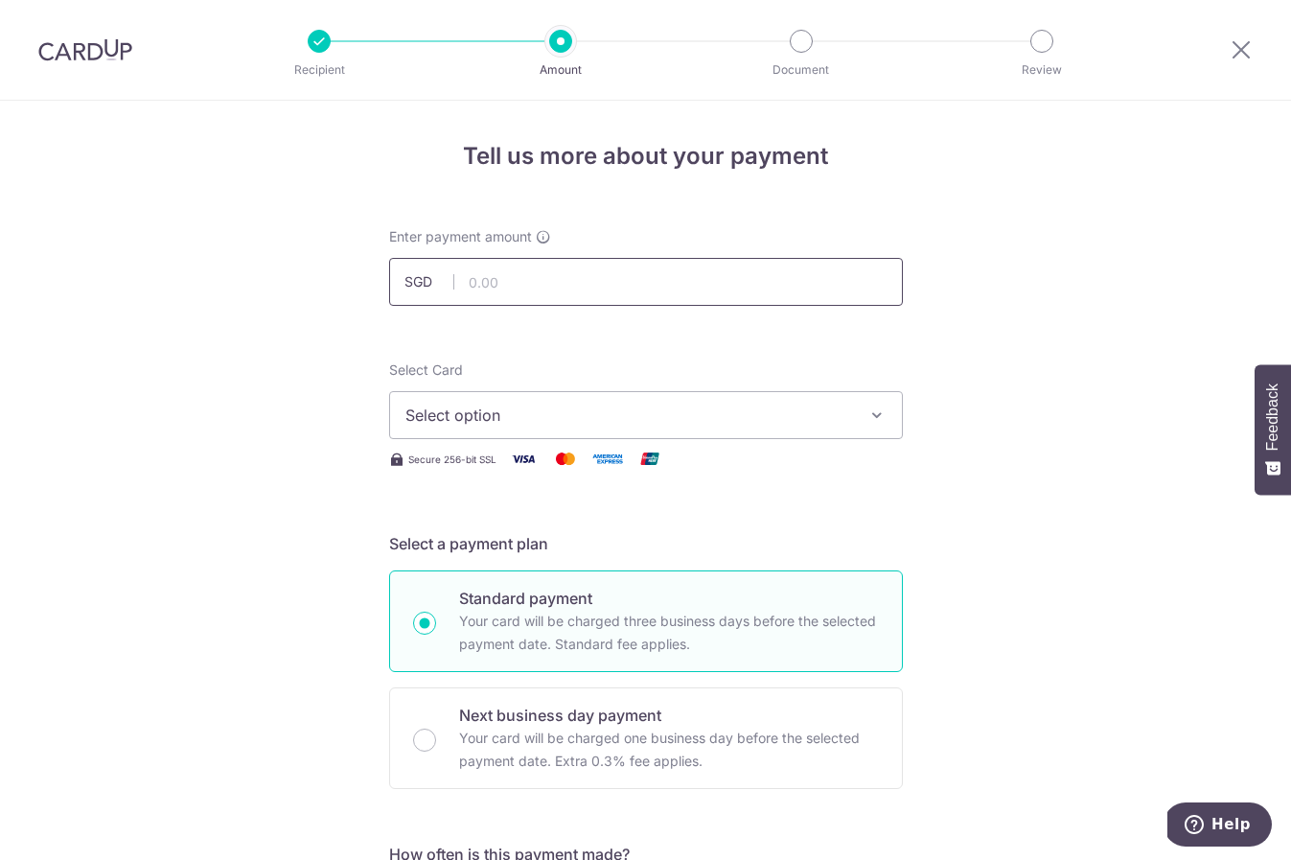
click at [548, 290] on input "text" at bounding box center [646, 282] width 514 height 48
type input "946.85"
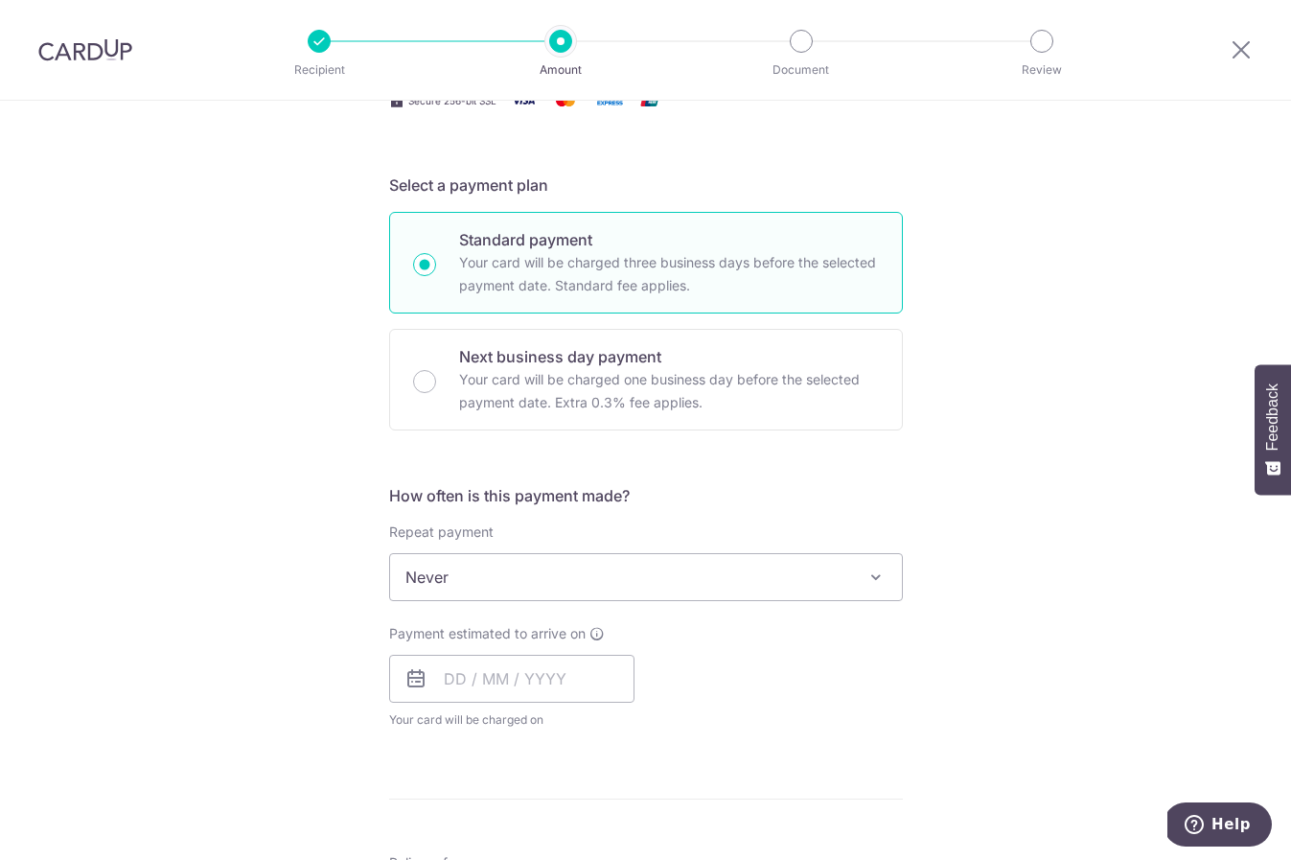
scroll to position [418, 0]
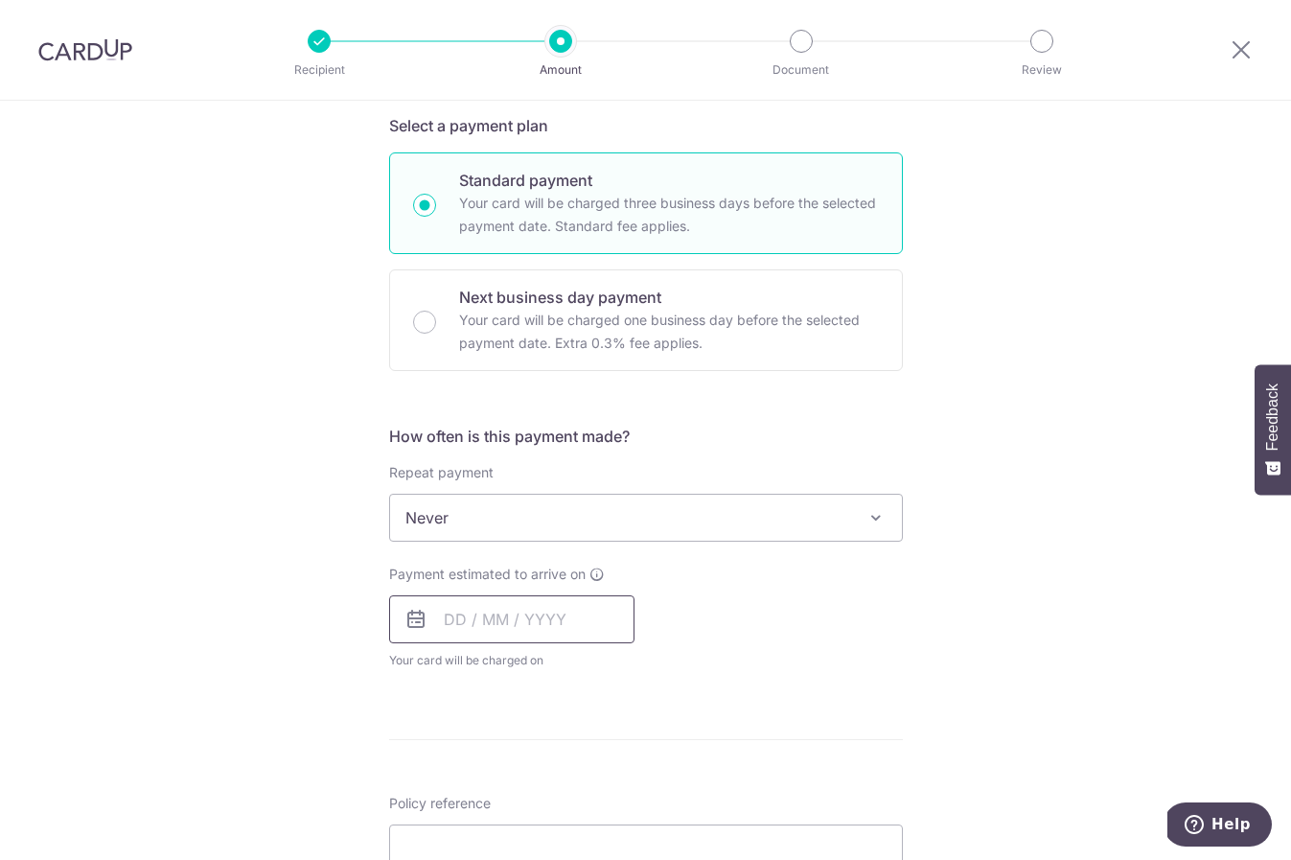
click at [467, 618] on input "text" at bounding box center [511, 619] width 245 height 48
click at [533, 788] on link "10" at bounding box center [543, 793] width 31 height 31
type input "[DATE]"
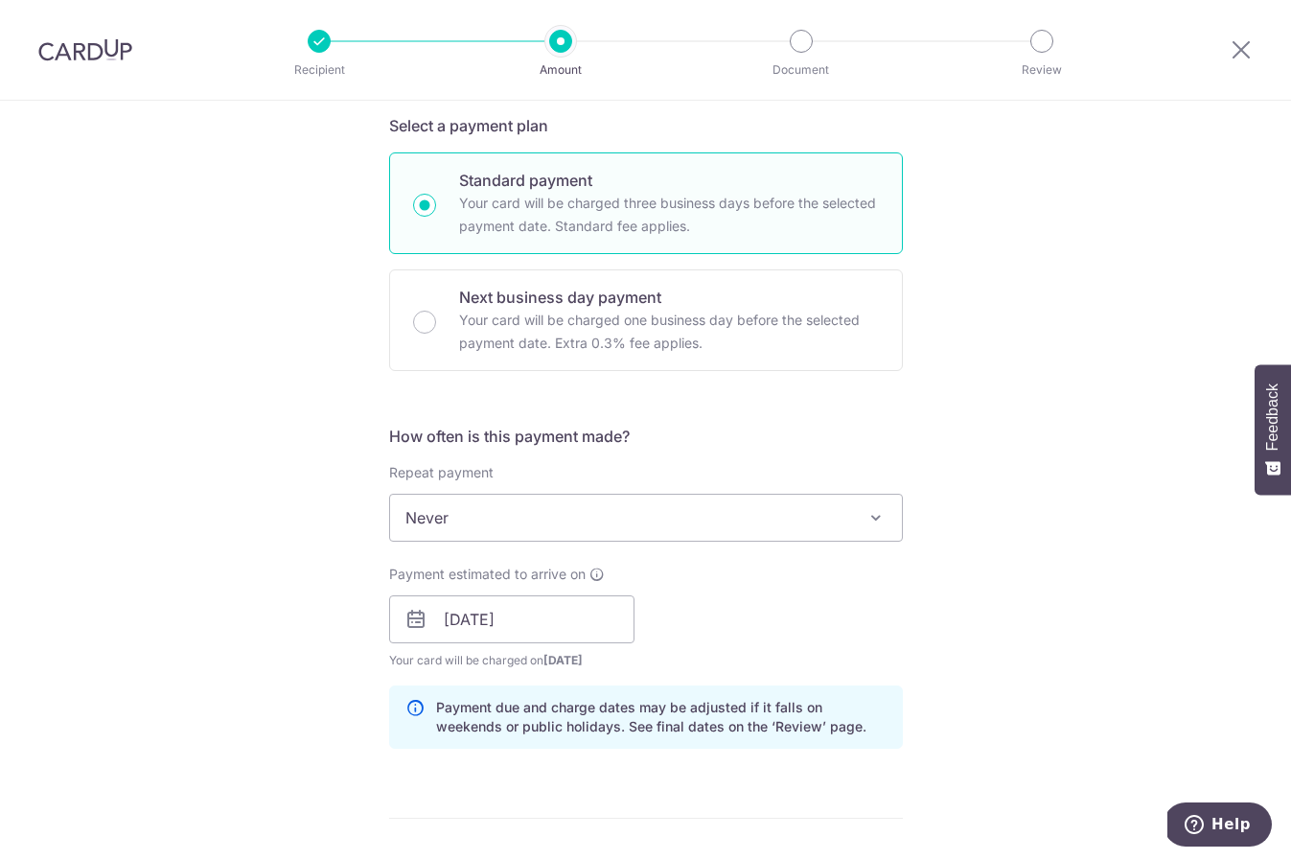
click at [536, 428] on form "Enter payment amount SGD 946.85 946.85 Select Card Select option Add credit car…" at bounding box center [646, 607] width 514 height 1596
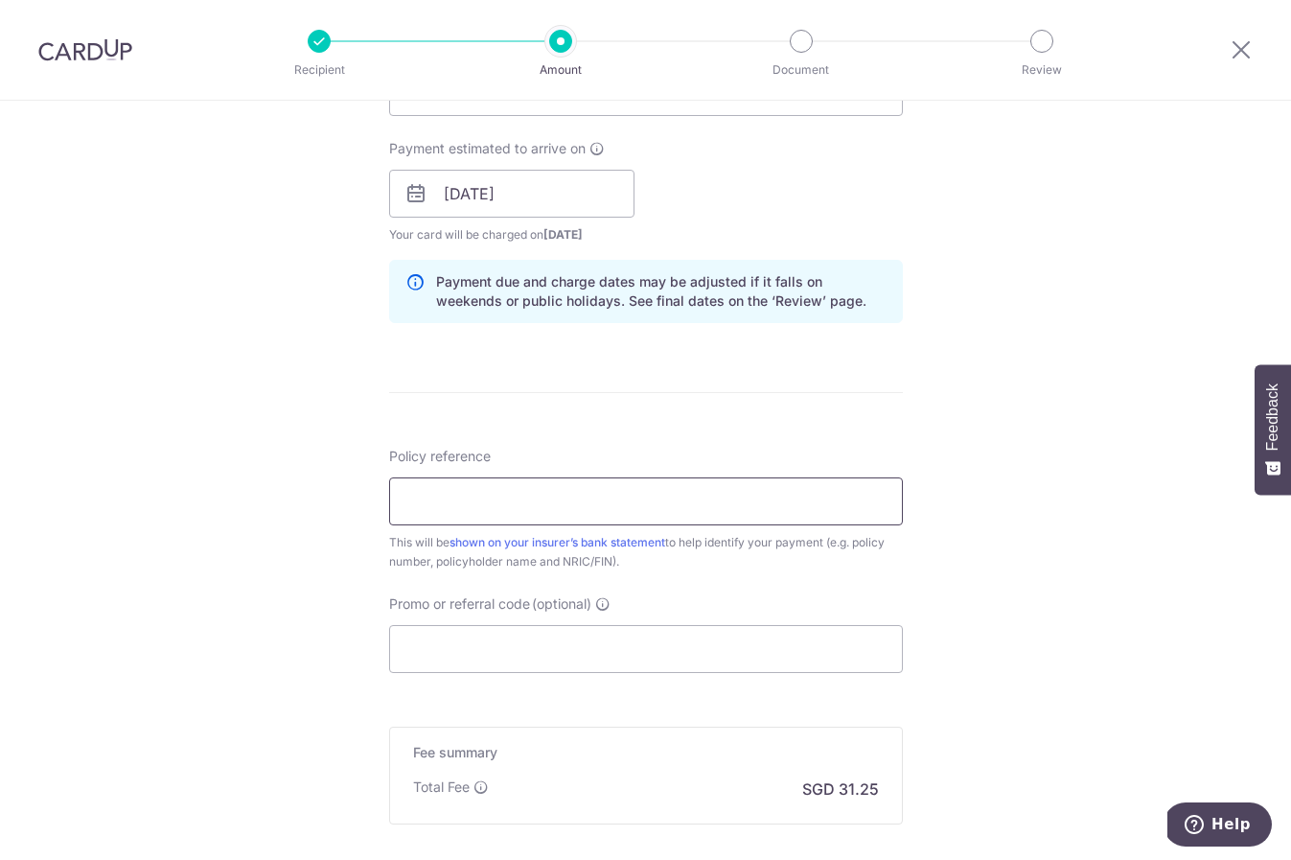
scroll to position [865, 0]
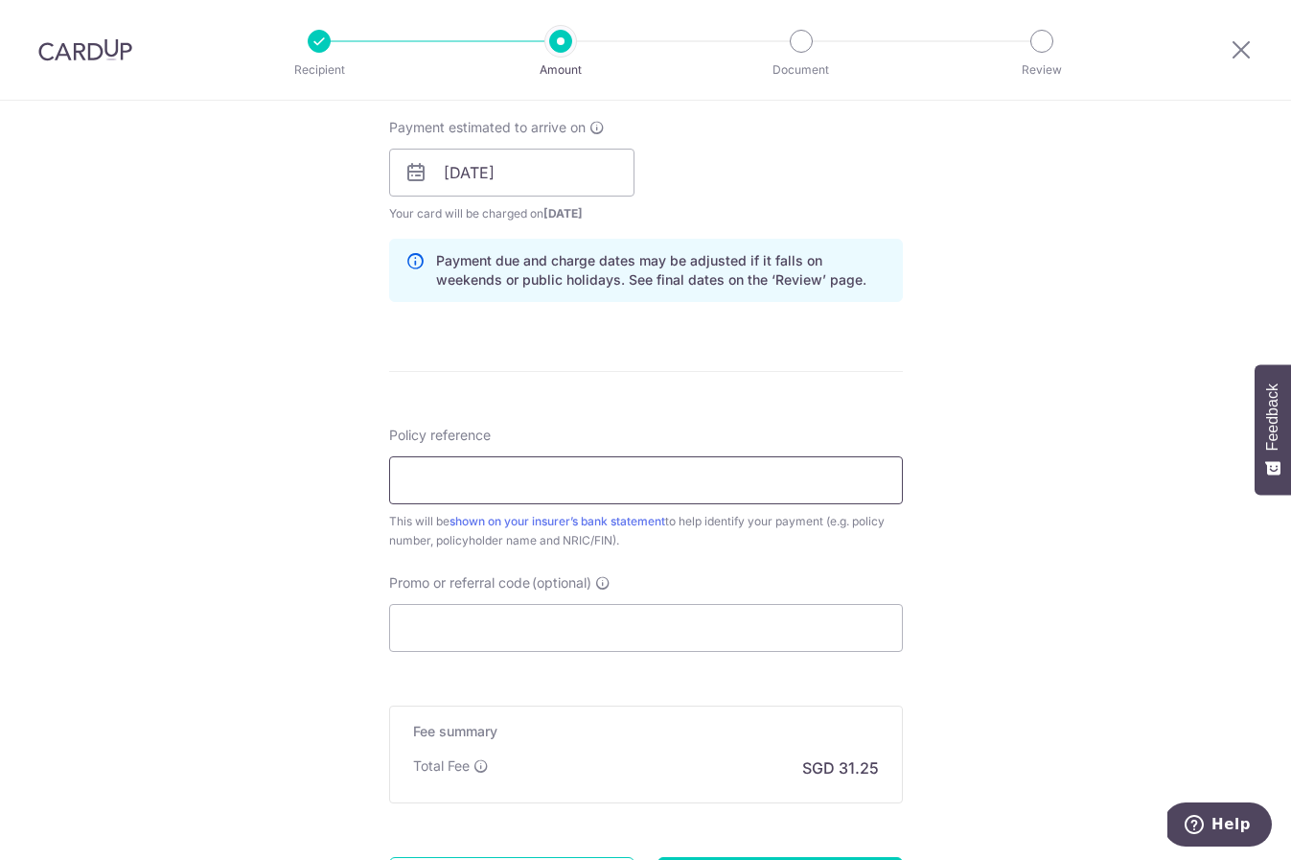
click at [490, 471] on input "Policy reference" at bounding box center [646, 480] width 514 height 48
paste input "80396737"
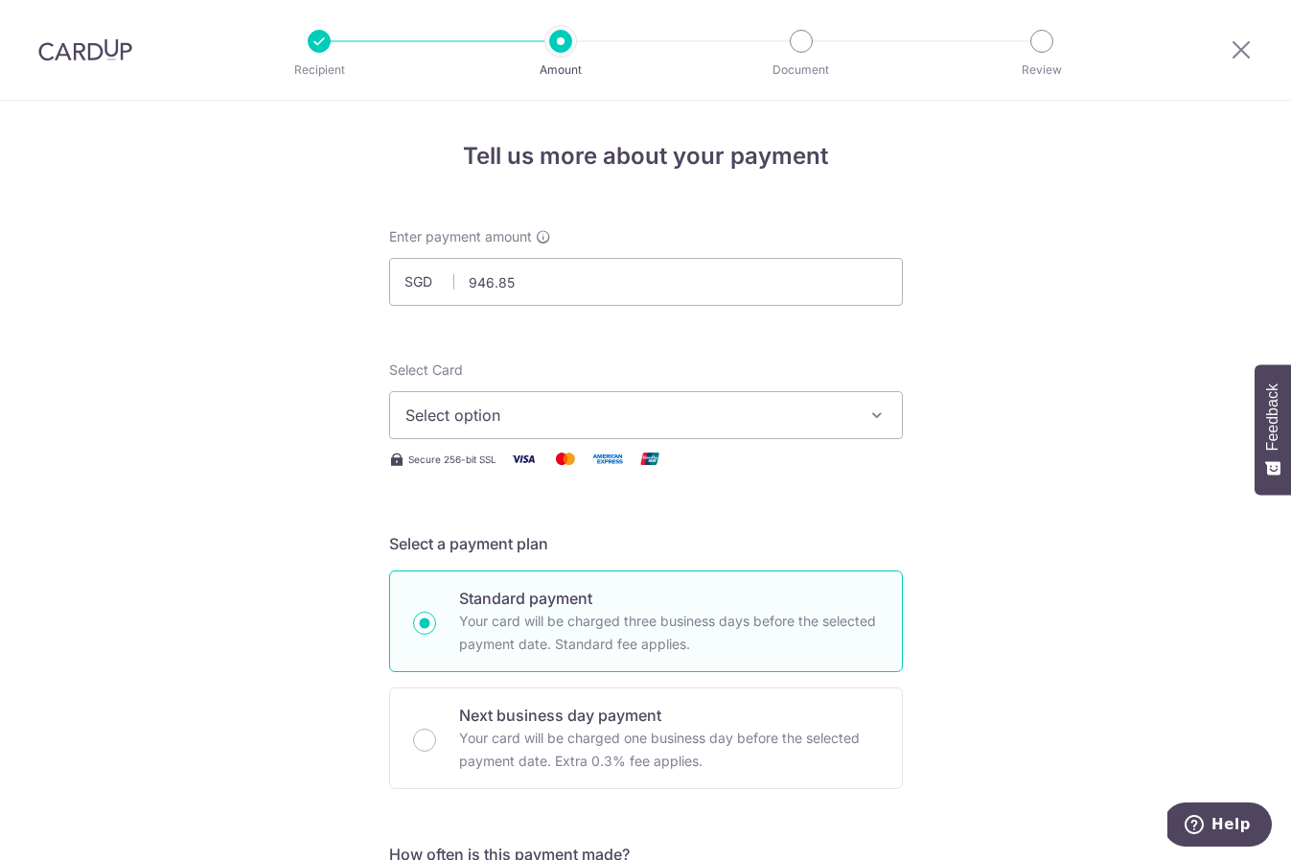
scroll to position [3, 0]
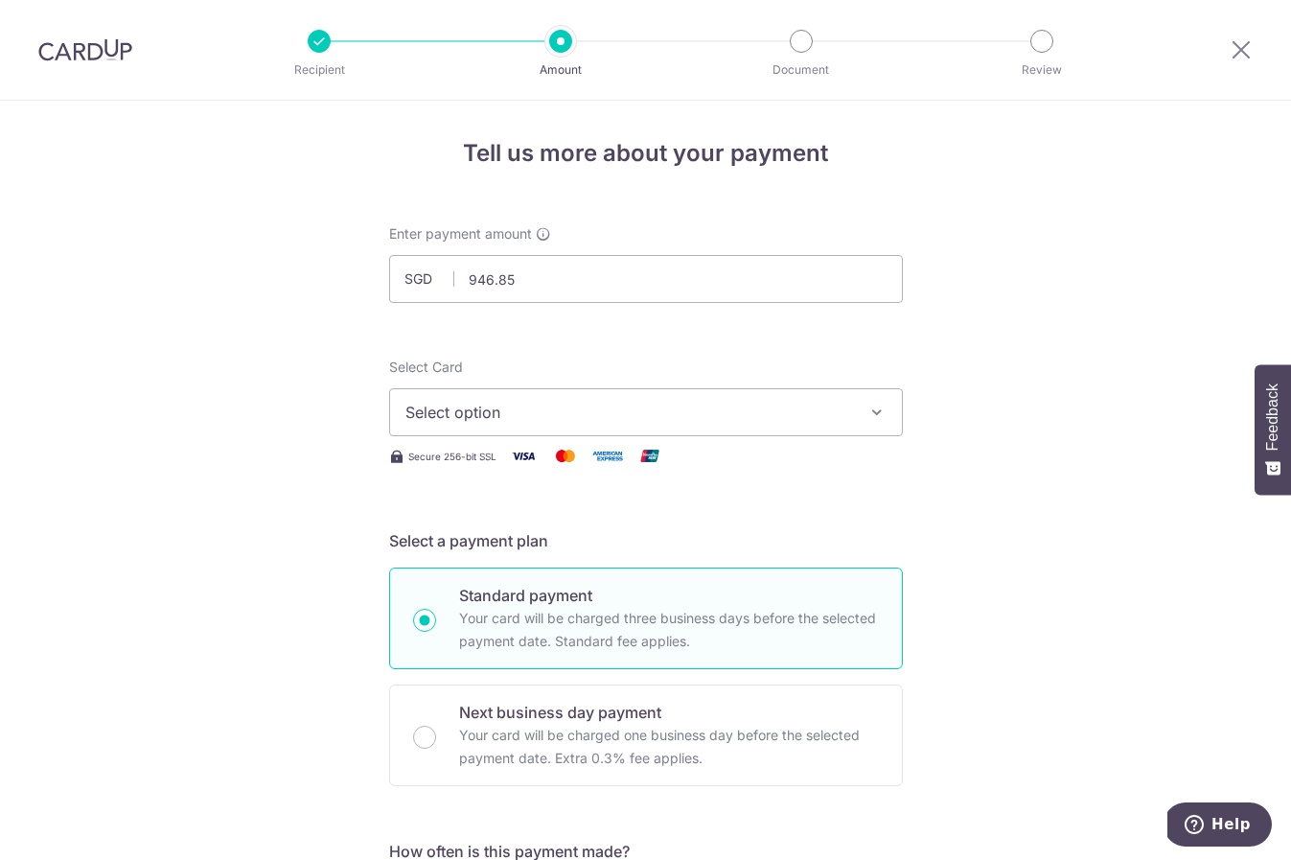
type input "80396737"
drag, startPoint x: 694, startPoint y: 406, endPoint x: 665, endPoint y: 413, distance: 29.5
click at [691, 408] on span "Select option" at bounding box center [628, 412] width 447 height 23
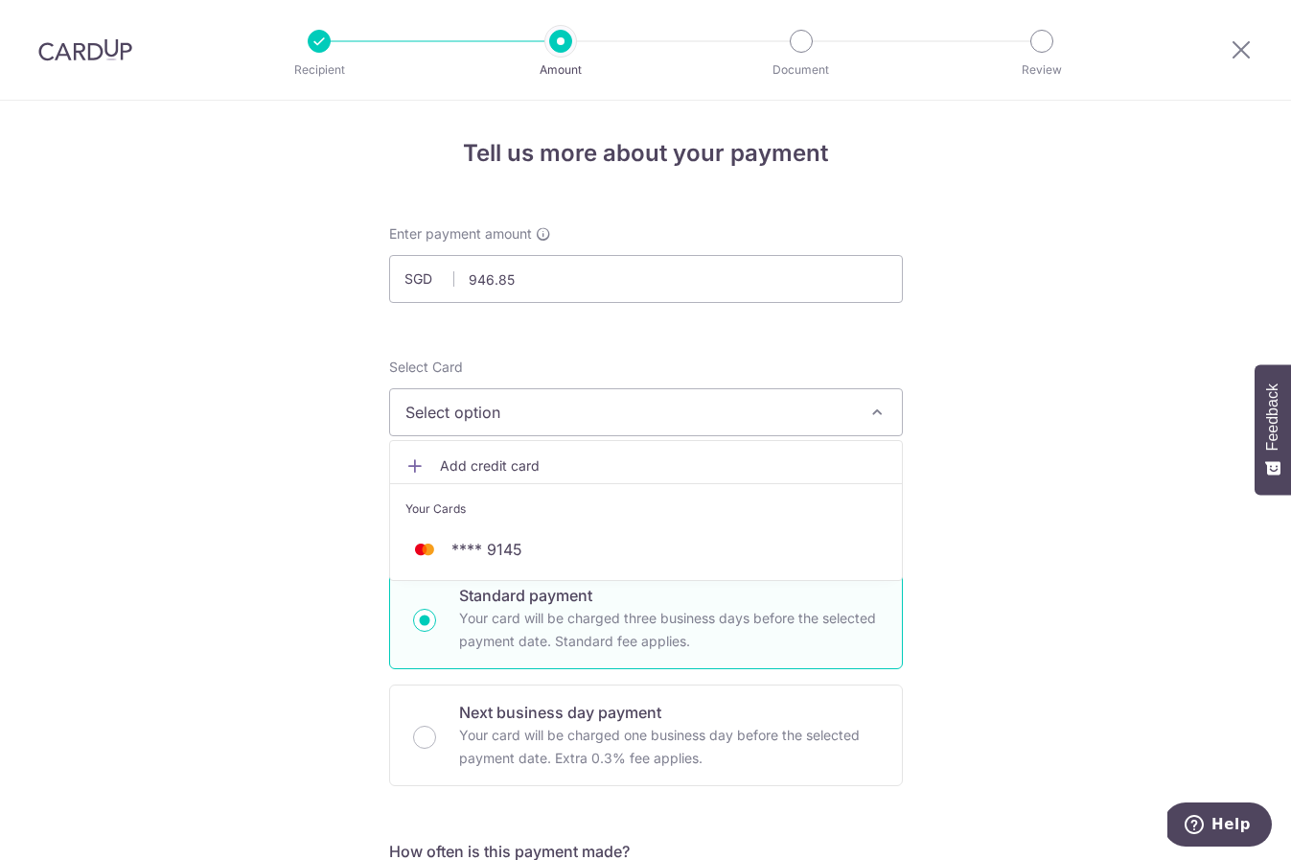
click at [482, 500] on div "Your Cards" at bounding box center [645, 508] width 481 height 19
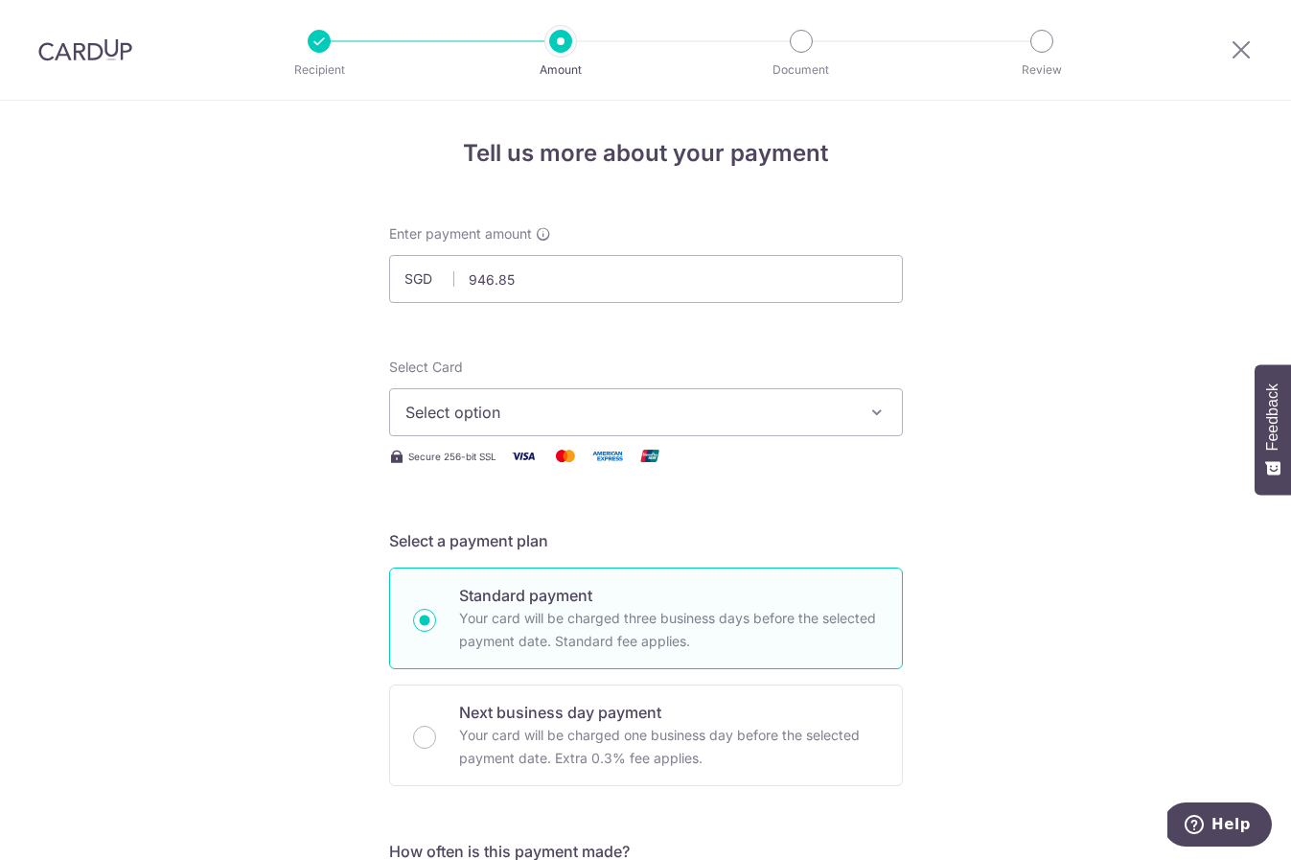
click at [490, 418] on span "Select option" at bounding box center [628, 412] width 447 height 23
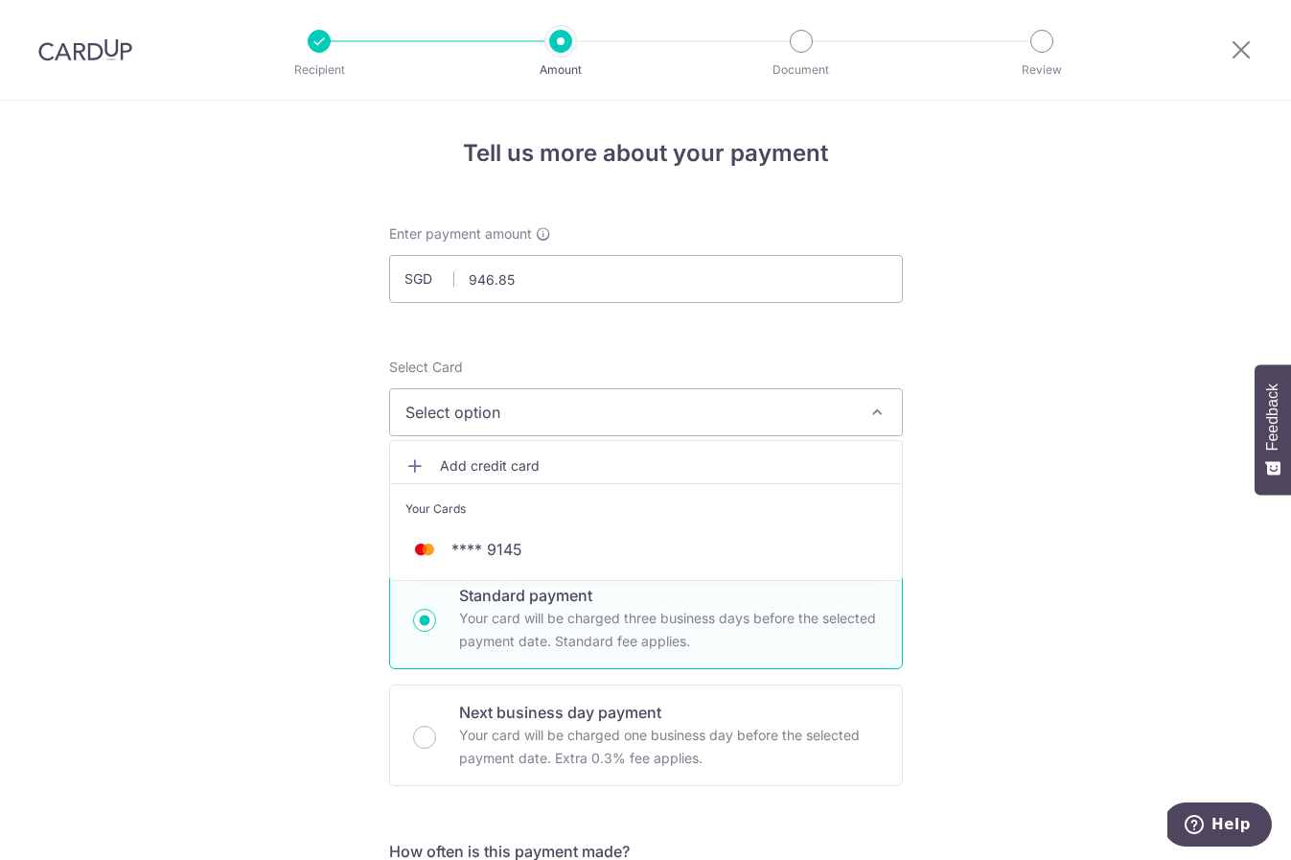
click at [470, 518] on div "Your Cards" at bounding box center [645, 508] width 481 height 19
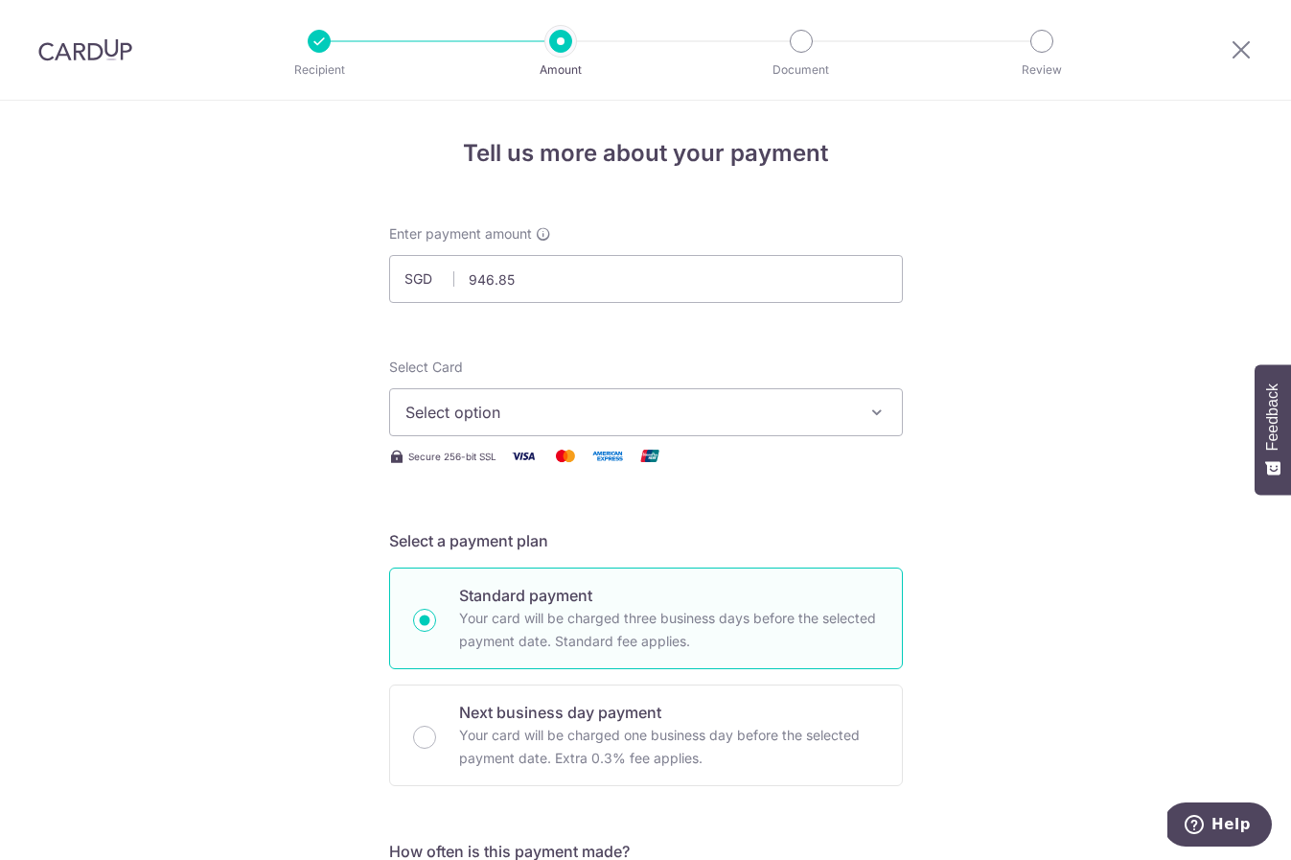
click at [605, 426] on button "Select option" at bounding box center [646, 412] width 514 height 48
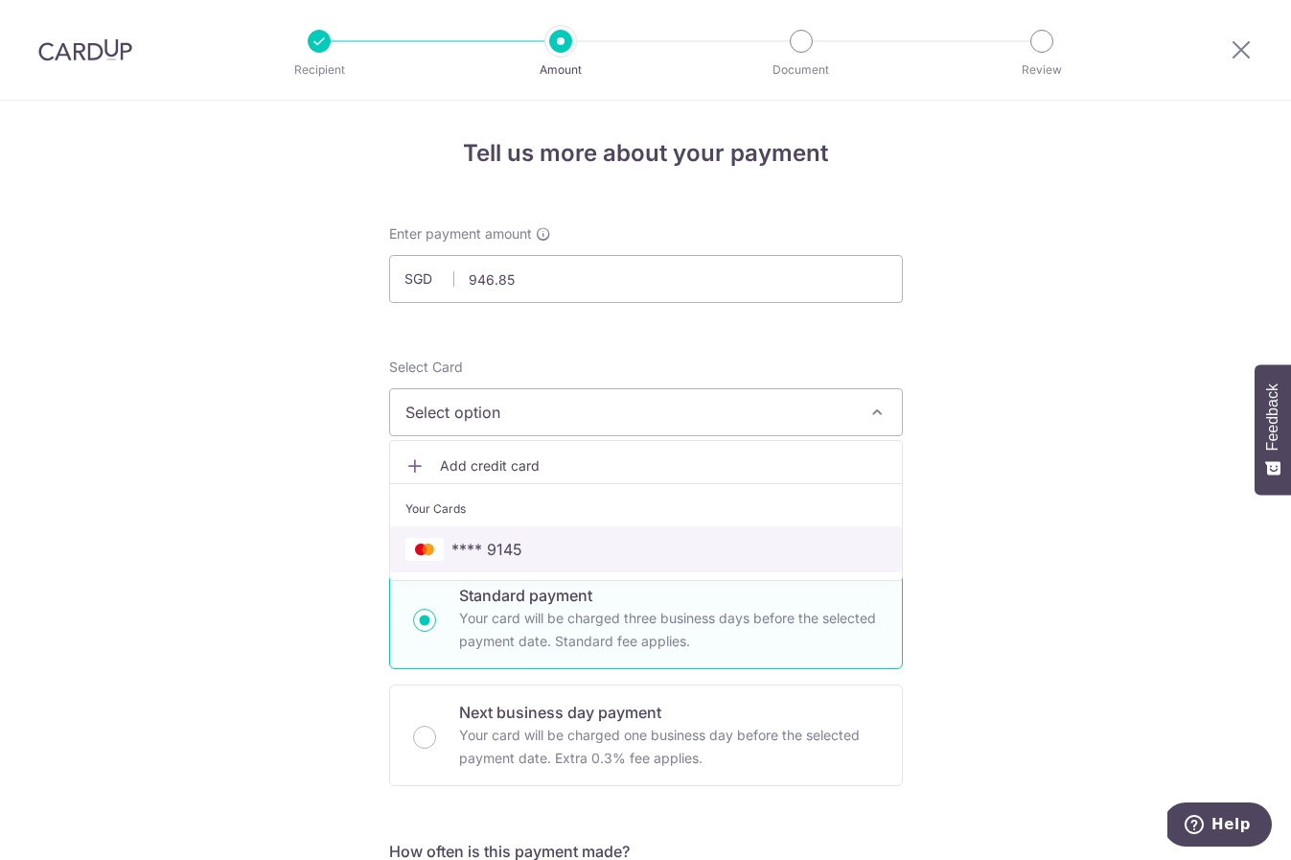
click at [591, 546] on span "**** 9145" at bounding box center [645, 549] width 481 height 23
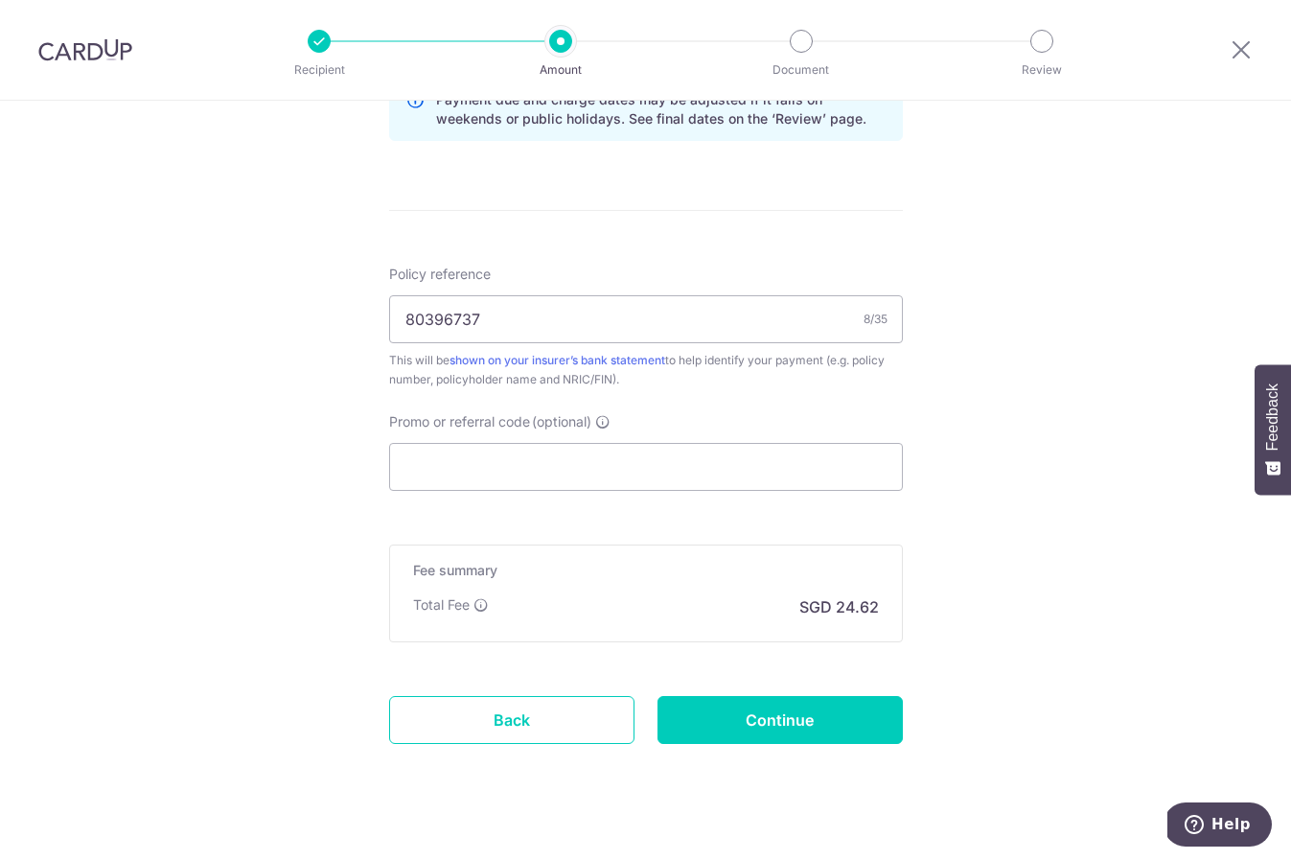
scroll to position [1053, 0]
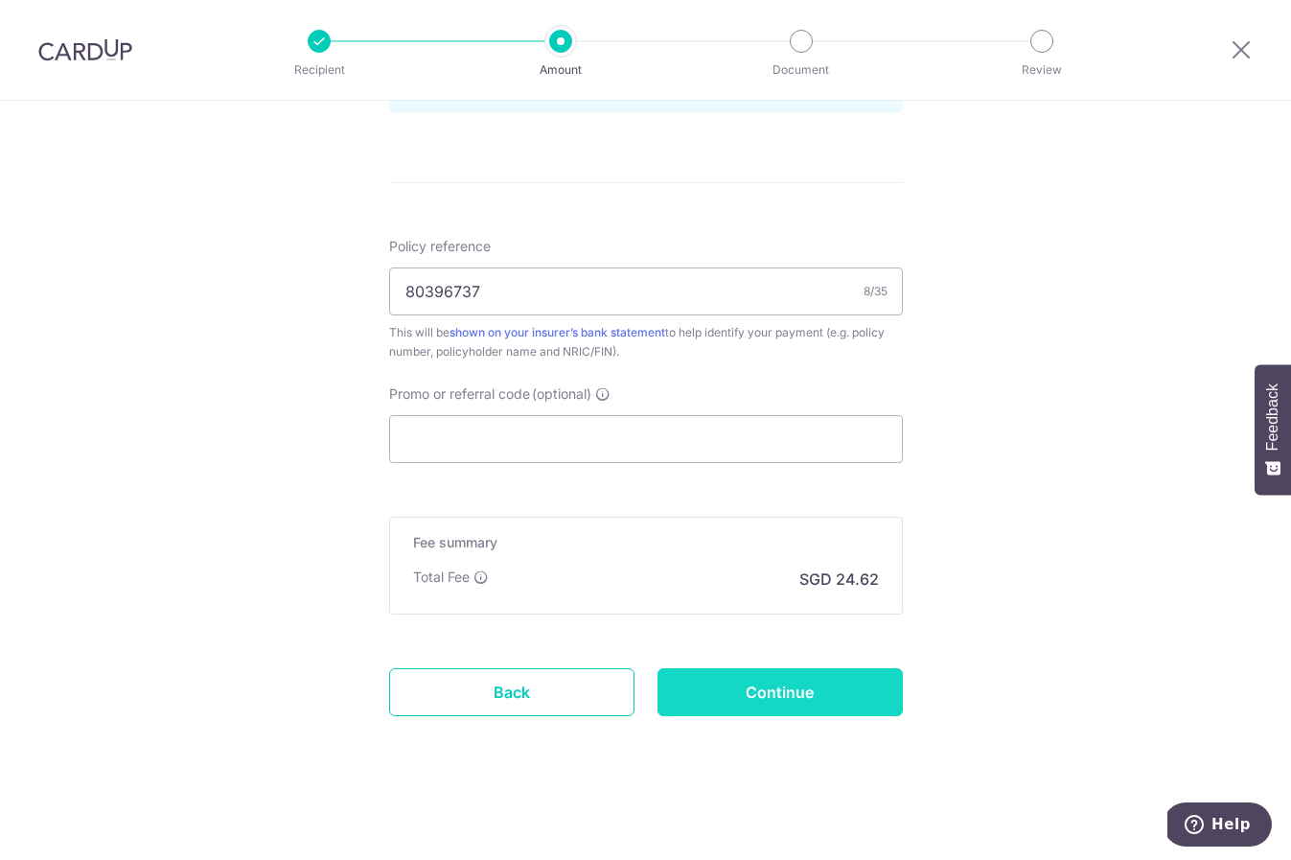
click at [793, 696] on input "Continue" at bounding box center [780, 692] width 245 height 48
type input "Create Schedule"
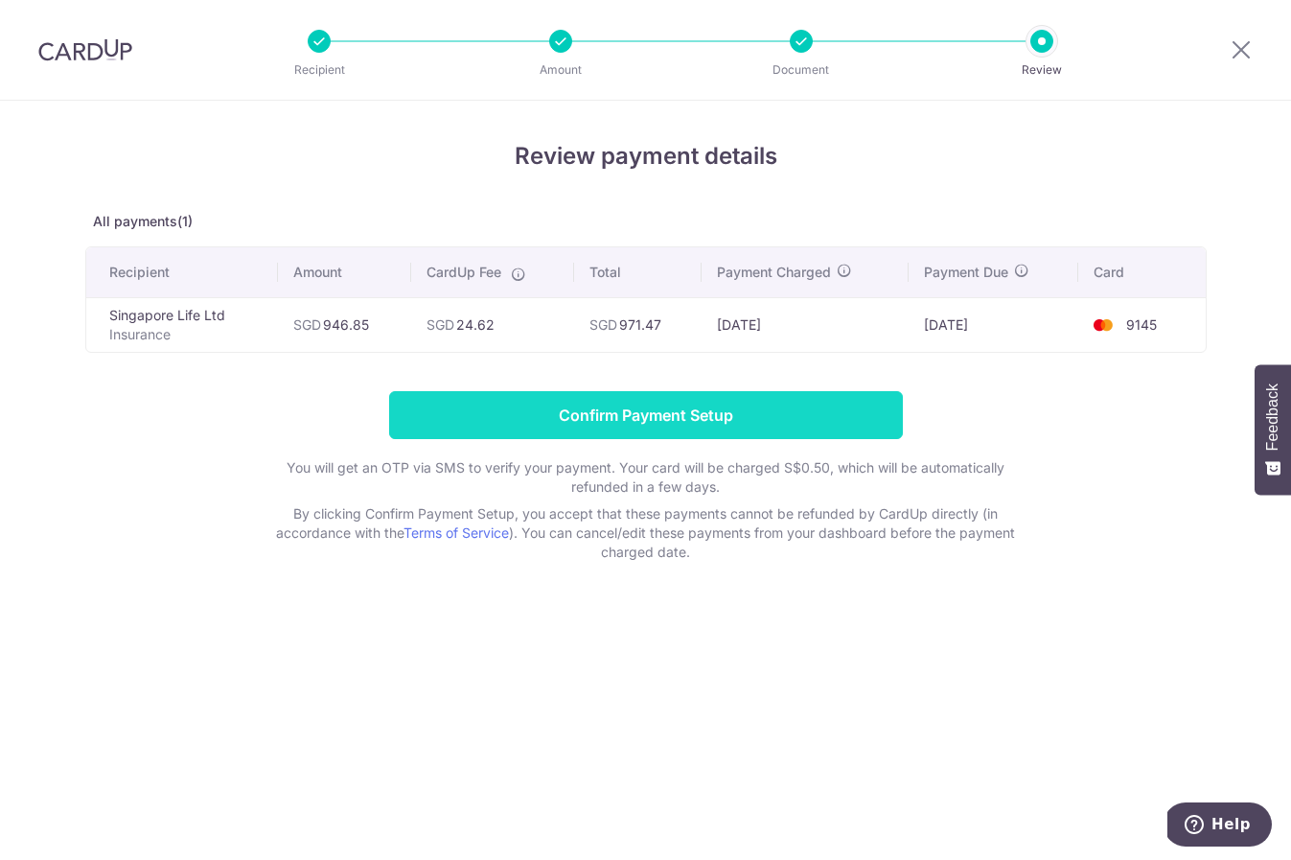
drag, startPoint x: 1238, startPoint y: 45, endPoint x: 856, endPoint y: 427, distance: 540.2
click at [1238, 45] on icon at bounding box center [1241, 49] width 23 height 24
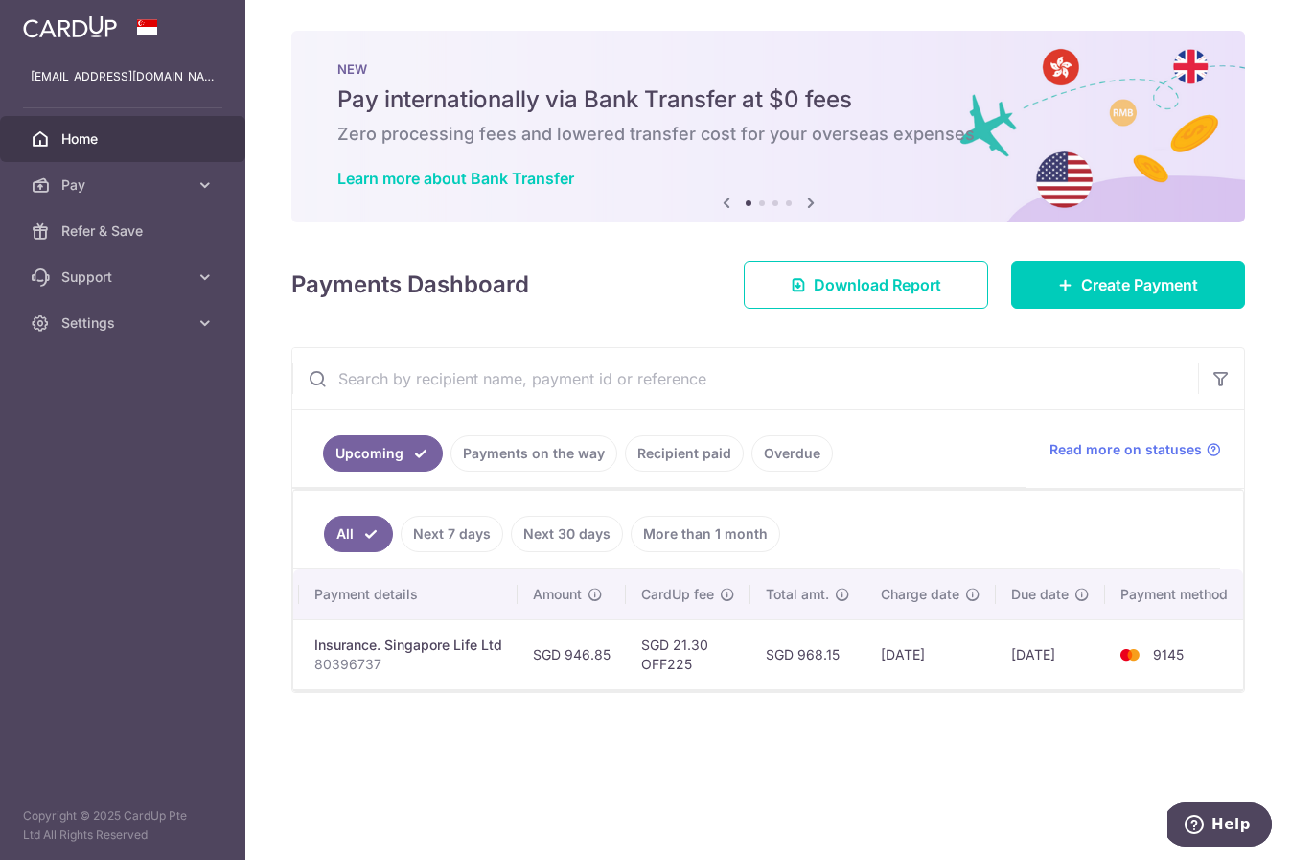
scroll to position [0, 373]
click at [104, 345] on link "Settings" at bounding box center [122, 323] width 245 height 46
click at [109, 338] on link "Settings" at bounding box center [122, 323] width 245 height 46
click at [87, 416] on span "Logout" at bounding box center [124, 414] width 127 height 19
